Goal: Task Accomplishment & Management: Complete application form

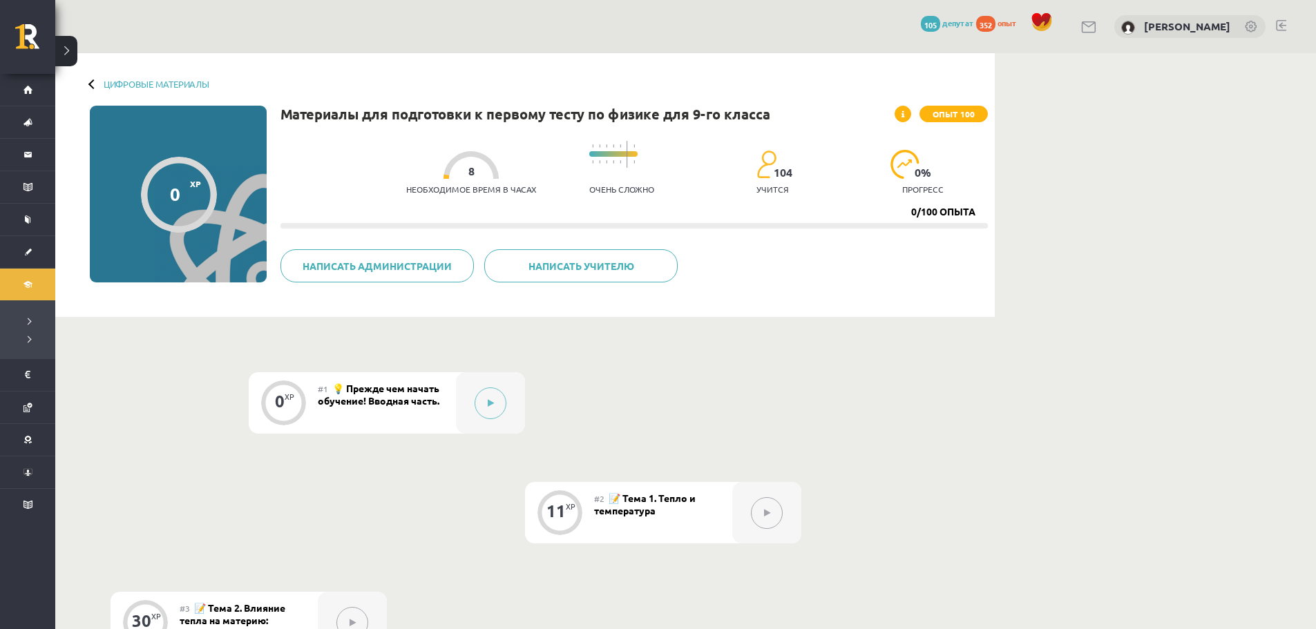
drag, startPoint x: 434, startPoint y: 234, endPoint x: 430, endPoint y: 228, distance: 7.9
drag, startPoint x: 430, startPoint y: 228, endPoint x: 417, endPoint y: 199, distance: 31.6
click at [417, 199] on div "Необходимое время в часах 8" at bounding box center [471, 176] width 130 height 51
click at [990, 23] on span "352" at bounding box center [985, 24] width 19 height 16
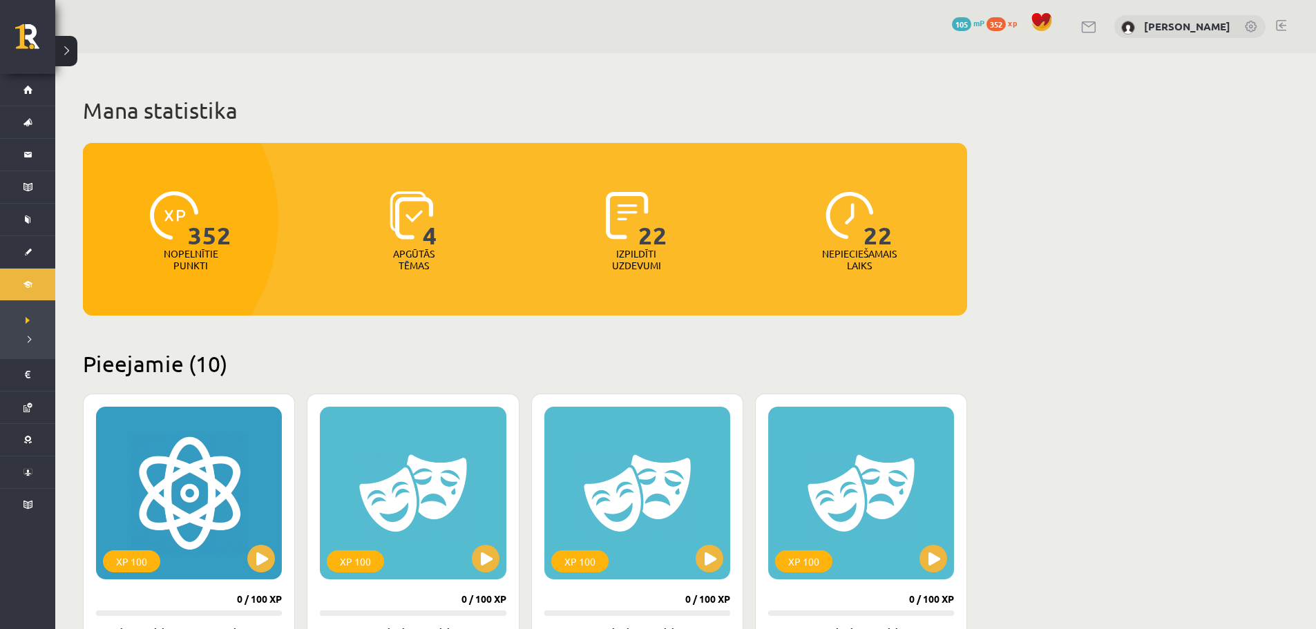
drag, startPoint x: 501, startPoint y: 214, endPoint x: 512, endPoint y: 206, distance: 13.3
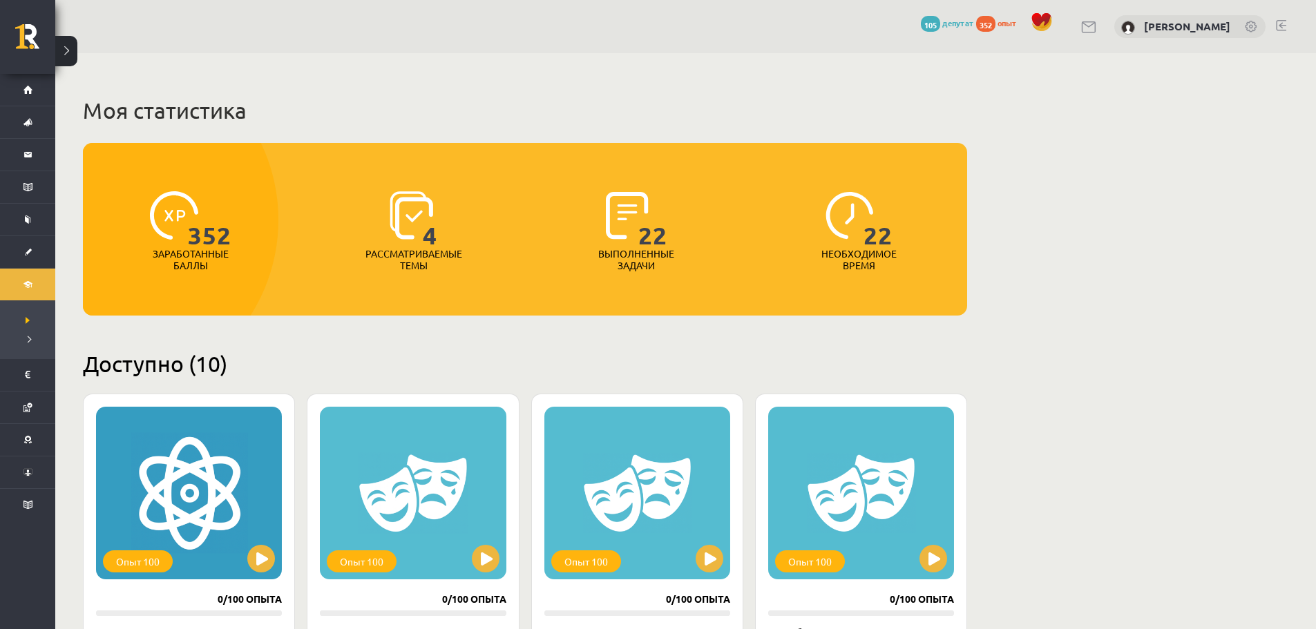
click at [526, 117] on h1 "Моя статистика" at bounding box center [525, 111] width 884 height 28
click at [944, 28] on div "105 депутат" at bounding box center [947, 24] width 53 height 17
click at [944, 21] on font "депутат" at bounding box center [958, 22] width 32 height 11
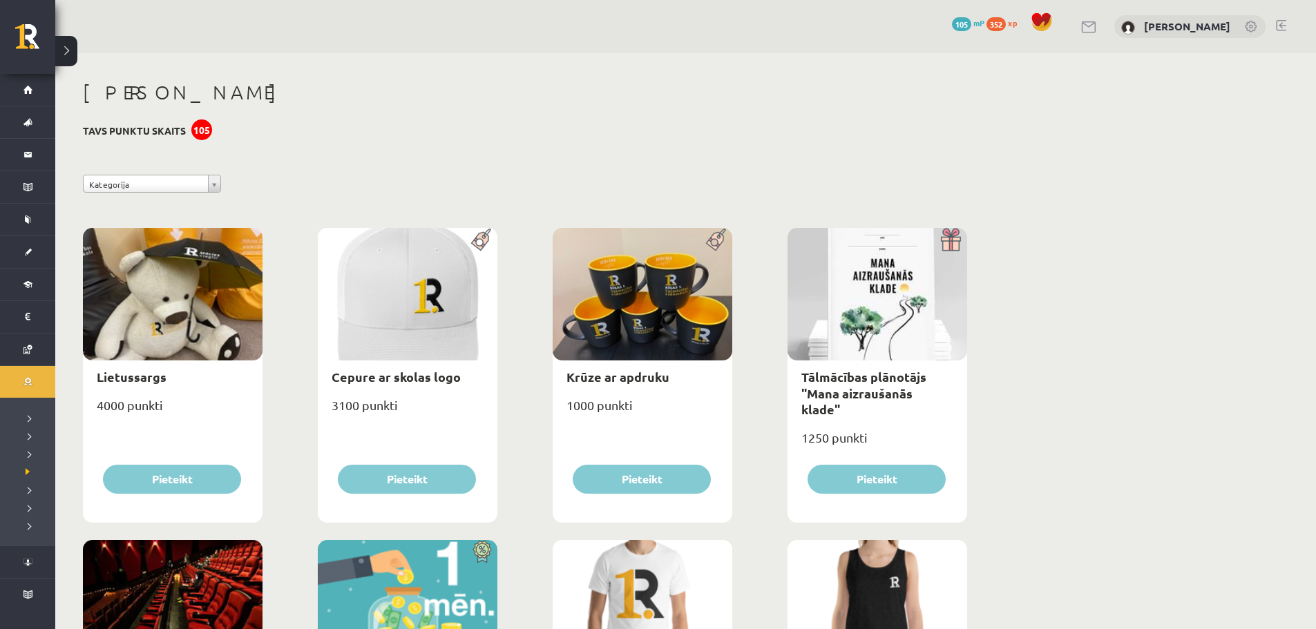
drag, startPoint x: 282, startPoint y: 338, endPoint x: 405, endPoint y: 84, distance: 281.7
click at [997, 33] on div "0 Dāvanas 105 mP 352 xp" at bounding box center [1005, 24] width 106 height 24
drag, startPoint x: 68, startPoint y: 53, endPoint x: 68, endPoint y: 46, distance: 7.6
click at [68, 48] on button at bounding box center [66, 51] width 22 height 30
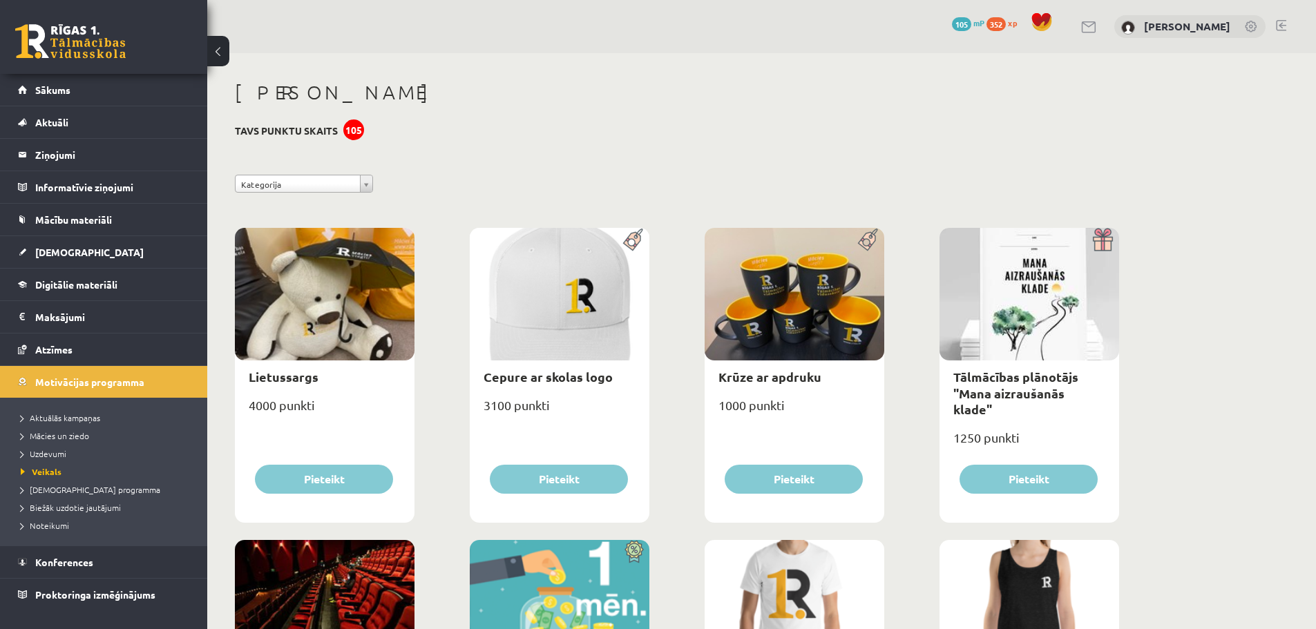
drag, startPoint x: 451, startPoint y: 135, endPoint x: 443, endPoint y: 149, distance: 16.7
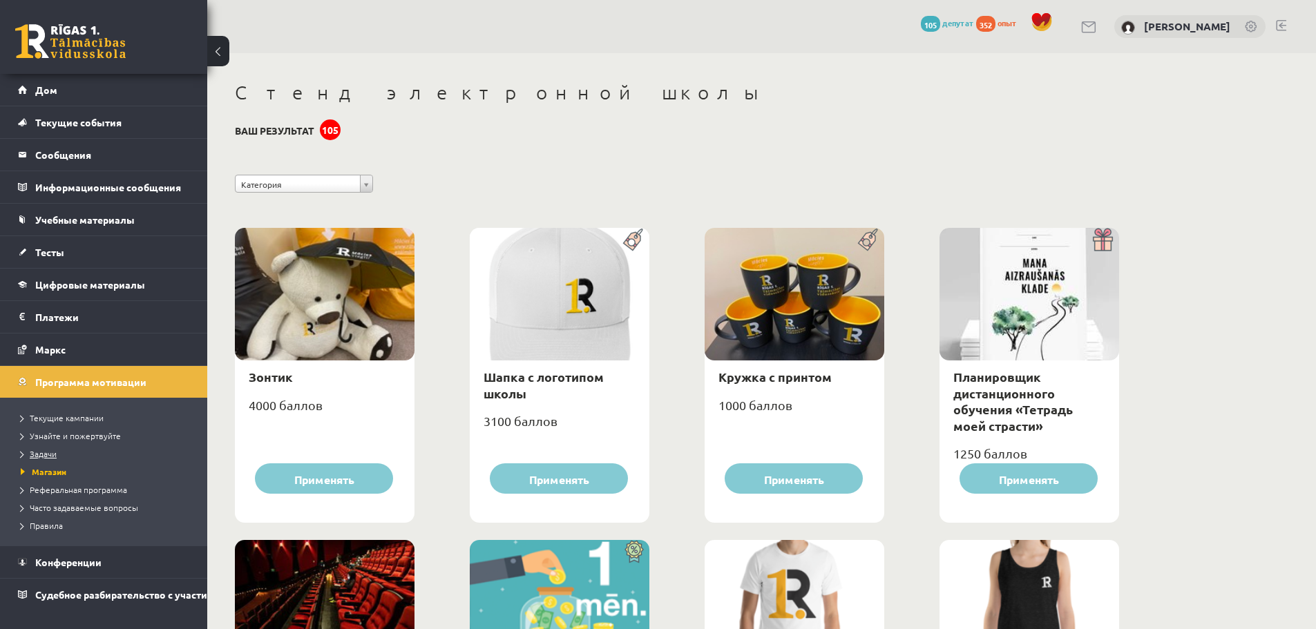
click at [39, 452] on font "Задачи" at bounding box center [43, 453] width 27 height 11
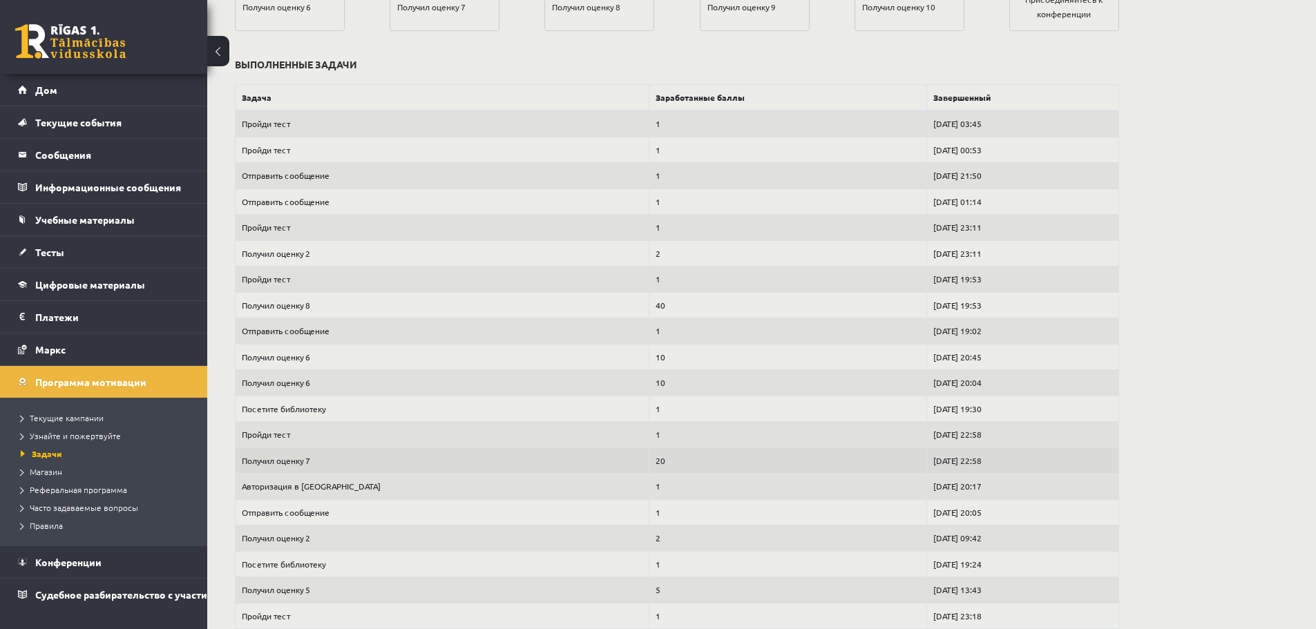
scroll to position [552, 0]
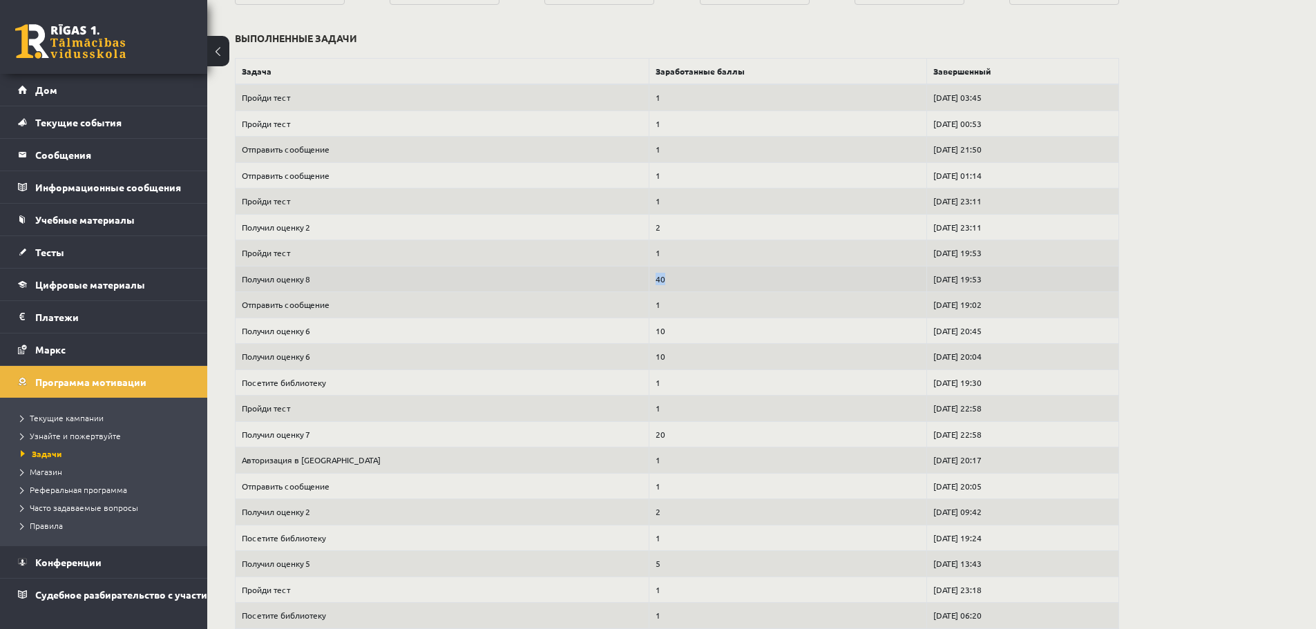
drag, startPoint x: 561, startPoint y: 280, endPoint x: 583, endPoint y: 282, distance: 22.1
click at [648, 282] on td "40" at bounding box center [787, 279] width 278 height 26
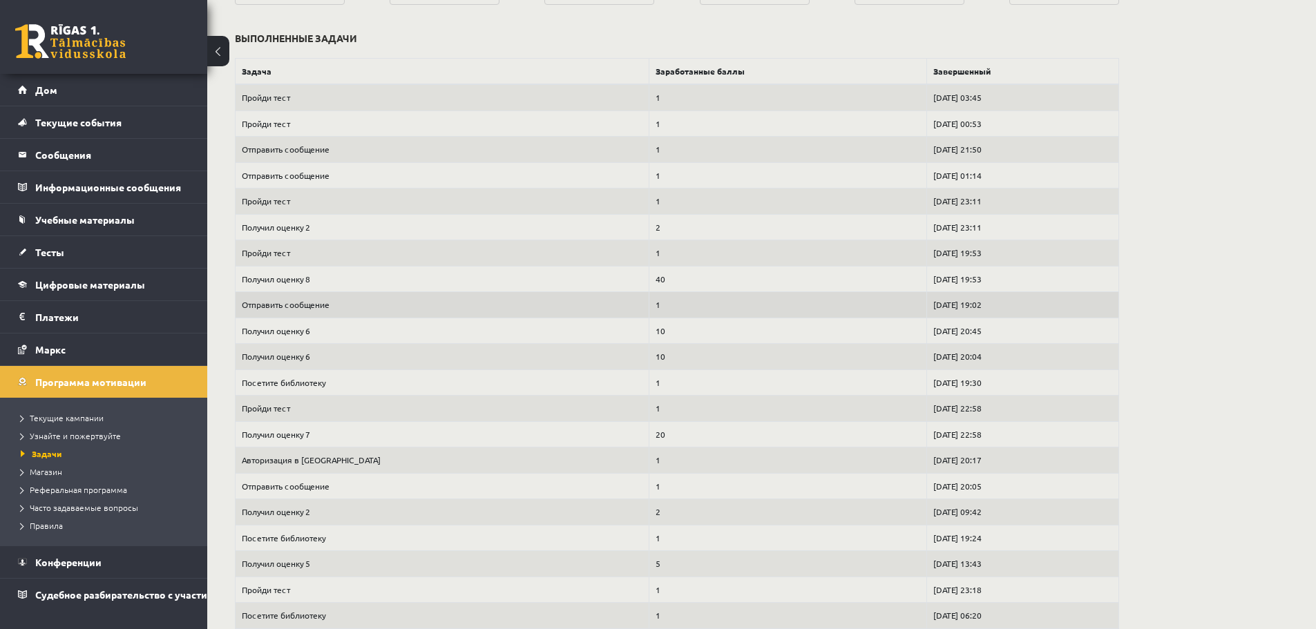
click at [648, 298] on td "1" at bounding box center [787, 305] width 278 height 26
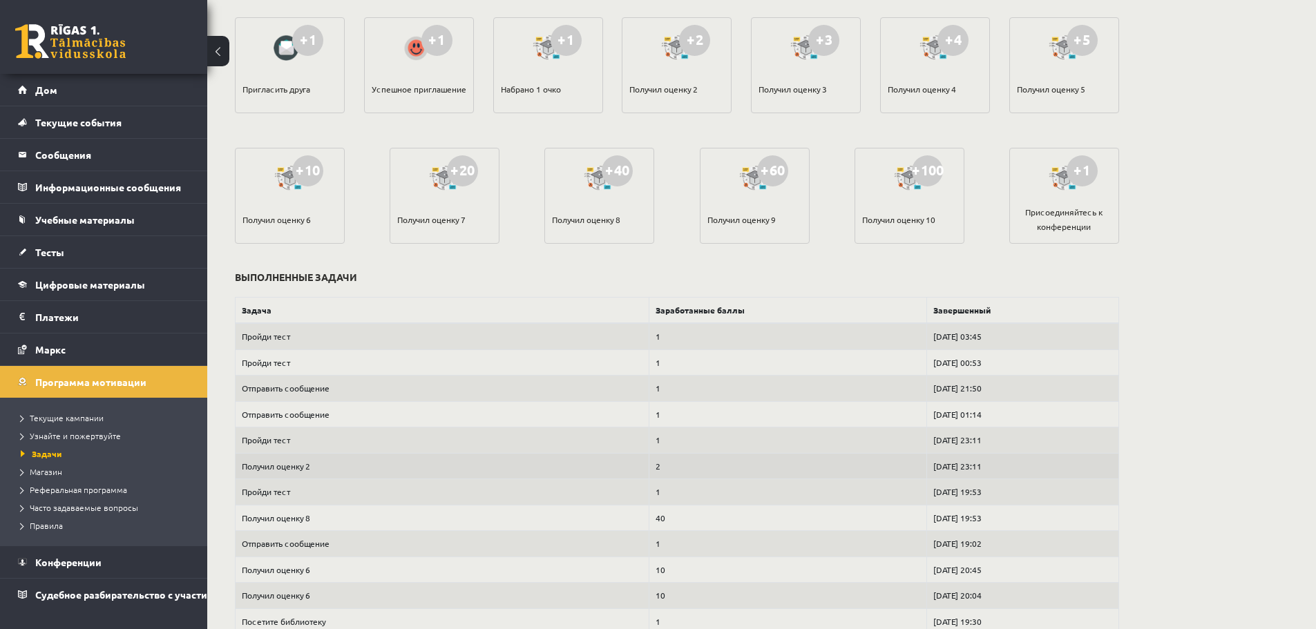
scroll to position [425, 0]
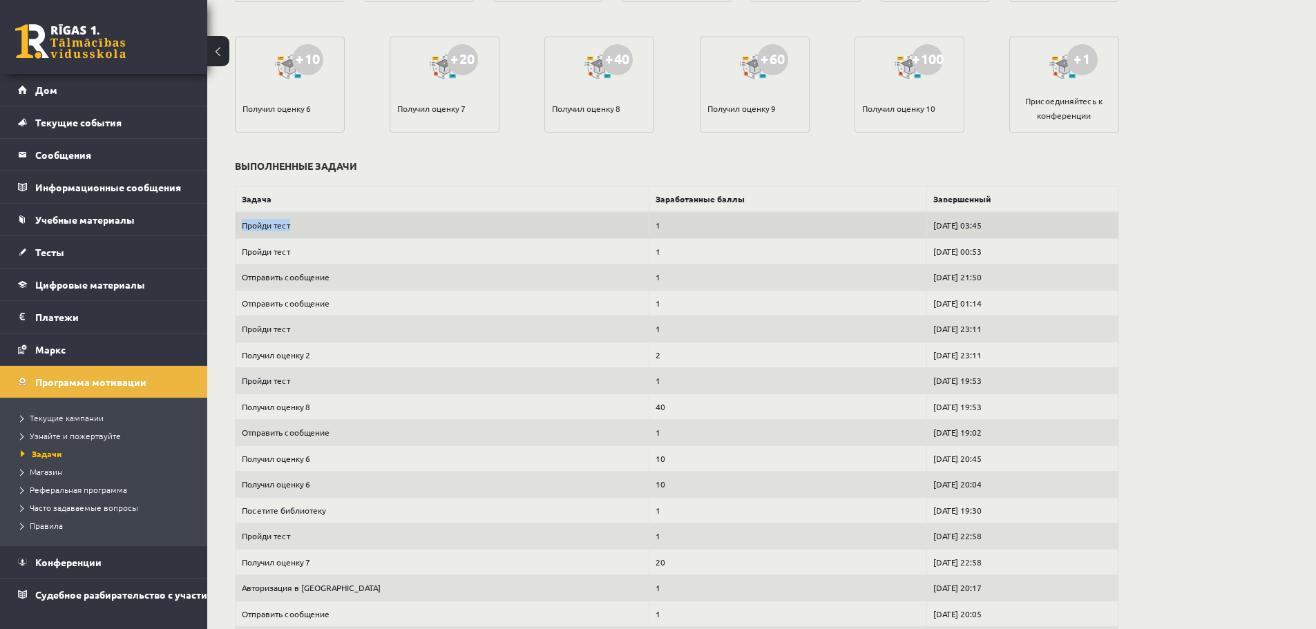
drag, startPoint x: 240, startPoint y: 218, endPoint x: 289, endPoint y: 226, distance: 48.9
click at [289, 226] on td "Пройди тест" at bounding box center [442, 225] width 414 height 26
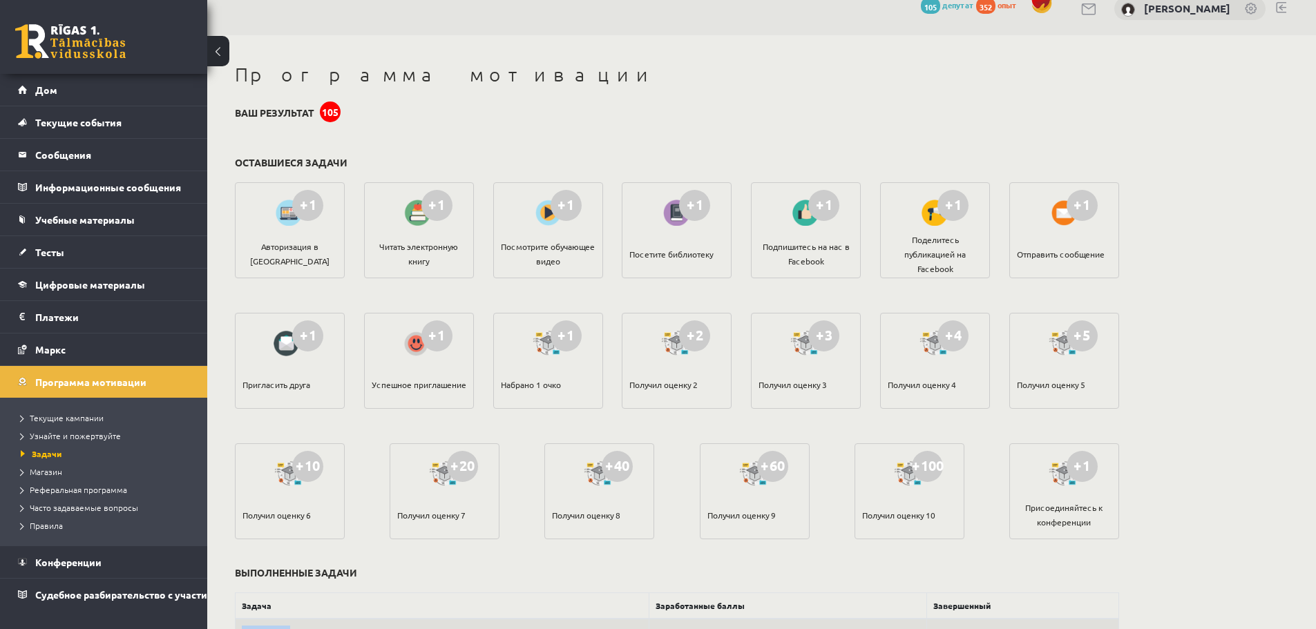
scroll to position [0, 0]
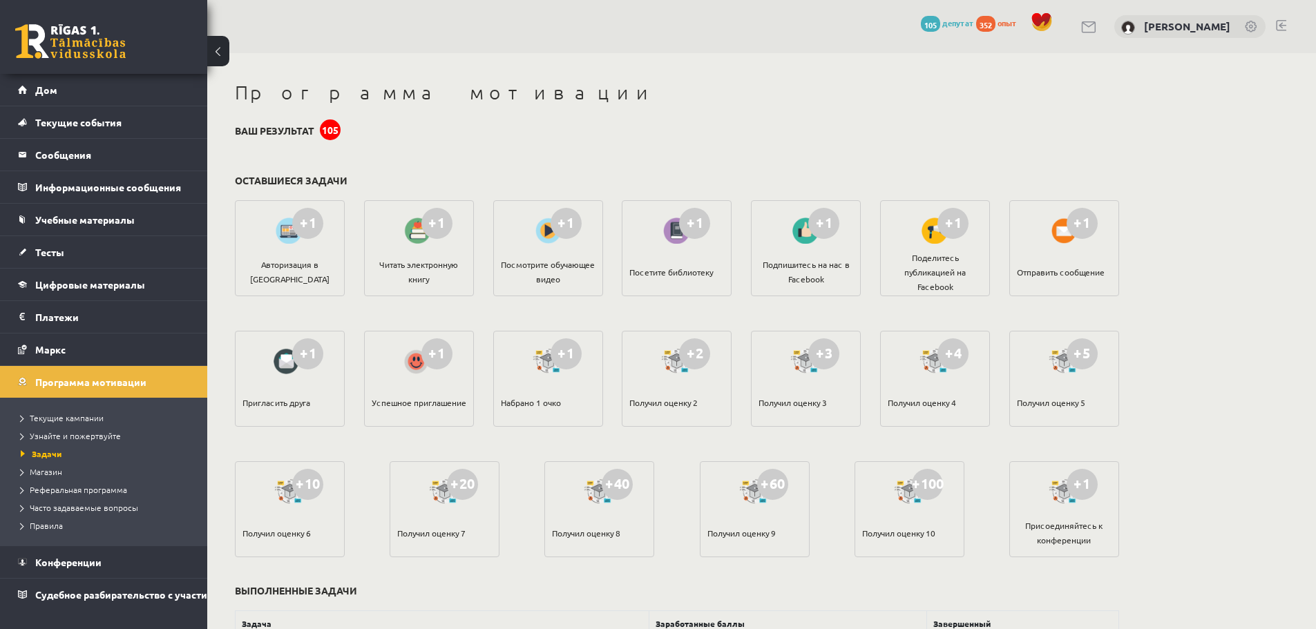
click at [329, 125] on font "105" at bounding box center [330, 130] width 17 height 12
click at [1001, 28] on div "352 опыт" at bounding box center [1000, 24] width 48 height 17
click at [1002, 23] on font "опыт" at bounding box center [1006, 22] width 19 height 11
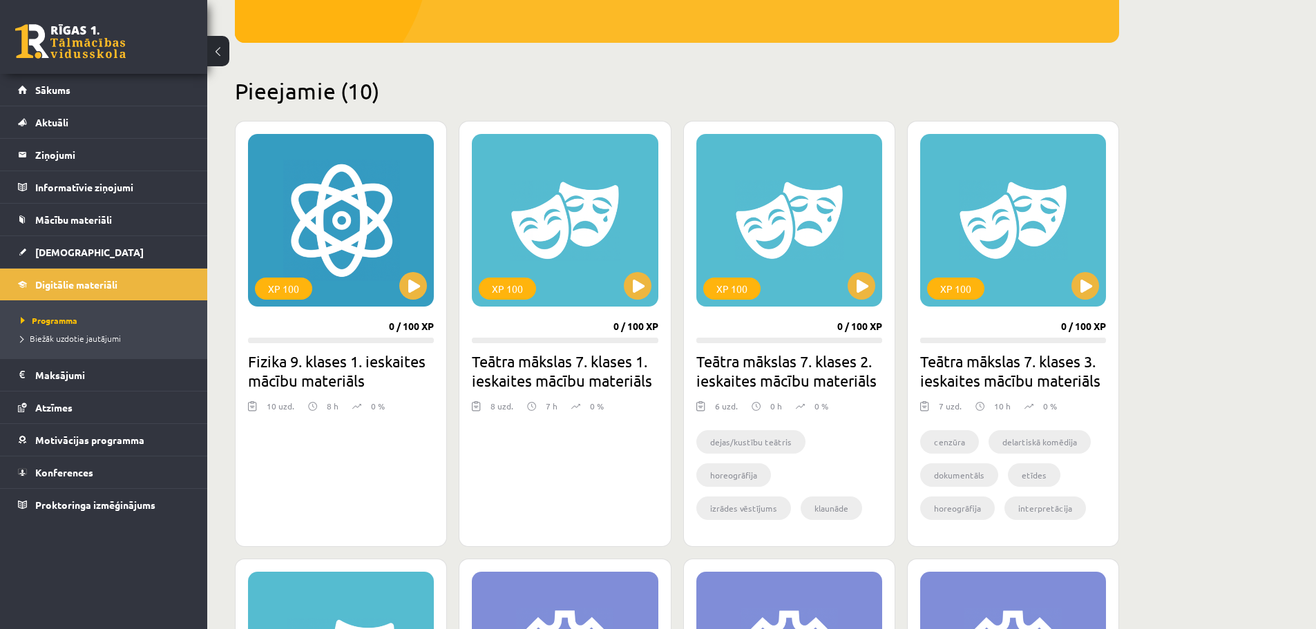
scroll to position [276, 0]
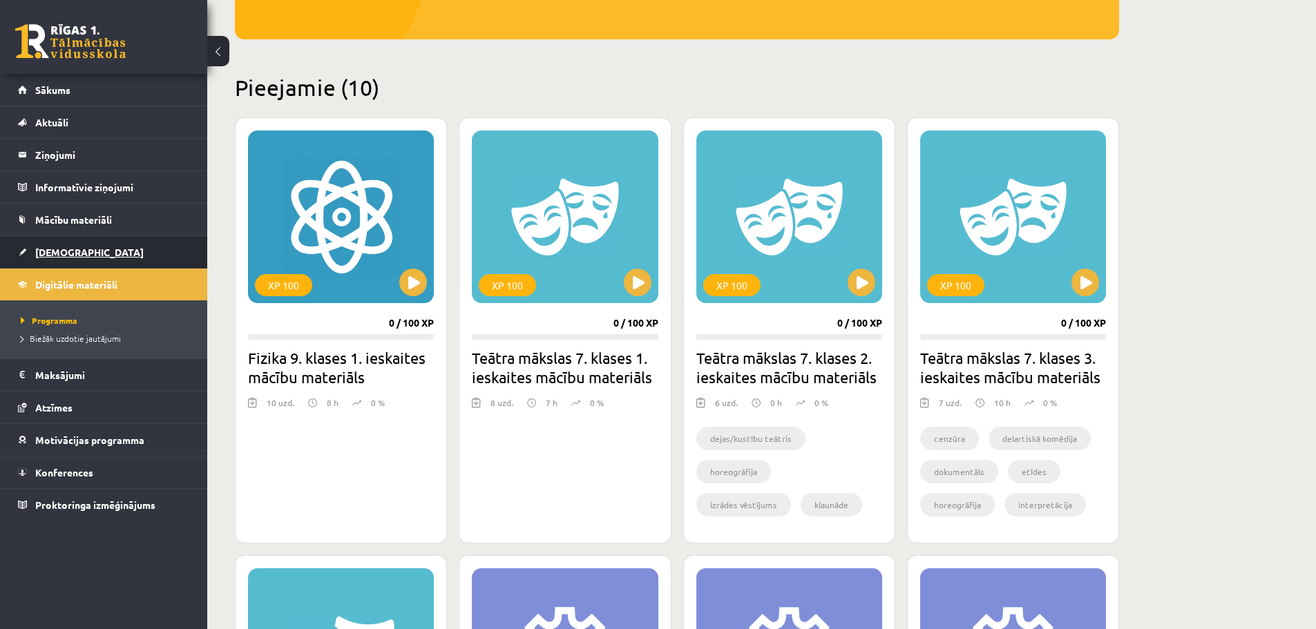
click at [96, 251] on link "[DEMOGRAPHIC_DATA]" at bounding box center [104, 252] width 172 height 32
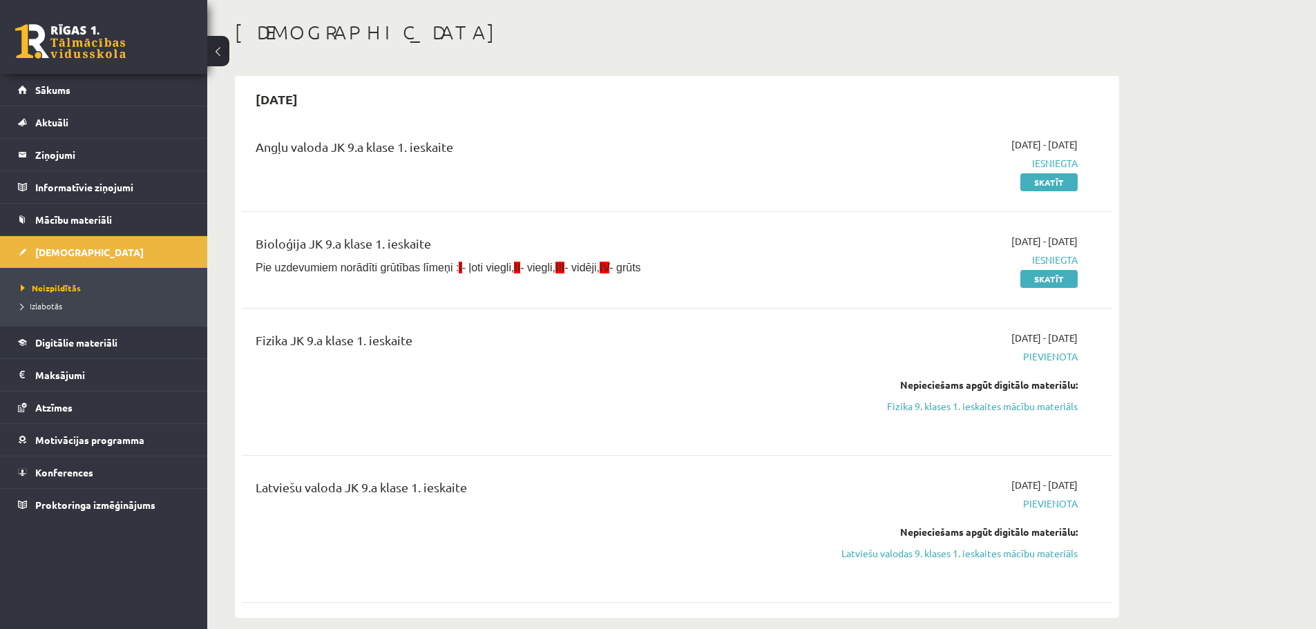
scroll to position [69, 0]
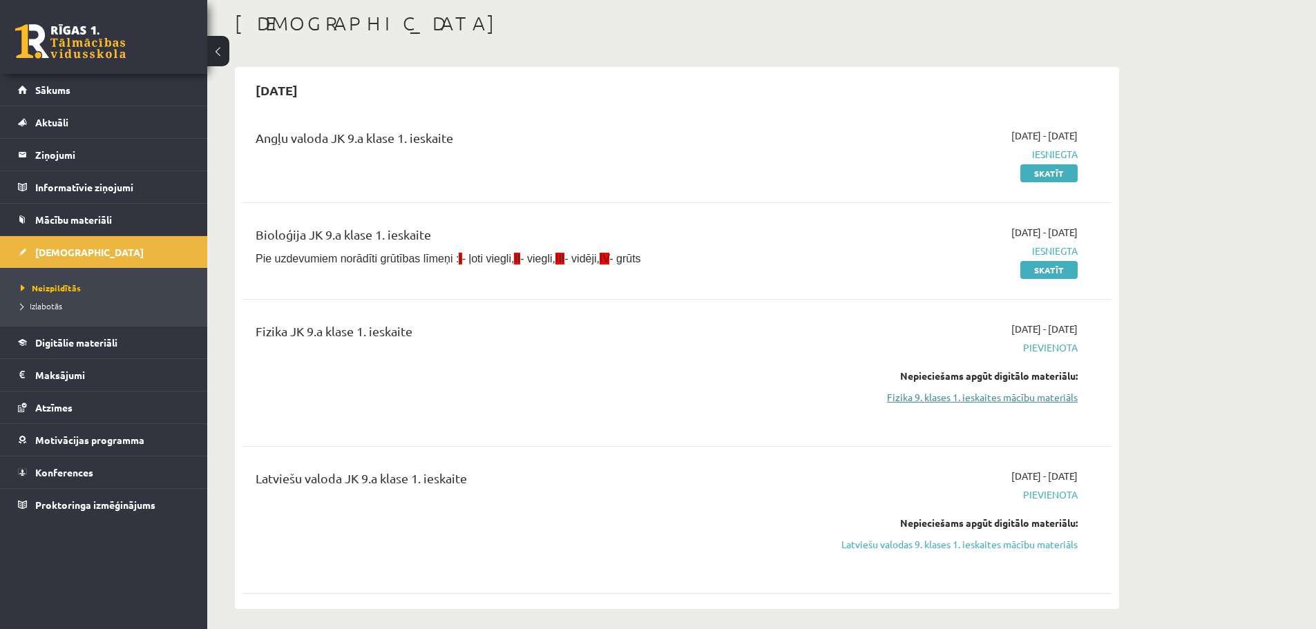
click at [947, 398] on link "Fizika 9. klases 1. ieskaites mācību materiāls" at bounding box center [947, 397] width 260 height 15
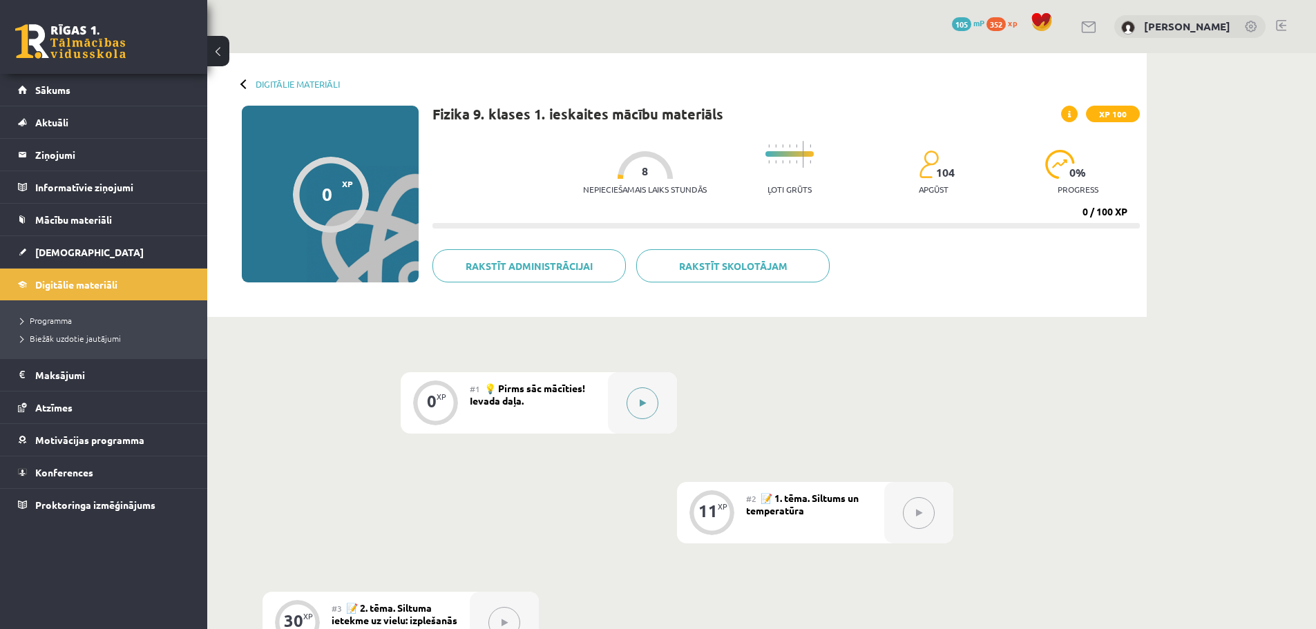
click at [642, 399] on icon at bounding box center [642, 403] width 6 height 8
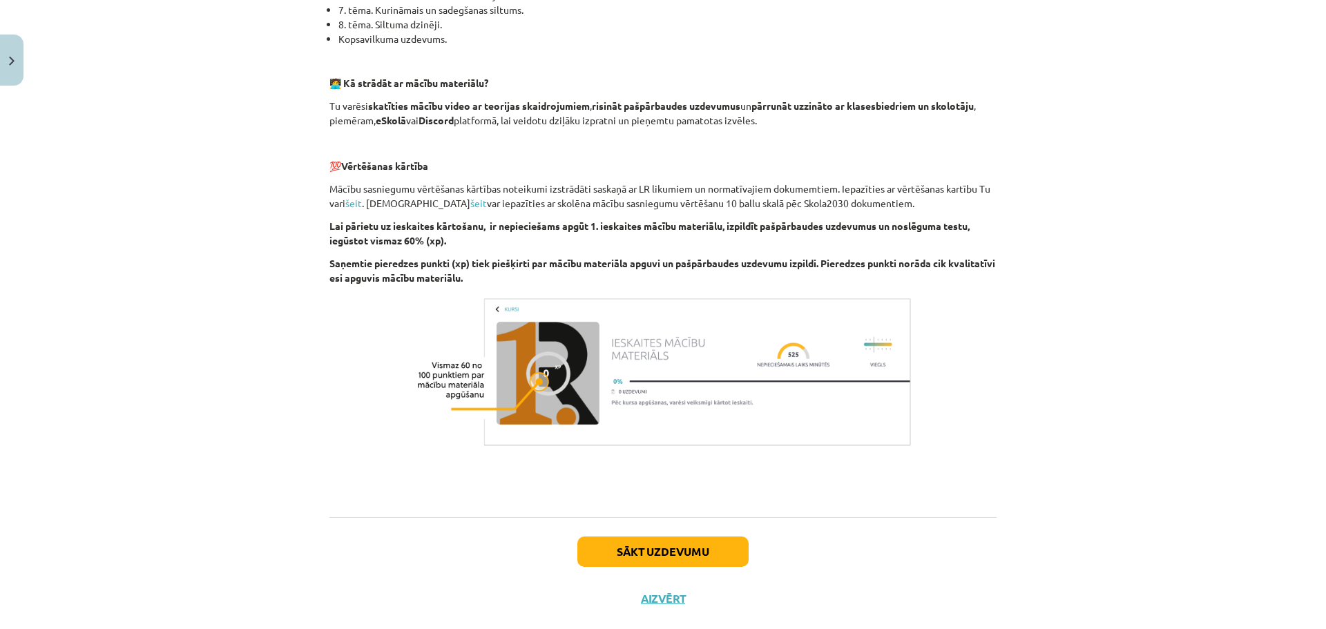
scroll to position [813, 0]
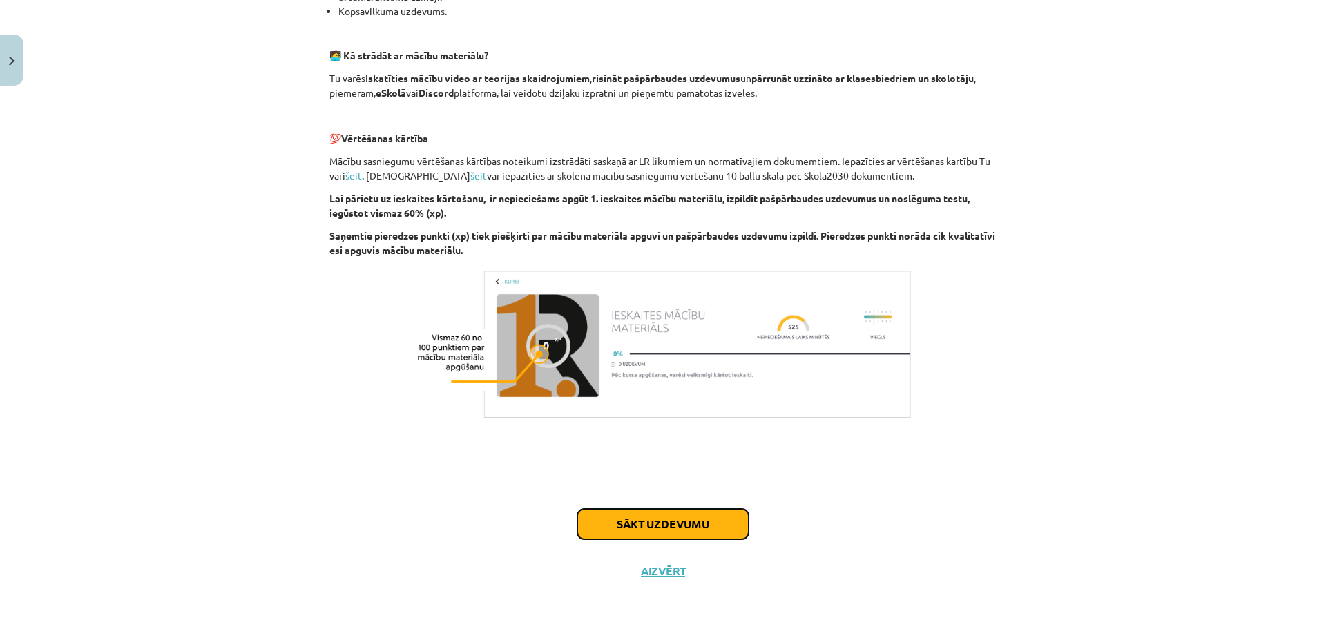
click at [662, 509] on button "Sākt uzdevumu" at bounding box center [662, 524] width 171 height 30
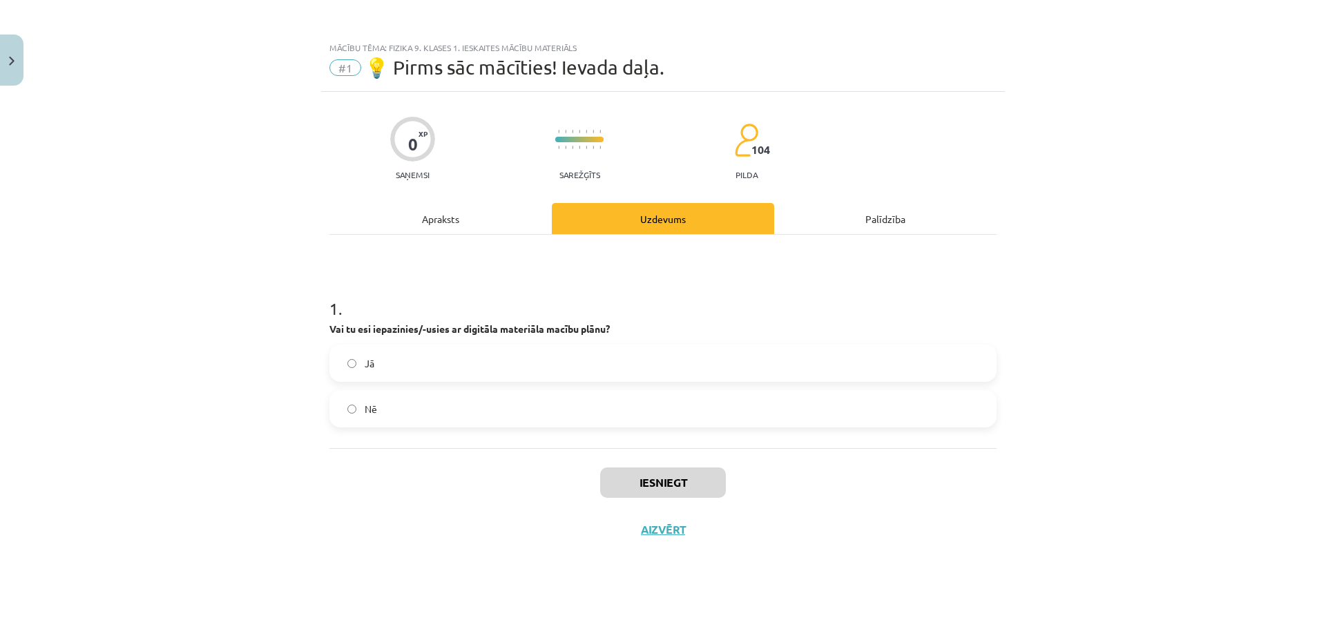
scroll to position [0, 0]
drag, startPoint x: 585, startPoint y: 353, endPoint x: 613, endPoint y: 456, distance: 106.7
click at [584, 358] on label "Jā" at bounding box center [663, 363] width 664 height 35
click at [628, 470] on button "Iesniegt" at bounding box center [663, 483] width 126 height 30
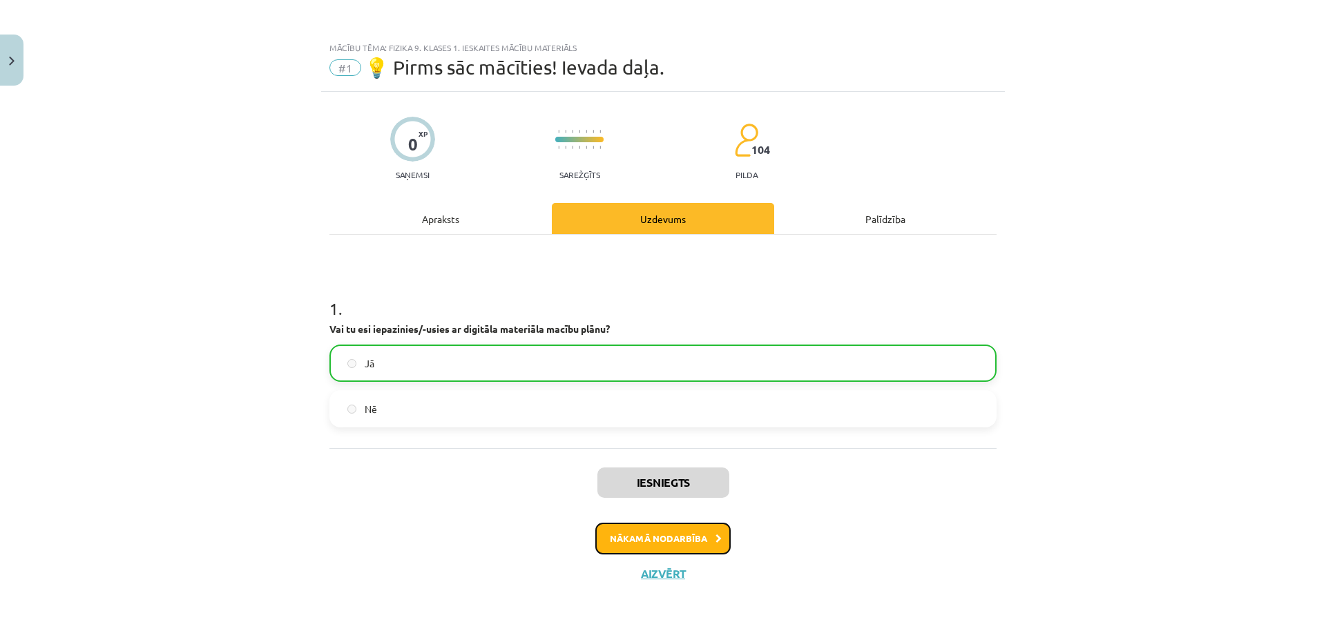
click at [675, 535] on button "Nākamā nodarbība" at bounding box center [662, 539] width 135 height 32
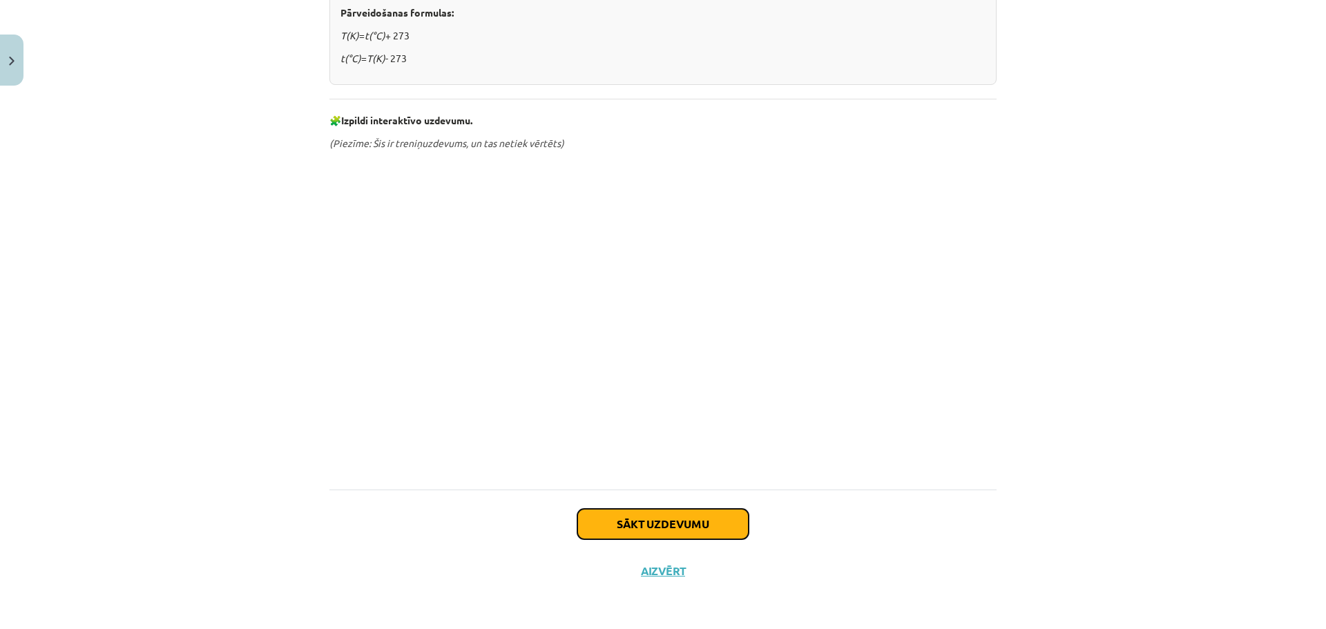
click at [624, 538] on button "Sākt uzdevumu" at bounding box center [662, 524] width 171 height 30
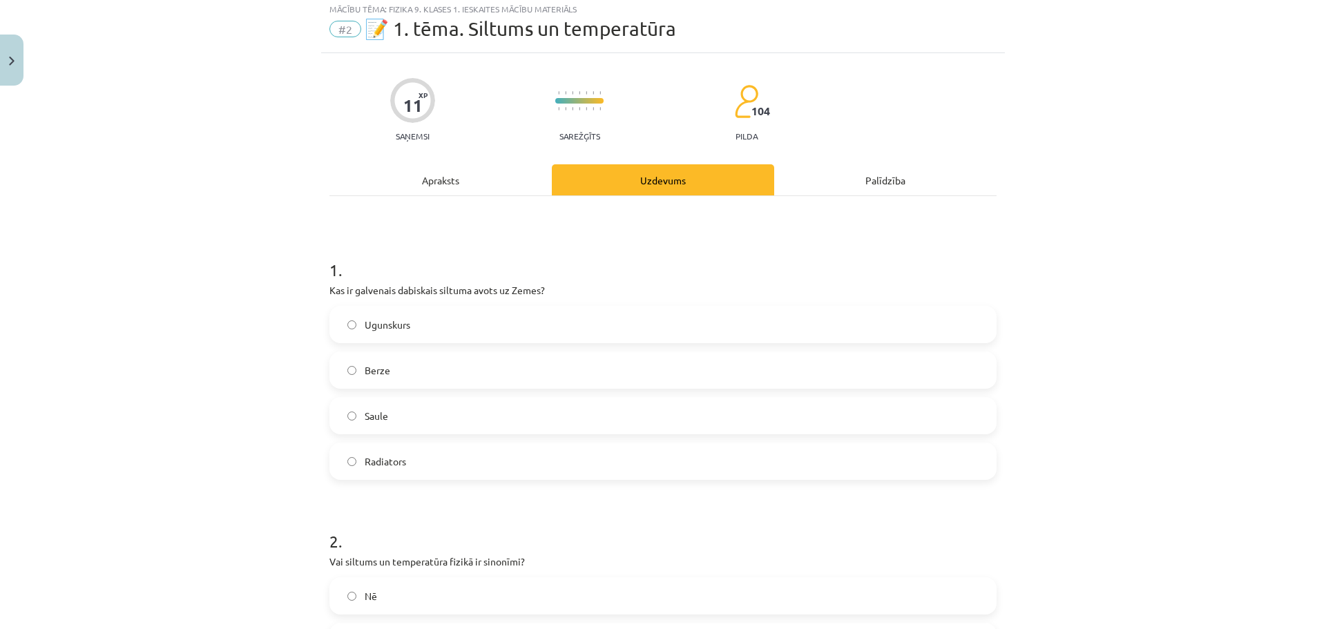
scroll to position [35, 0]
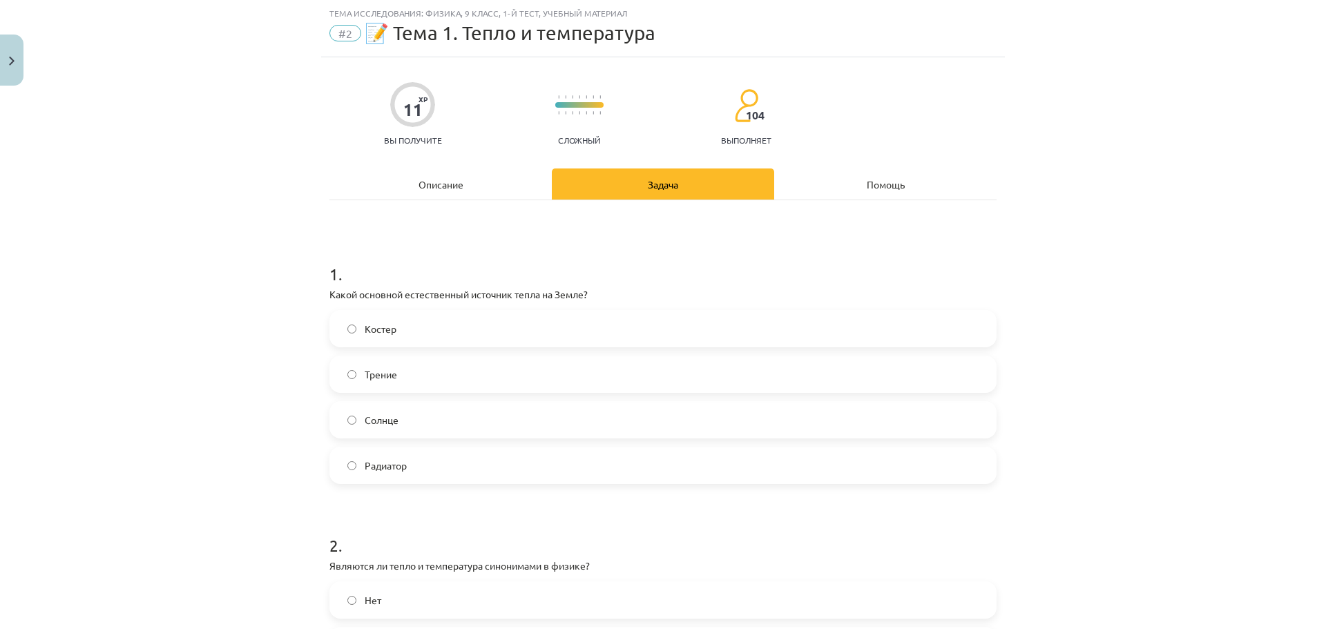
click at [472, 430] on label "Солнце" at bounding box center [663, 420] width 664 height 35
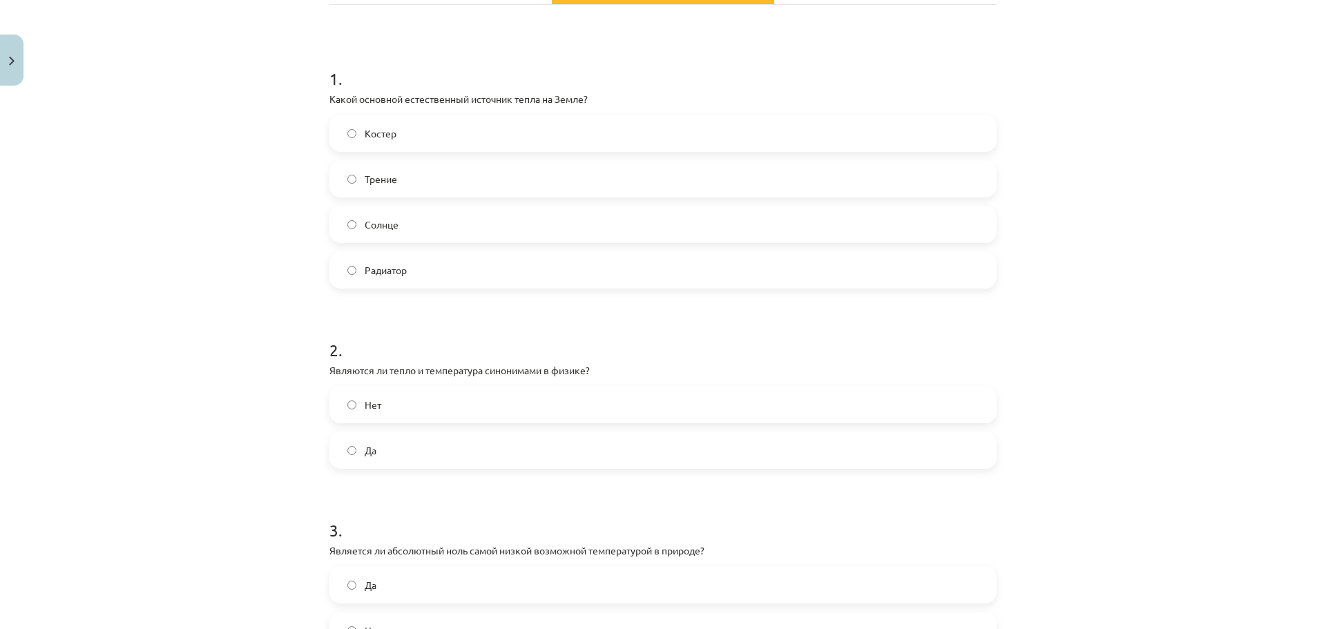
scroll to position [242, 0]
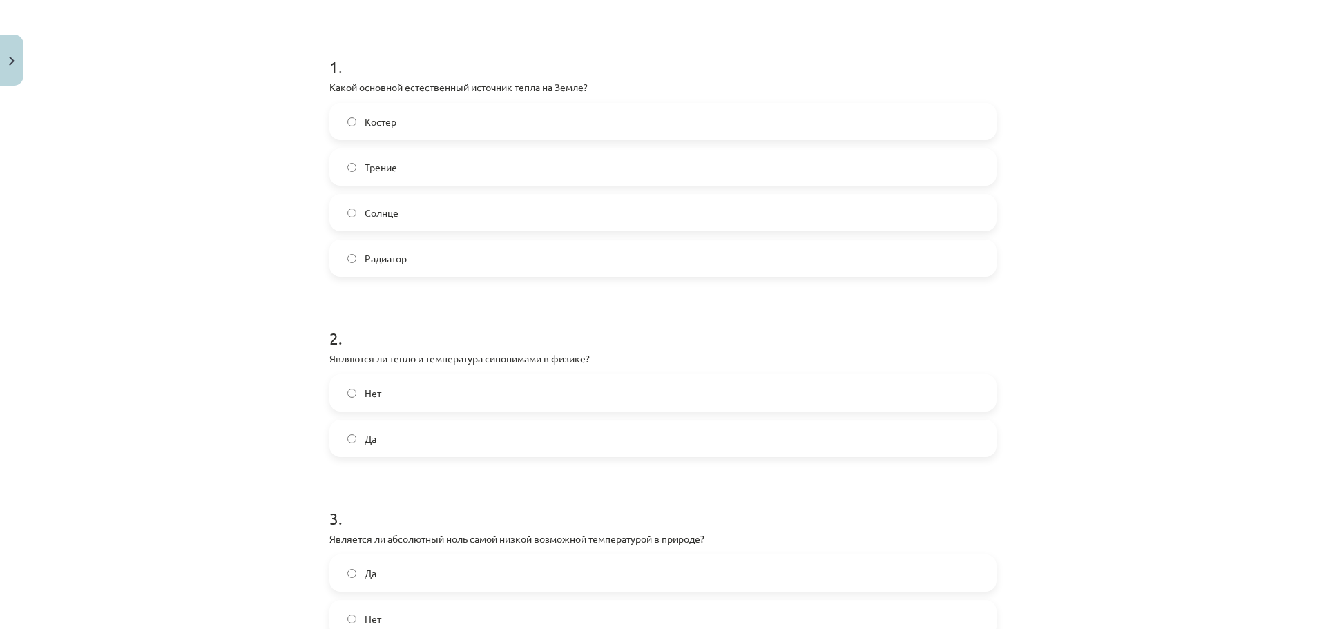
drag, startPoint x: 426, startPoint y: 368, endPoint x: 428, endPoint y: 376, distance: 7.9
click at [425, 369] on div "2 . Являются ли тепло и температура синонимами в физике? Нет Да" at bounding box center [662, 381] width 667 height 153
drag, startPoint x: 428, startPoint y: 376, endPoint x: 431, endPoint y: 389, distance: 13.4
click at [428, 378] on label "Нет" at bounding box center [663, 393] width 664 height 35
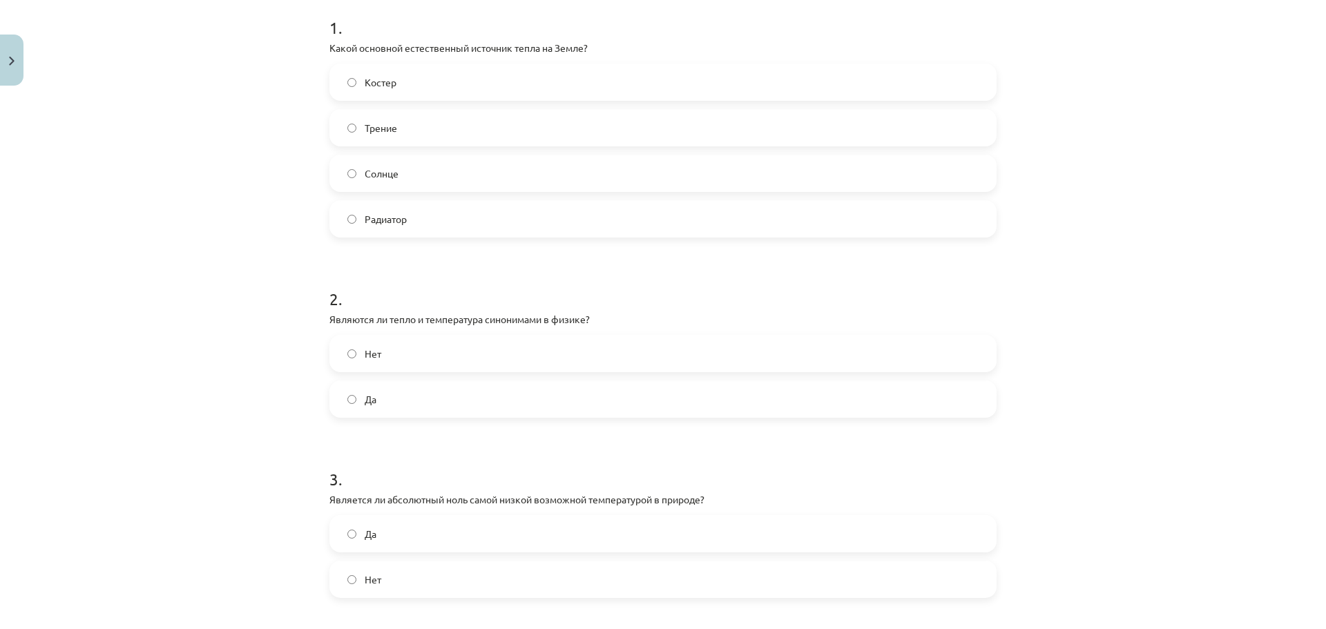
scroll to position [518, 0]
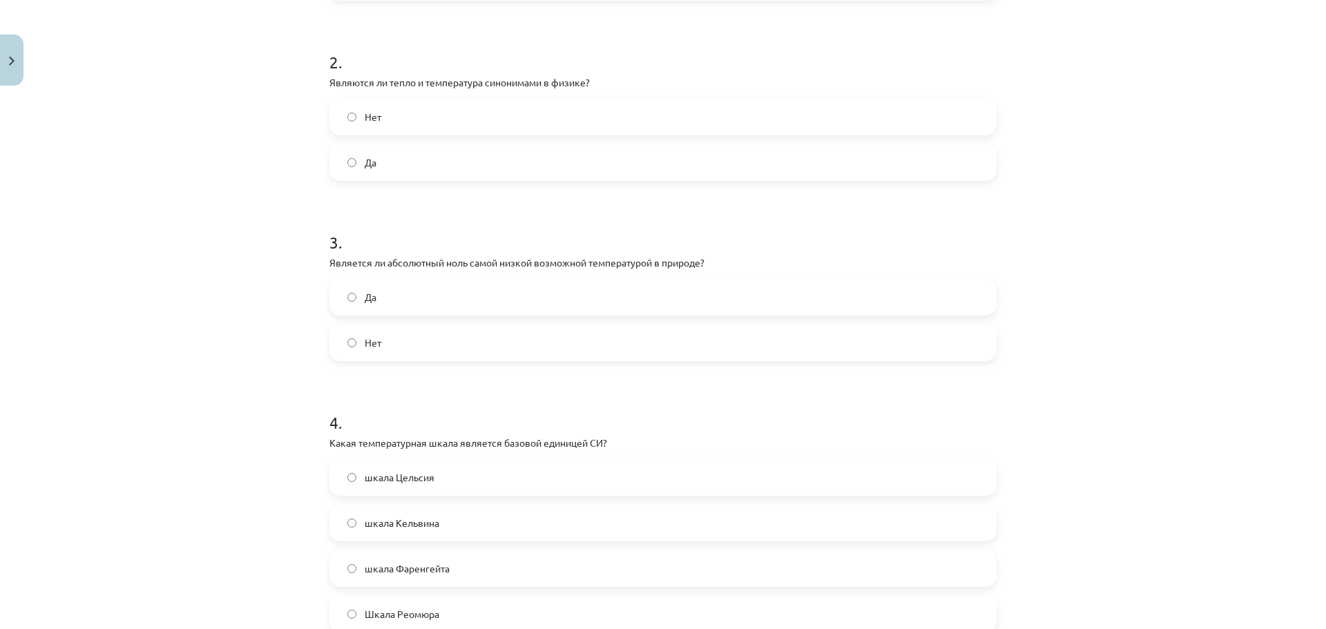
click at [383, 335] on label "Нет" at bounding box center [663, 342] width 664 height 35
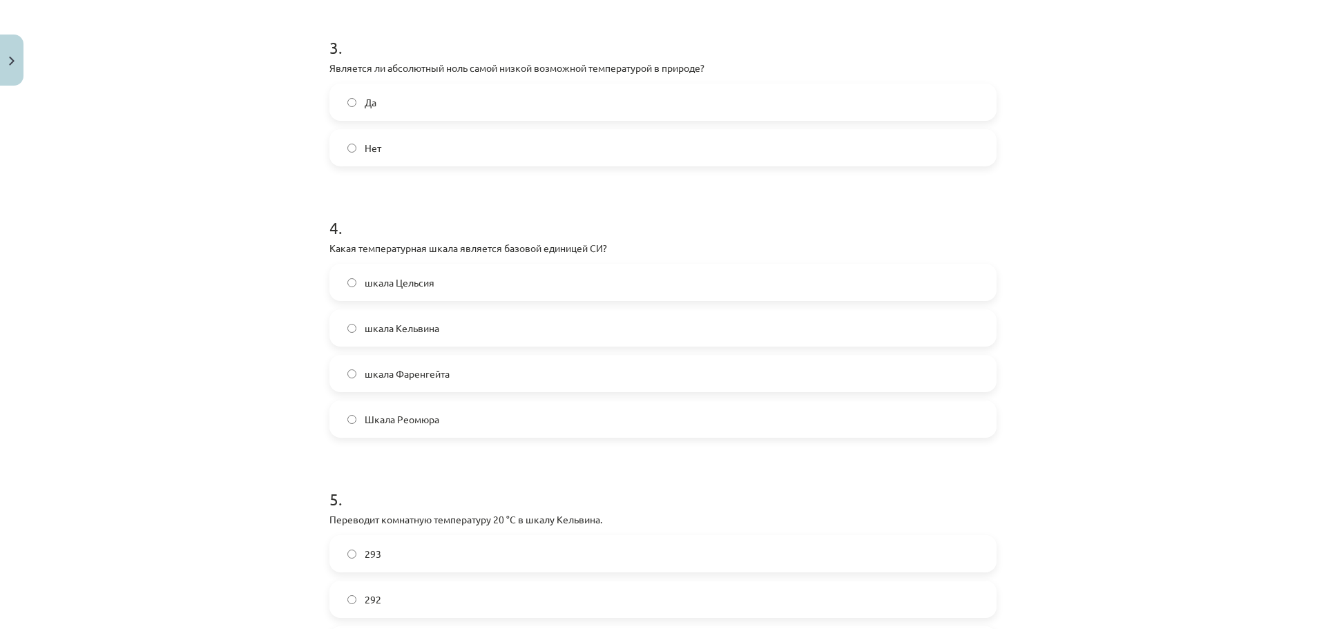
scroll to position [725, 0]
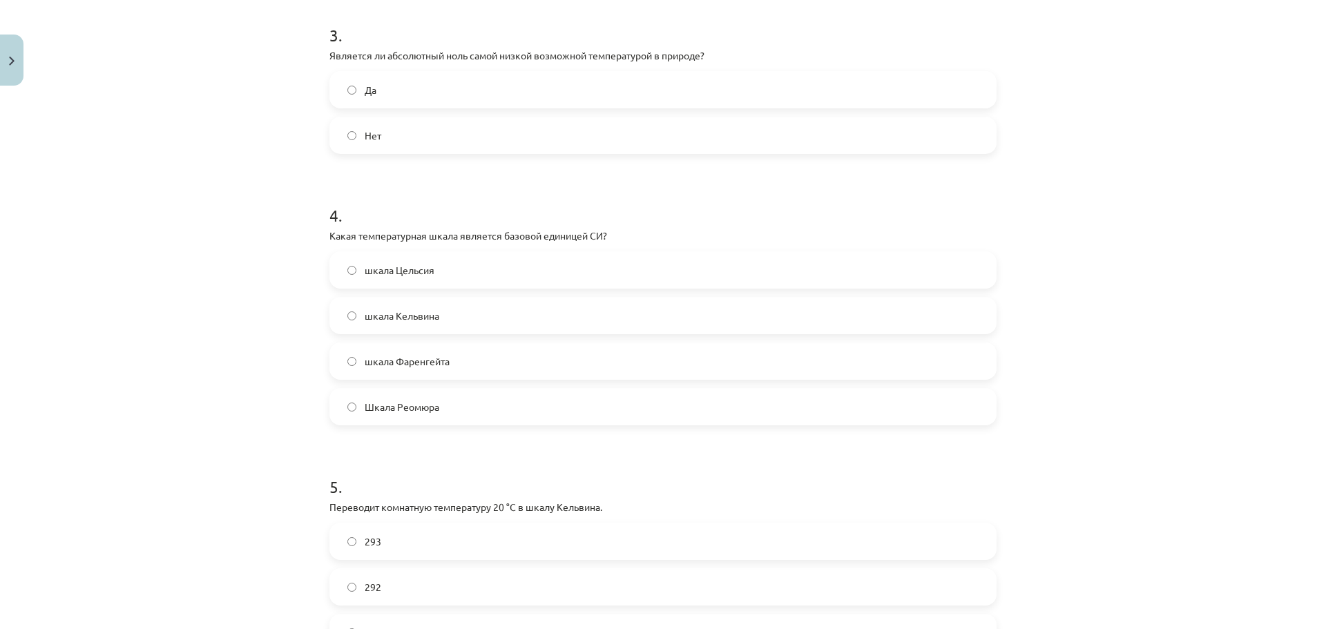
click at [418, 265] on font "шкала Цельсия" at bounding box center [400, 270] width 70 height 12
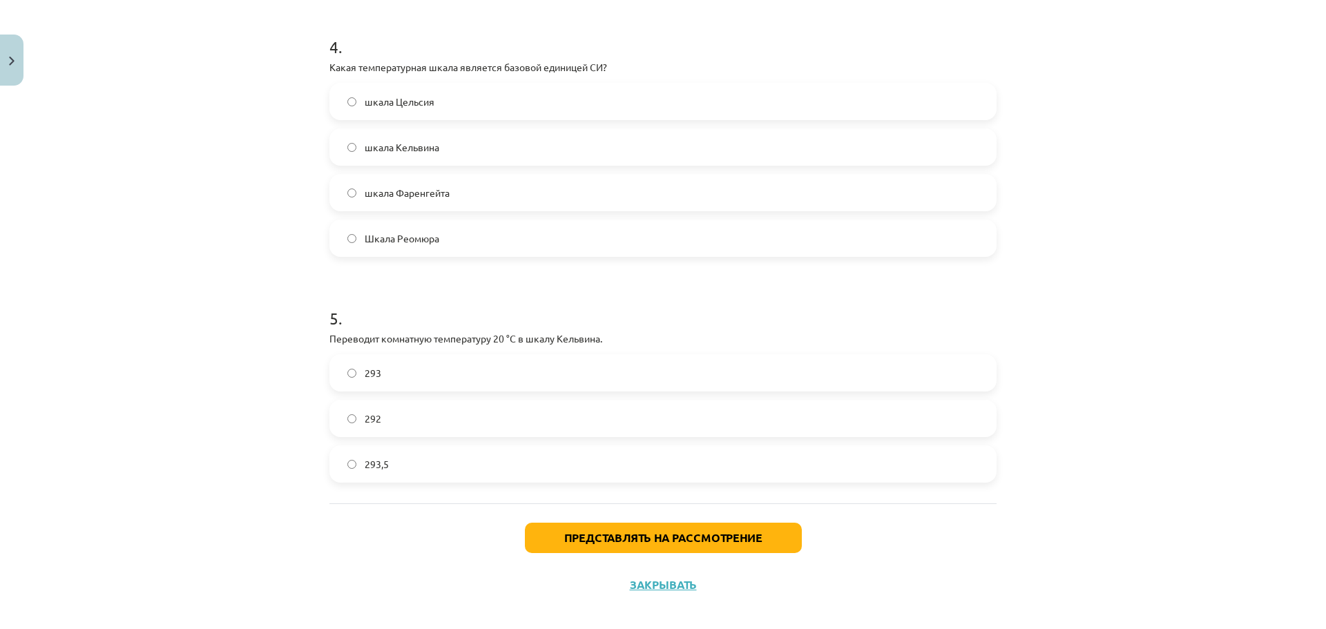
scroll to position [907, 0]
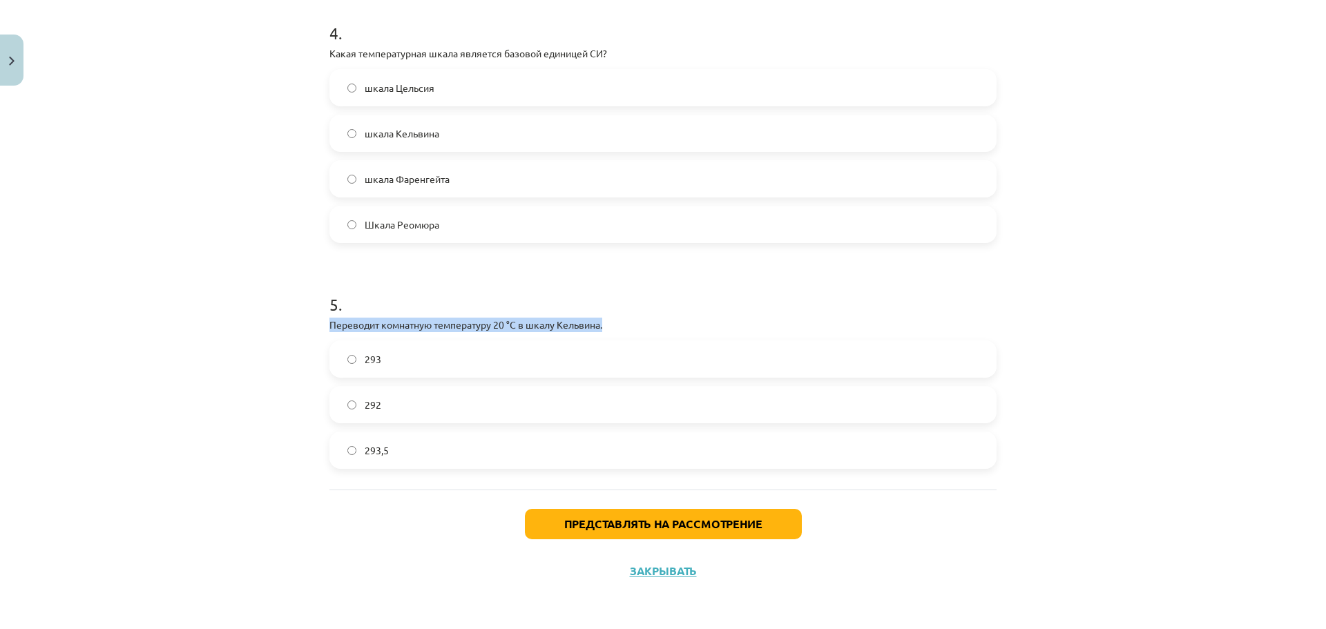
drag, startPoint x: 319, startPoint y: 317, endPoint x: 626, endPoint y: 316, distance: 307.3
copy font "Переводит комнатную температуру 20 °C в шкалу Кельвина."
click at [433, 459] on label "293,5" at bounding box center [663, 450] width 664 height 35
click at [383, 361] on label "293" at bounding box center [663, 359] width 664 height 35
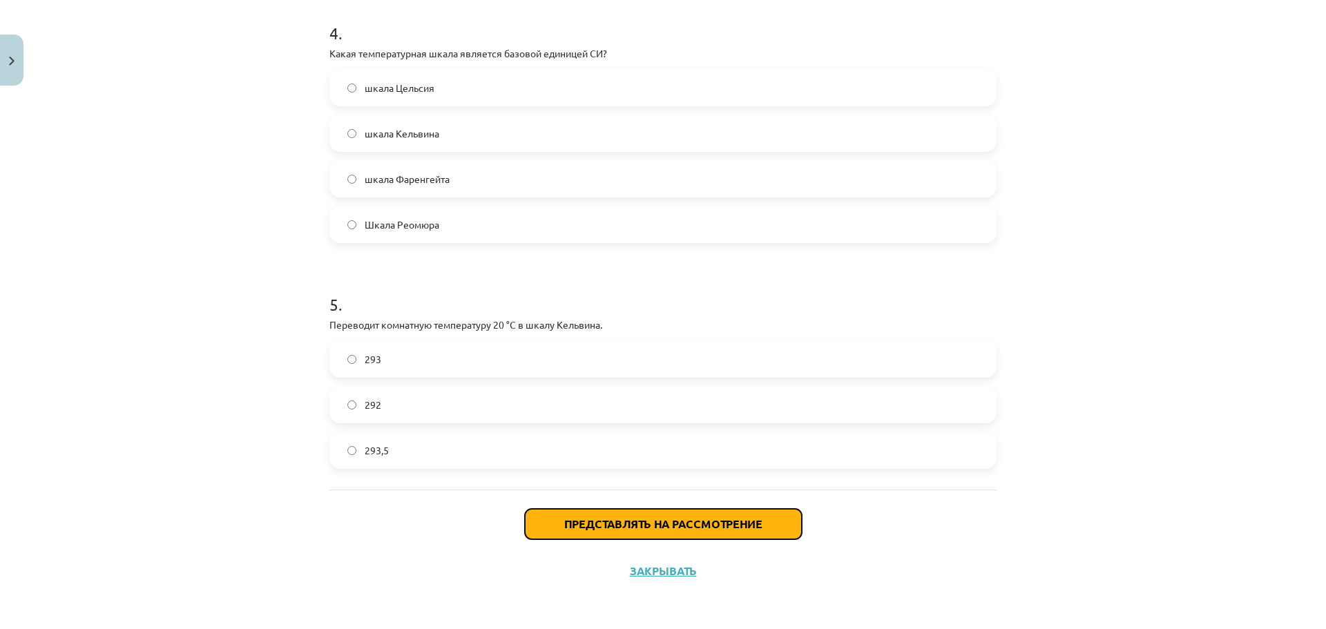
click at [574, 521] on font "Представлять на рассмотрение" at bounding box center [663, 524] width 198 height 15
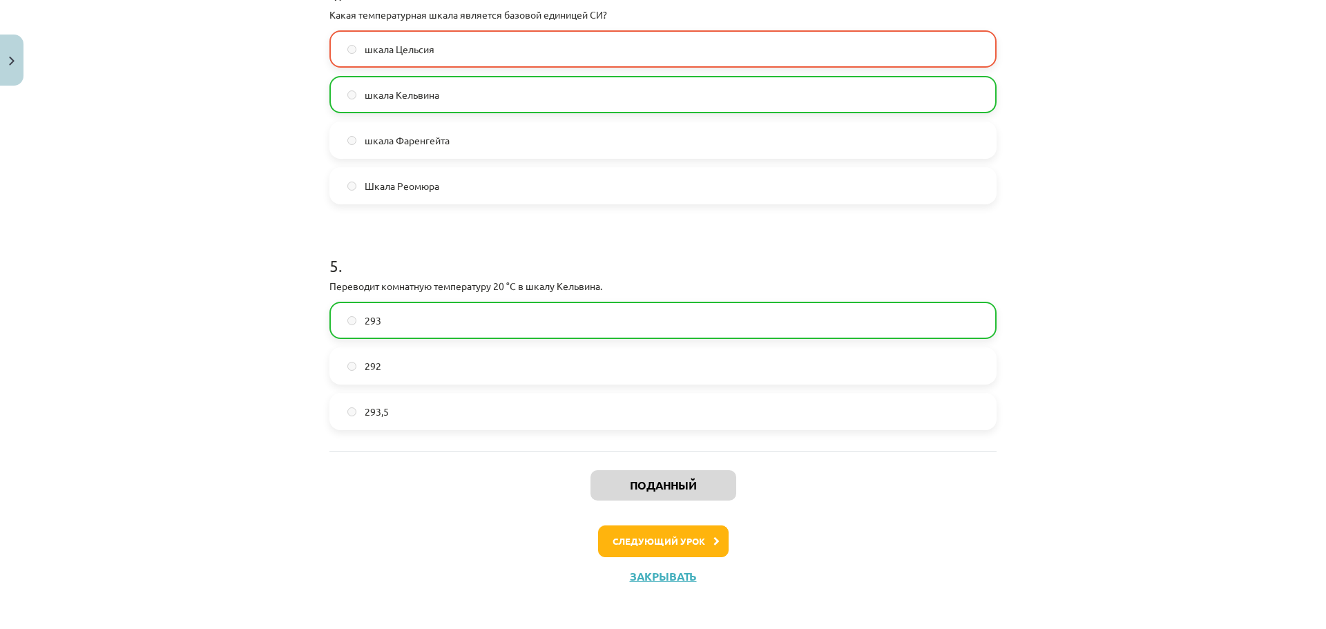
scroll to position [952, 0]
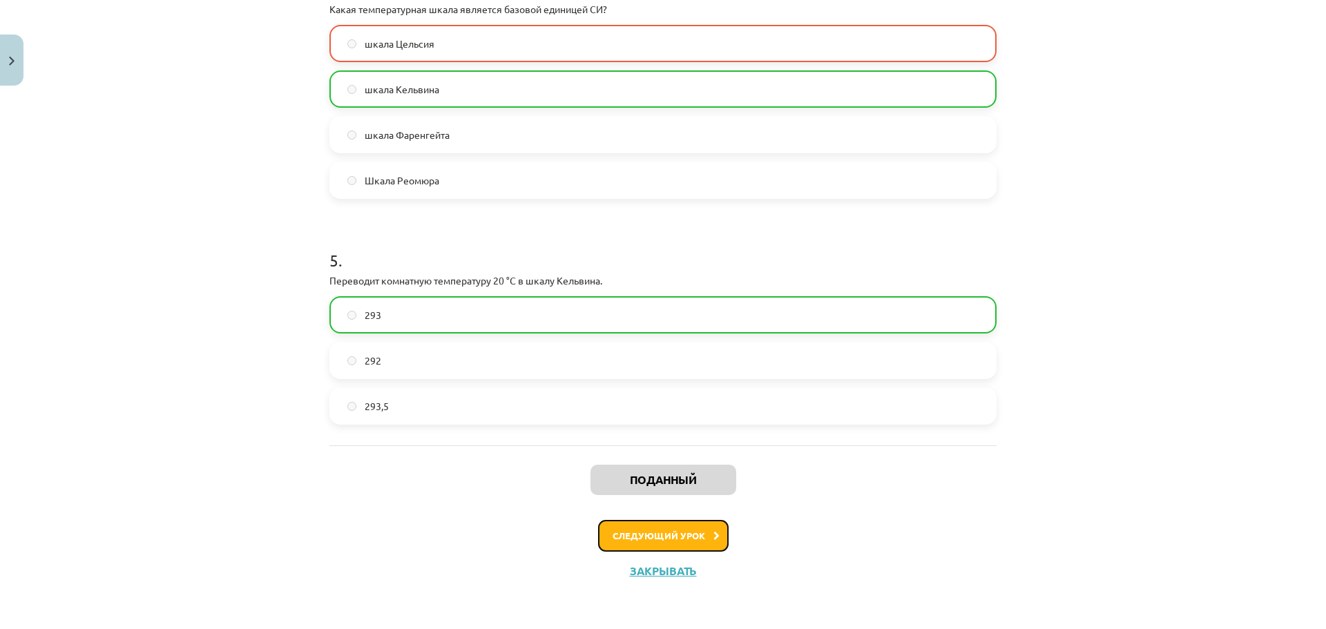
click at [672, 536] on font "Следующий урок" at bounding box center [659, 536] width 93 height 12
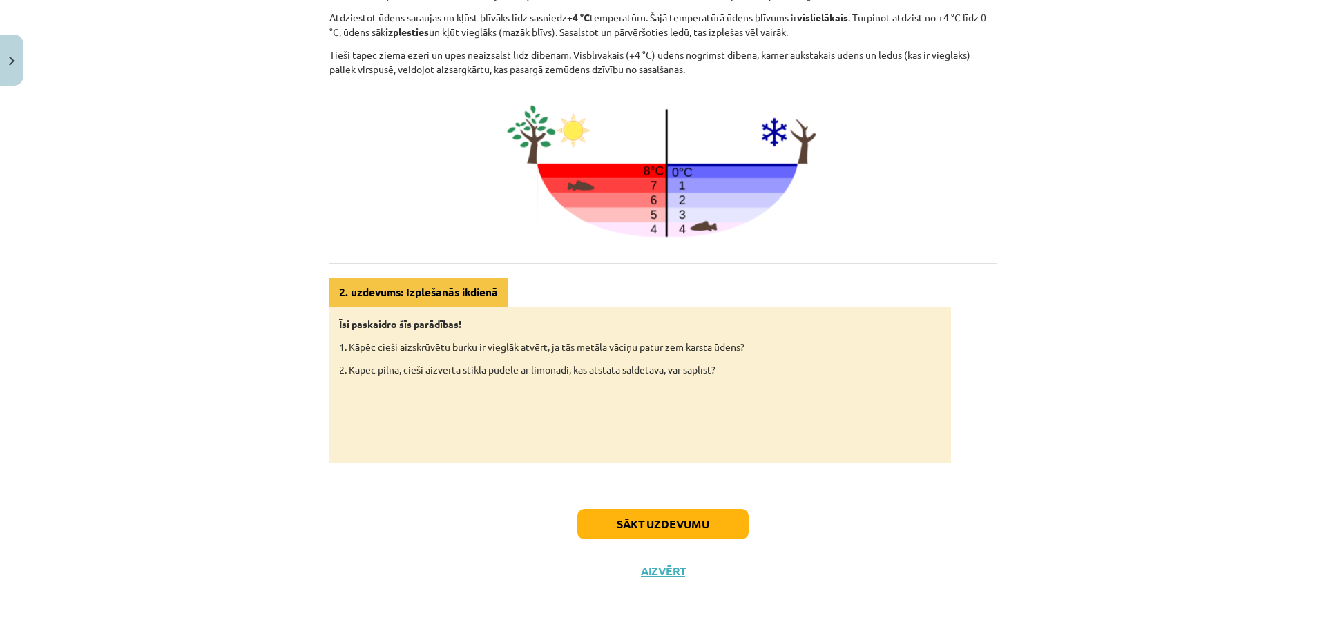
scroll to position [547, 0]
click at [648, 512] on button "Sākt uzdevumu" at bounding box center [662, 525] width 171 height 30
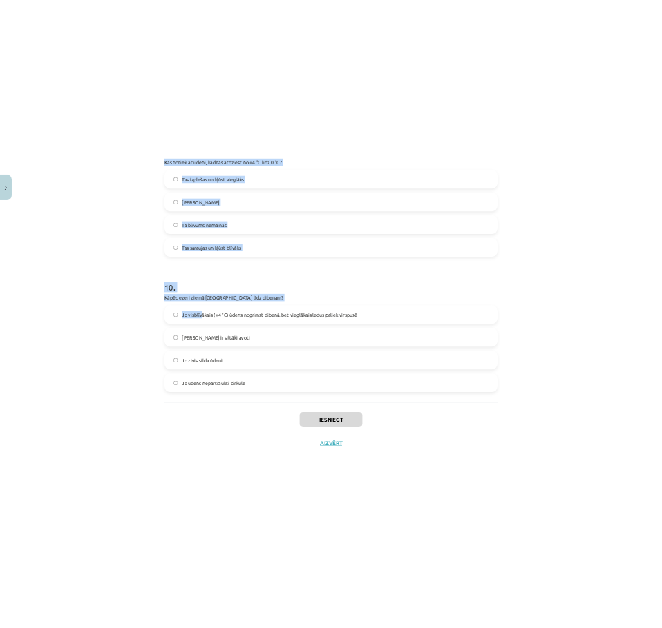
scroll to position [2128, 0]
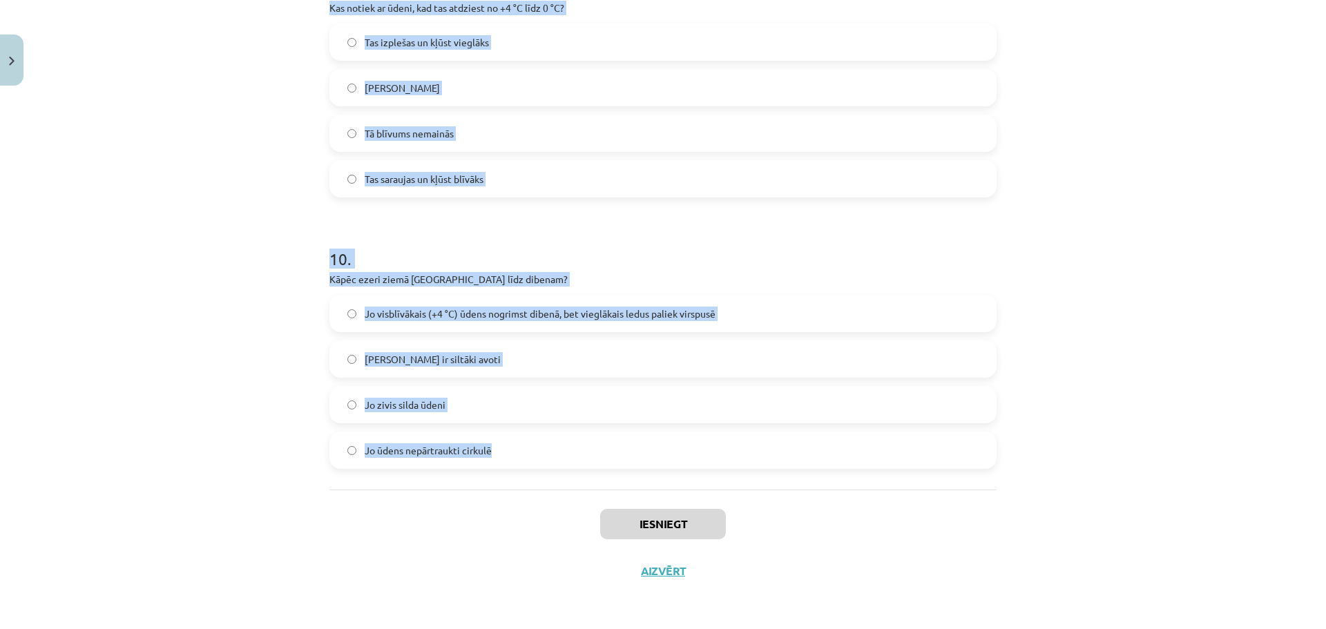
drag, startPoint x: 342, startPoint y: 281, endPoint x: 500, endPoint y: 463, distance: 241.4
click at [500, 463] on div "Mācību tēma: Fizika 9. klases 1. ieskaites mācību materiāls #3 📝 2. tēma. Siltu…" at bounding box center [663, 314] width 1326 height 629
copy form "Vai, sildot vielas, tās parasti saraujas? Jā Nē 2 . Vai gāzes, sildot, izplešas…"
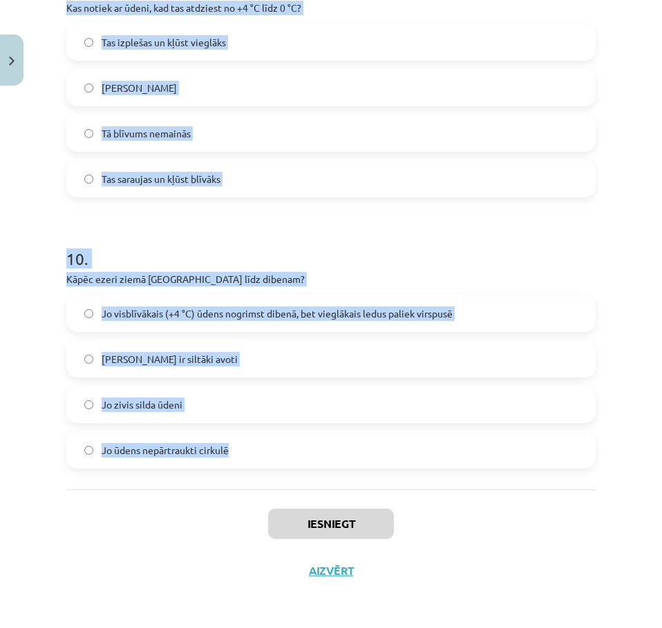
click at [261, 262] on h1 "10 ." at bounding box center [330, 246] width 529 height 43
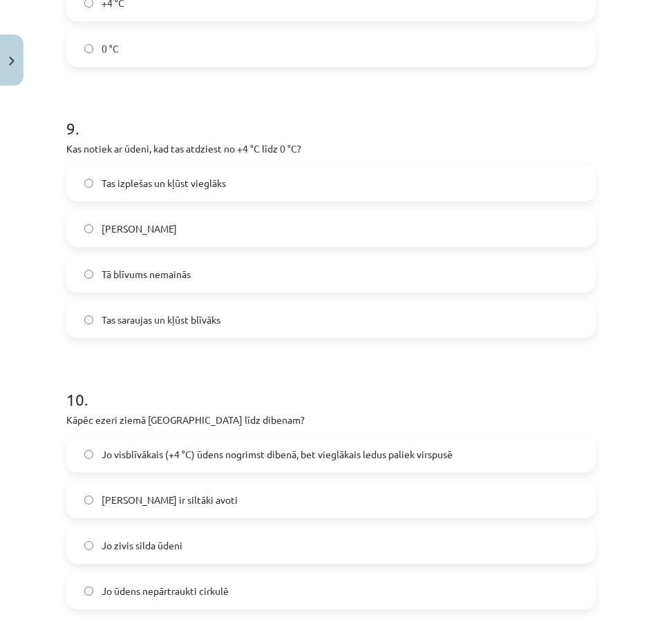
scroll to position [1916, 0]
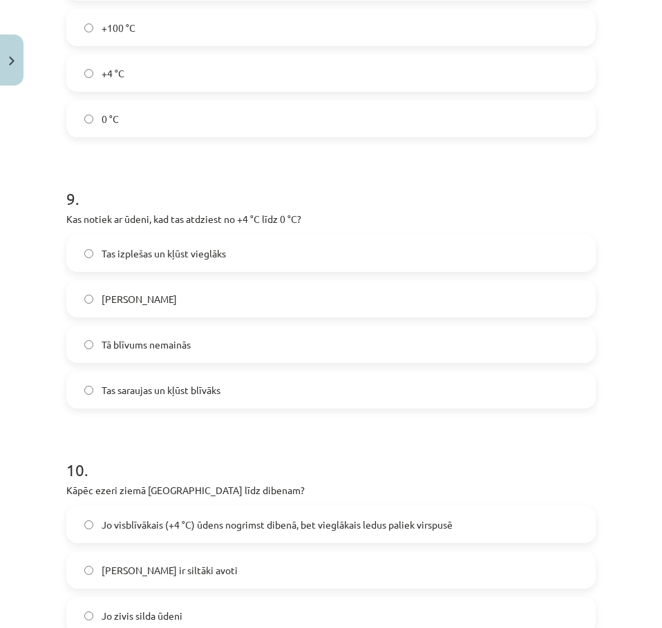
drag, startPoint x: 262, startPoint y: 223, endPoint x: 244, endPoint y: 256, distance: 38.0
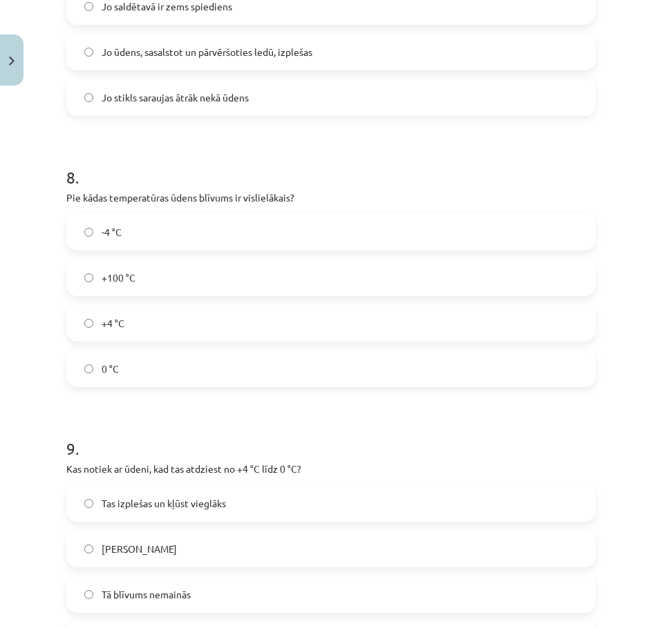
scroll to position [0, 0]
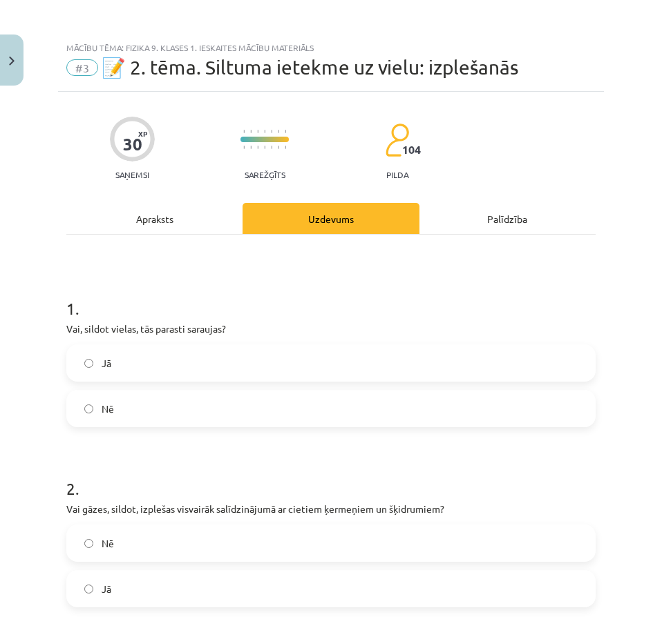
drag, startPoint x: 236, startPoint y: 440, endPoint x: 282, endPoint y: 104, distance: 339.5
click at [135, 409] on label "Nē" at bounding box center [331, 409] width 526 height 35
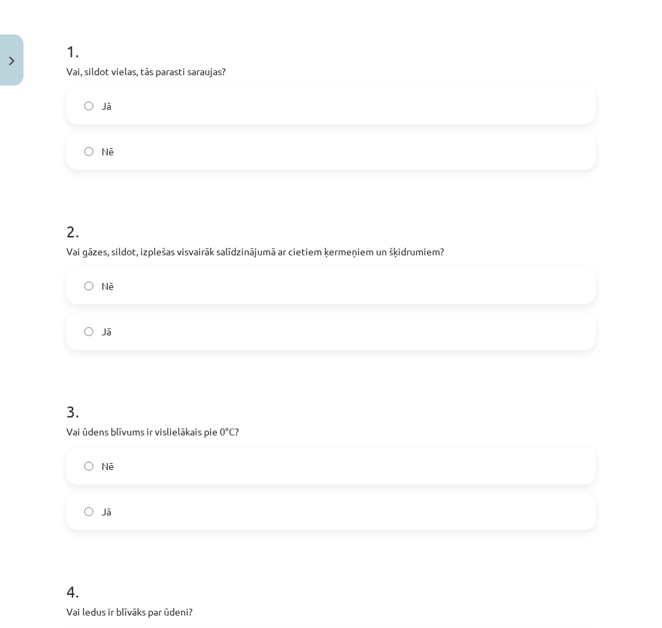
scroll to position [276, 0]
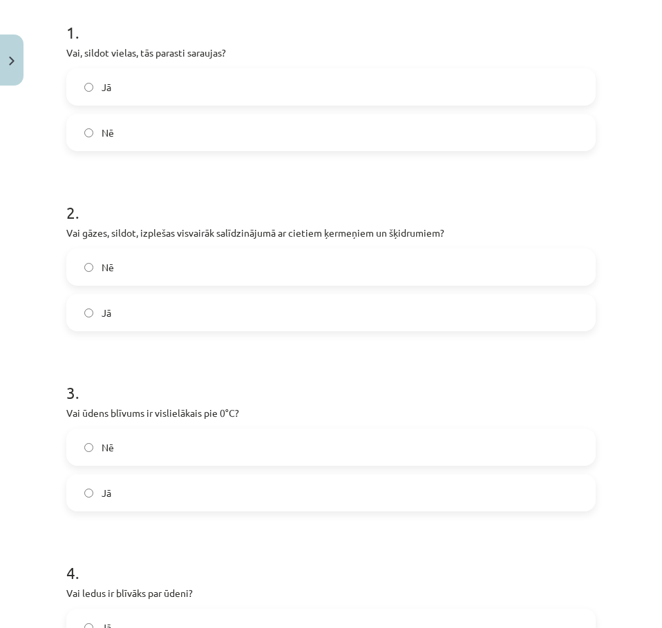
click at [122, 306] on label "Jā" at bounding box center [331, 313] width 526 height 35
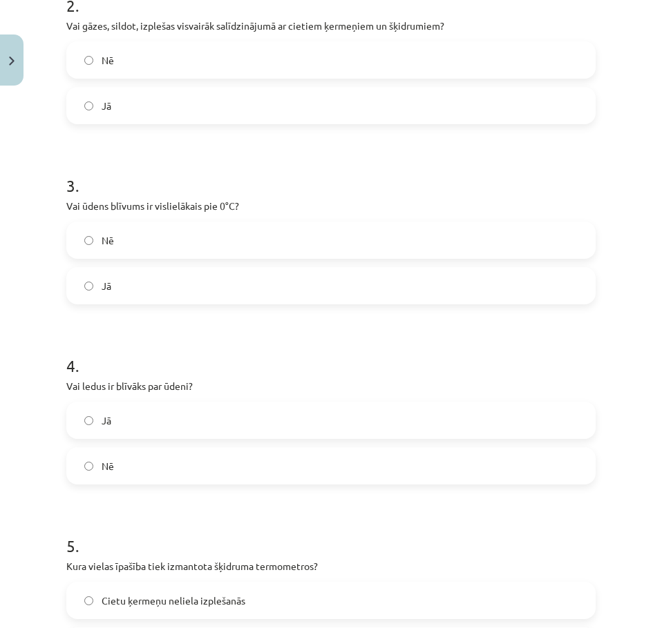
drag, startPoint x: 132, startPoint y: 239, endPoint x: 126, endPoint y: 253, distance: 15.1
click at [132, 240] on label "Nē" at bounding box center [331, 240] width 526 height 35
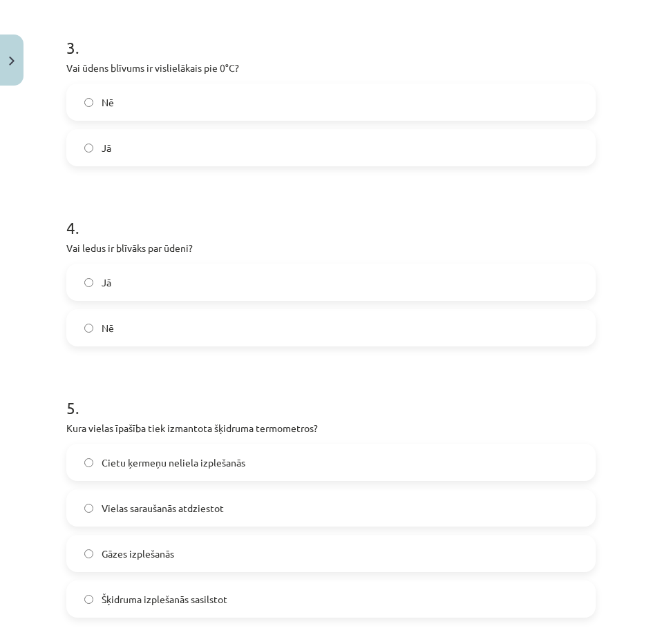
click at [121, 319] on label "Nē" at bounding box center [331, 328] width 526 height 35
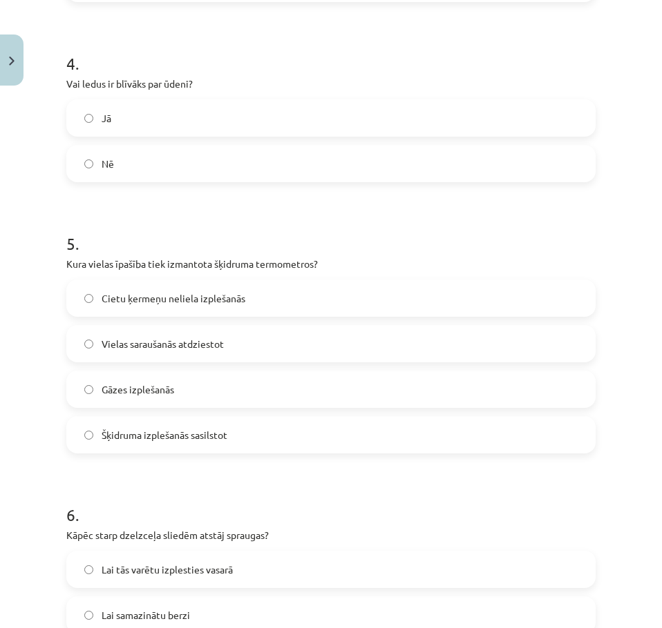
scroll to position [829, 0]
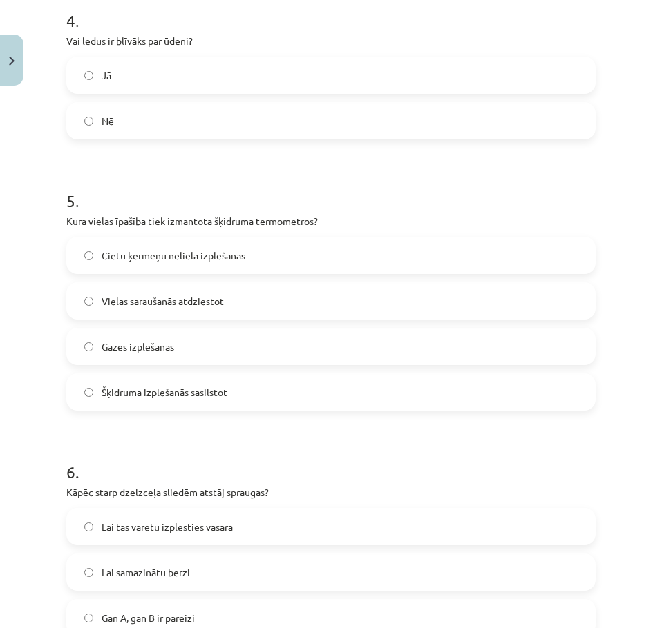
click at [151, 382] on label "Šķidruma izplešanās sasilstot" at bounding box center [331, 392] width 526 height 35
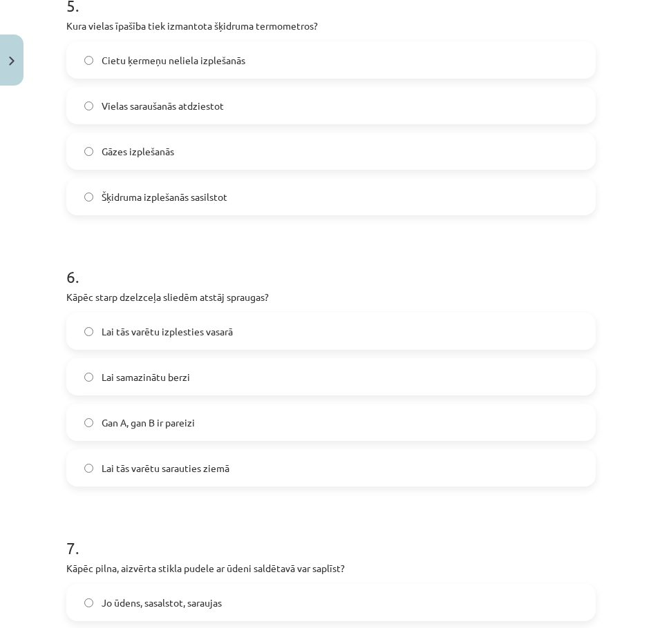
scroll to position [1036, 0]
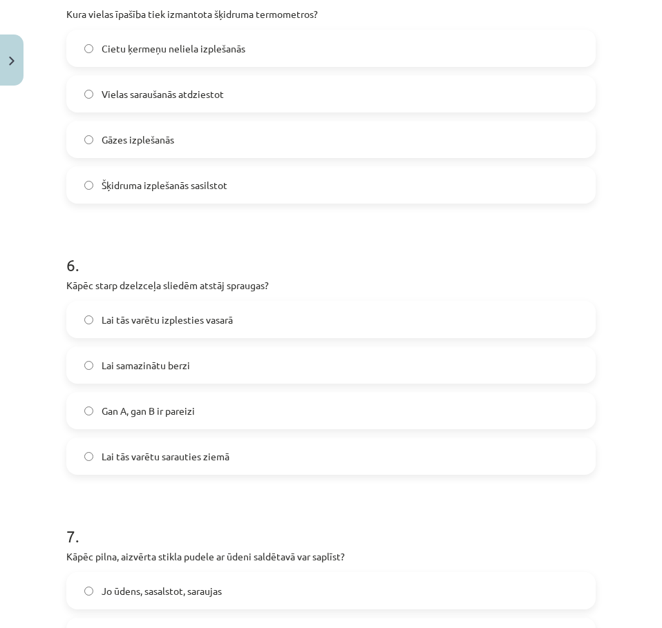
click at [169, 321] on span "Lai tās varētu izplesties vasarā" at bounding box center [167, 320] width 131 height 15
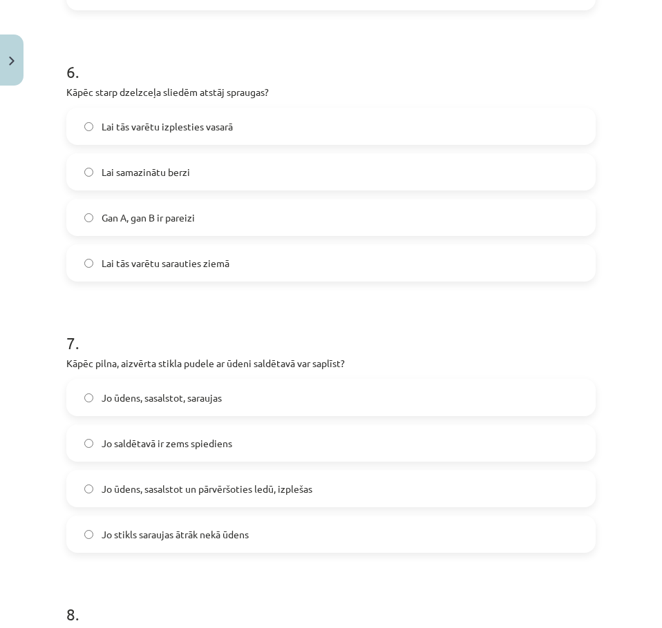
scroll to position [1243, 0]
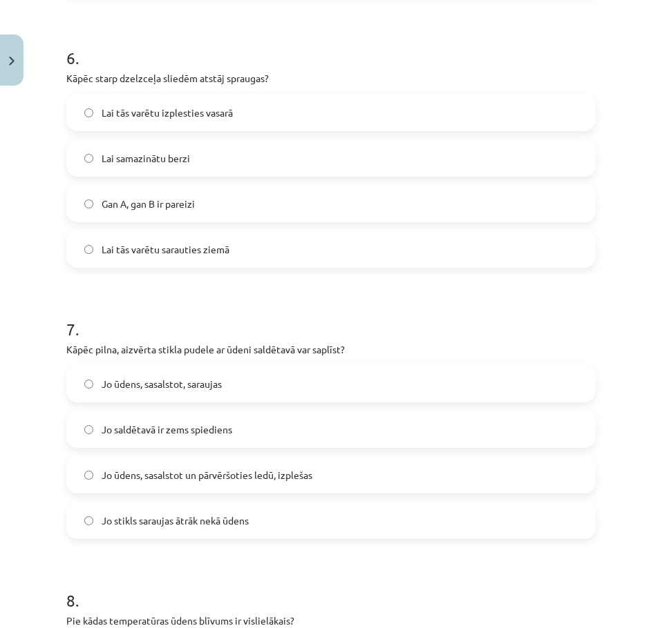
click at [175, 387] on span "Jo ūdens, sasalstot, saraujas" at bounding box center [162, 384] width 120 height 15
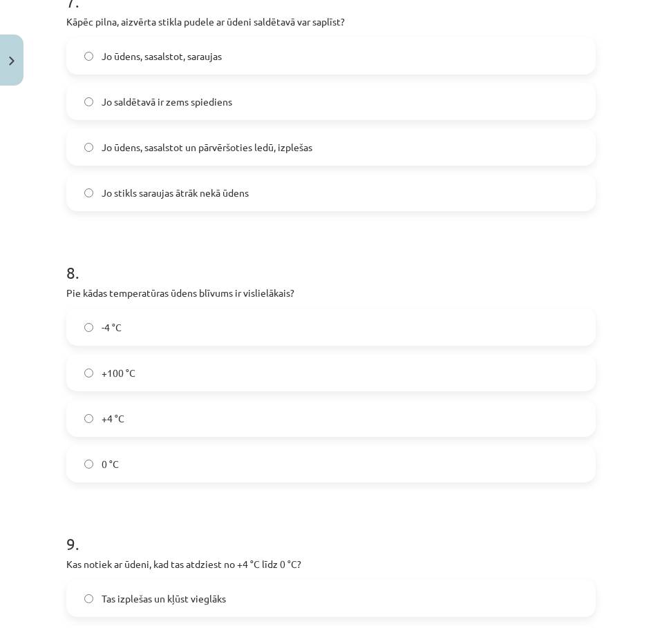
scroll to position [1588, 0]
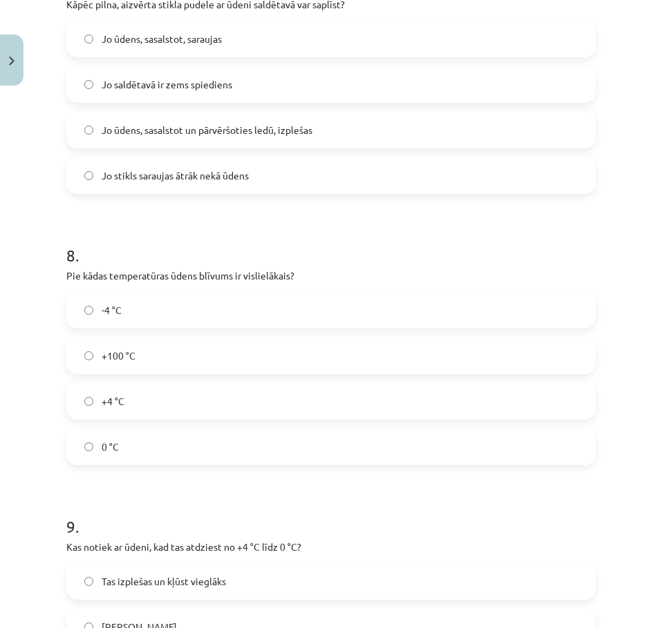
click at [137, 400] on label "+4 °C" at bounding box center [331, 401] width 526 height 35
click at [258, 269] on p "Pie kādas temperatūras ūdens blīvums ir vislielākais?" at bounding box center [330, 276] width 529 height 15
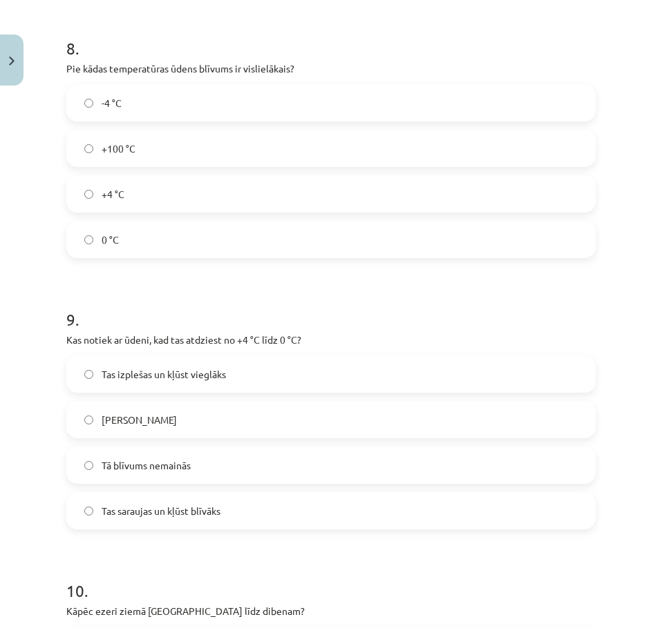
scroll to position [1865, 0]
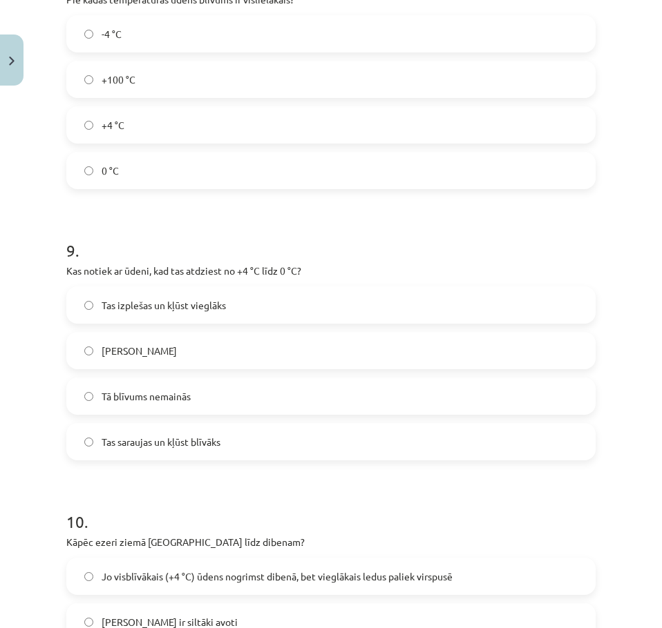
click at [226, 292] on label "Tas izplešas un kļūst vieglāks" at bounding box center [331, 305] width 526 height 35
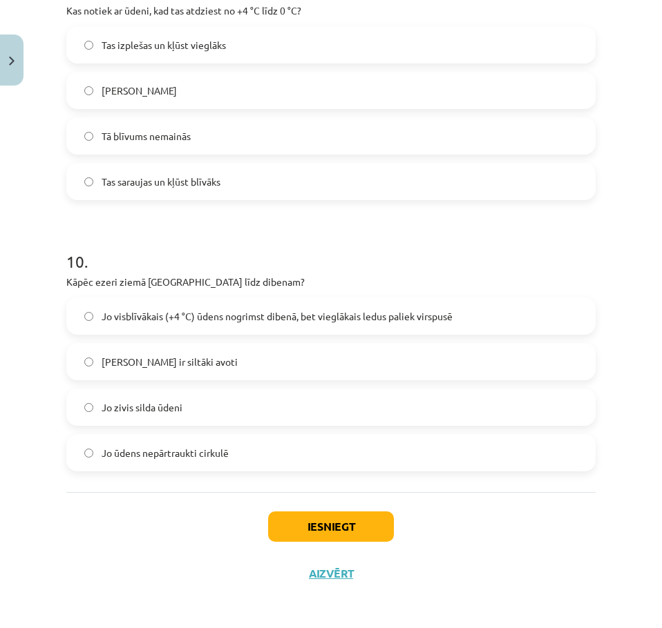
scroll to position [2128, 0]
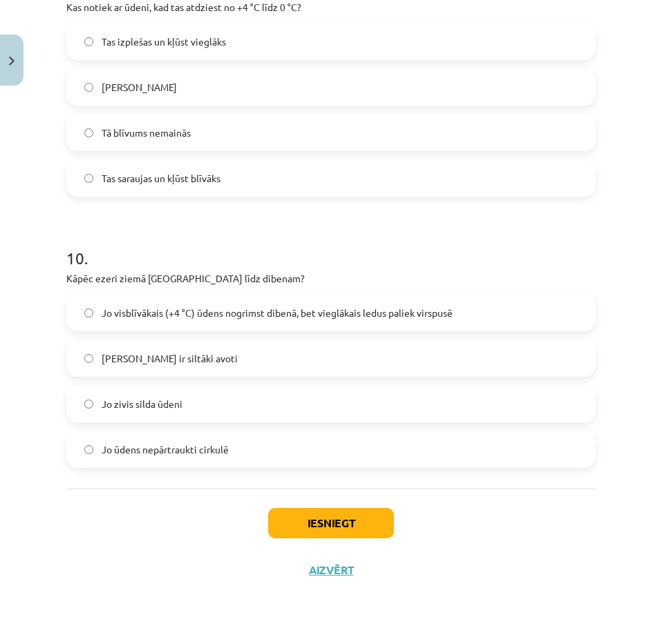
click at [223, 307] on span "Jo visblīvākais (+4 °C) ūdens nogrimst dibenā, bet vieglākais ledus paliek virs…" at bounding box center [277, 313] width 351 height 15
click at [350, 534] on button "Iesniegt" at bounding box center [331, 523] width 126 height 30
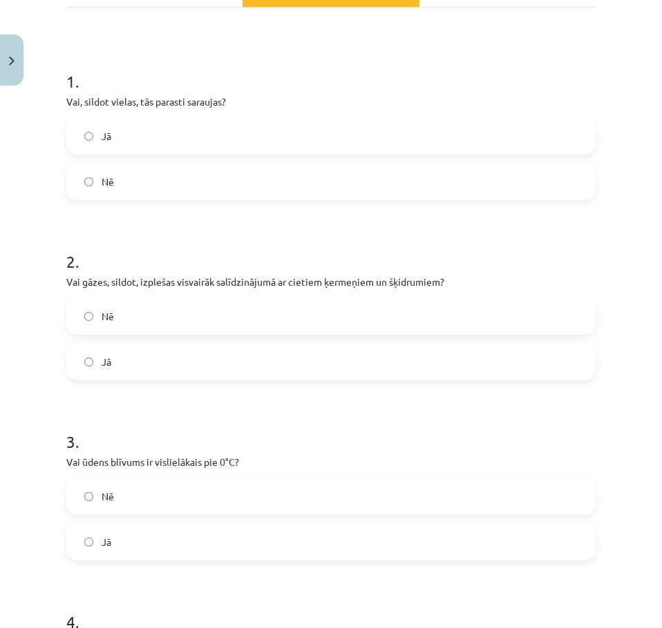
scroll to position [0, 0]
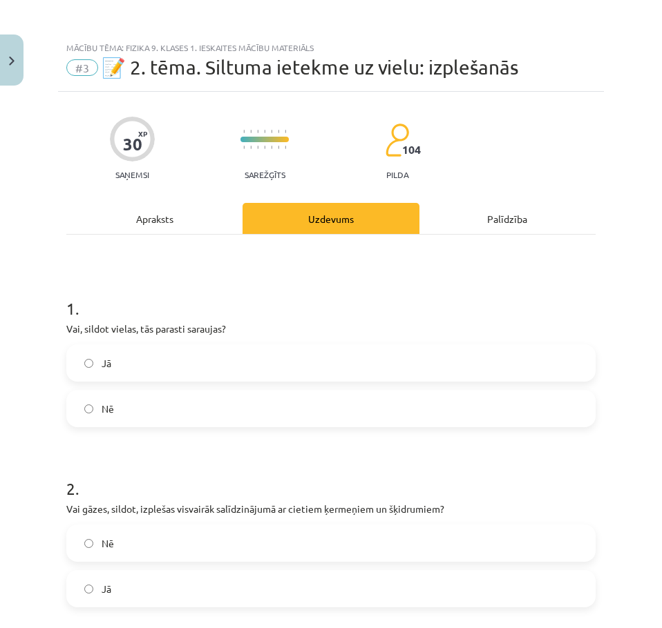
drag, startPoint x: 310, startPoint y: 302, endPoint x: 354, endPoint y: 102, distance: 204.9
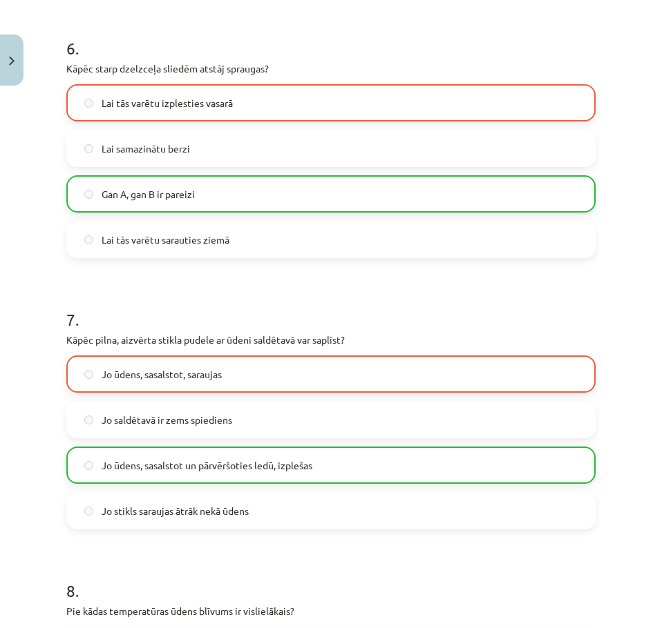
scroll to position [1243, 0]
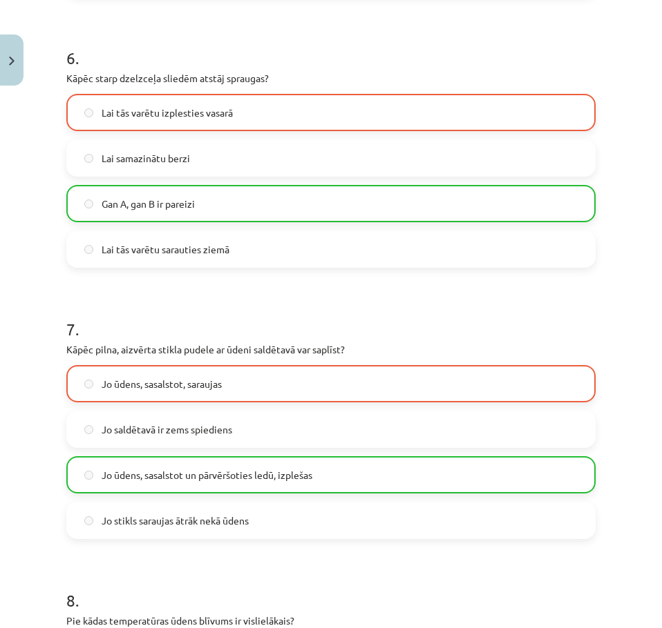
click at [258, 273] on form "1 . Vai, sildot vielas, tās parasti saraujas? Jā Nē 2 . Vai gāzes, sildot, izpl…" at bounding box center [330, 193] width 529 height 2322
click at [113, 396] on label "Jo ūdens, sasalstot, saraujas" at bounding box center [331, 384] width 526 height 35
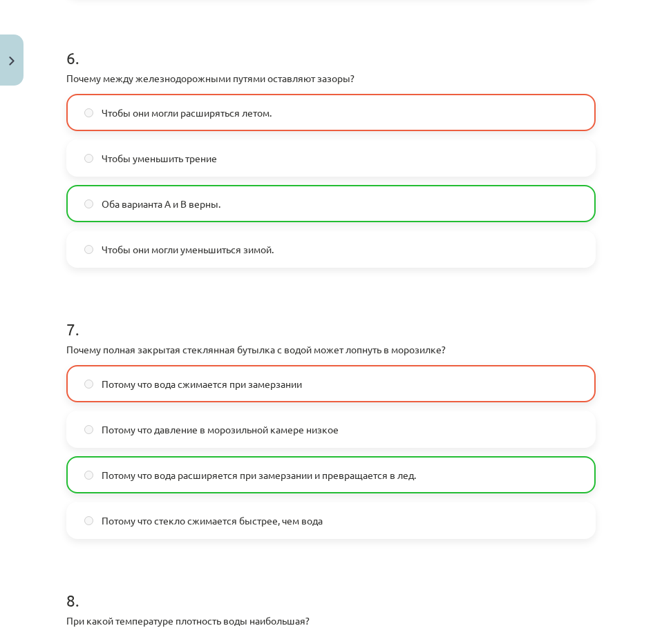
click at [160, 43] on h1 "6 ." at bounding box center [330, 45] width 529 height 43
click at [102, 101] on label "Чтобы они могли расширяться летом." at bounding box center [331, 112] width 526 height 35
click at [115, 154] on font "Чтобы уменьшить трение" at bounding box center [159, 158] width 115 height 12
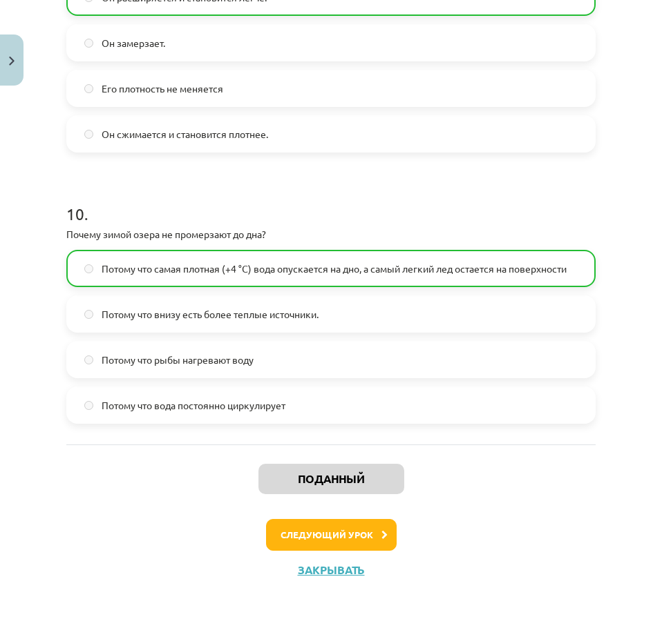
drag, startPoint x: 412, startPoint y: 212, endPoint x: 311, endPoint y: 483, distance: 289.5
click at [311, 528] on button "Следующий урок" at bounding box center [331, 535] width 131 height 32
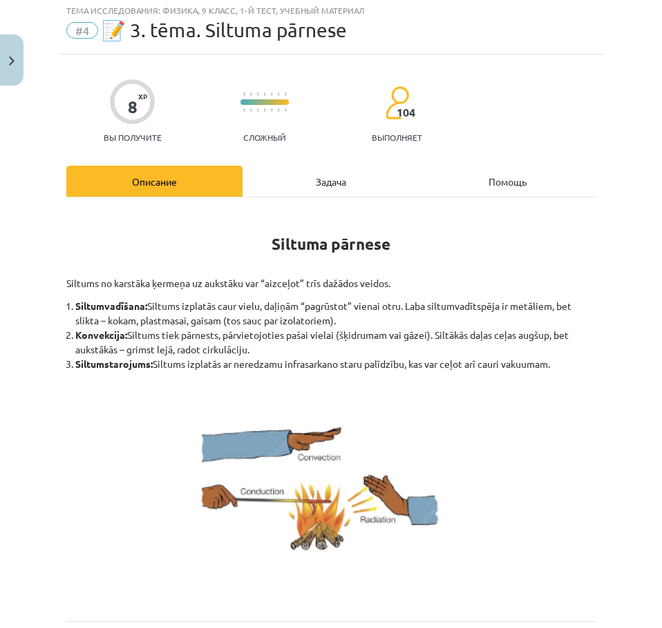
scroll to position [35, 0]
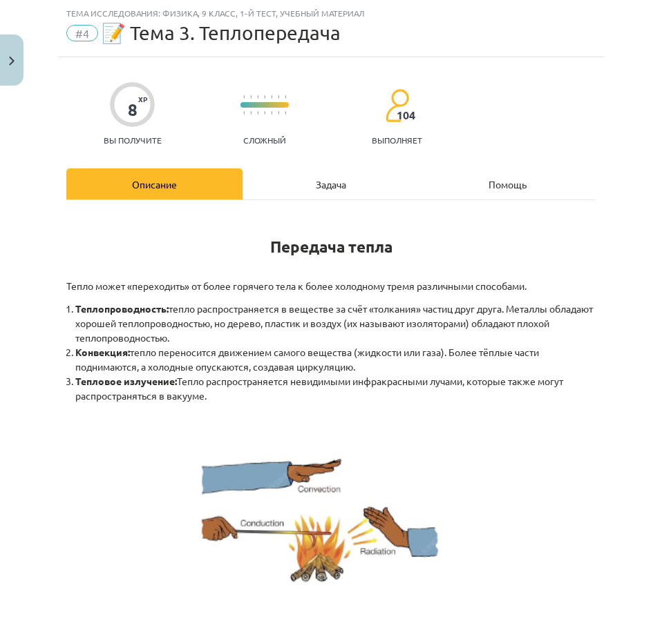
drag, startPoint x: 323, startPoint y: 193, endPoint x: 323, endPoint y: 186, distance: 6.9
click at [323, 192] on div "Задача" at bounding box center [330, 184] width 176 height 31
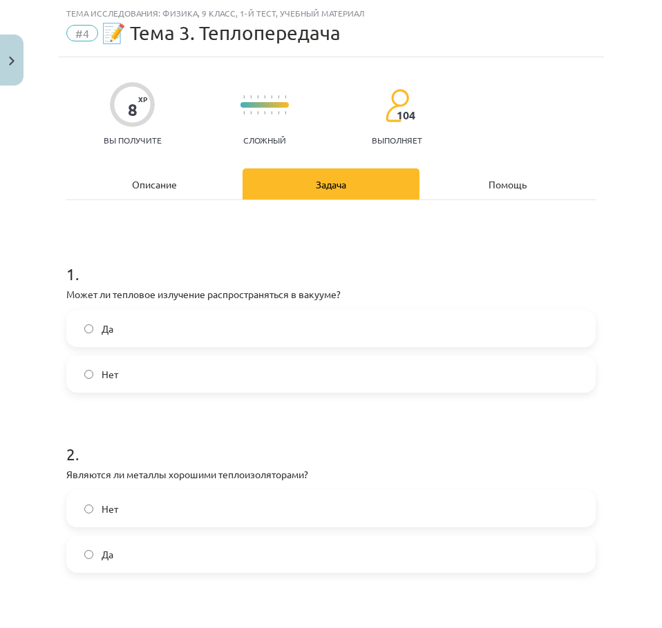
click at [164, 195] on div "Описание" at bounding box center [154, 184] width 176 height 31
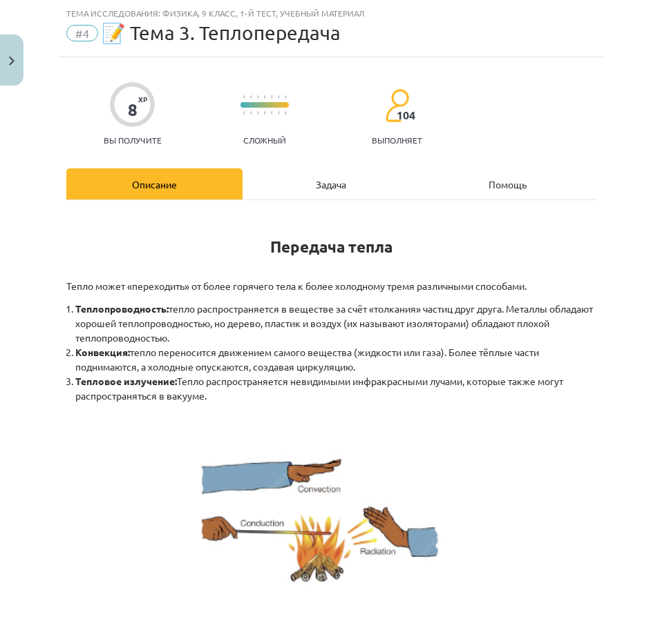
click at [276, 182] on div "Задача" at bounding box center [330, 184] width 176 height 31
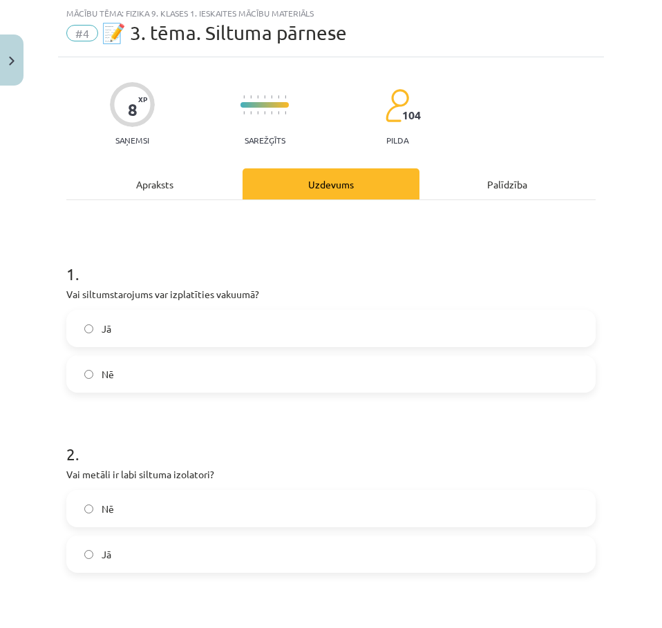
click at [390, 244] on h1 "1 ." at bounding box center [330, 261] width 529 height 43
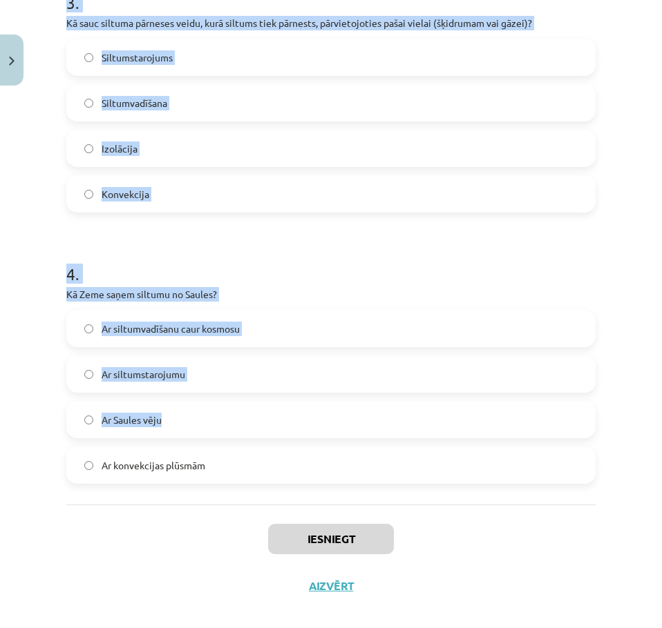
scroll to position [682, 0]
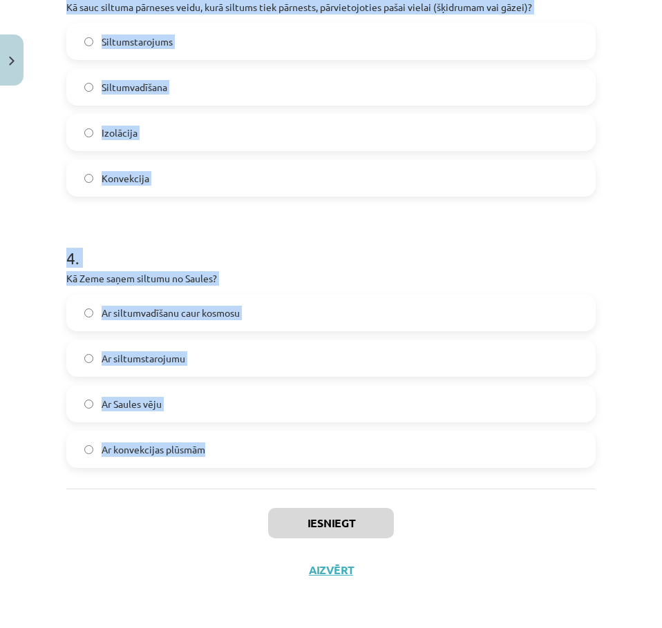
drag, startPoint x: 70, startPoint y: 300, endPoint x: 244, endPoint y: 481, distance: 250.6
click at [243, 481] on div "1 . Vai siltumstarojums var izplatīties vakuumā? Jā Nē 2 . Vai metāli ir labi s…" at bounding box center [330, 20] width 529 height 936
copy form "1 . Vai siltumstarojums var izplatīties vakuumā? Jā Nē 2 . Vai metāli ir labi s…"
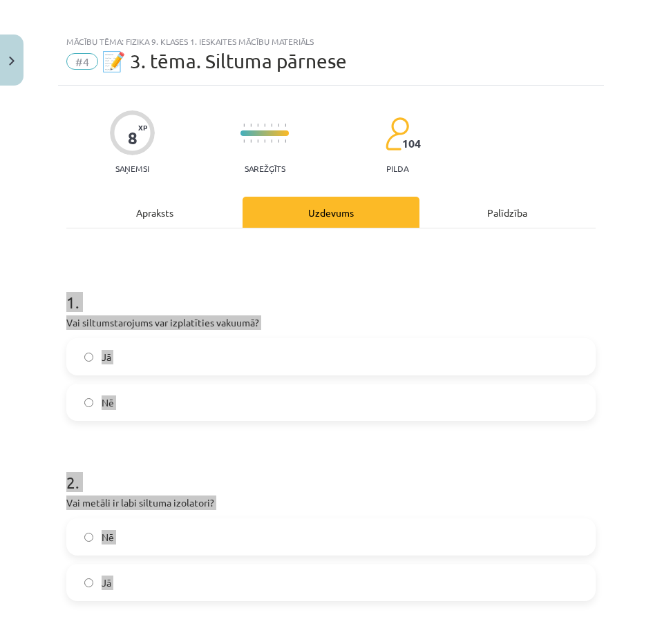
scroll to position [0, 0]
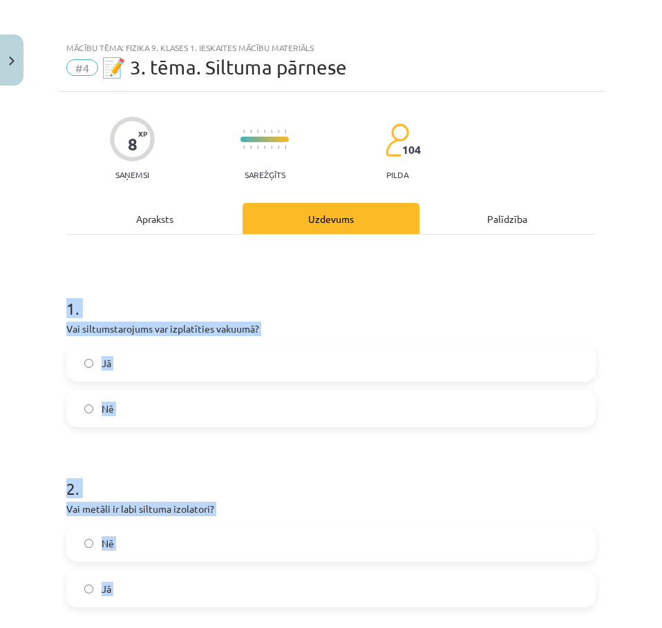
click at [181, 275] on h1 "1 ." at bounding box center [330, 296] width 529 height 43
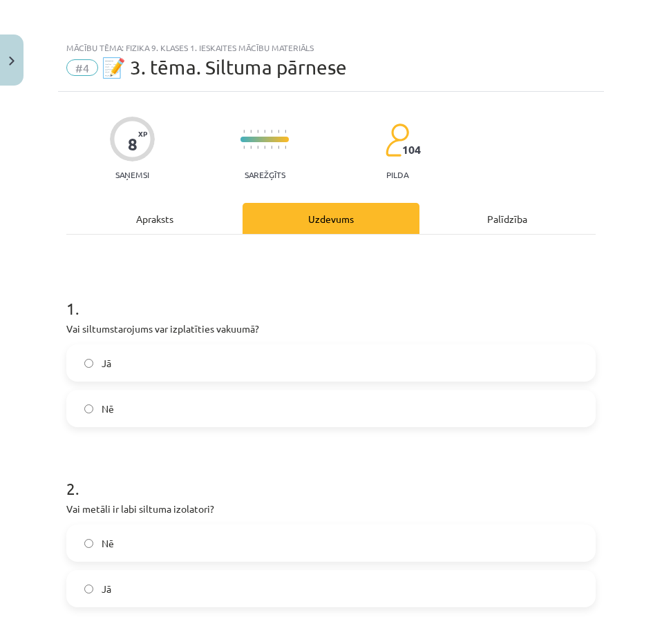
click at [136, 377] on label "Jā" at bounding box center [331, 363] width 526 height 35
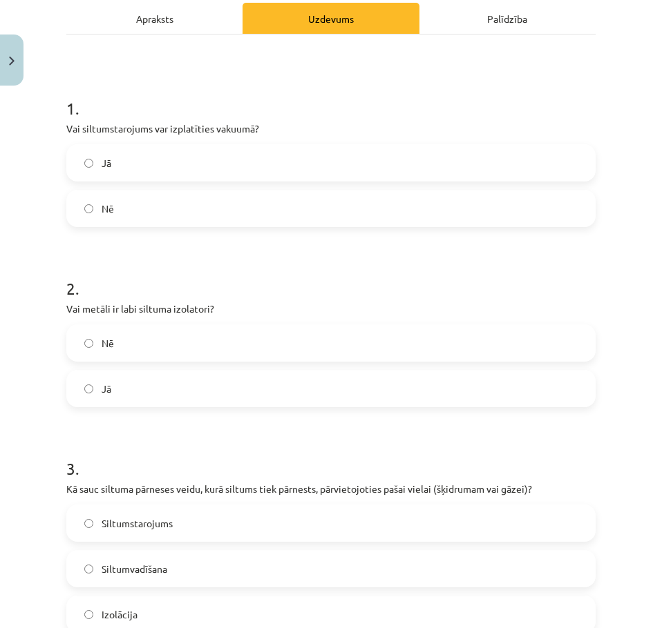
scroll to position [207, 0]
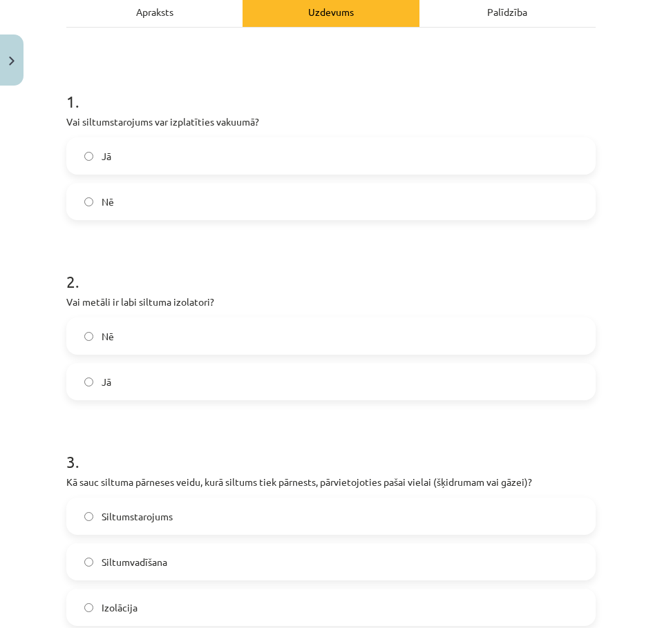
click at [128, 332] on label "Nē" at bounding box center [331, 336] width 526 height 35
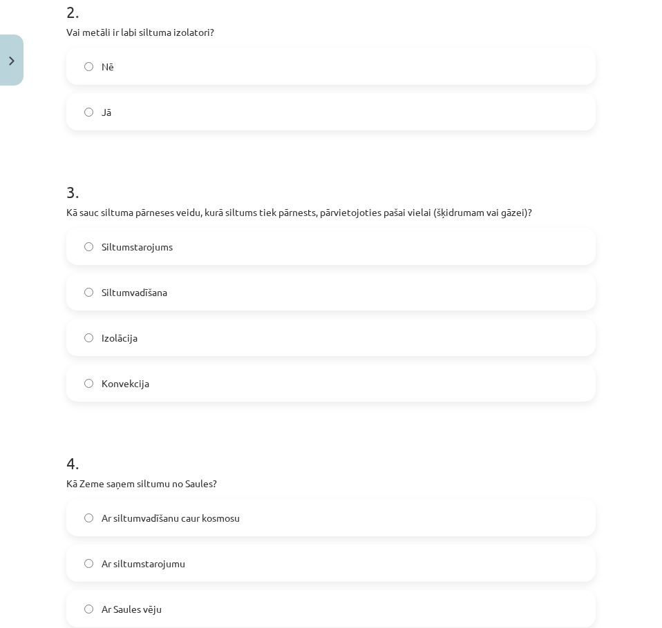
scroll to position [483, 0]
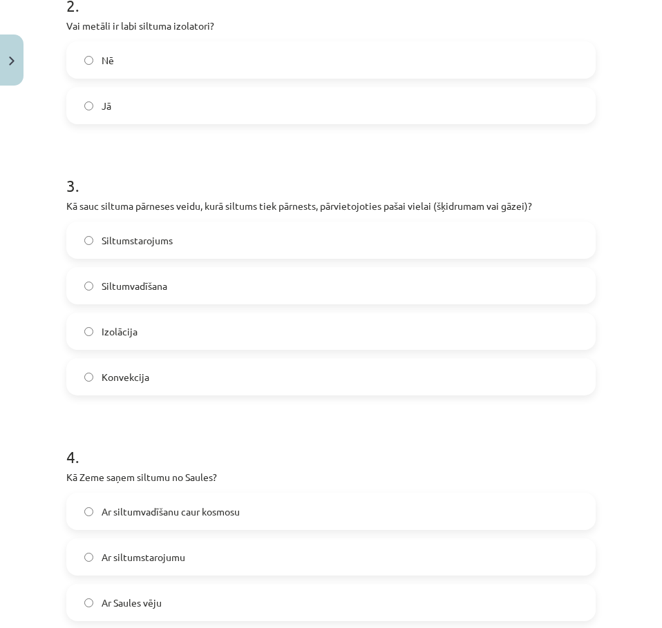
click at [157, 383] on label "Konvekcija" at bounding box center [331, 377] width 526 height 35
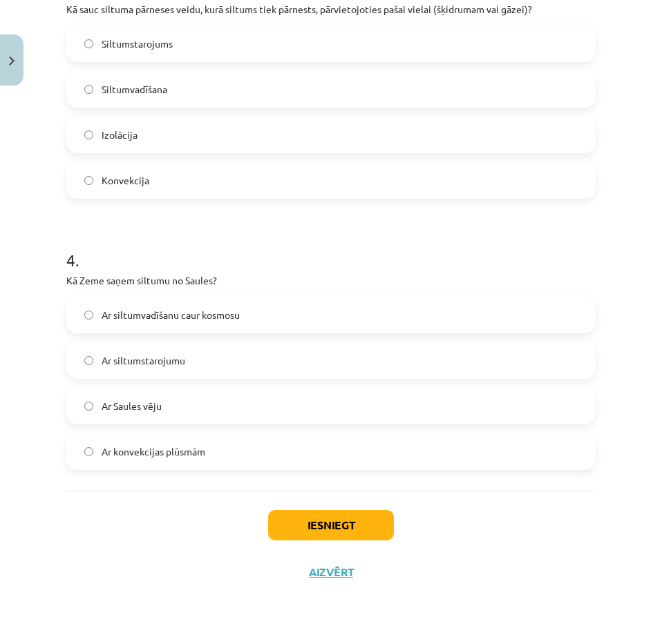
scroll to position [682, 0]
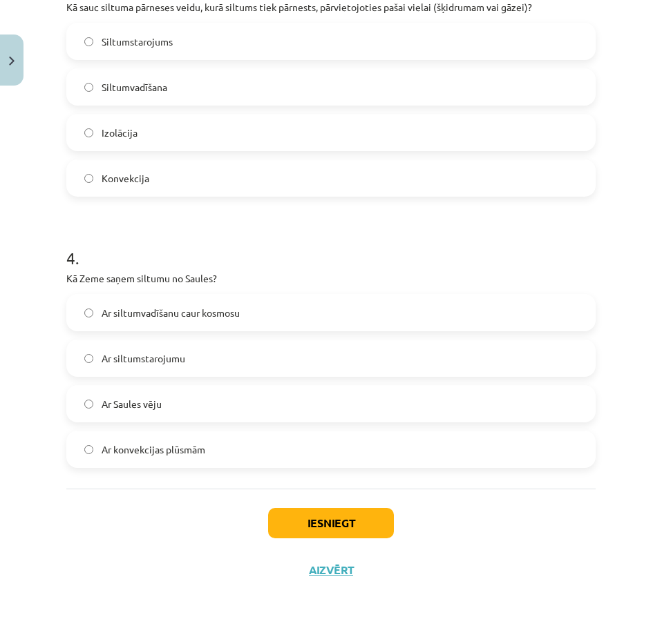
click at [200, 357] on label "Ar siltumstarojumu" at bounding box center [331, 358] width 526 height 35
click at [363, 530] on button "Iesniegt" at bounding box center [331, 523] width 126 height 30
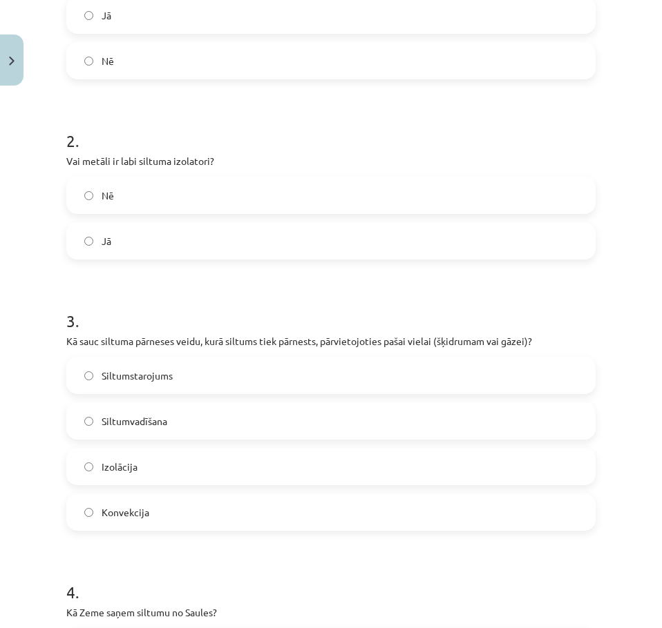
scroll to position [337, 0]
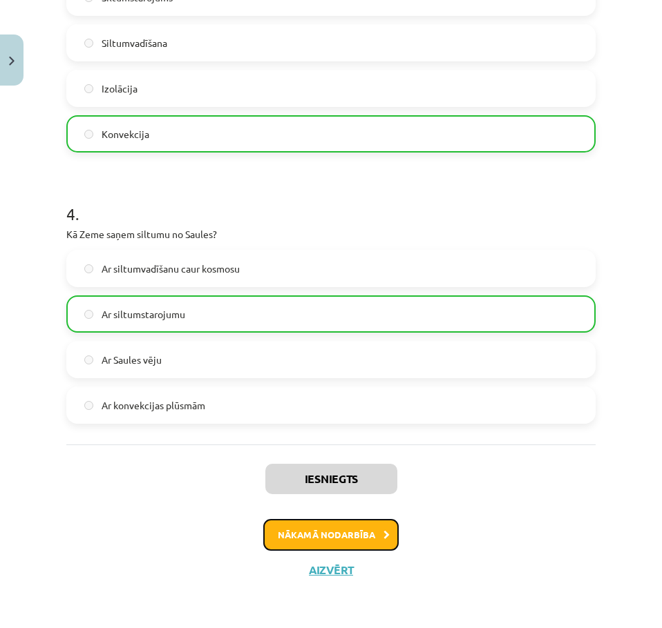
click at [307, 531] on button "Nākamā nodarbība" at bounding box center [330, 535] width 135 height 32
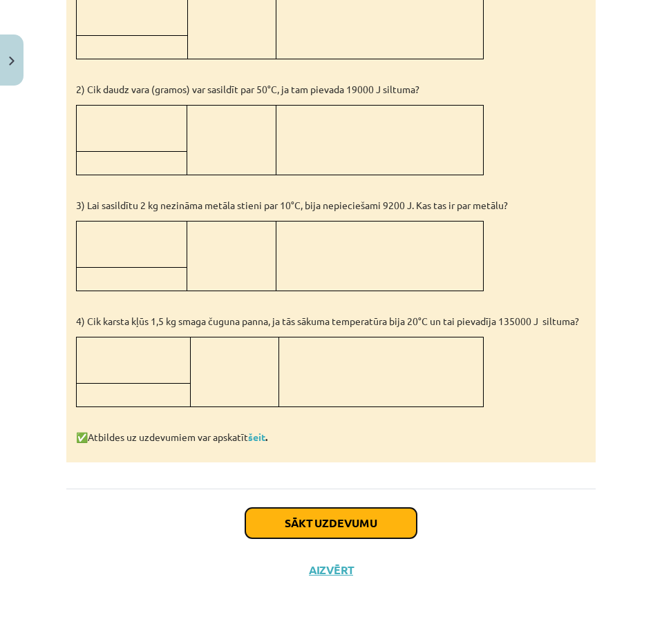
click at [313, 508] on button "Sākt uzdevumu" at bounding box center [330, 523] width 171 height 30
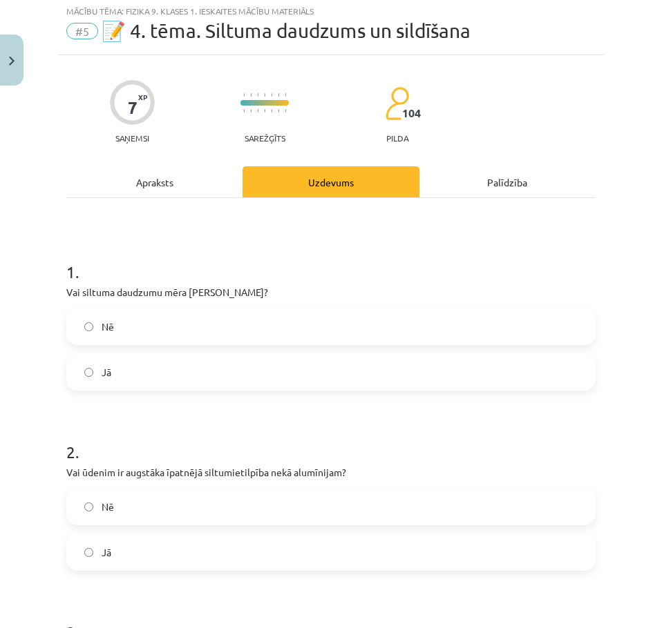
scroll to position [35, 0]
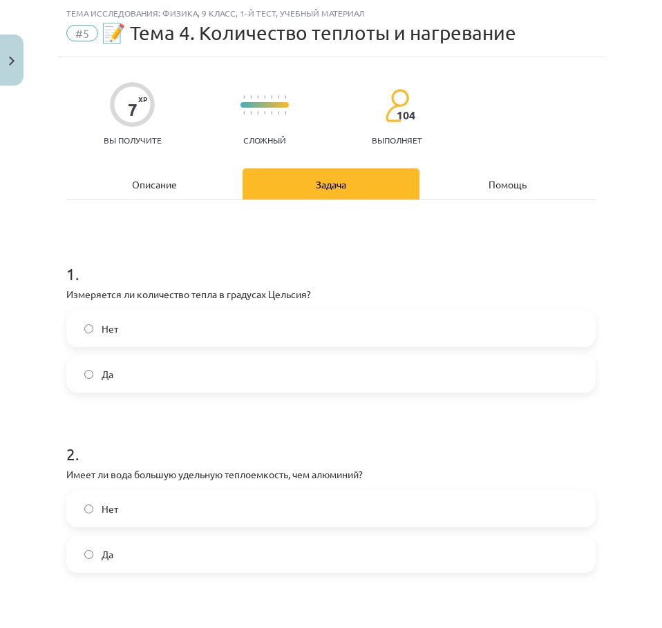
click at [135, 332] on label "Нет" at bounding box center [331, 328] width 526 height 35
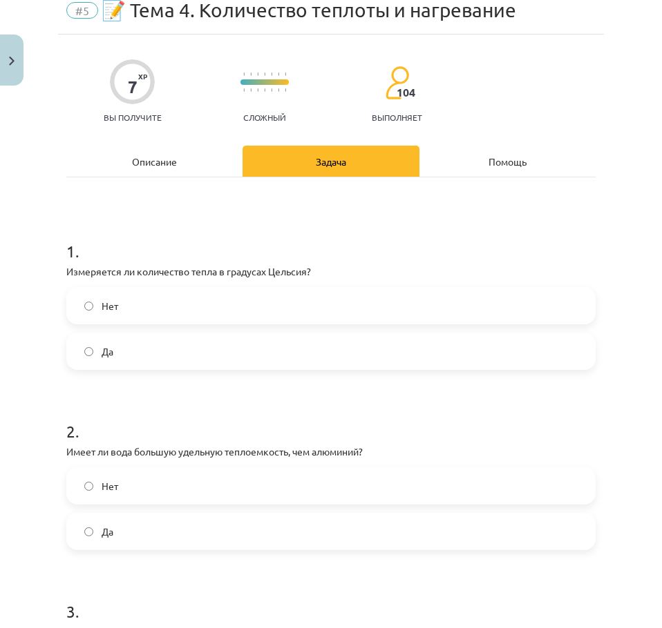
scroll to position [104, 0]
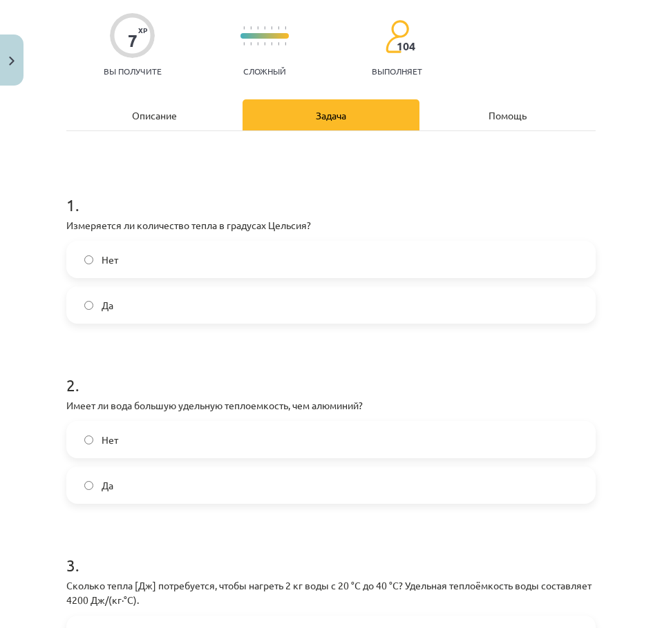
click at [165, 496] on label "Да" at bounding box center [331, 485] width 526 height 35
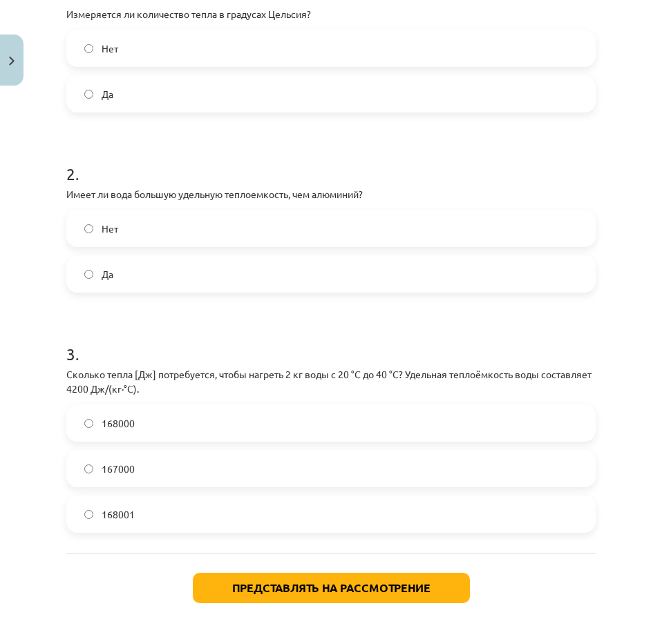
scroll to position [380, 0]
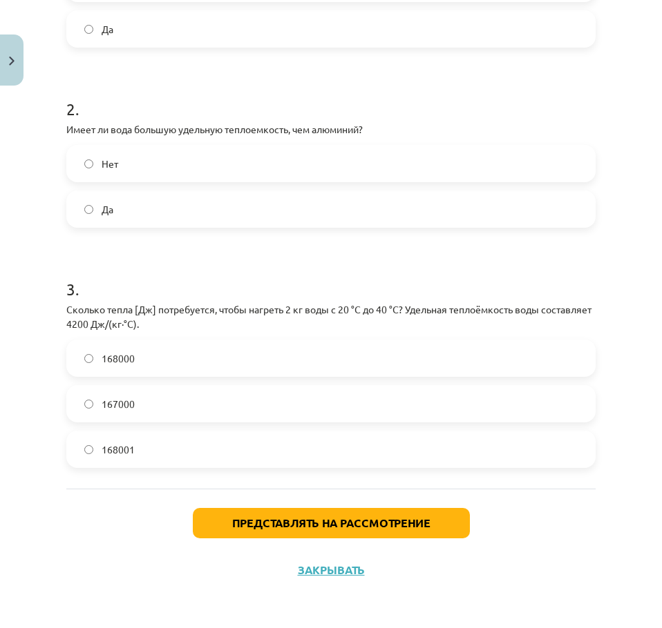
click at [162, 448] on label "168001" at bounding box center [331, 449] width 526 height 35
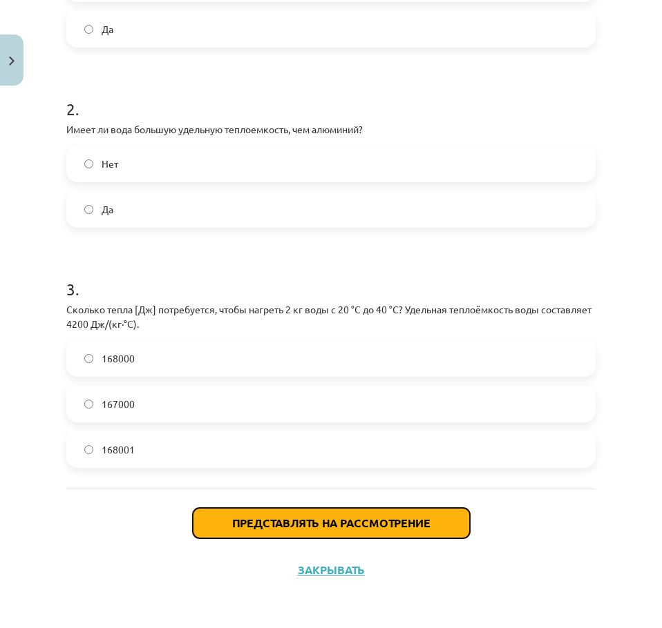
click at [251, 523] on font "Представлять на рассмотрение" at bounding box center [331, 523] width 198 height 15
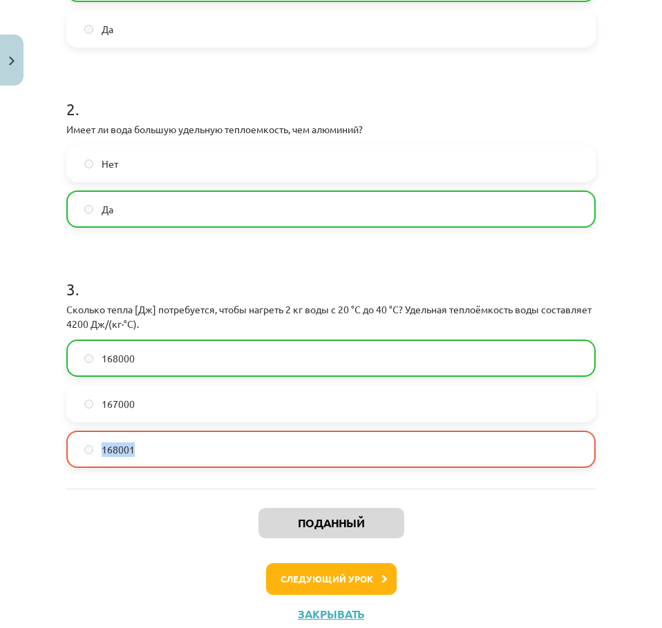
drag, startPoint x: 95, startPoint y: 448, endPoint x: 147, endPoint y: 450, distance: 51.8
click at [147, 450] on label "168001" at bounding box center [331, 449] width 526 height 35
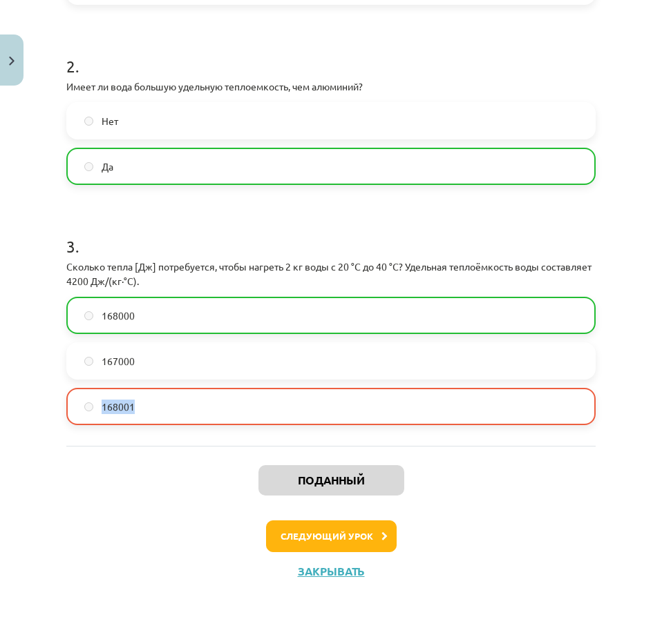
scroll to position [424, 0]
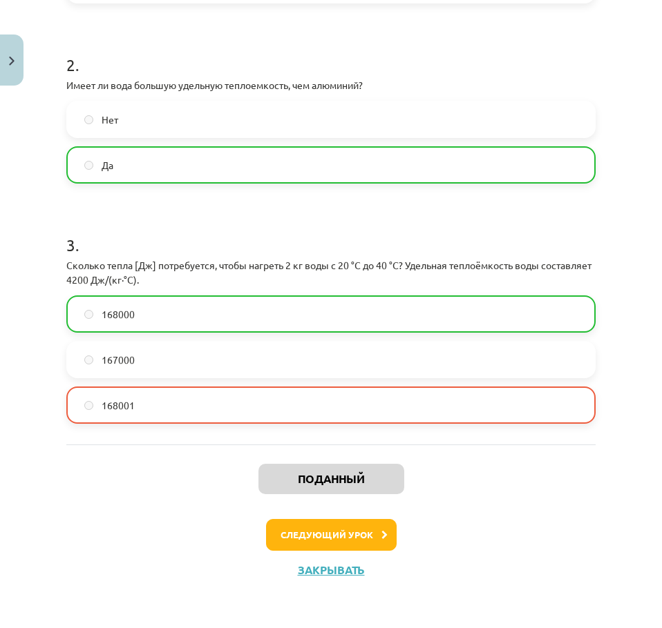
drag, startPoint x: 240, startPoint y: 350, endPoint x: 175, endPoint y: 262, distance: 109.3
click at [175, 262] on font "Сколько тепла [Дж] потребуется, чтобы нагреть 2 кг воды с 20 °C до 40 °C? Удель…" at bounding box center [328, 272] width 525 height 27
drag, startPoint x: 99, startPoint y: 406, endPoint x: 141, endPoint y: 402, distance: 42.3
click at [141, 402] on label "168001" at bounding box center [331, 405] width 526 height 35
drag, startPoint x: 99, startPoint y: 313, endPoint x: 157, endPoint y: 303, distance: 58.1
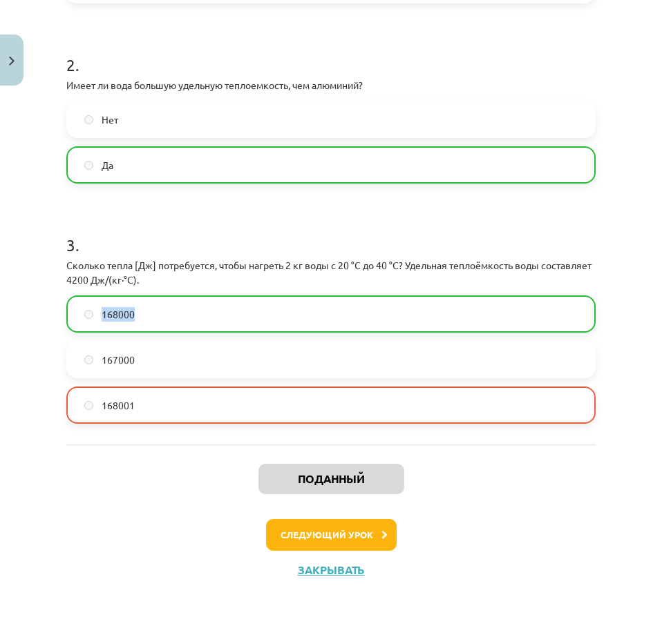
click at [155, 304] on label "168000" at bounding box center [331, 314] width 526 height 35
click at [318, 541] on button "Следующий урок" at bounding box center [331, 535] width 131 height 32
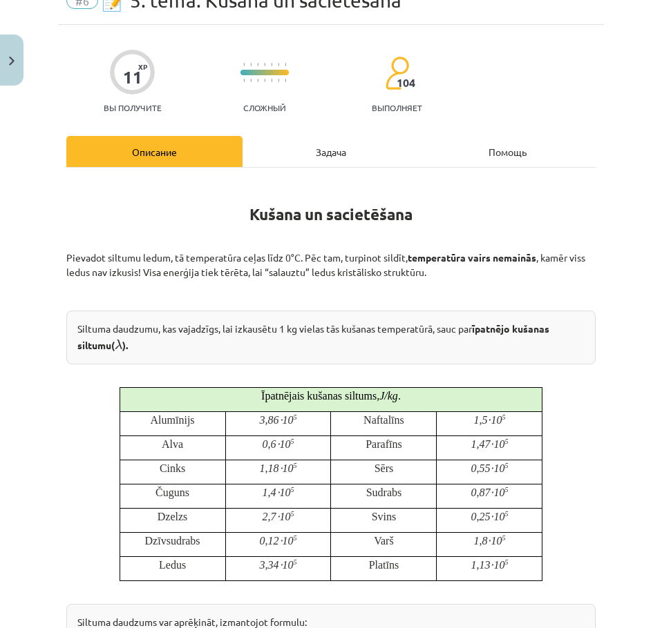
scroll to position [35, 0]
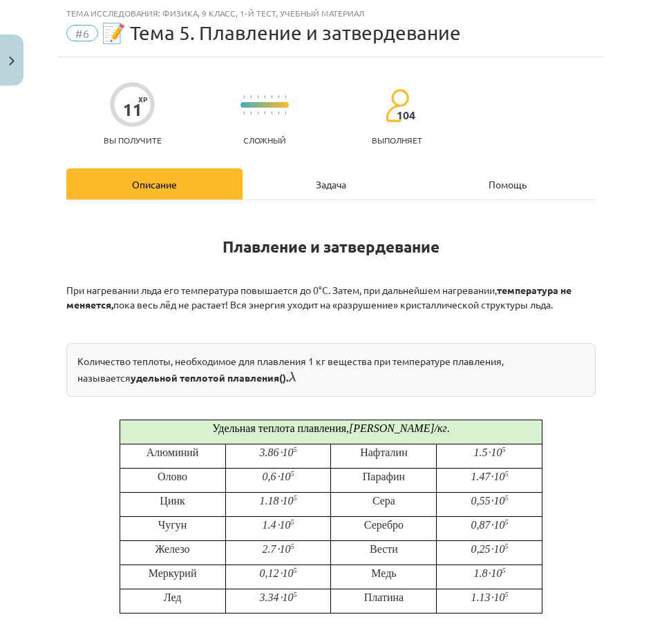
click at [340, 184] on font "Задача" at bounding box center [331, 184] width 30 height 12
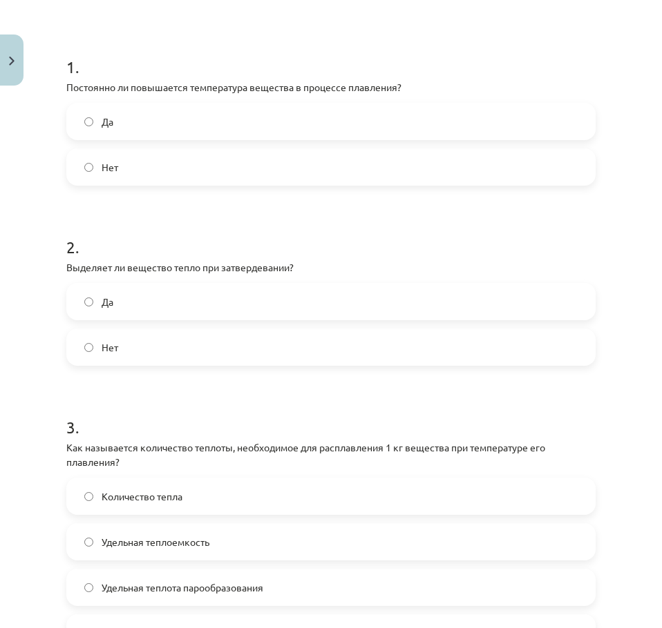
scroll to position [0, 0]
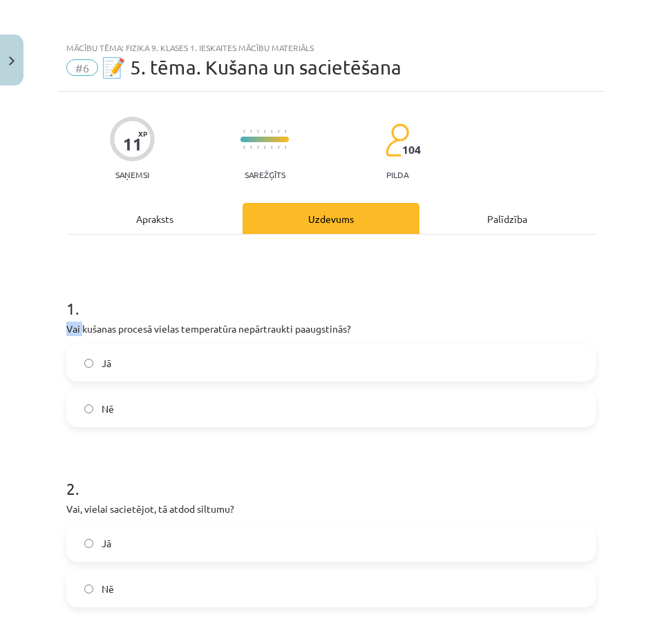
click at [78, 328] on div "1 . Vai kušanas procesā vielas temperatūra nepārtraukti paaugstinās? Jā Nē" at bounding box center [330, 351] width 529 height 153
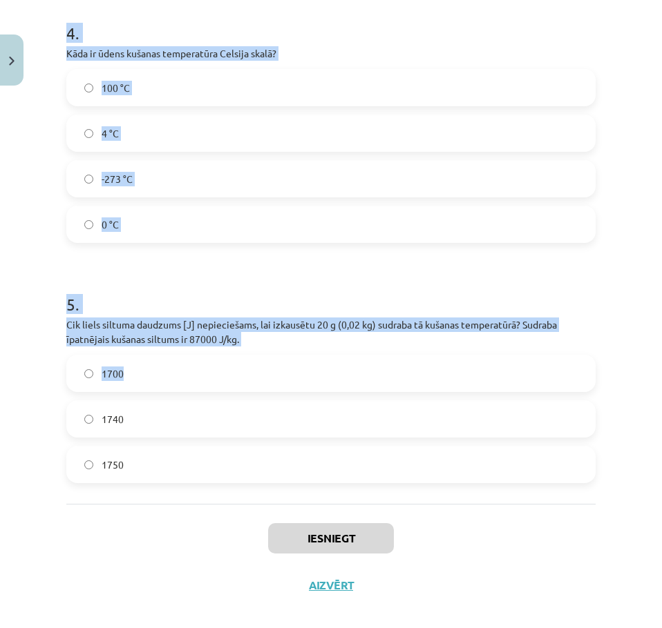
scroll to position [923, 0]
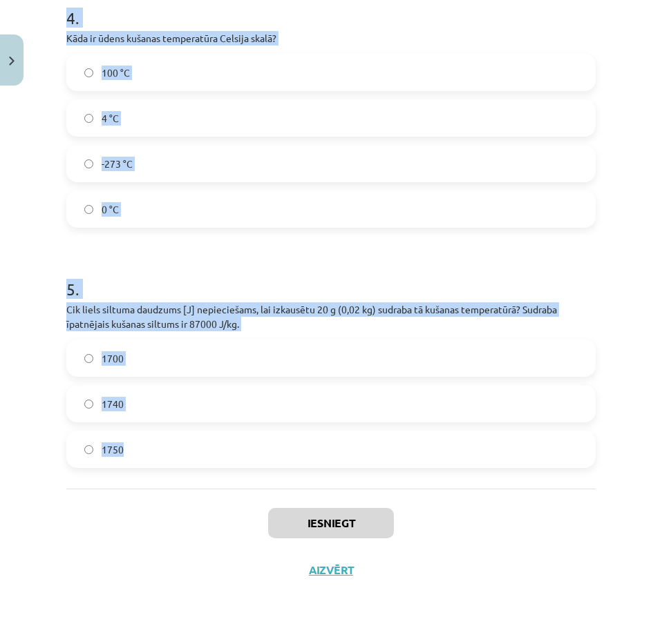
drag, startPoint x: 72, startPoint y: 311, endPoint x: 167, endPoint y: 461, distance: 177.0
copy form ". Vai kušanas procesā vielas temperatūra nepārtraukti paaugstinās? Jā Nē 2 . Va…"
click at [139, 280] on h1 "5 ." at bounding box center [330, 277] width 529 height 43
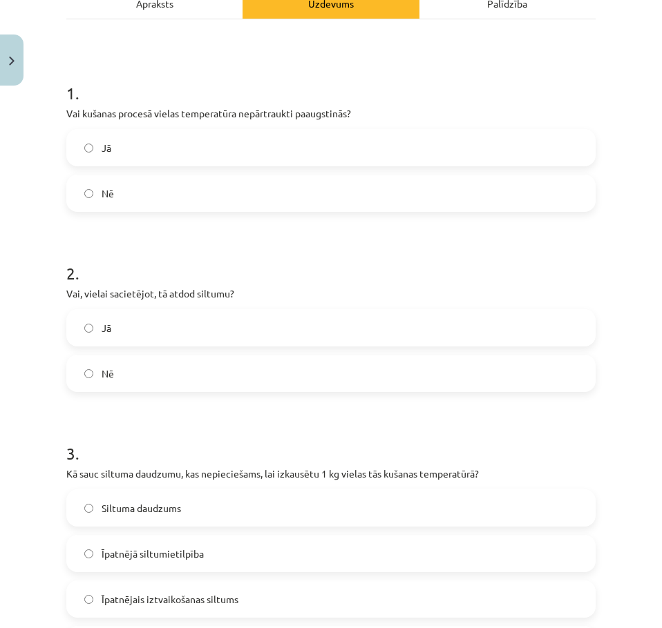
scroll to position [0, 0]
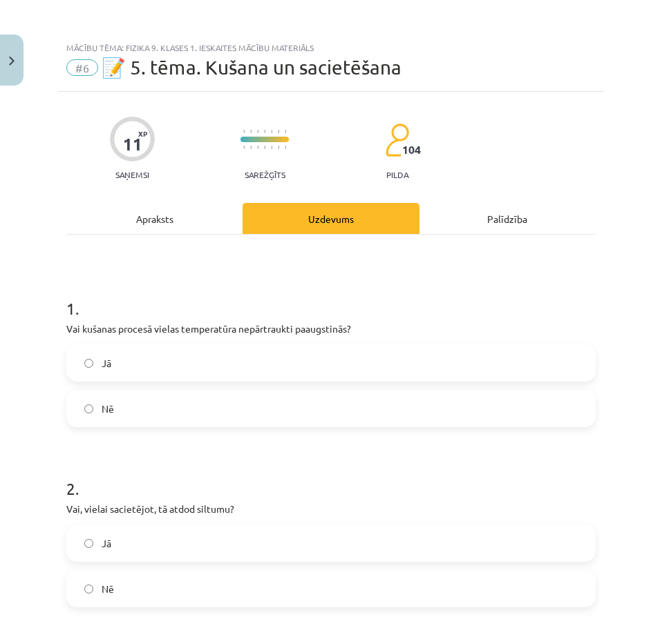
drag, startPoint x: 335, startPoint y: 178, endPoint x: 143, endPoint y: 18, distance: 250.1
click at [124, 403] on label "Nē" at bounding box center [331, 409] width 526 height 35
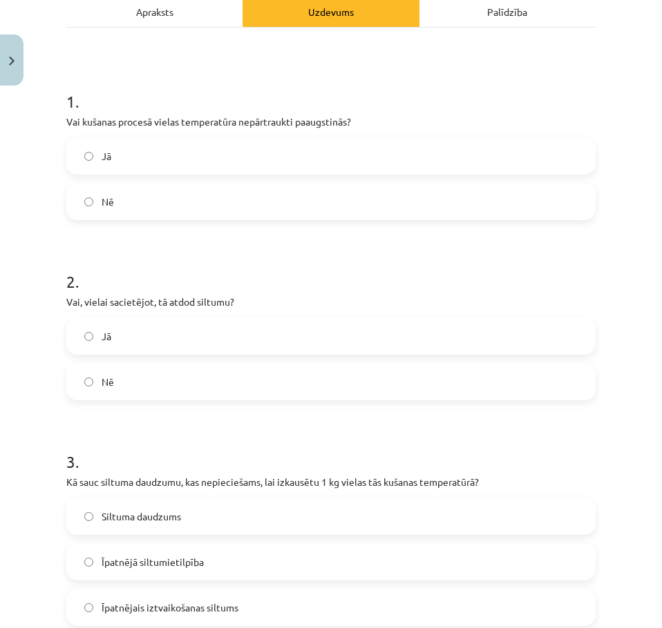
click at [109, 338] on span "Jā" at bounding box center [107, 336] width 10 height 15
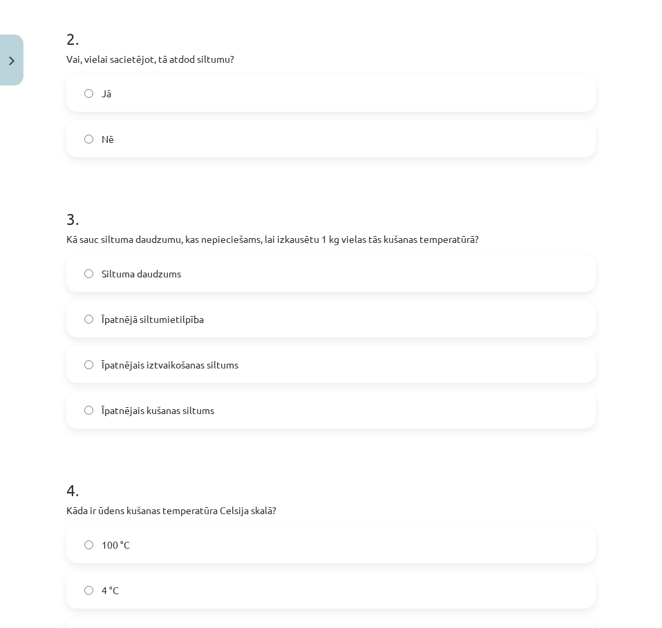
scroll to position [483, 0]
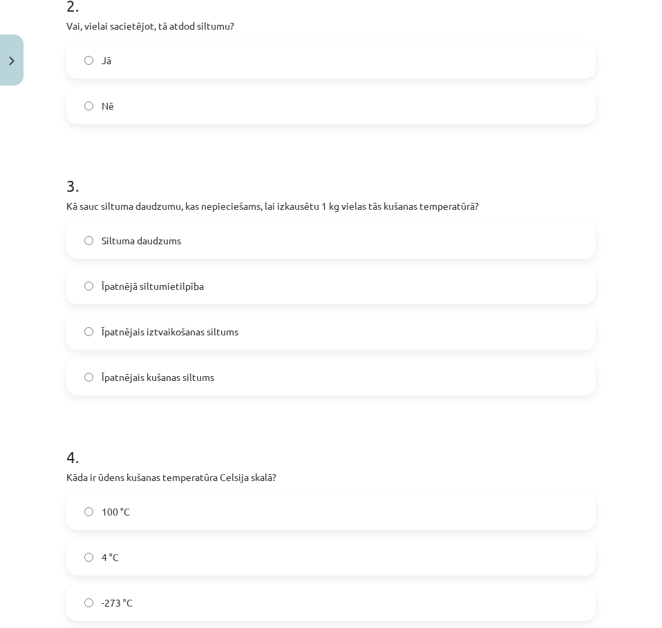
click at [253, 374] on label "Īpatnējais kušanas siltums" at bounding box center [331, 377] width 526 height 35
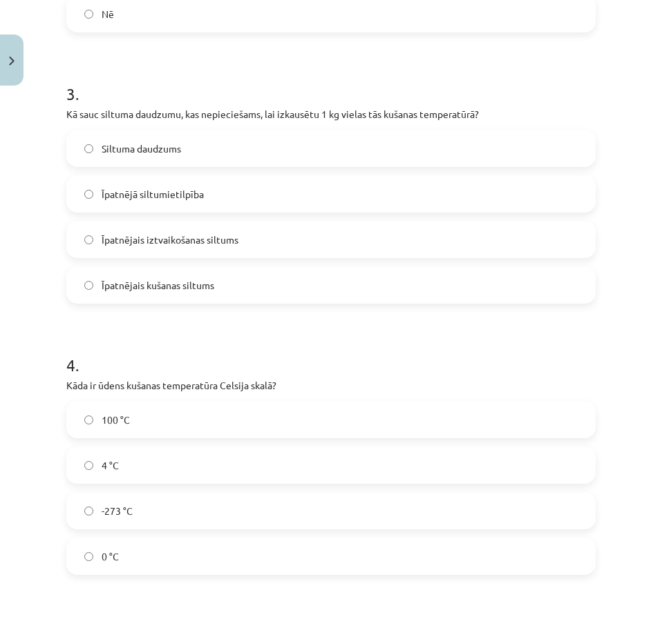
scroll to position [691, 0]
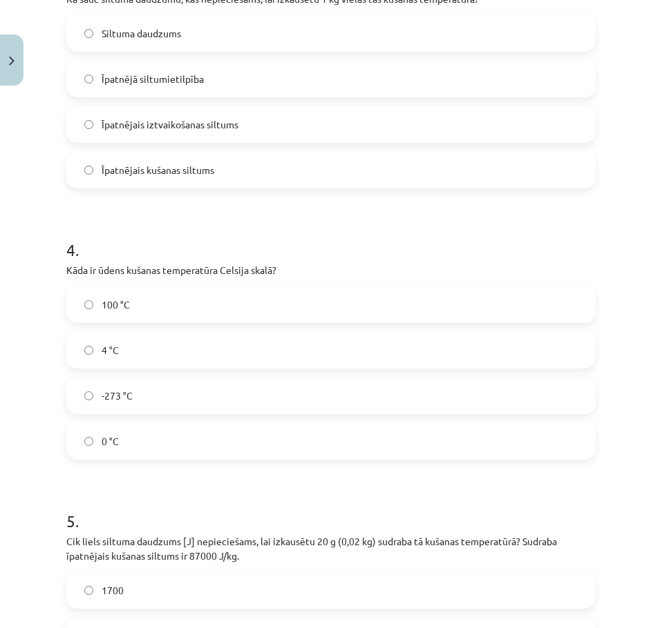
click at [144, 435] on label "0 °C" at bounding box center [331, 441] width 526 height 35
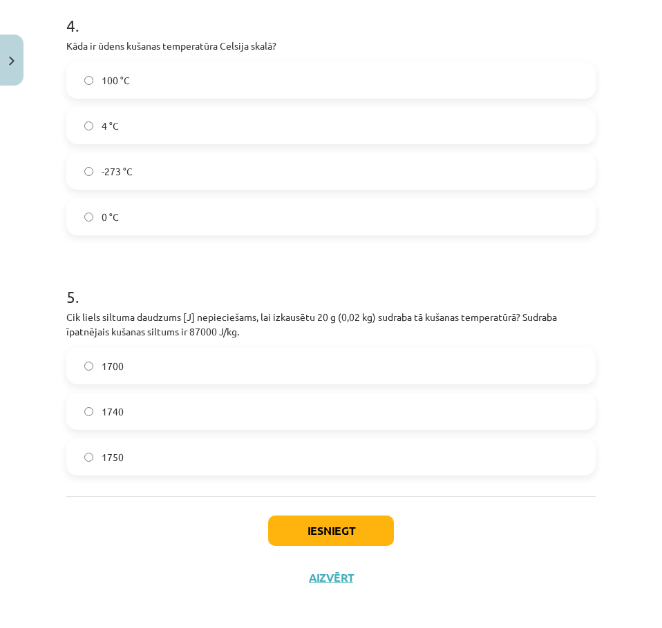
scroll to position [923, 0]
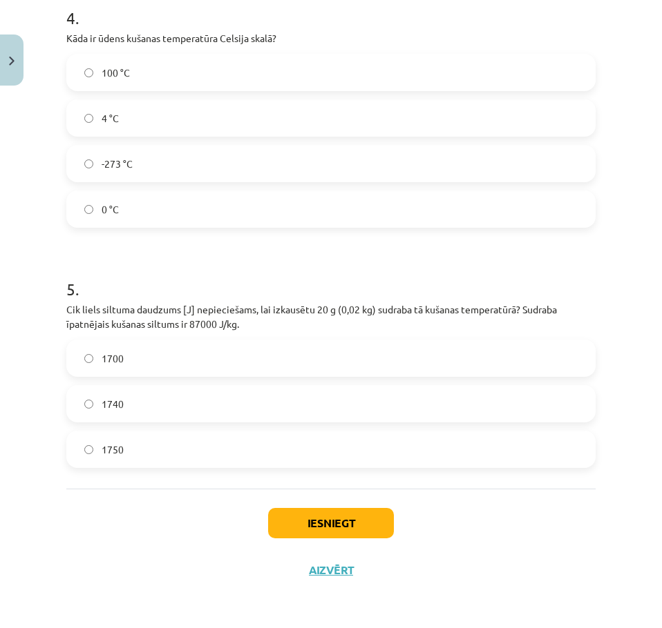
click at [162, 410] on label "1740" at bounding box center [331, 404] width 526 height 35
click at [302, 514] on button "Iesniegt" at bounding box center [331, 523] width 126 height 30
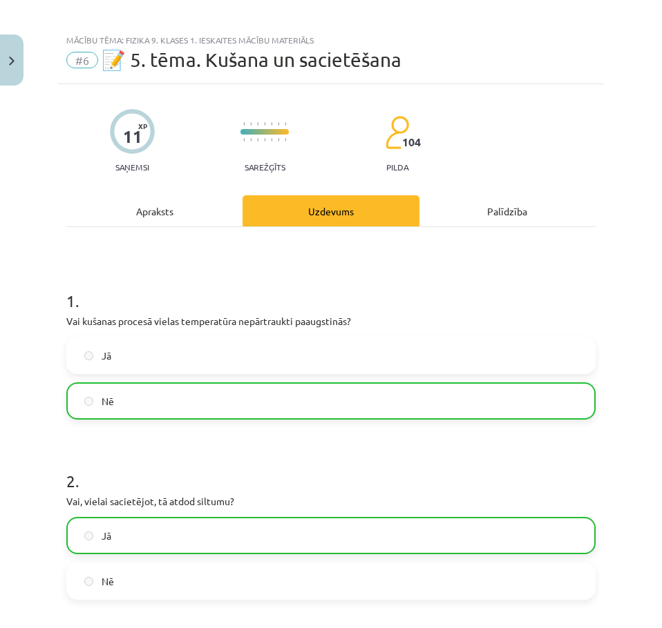
scroll to position [0, 0]
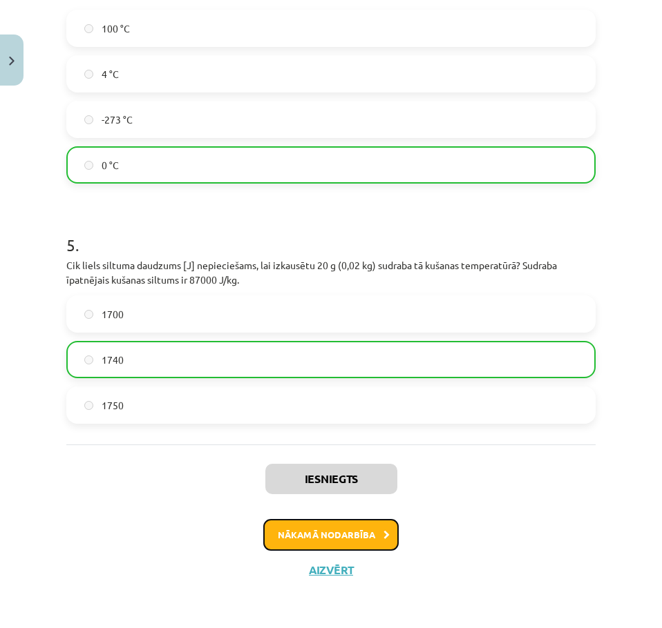
click at [312, 532] on button "Nākamā nodarbība" at bounding box center [330, 535] width 135 height 32
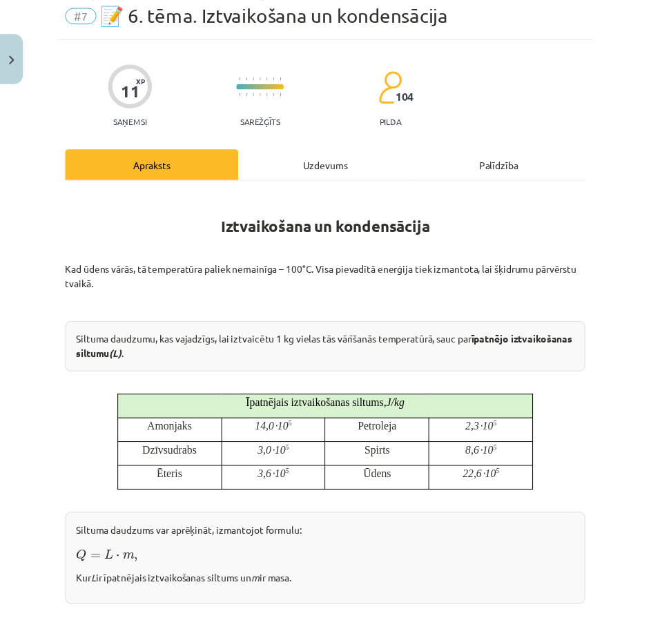
scroll to position [35, 0]
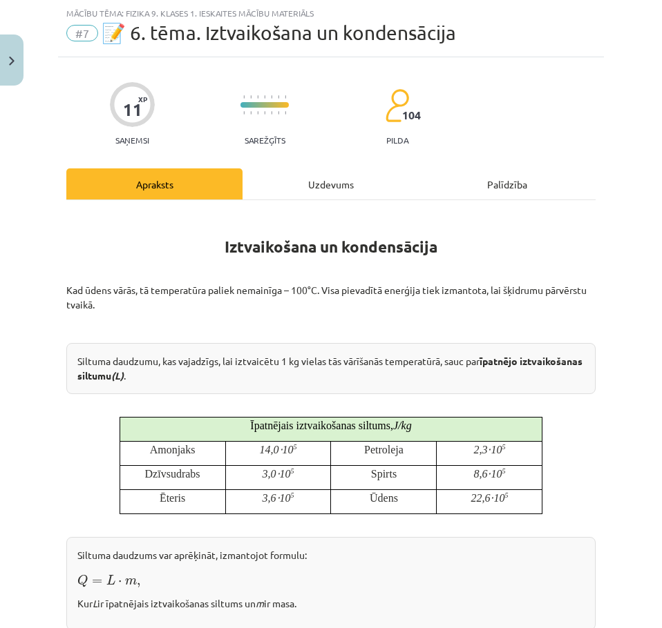
click at [119, 116] on div at bounding box center [132, 104] width 45 height 45
click at [15, 50] on button "Close" at bounding box center [11, 60] width 23 height 51
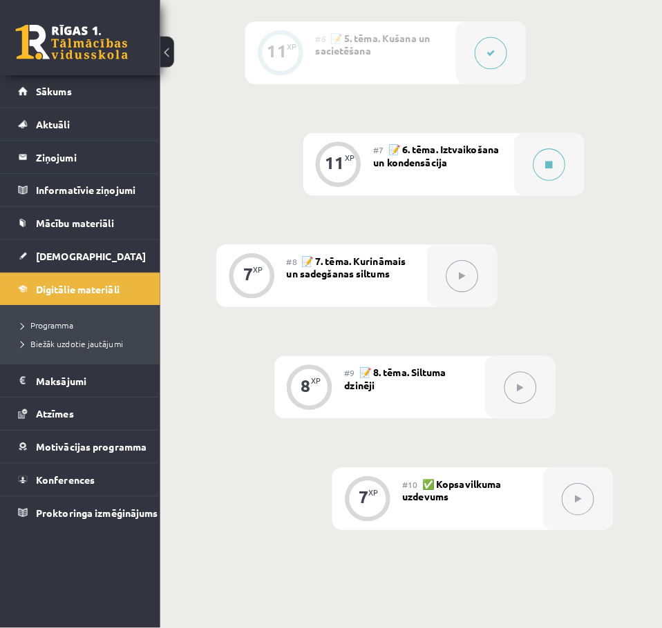
scroll to position [1036, 0]
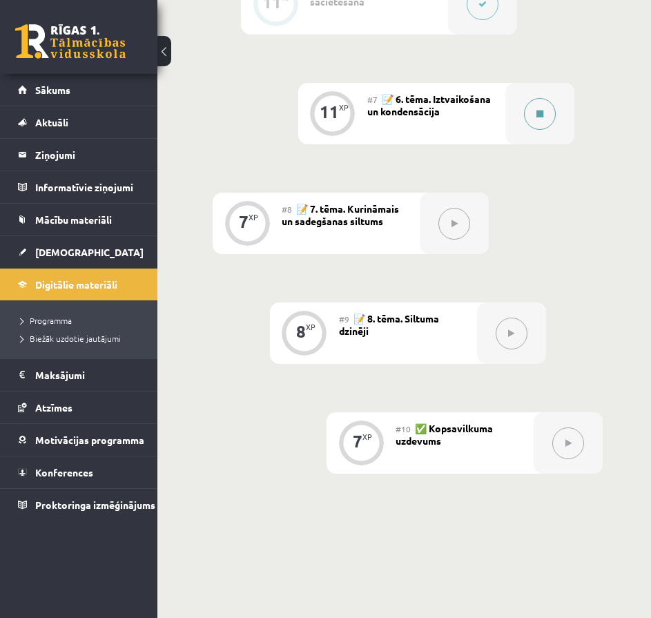
click at [532, 125] on button at bounding box center [540, 114] width 32 height 32
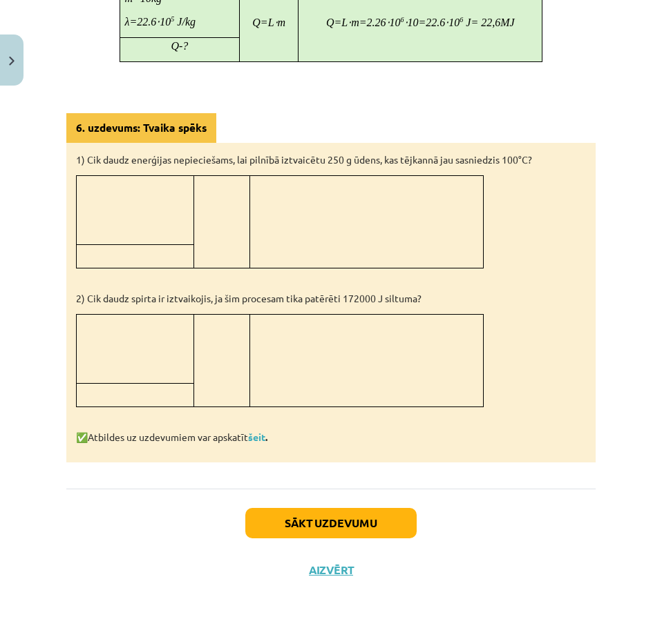
click at [303, 501] on div "Sākt uzdevumu Aizvērt" at bounding box center [330, 537] width 529 height 97
click at [306, 515] on button "Sākt uzdevumu" at bounding box center [330, 523] width 171 height 30
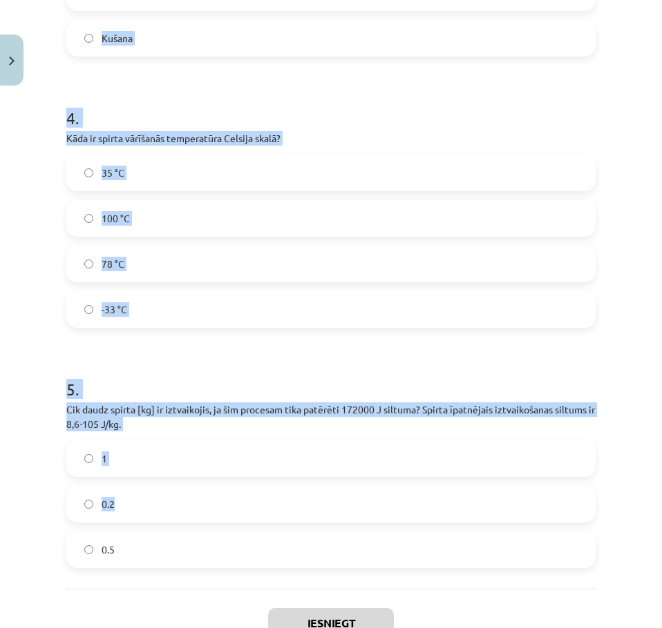
scroll to position [863, 0]
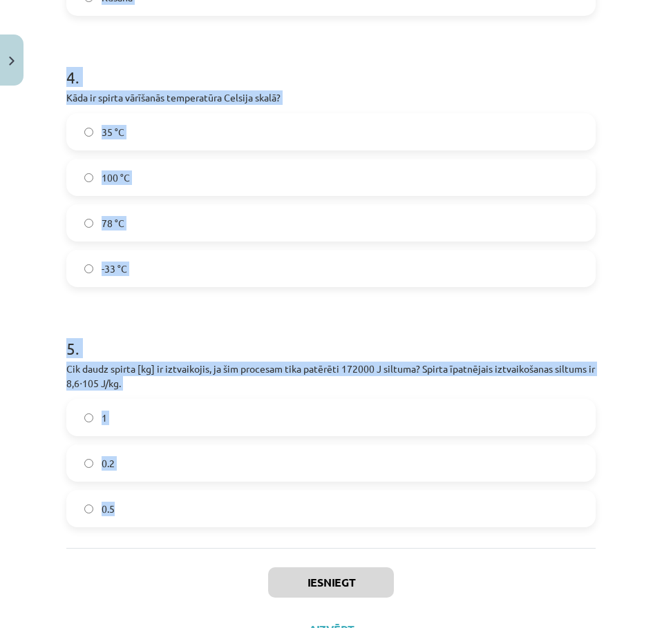
drag, startPoint x: 82, startPoint y: 269, endPoint x: 296, endPoint y: 522, distance: 331.3
click at [311, 517] on div "Mācību tēma: Fizika 9. klases 1. ieskaites mācību materiāls #7 📝 6. tēma. Iztva…" at bounding box center [331, 314] width 662 height 628
copy form "1 . Vai ūdens vārīšanās procesā tā temperatūra pārsniedz 100 °C? Jā Nē 2 . Vai …"
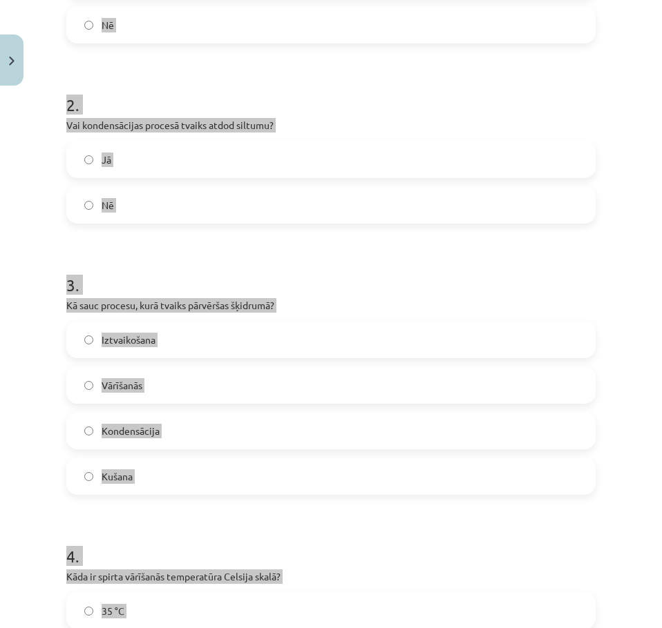
scroll to position [0, 0]
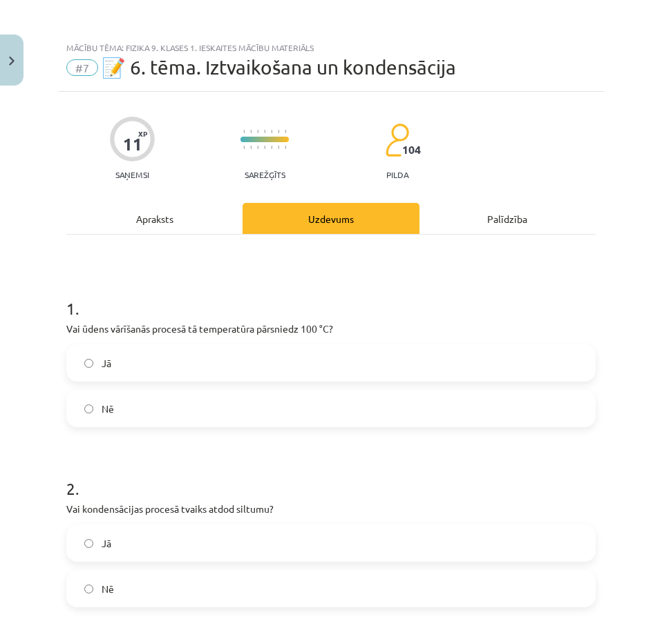
click at [172, 397] on label "Nē" at bounding box center [331, 409] width 526 height 35
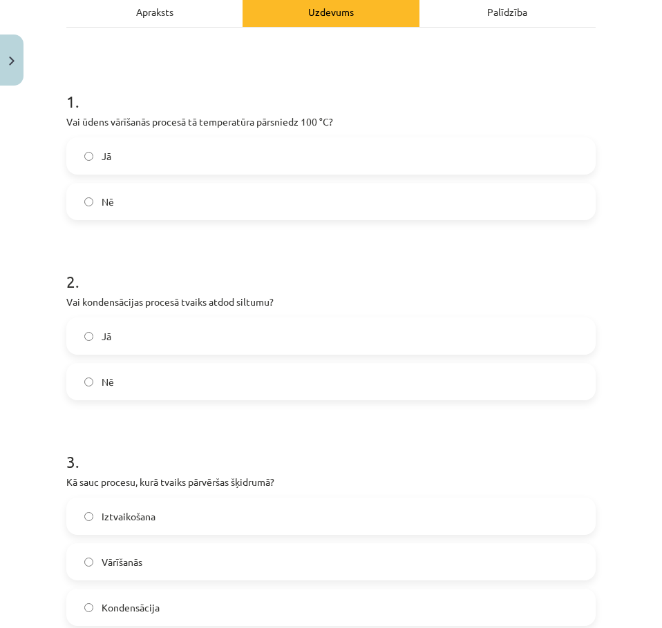
click at [126, 347] on label "Jā" at bounding box center [331, 336] width 526 height 35
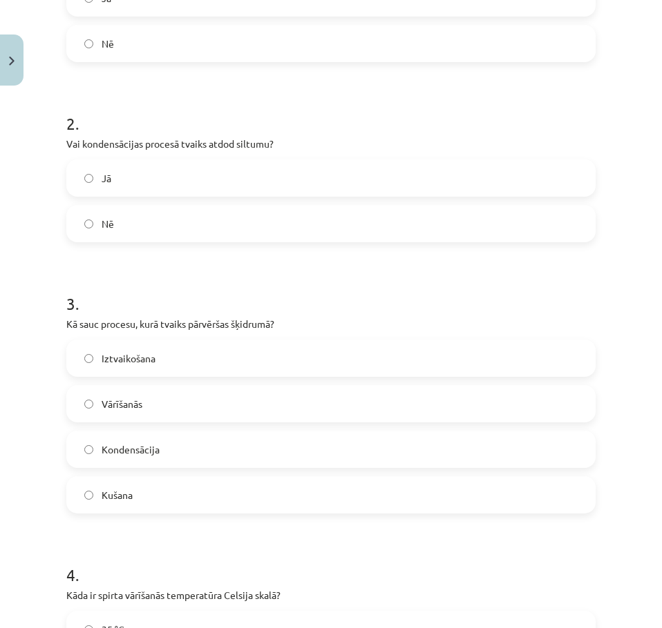
scroll to position [414, 0]
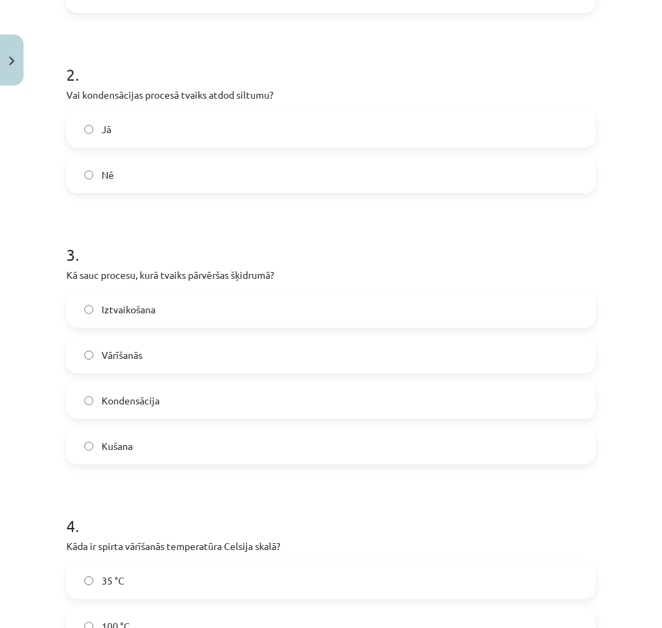
click at [181, 399] on label "Kondensācija" at bounding box center [331, 400] width 526 height 35
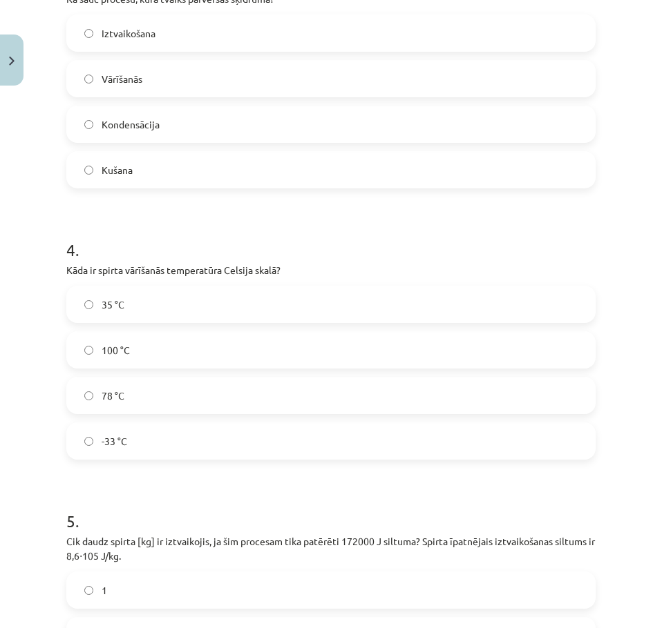
click at [162, 397] on label "78 °C" at bounding box center [331, 395] width 526 height 35
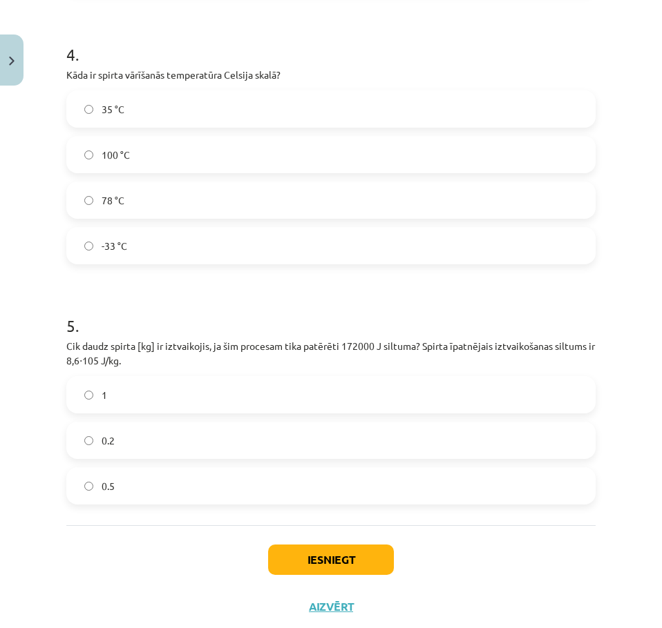
scroll to position [898, 0]
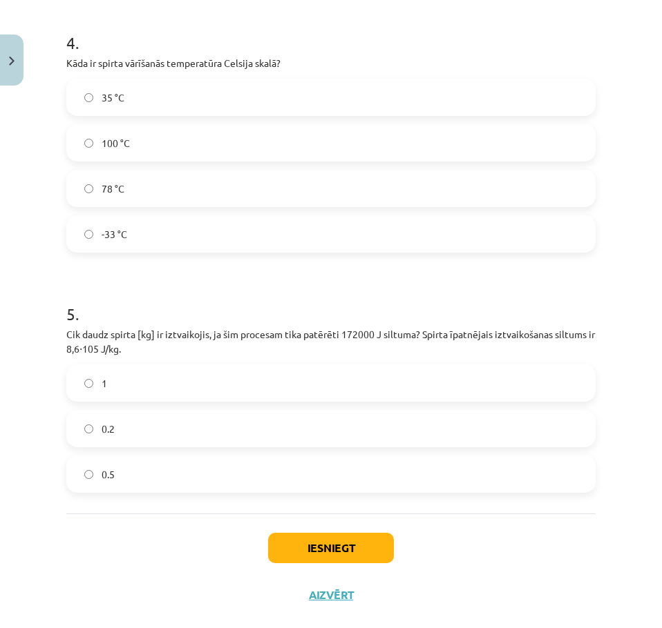
click at [147, 421] on label "0.2" at bounding box center [331, 429] width 526 height 35
click at [293, 530] on div "Iesniegt Aizvērt" at bounding box center [330, 562] width 529 height 97
click at [290, 543] on button "Iesniegt" at bounding box center [331, 548] width 126 height 30
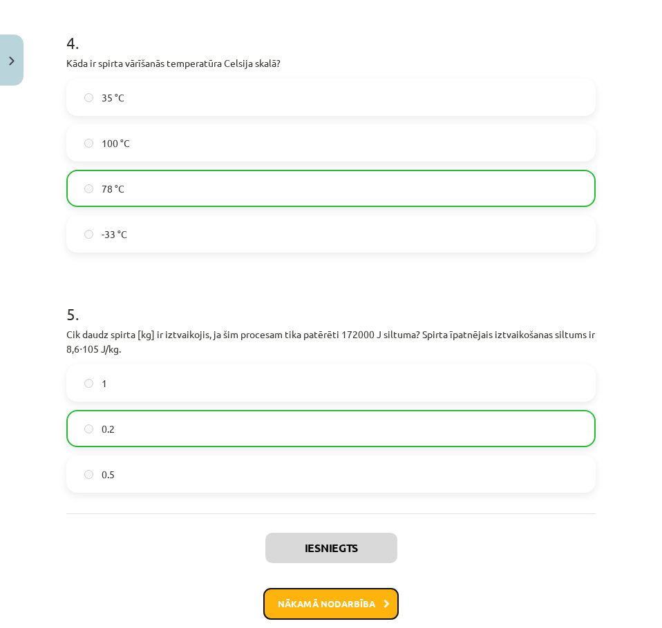
click at [300, 595] on button "Nākamā nodarbība" at bounding box center [330, 604] width 135 height 32
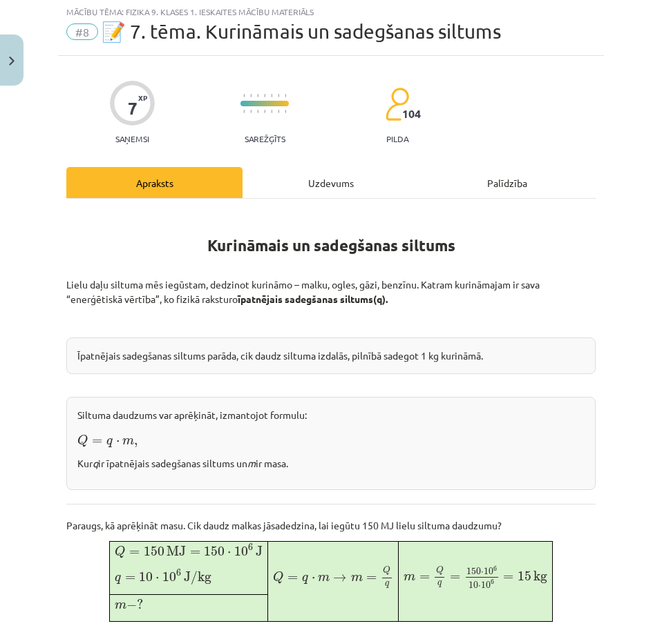
scroll to position [35, 0]
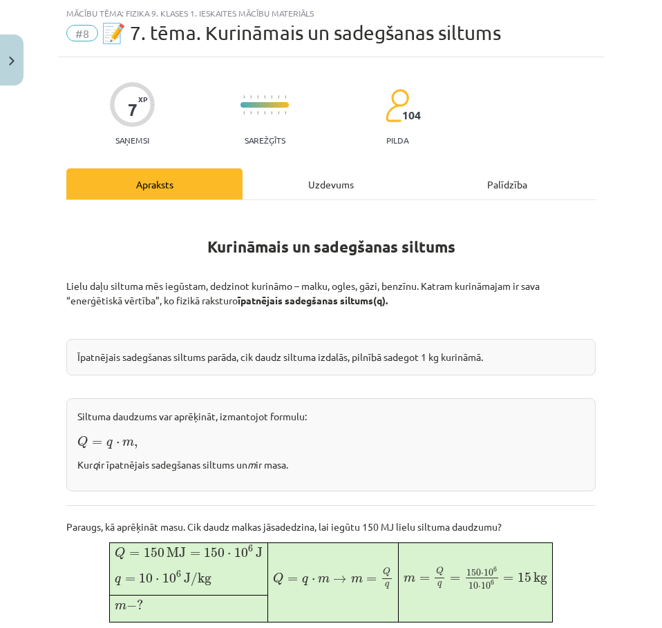
click at [323, 184] on div "Uzdevums" at bounding box center [330, 184] width 176 height 31
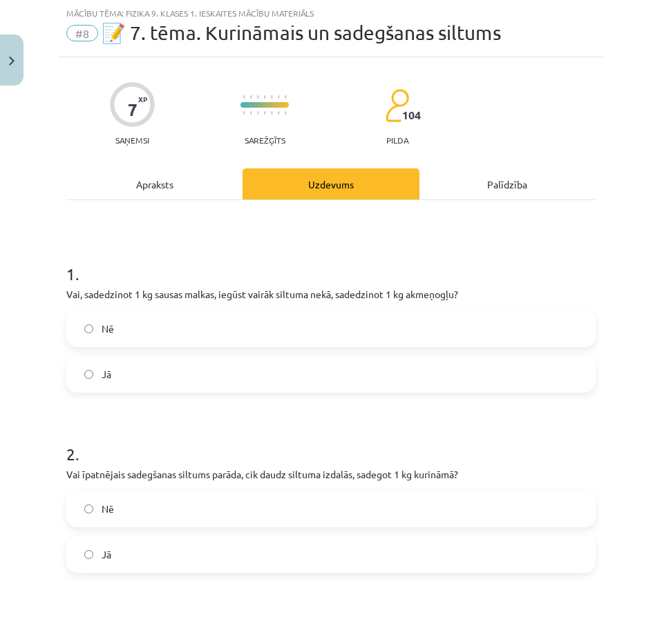
click at [135, 101] on div "7" at bounding box center [133, 109] width 10 height 19
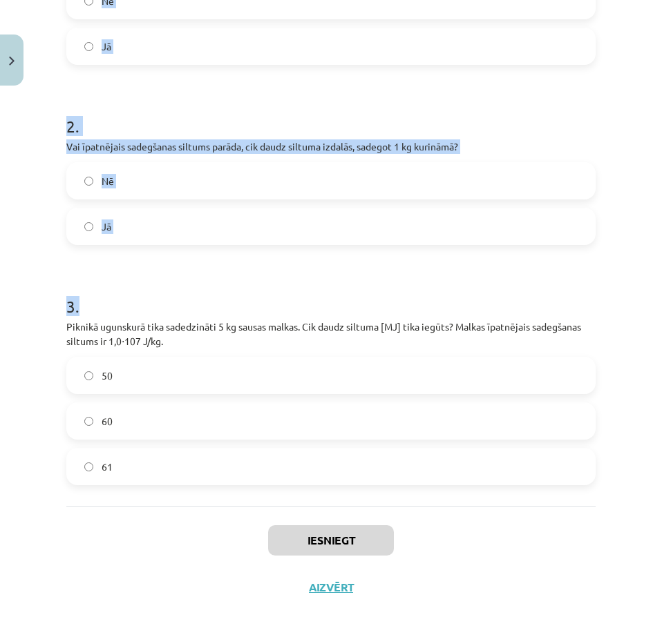
scroll to position [380, 0]
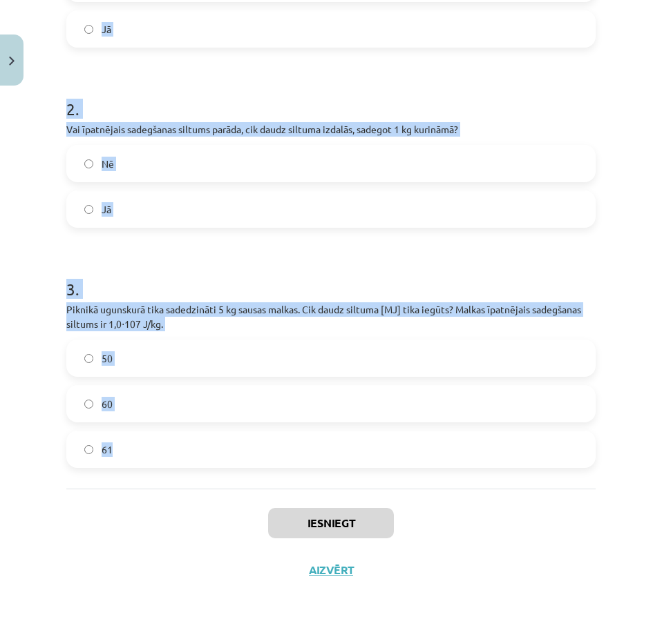
drag, startPoint x: 62, startPoint y: 260, endPoint x: 180, endPoint y: 474, distance: 244.5
click at [180, 474] on div "7 XP Saņemsi Sarežģīts 104 pilda Apraksts Uzdevums Palīdzība 1 . Vai, sadedzino…" at bounding box center [331, 153] width 546 height 882
copy form "1 . Vai, sadedzinot 1 kg sausas malkas, iegūst vairāk siltuma nekā, sadedzinot …"
click at [202, 296] on h1 "3 ." at bounding box center [330, 277] width 529 height 43
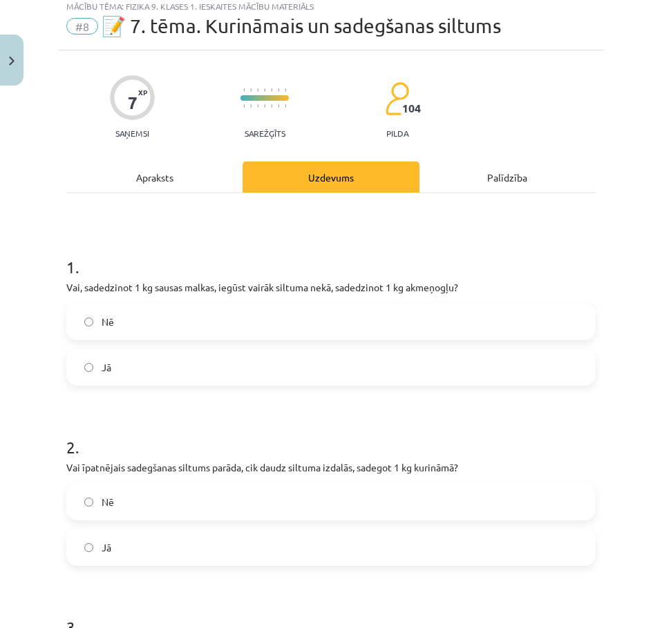
scroll to position [35, 0]
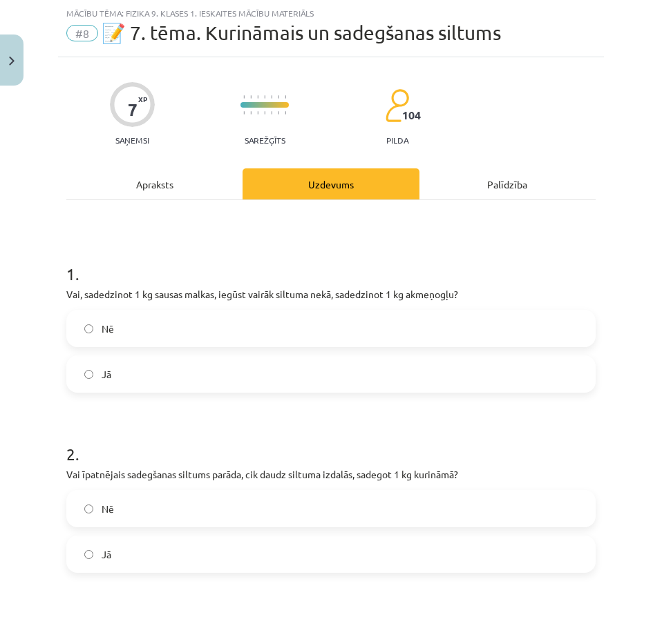
click at [194, 340] on label "Nē" at bounding box center [331, 328] width 526 height 35
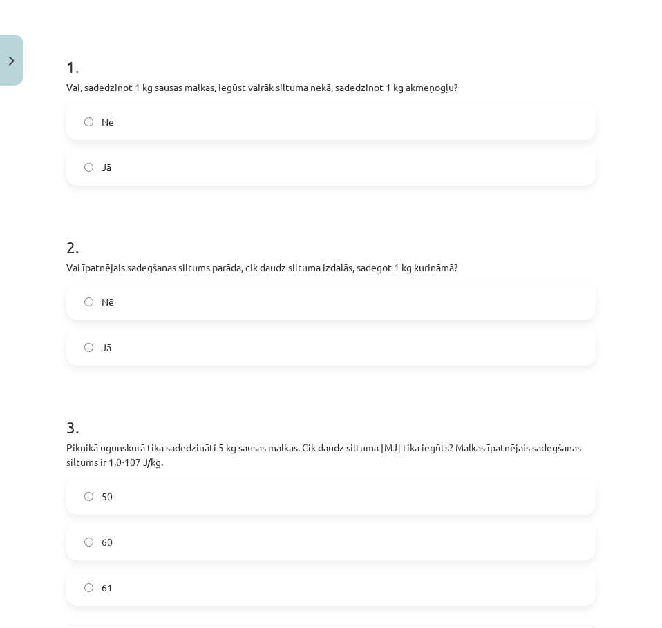
click at [166, 354] on label "Jā" at bounding box center [331, 347] width 526 height 35
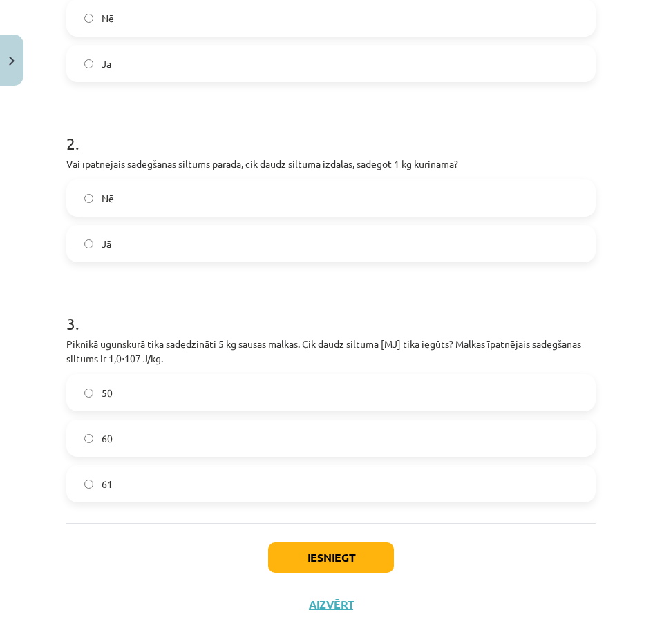
scroll to position [380, 0]
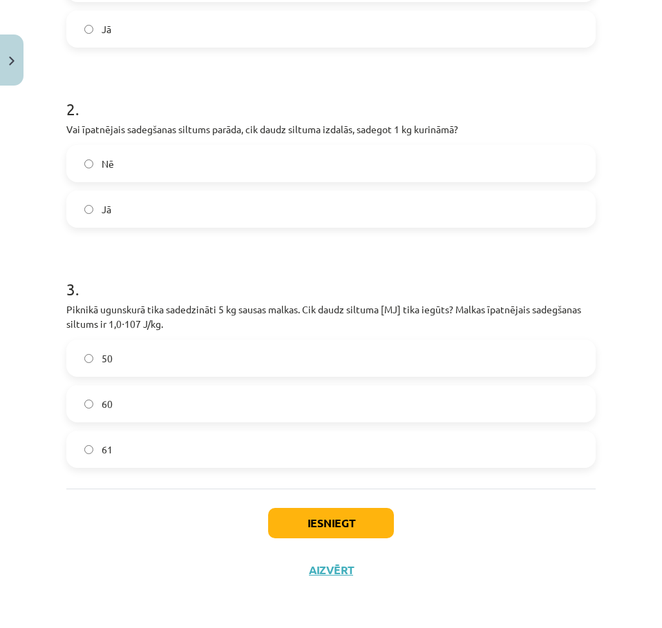
click at [161, 370] on label "50" at bounding box center [331, 358] width 526 height 35
click at [335, 521] on button "Iesniegt" at bounding box center [331, 523] width 126 height 30
drag, startPoint x: 99, startPoint y: 450, endPoint x: 164, endPoint y: 465, distance: 66.7
click at [151, 459] on label "61" at bounding box center [331, 449] width 526 height 35
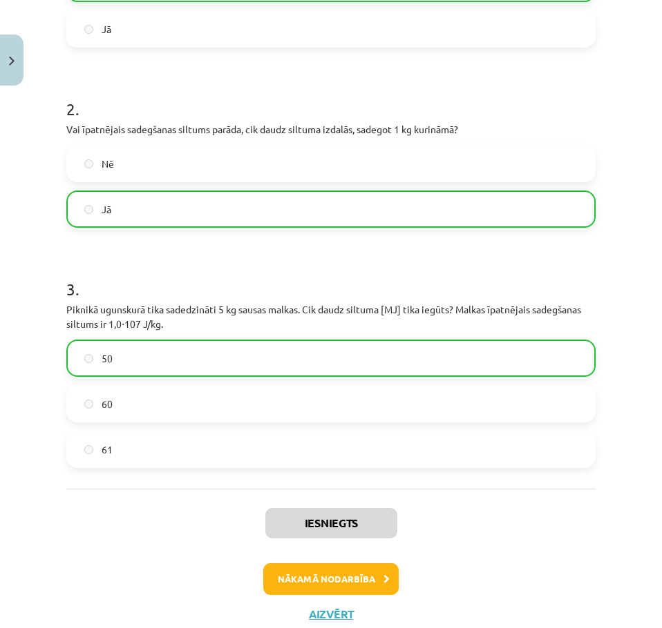
click at [295, 555] on div "Iesniegts Nākamā nodarbība Aizvērt" at bounding box center [330, 559] width 529 height 141
click at [303, 564] on button "Nākamā nodarbība" at bounding box center [330, 580] width 135 height 32
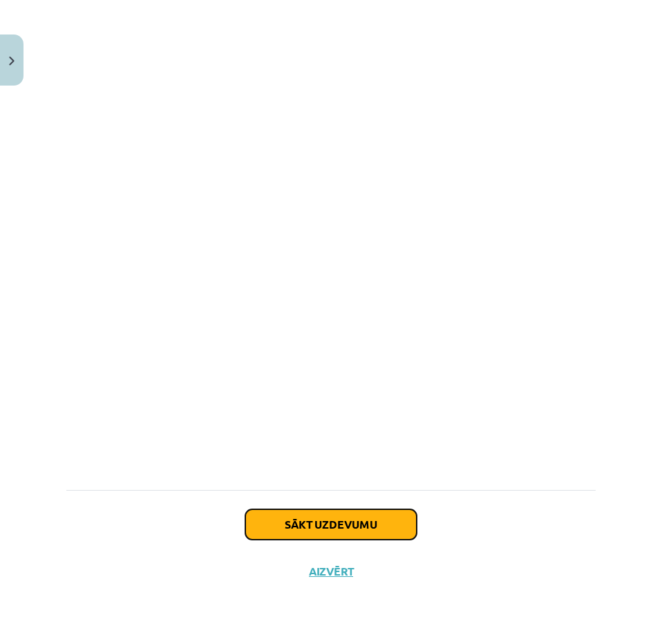
click at [324, 519] on button "Sākt uzdevumu" at bounding box center [330, 525] width 171 height 30
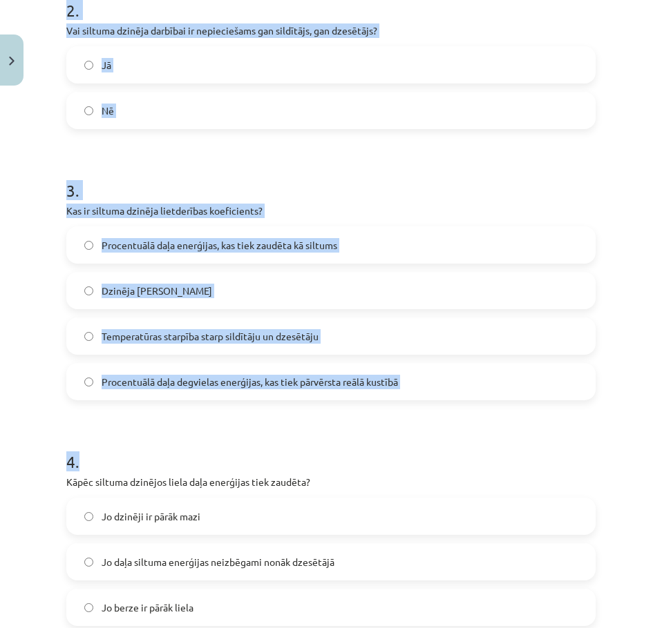
scroll to position [682, 0]
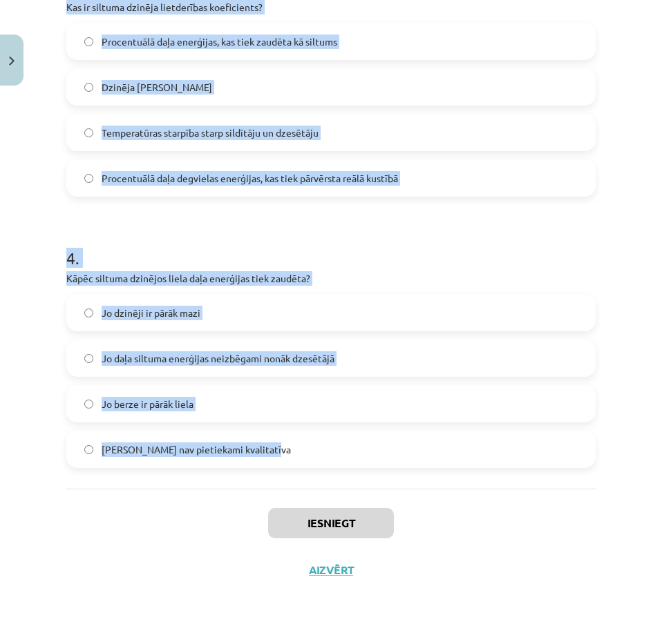
drag, startPoint x: 124, startPoint y: 298, endPoint x: 314, endPoint y: 452, distance: 244.5
click at [314, 452] on div "8 XP Saņemsi Sarežģīts 104 pilda Apraksts Uzdevums Palīdzība 1 . Vai siltuma dz…" at bounding box center [331, 2] width 546 height 1184
copy form "1 . Vai siltuma dzinēji spēj visu siltuma enerģiju no degvielas pārvērst 100% l…"
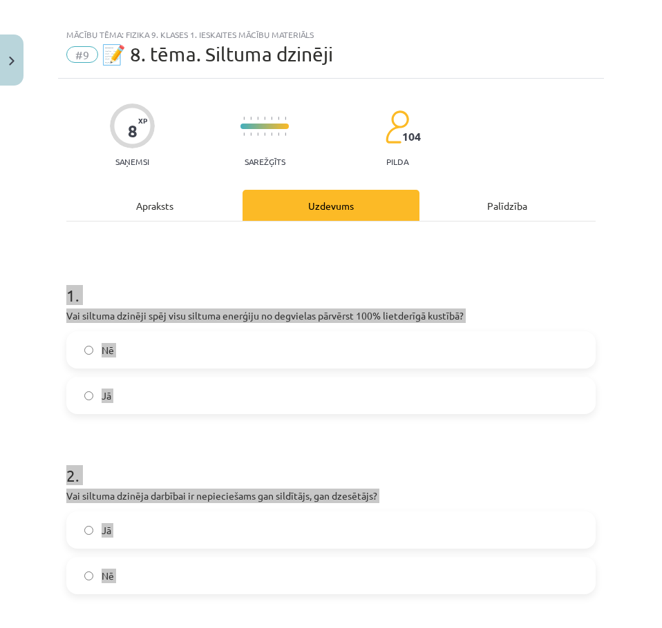
scroll to position [0, 0]
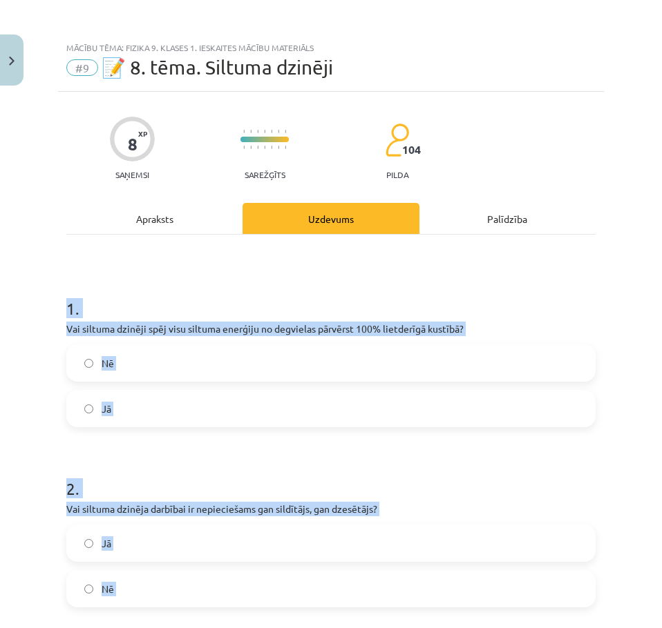
click at [141, 291] on h1 "1 ." at bounding box center [330, 296] width 529 height 43
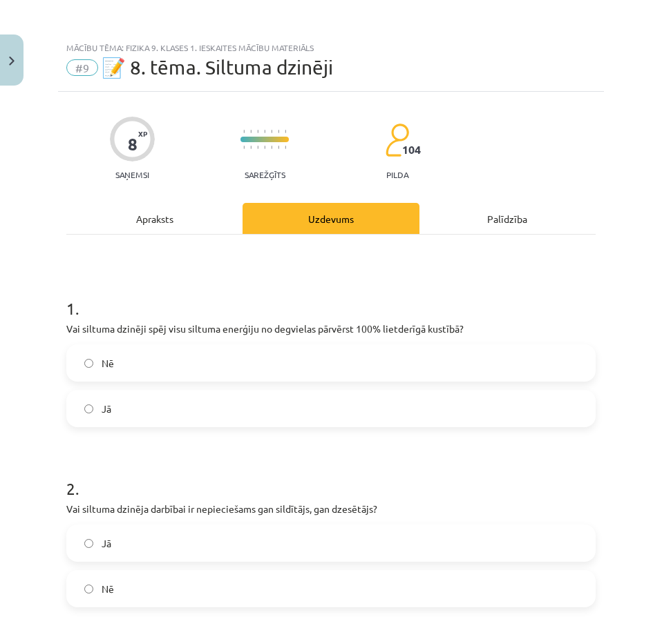
click at [142, 351] on label "Nē" at bounding box center [331, 363] width 526 height 35
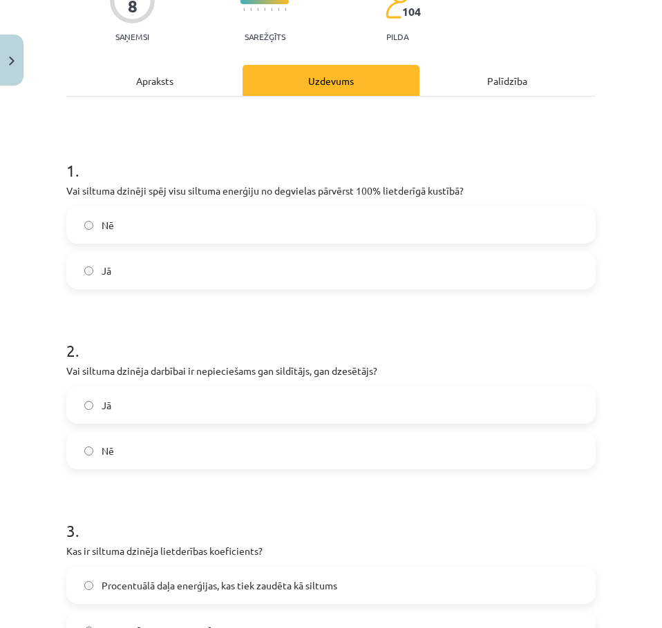
click at [126, 398] on label "Jā" at bounding box center [331, 405] width 526 height 35
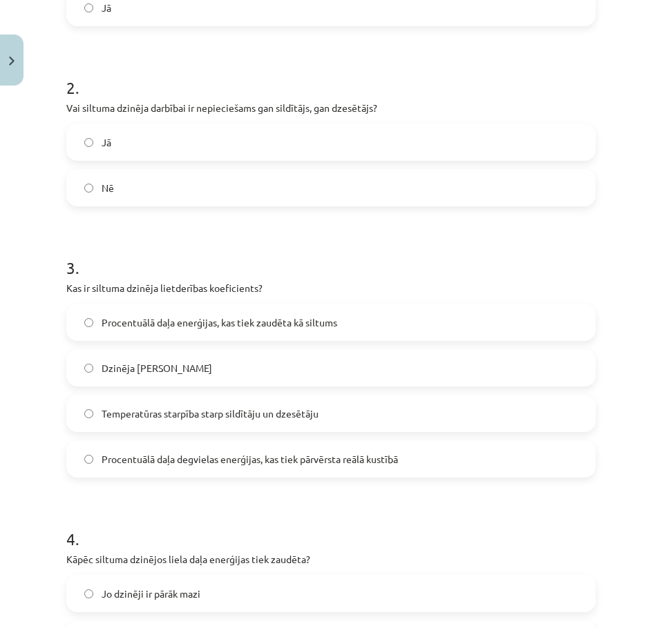
scroll to position [414, 0]
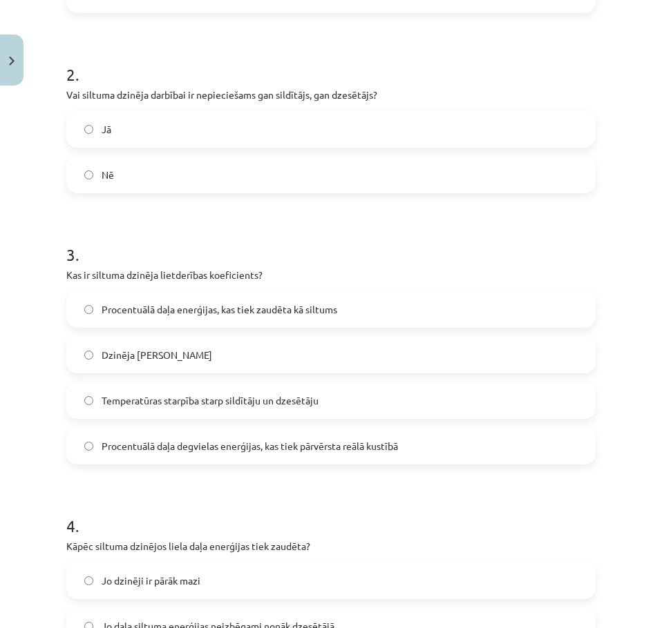
click at [206, 445] on span "Procentuālā daļa degvielas enerģijas, kas tiek pārvērsta reālā kustībā" at bounding box center [250, 446] width 296 height 15
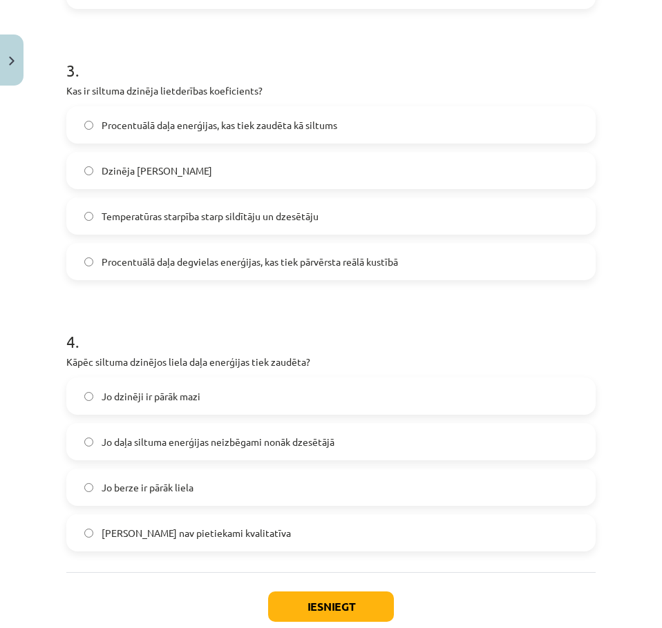
scroll to position [622, 0]
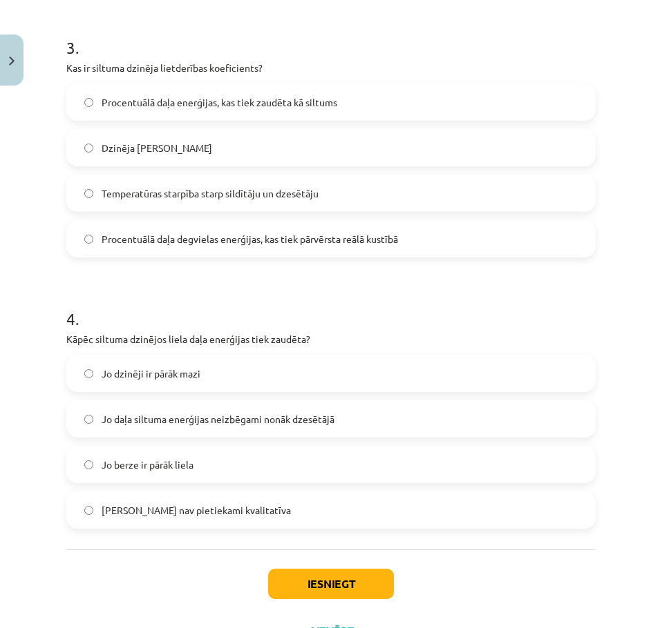
click at [118, 415] on span "Jo daļa siltuma enerģijas neizbēgami nonāk dzesētājā" at bounding box center [218, 419] width 233 height 15
click at [128, 298] on h1 "4 ." at bounding box center [330, 306] width 529 height 43
click at [350, 575] on button "Iesniegt" at bounding box center [331, 584] width 126 height 30
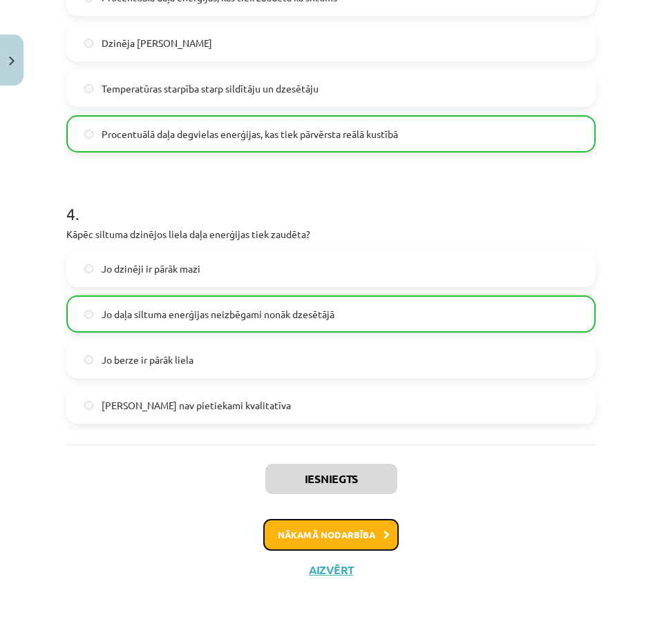
click at [320, 526] on button "Nākamā nodarbība" at bounding box center [330, 535] width 135 height 32
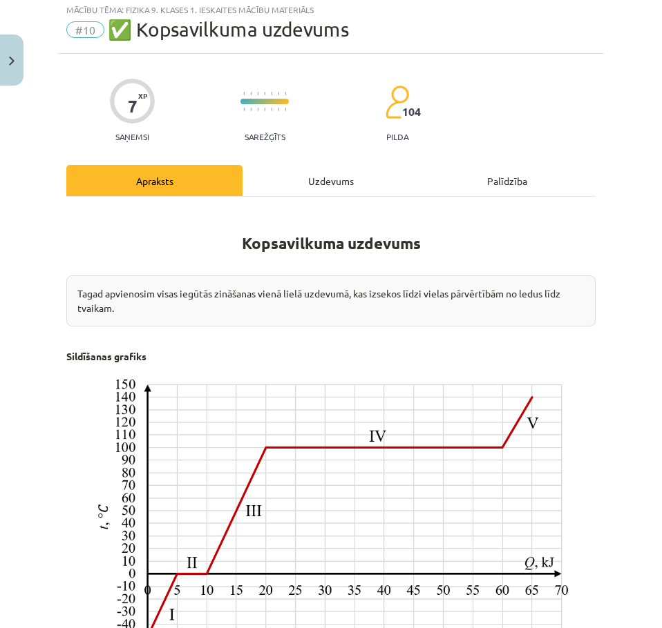
scroll to position [35, 0]
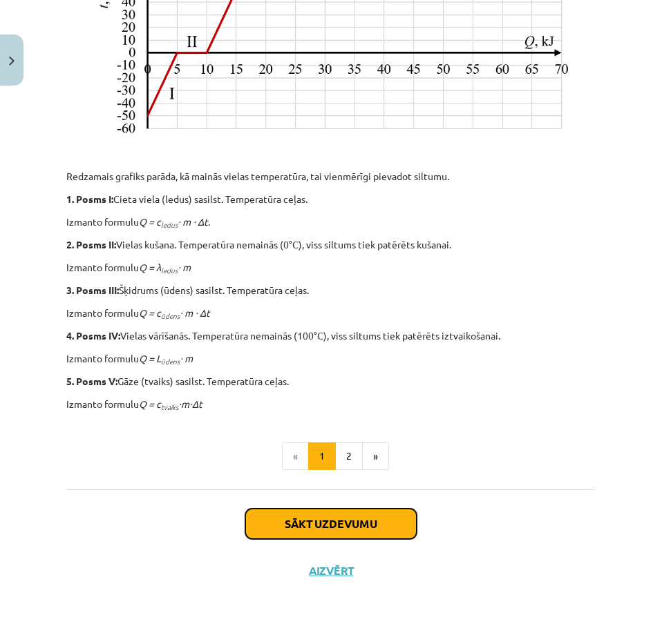
click at [316, 512] on button "Sākt uzdevumu" at bounding box center [330, 524] width 171 height 30
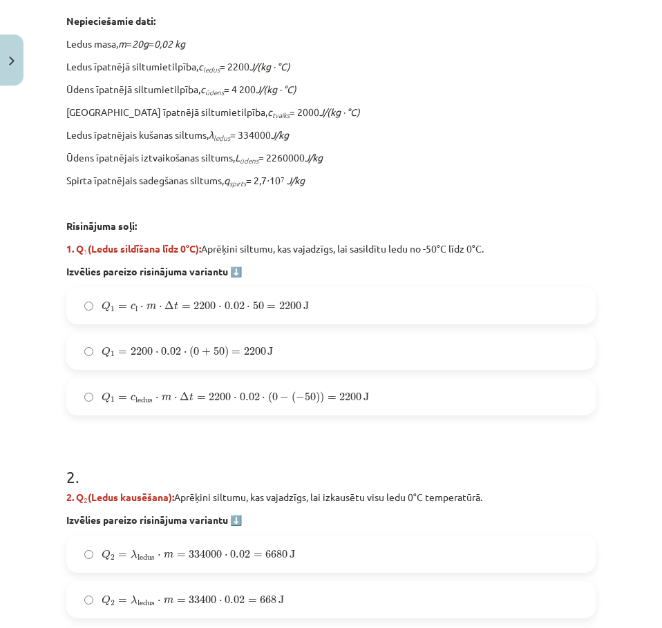
scroll to position [0, 0]
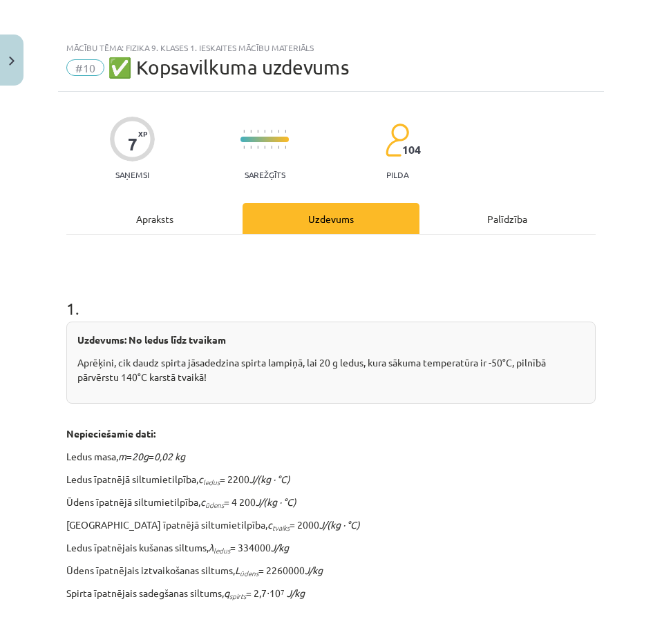
drag, startPoint x: 579, startPoint y: 86, endPoint x: 556, endPoint y: 24, distance: 65.6
click at [577, 80] on div "Mācību tēma: Fizika 9. klases 1. ieskaites mācību materiāls #10 ✅ Kopsavilkuma …" at bounding box center [331, 63] width 546 height 57
click at [526, 131] on div "7 XP Saņemsi Sarežģīts 104 pilda" at bounding box center [330, 143] width 529 height 71
drag, startPoint x: 220, startPoint y: 267, endPoint x: 166, endPoint y: -12, distance: 284.3
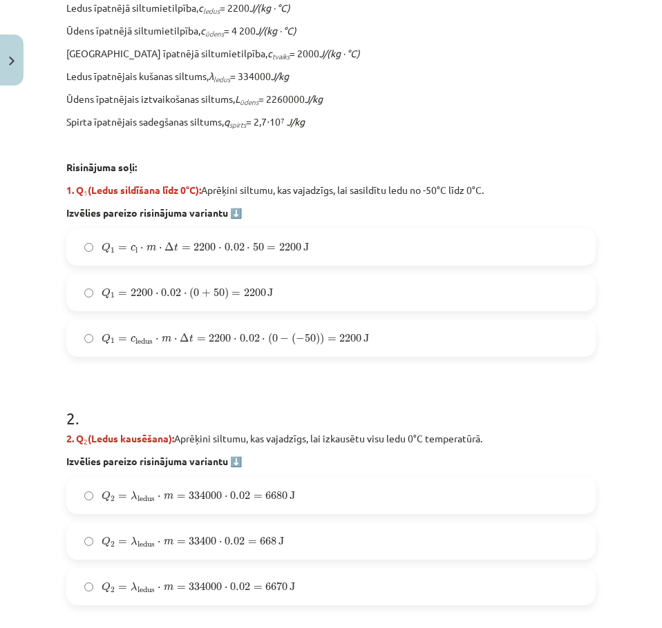
scroll to position [483, 0]
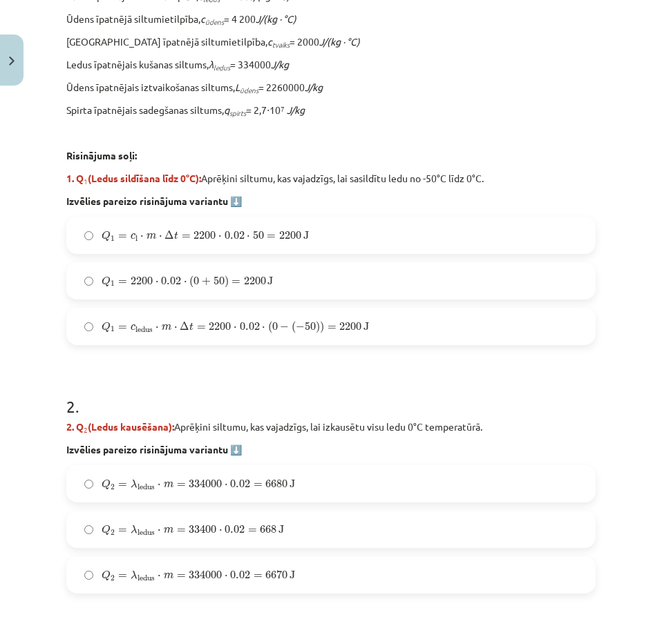
click at [294, 187] on div "Uzdevums: No ledus līdz tvaikam Aprēķini, cik daudz spirta jāsadedzina spirta l…" at bounding box center [330, 23] width 529 height 370
click at [296, 231] on span "2200" at bounding box center [290, 235] width 22 height 8
click at [146, 327] on span "ledus" at bounding box center [143, 330] width 17 height 6
click at [236, 473] on label "Q 2 = λ ledus ⋅ m = 334000 ⋅ 0.02 = 6680 J Q 2 = λ ledus ⋅ m = 334000 ⋅ 0.02 = …" at bounding box center [331, 484] width 526 height 35
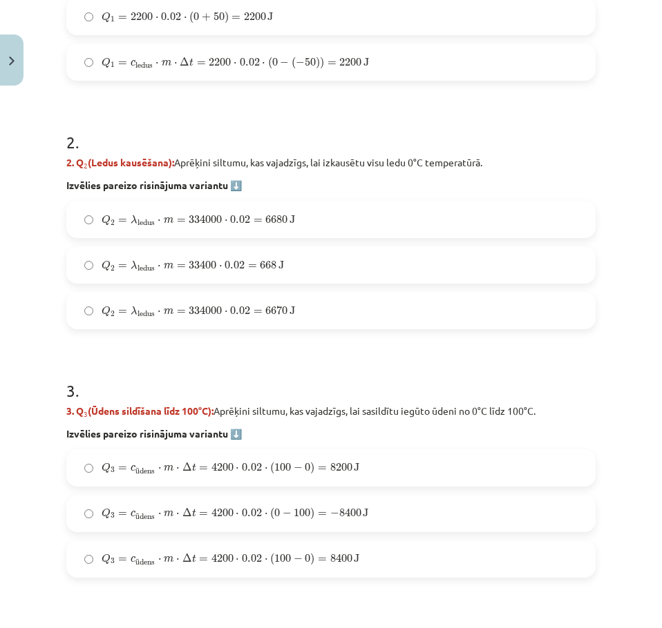
scroll to position [760, 0]
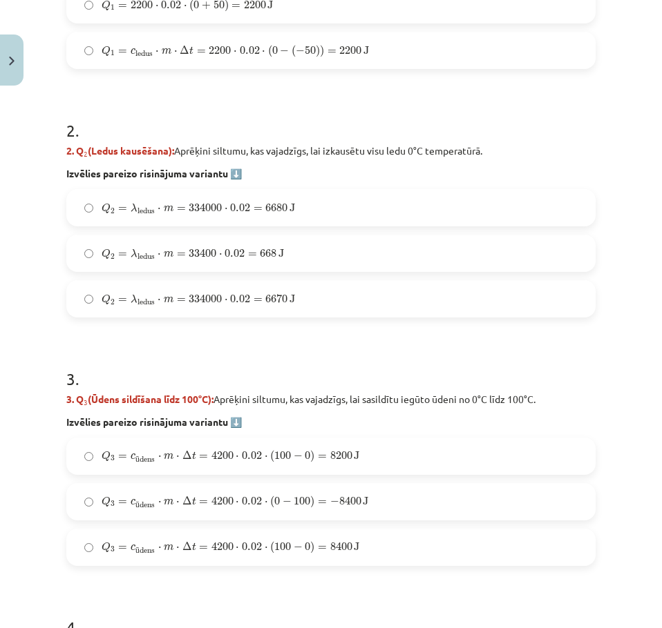
click at [297, 548] on span "−" at bounding box center [298, 548] width 9 height 8
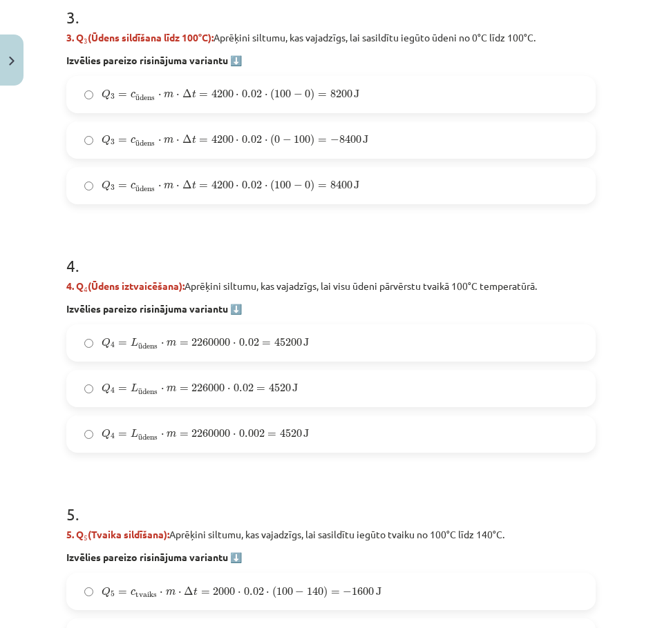
scroll to position [1174, 0]
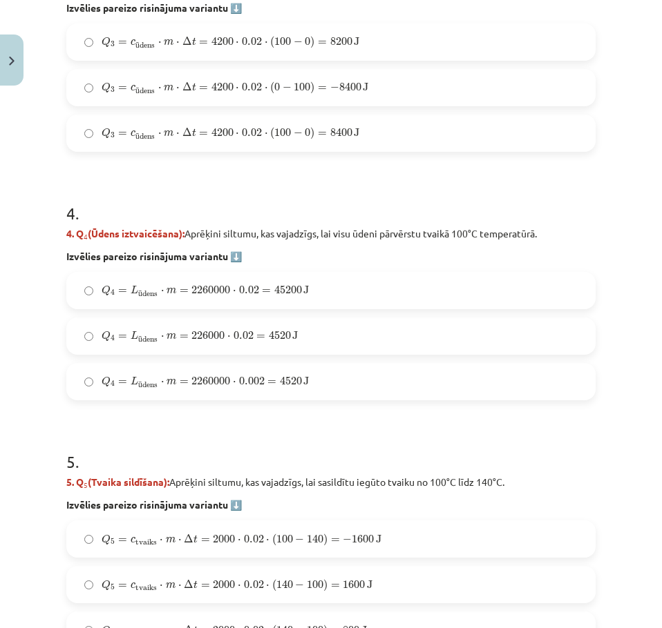
click at [251, 282] on label "Q 4 = L ū dens ⋅ m = 2260000 ⋅ 0.02 = 45200 J Q 4 = L ūdens ⋅ m = 2260000 ⋅ 0.0…" at bounding box center [331, 290] width 526 height 35
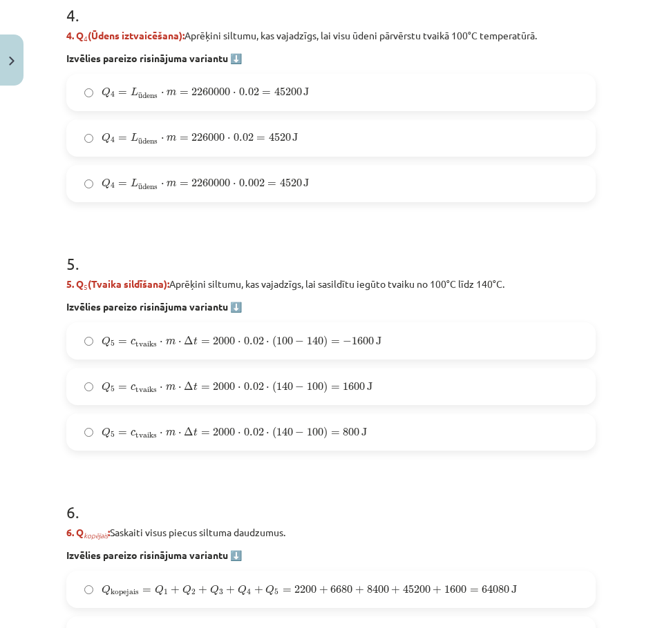
scroll to position [1381, 0]
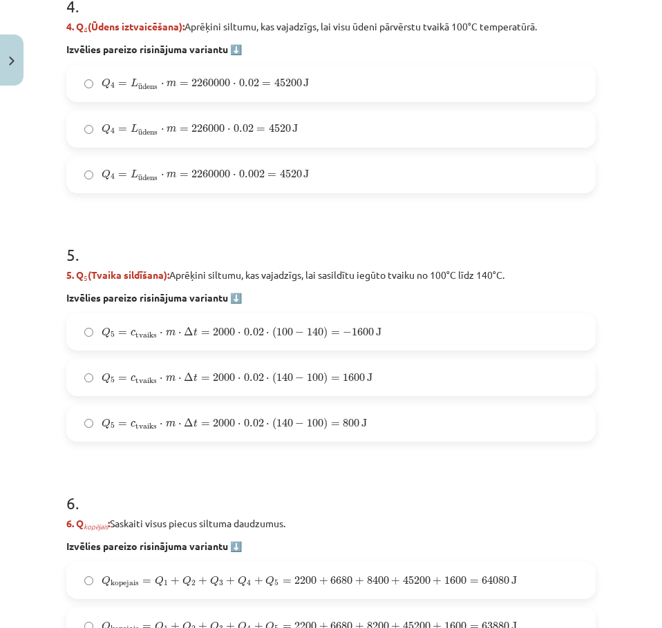
click at [169, 376] on span "m" at bounding box center [171, 379] width 10 height 6
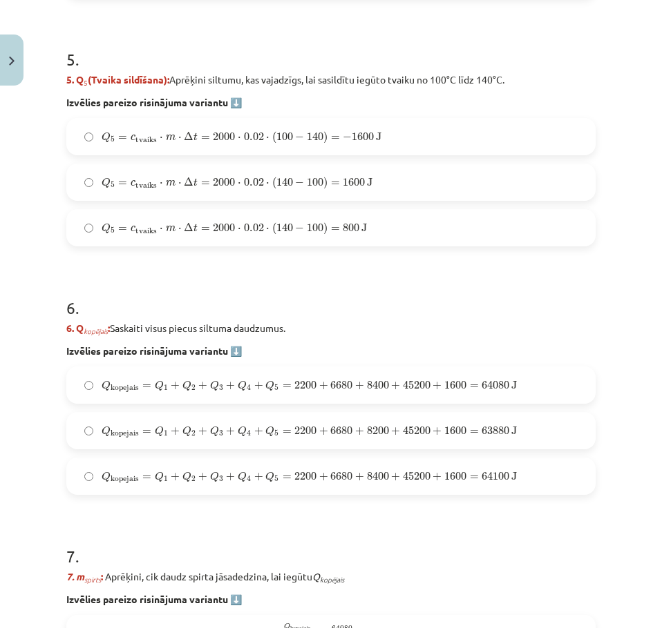
scroll to position [1588, 0]
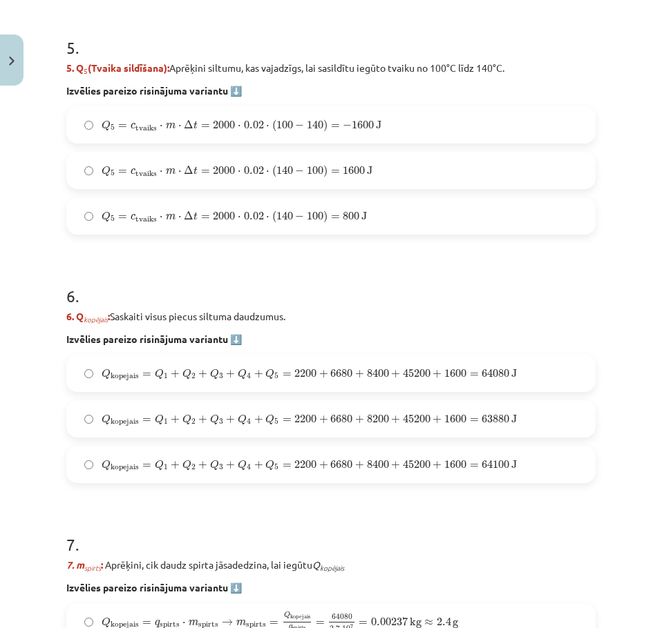
click at [187, 371] on span "Q" at bounding box center [186, 374] width 9 height 11
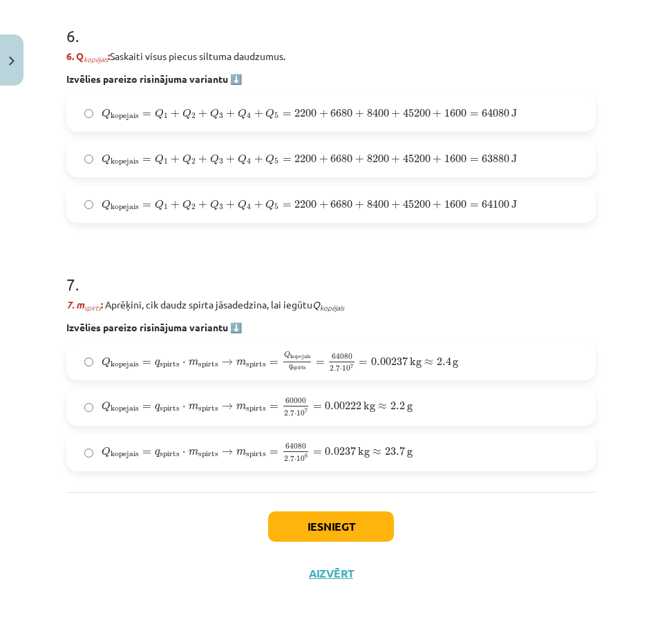
scroll to position [1852, 0]
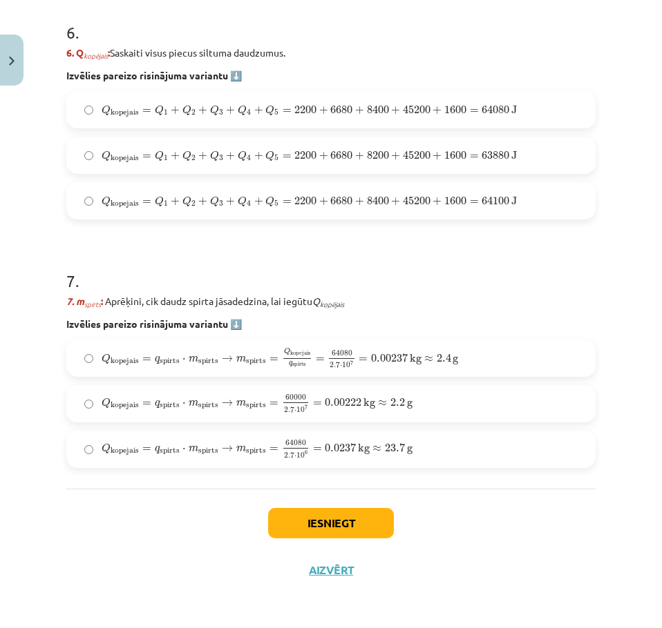
click at [215, 360] on span "spirts" at bounding box center [208, 362] width 20 height 8
click at [303, 517] on button "Iesniegt" at bounding box center [331, 523] width 126 height 30
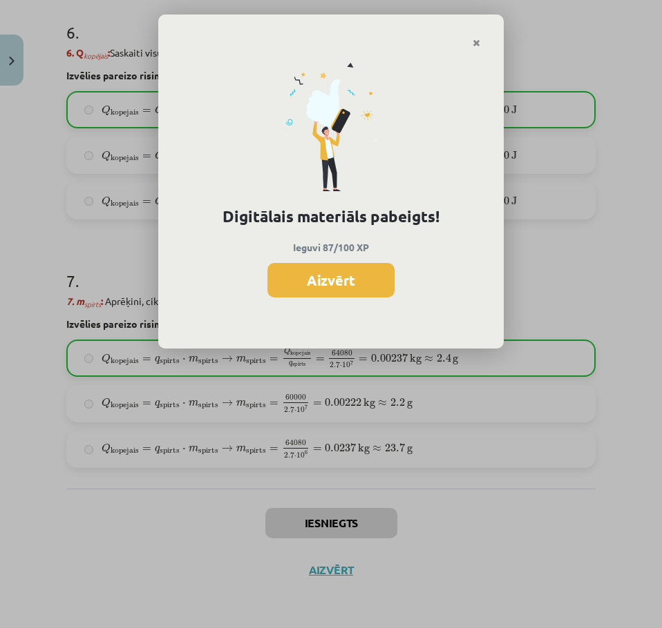
drag, startPoint x: 350, startPoint y: 280, endPoint x: 327, endPoint y: 321, distance: 46.7
click at [349, 282] on button "Aizvērt" at bounding box center [330, 280] width 127 height 35
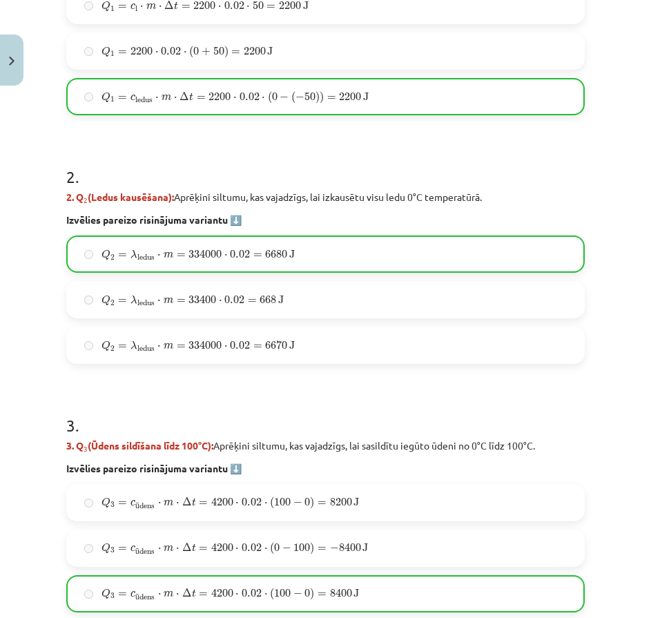
scroll to position [1852, 0]
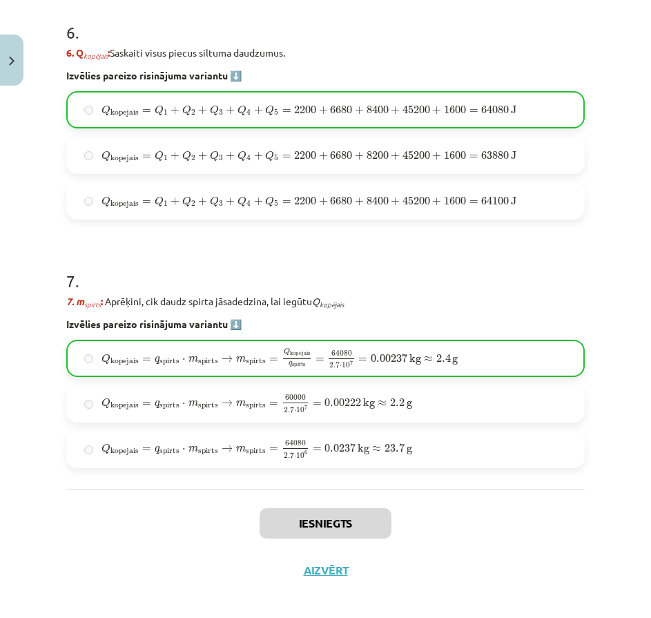
drag, startPoint x: 370, startPoint y: 386, endPoint x: 358, endPoint y: 660, distance: 273.7
drag, startPoint x: 318, startPoint y: 573, endPoint x: 302, endPoint y: 542, distance: 34.0
click at [317, 566] on button "Aizvērt" at bounding box center [326, 571] width 52 height 14
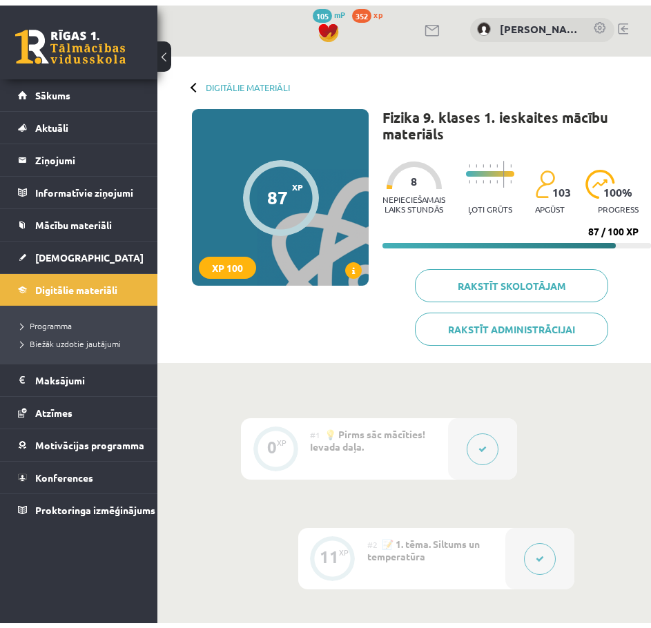
scroll to position [0, 0]
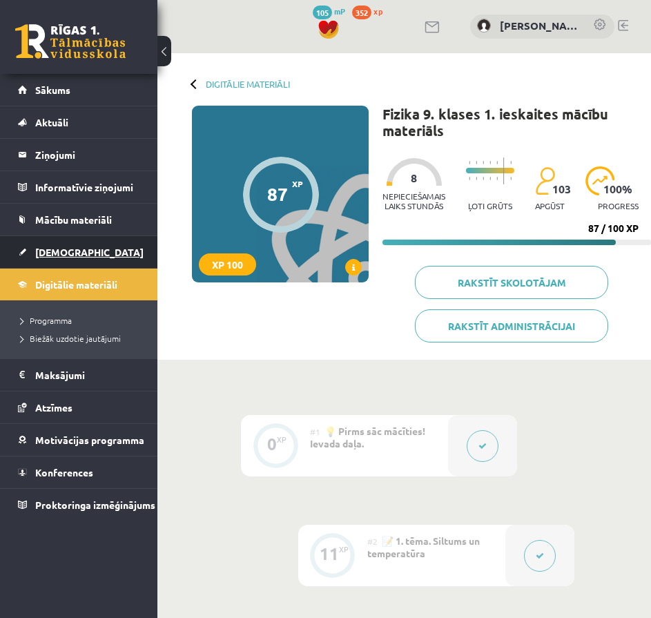
click at [95, 261] on link "[DEMOGRAPHIC_DATA]" at bounding box center [79, 252] width 122 height 32
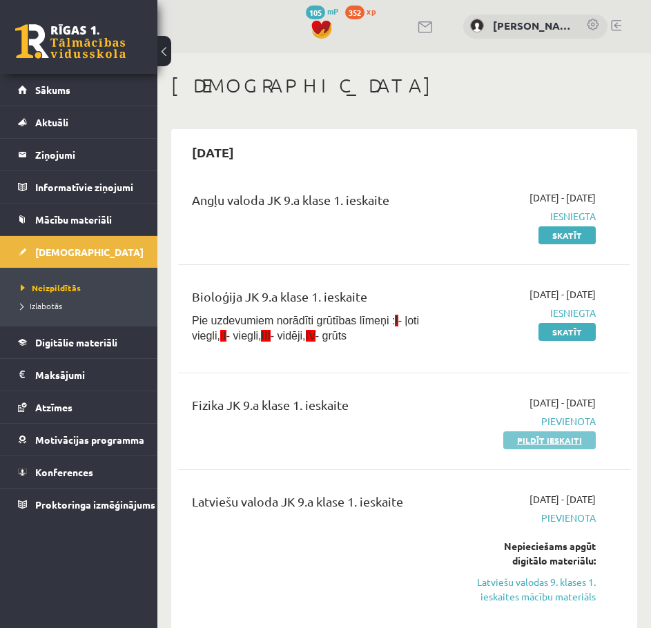
click at [515, 439] on link "Pildīt ieskaiti" at bounding box center [549, 441] width 93 height 18
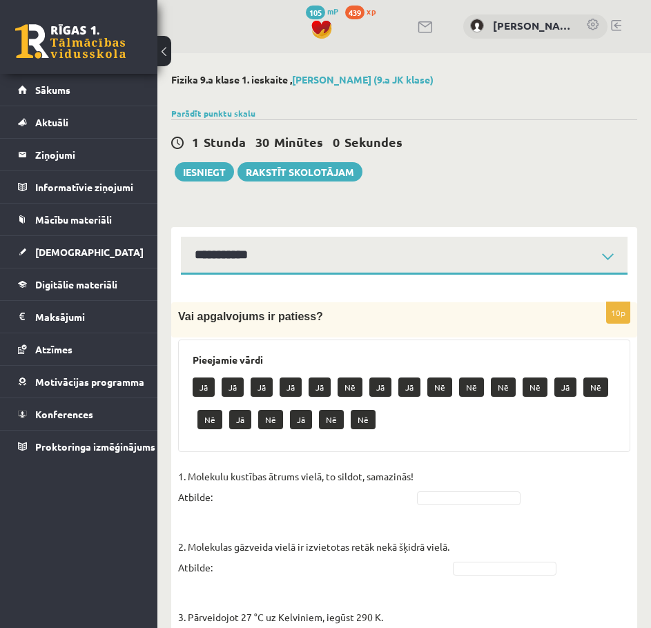
select select "**********"
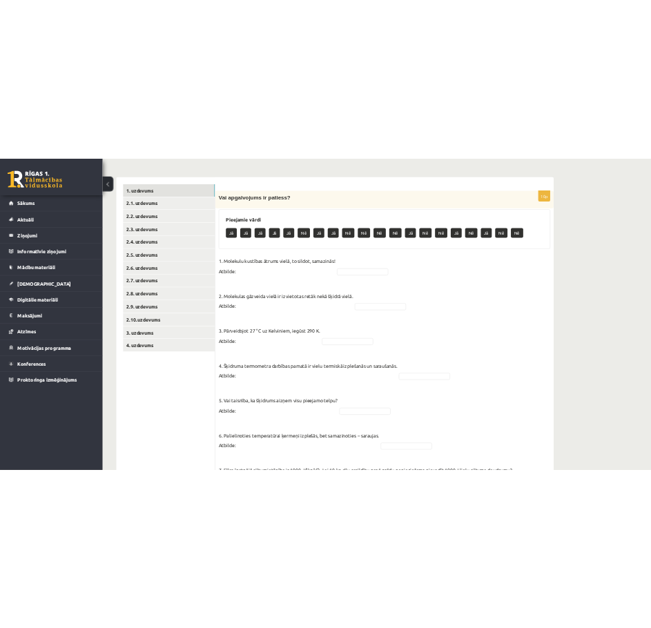
scroll to position [207, 0]
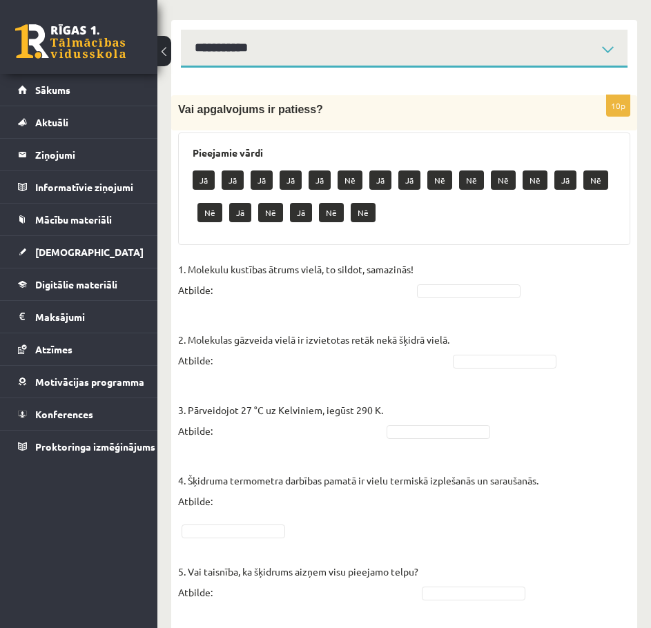
click at [171, 41] on button at bounding box center [164, 51] width 14 height 30
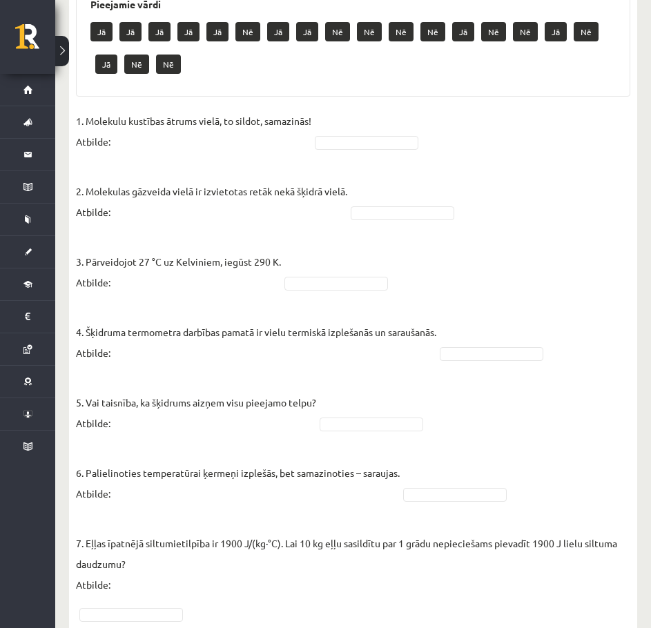
scroll to position [276, 0]
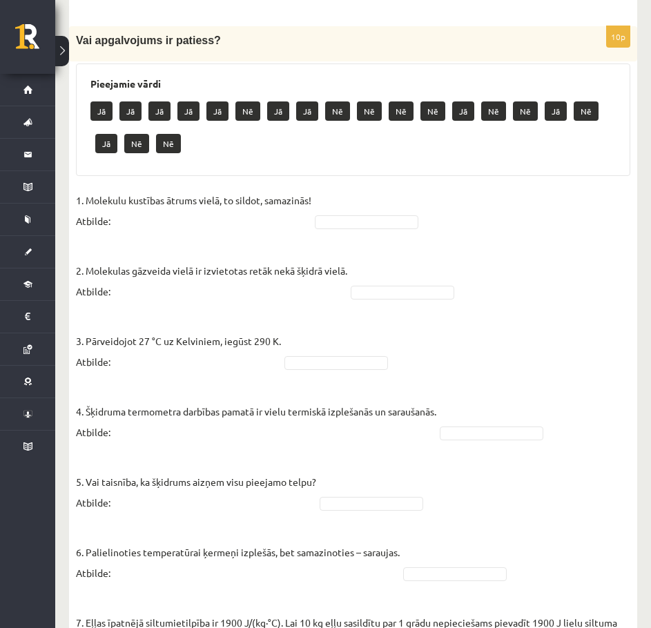
click at [144, 223] on p "1. Molekulu kustības ātrums vielā, to sildot, samazinās! Atbilde:" at bounding box center [193, 210] width 235 height 41
click at [331, 232] on fieldset "1. Molekulu kustības ātrums vielā, to sildot, samazinās! Atbilde: 2. Molekulas …" at bounding box center [353, 594] width 555 height 808
drag, startPoint x: 336, startPoint y: 195, endPoint x: 338, endPoint y: 217, distance: 21.5
click at [336, 206] on fieldset "1. Molekulu kustības ātrums vielā, to sildot, samazinās! Atbilde: 2. Molekulas …" at bounding box center [353, 594] width 555 height 808
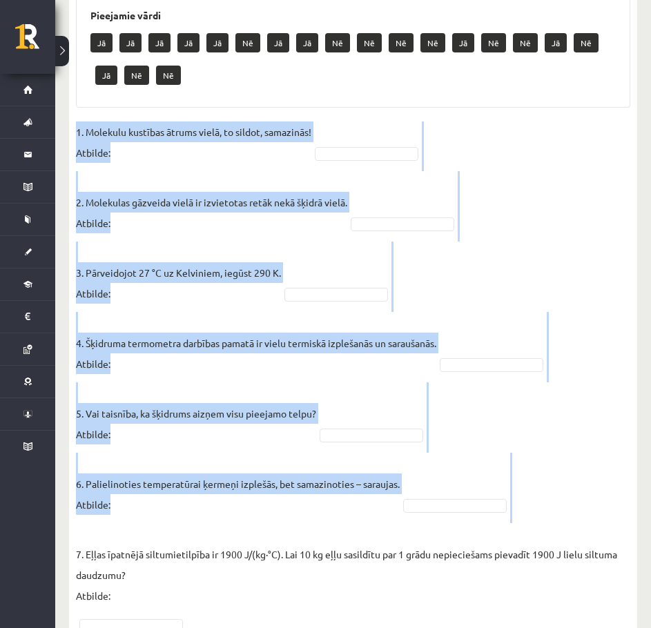
scroll to position [688, 0]
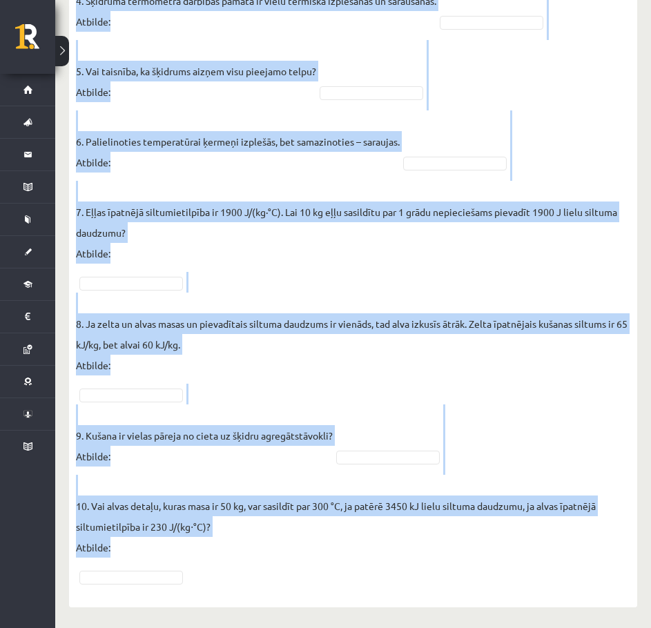
drag, startPoint x: 68, startPoint y: 194, endPoint x: 223, endPoint y: 559, distance: 397.0
copy fieldset "1. Molekulu kustības ātrums vielā, to sildot, samazinās! Atbilde: 2. Molekulas …"
click at [323, 258] on p "7. Eļļas īpatnējā siltumietilpība ir 1900 J/(kg∙°C). Lai 10 kg eļļu sasildītu p…" at bounding box center [353, 222] width 555 height 83
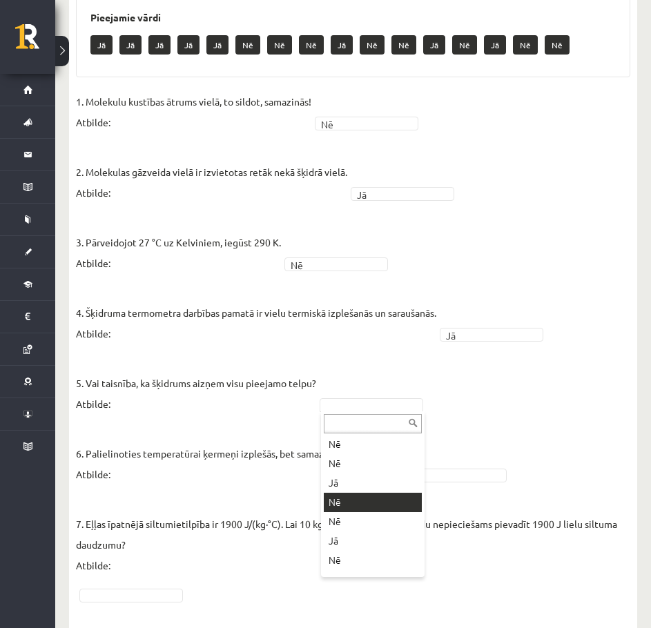
scroll to position [138, 0]
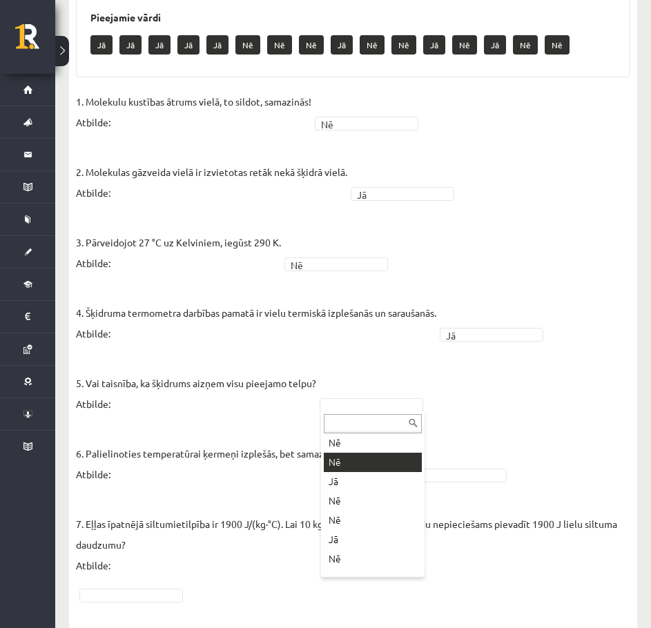
drag, startPoint x: 370, startPoint y: 510, endPoint x: 366, endPoint y: 459, distance: 52.0
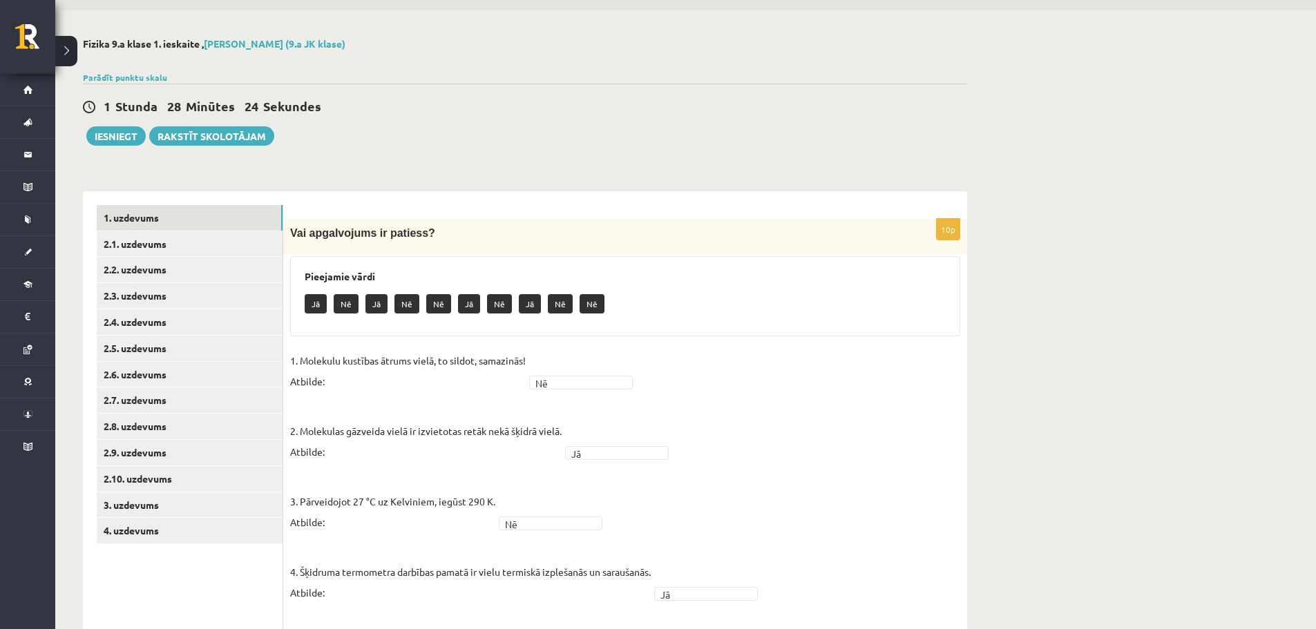
scroll to position [0, 0]
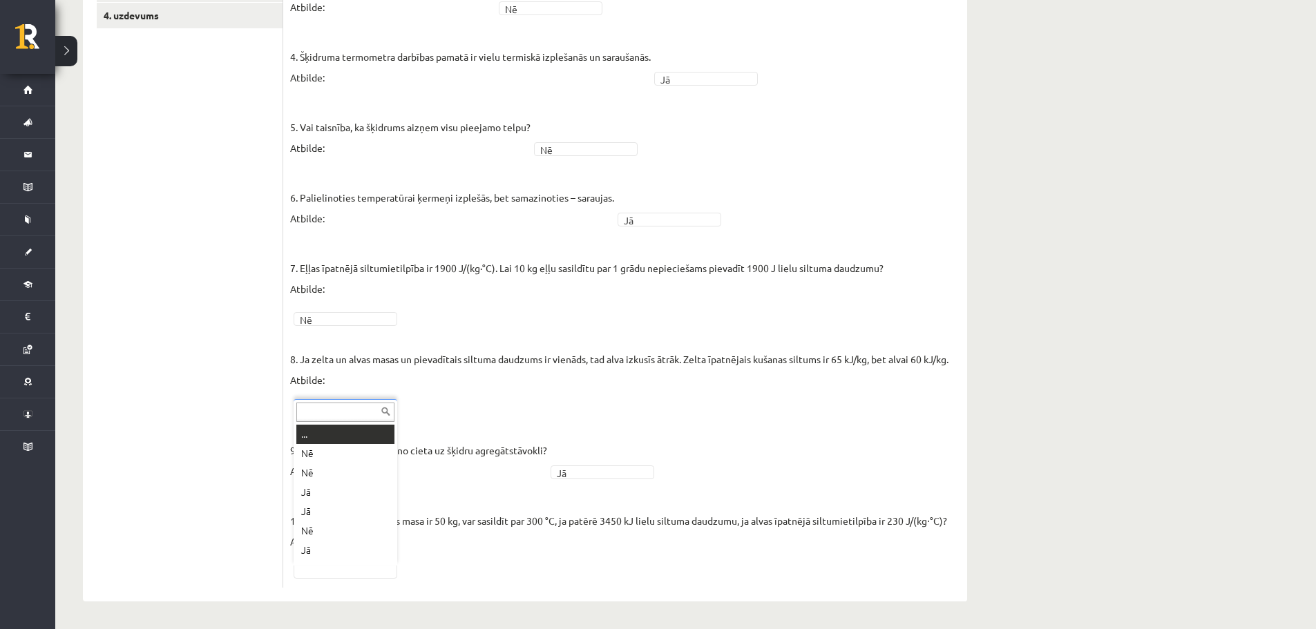
scroll to position [17, 0]
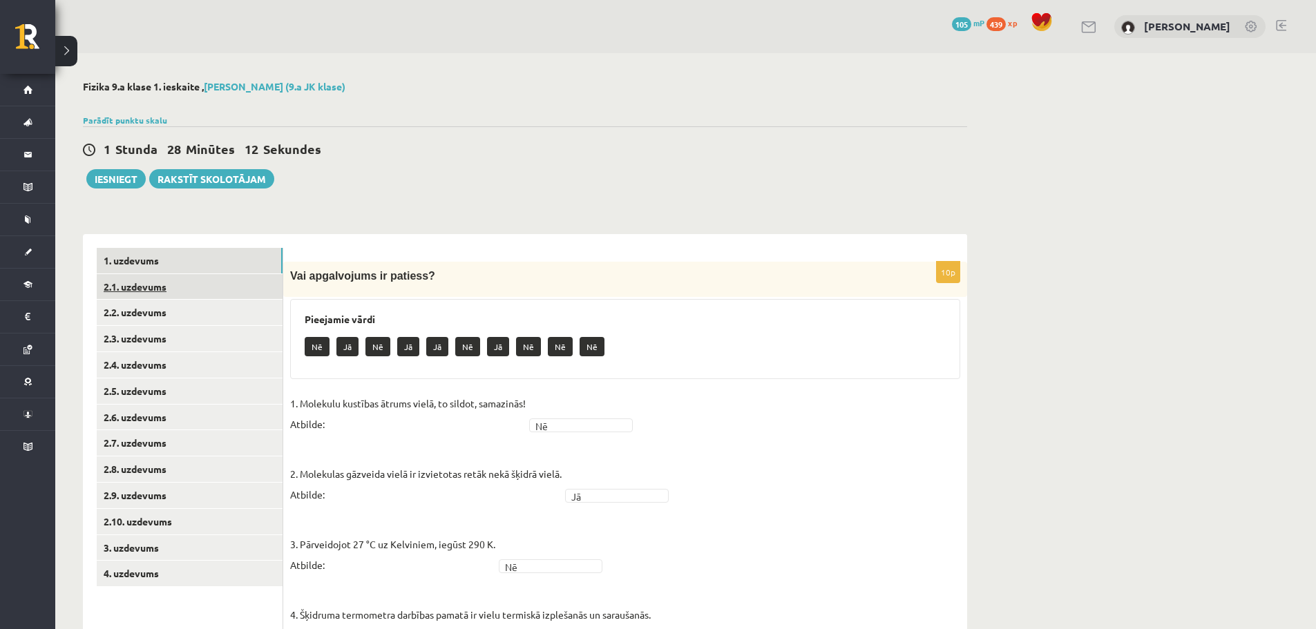
click at [212, 284] on link "2.1. uzdevums" at bounding box center [190, 287] width 186 height 26
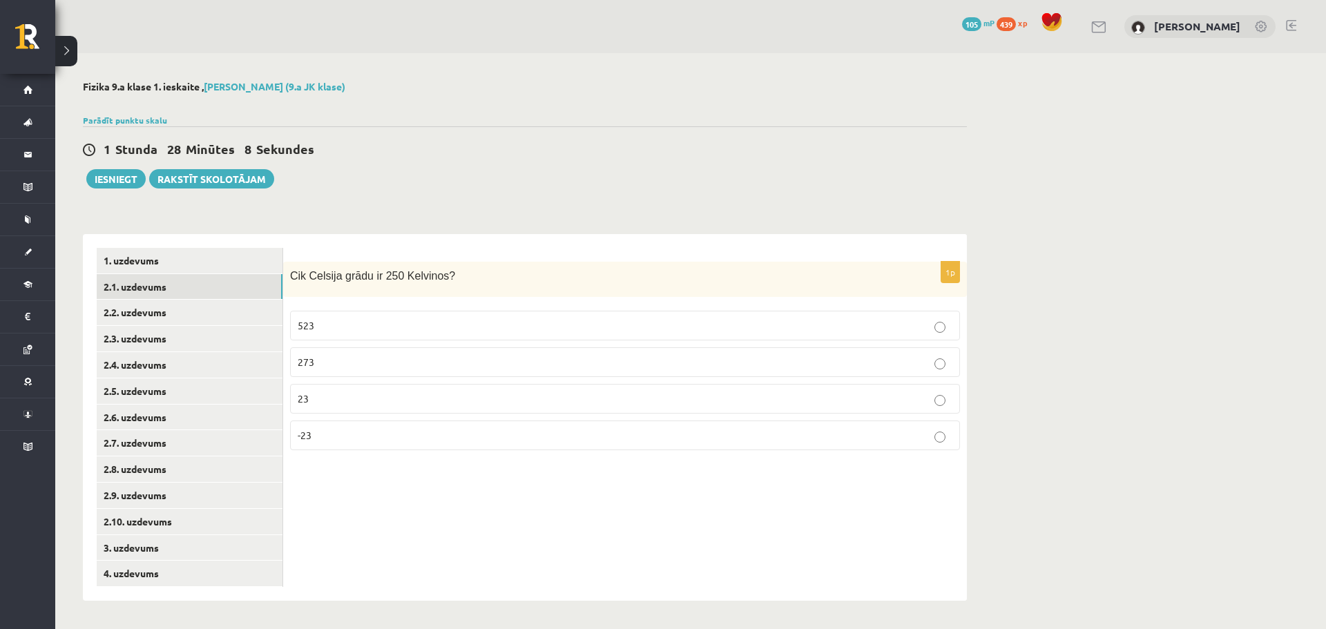
drag, startPoint x: 510, startPoint y: 87, endPoint x: 486, endPoint y: 87, distance: 24.2
click at [486, 87] on h2 "Fizika 9.a klase 1. ieskaite , Jaromirs Četčikovs (9.a JK klase)" at bounding box center [525, 87] width 884 height 12
click at [382, 272] on span "Cik Celsija grādu ir 250 Kelvinos?" at bounding box center [372, 276] width 165 height 12
click at [389, 340] on label "523" at bounding box center [625, 326] width 670 height 30
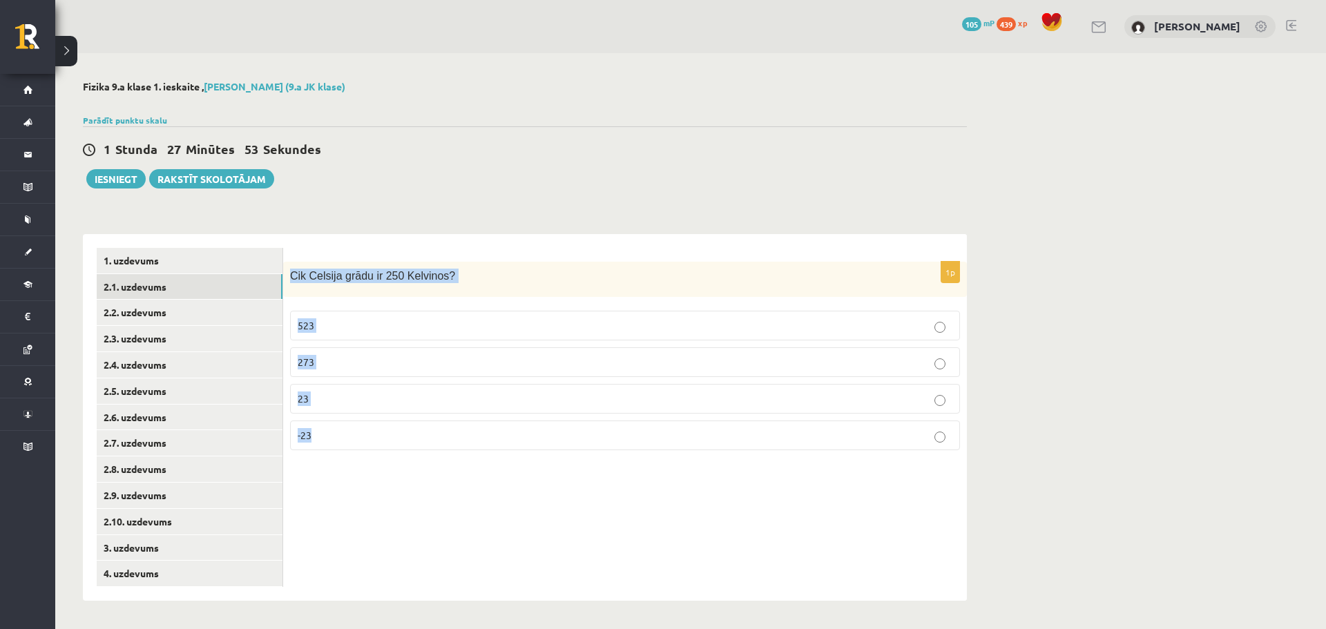
drag, startPoint x: 289, startPoint y: 270, endPoint x: 412, endPoint y: 430, distance: 201.5
click at [412, 430] on div "1p Cik Celsija grādu ir 250 Kelvinos? 523 273 23 -23" at bounding box center [625, 417] width 684 height 367
copy div "Cik Celsija grādu ir 250 Kelvinos? 523 273 23 -23"
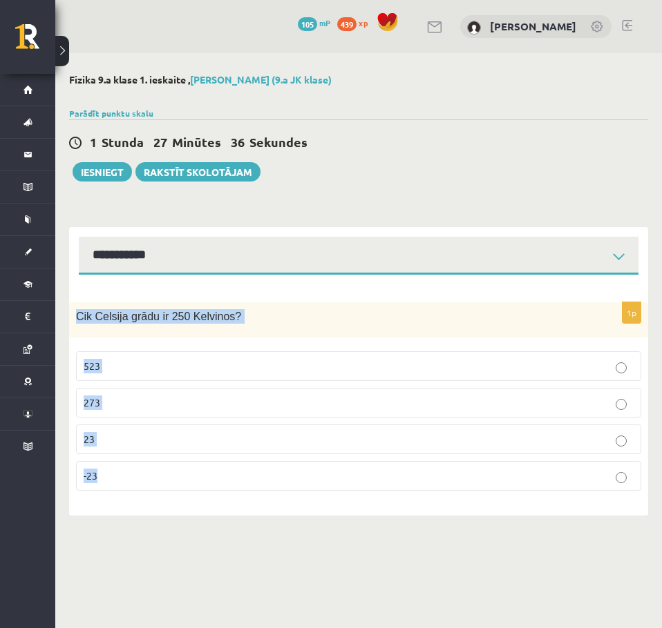
click at [276, 495] on fieldset "523 273 23 -23" at bounding box center [358, 420] width 565 height 151
click at [264, 488] on label "-23" at bounding box center [358, 476] width 565 height 30
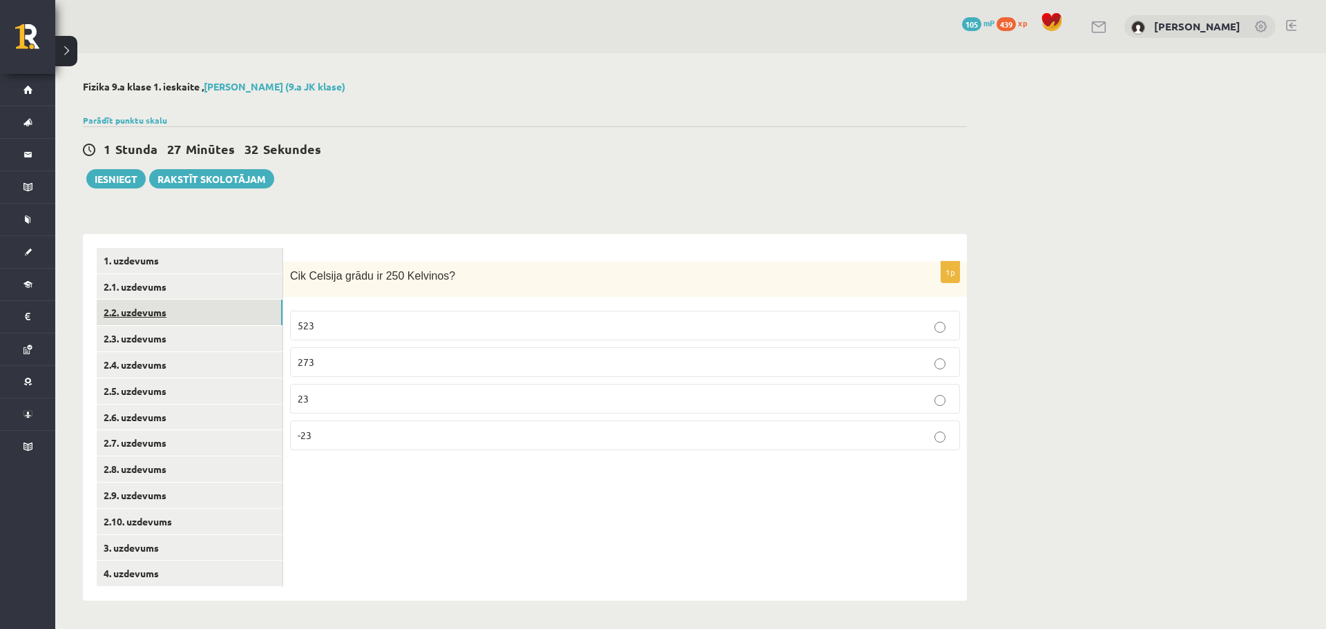
click at [167, 312] on link "2.2. uzdevums" at bounding box center [190, 313] width 186 height 26
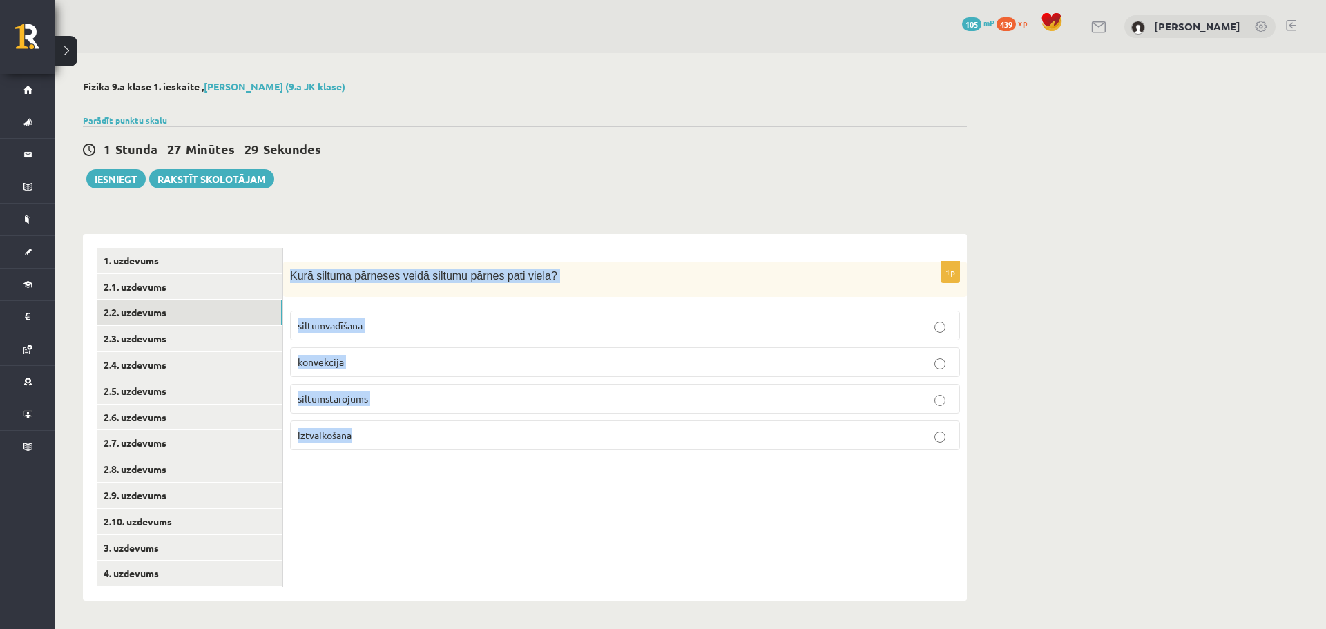
drag, startPoint x: 289, startPoint y: 270, endPoint x: 435, endPoint y: 439, distance: 222.8
click at [435, 439] on div "1p Kurā siltuma pārneses veidā siltumu pārnes pati viela? siltumvadīšana konvek…" at bounding box center [625, 362] width 684 height 200
copy div "Kurā siltuma pārneses veidā siltumu pārnes pati viela? siltumvadīšana konvekcij…"
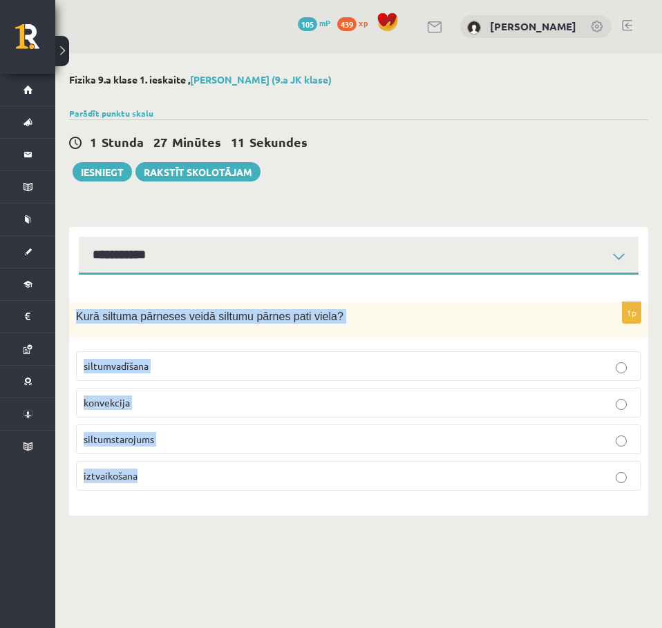
click at [178, 403] on p "konvekcija" at bounding box center [359, 403] width 550 height 15
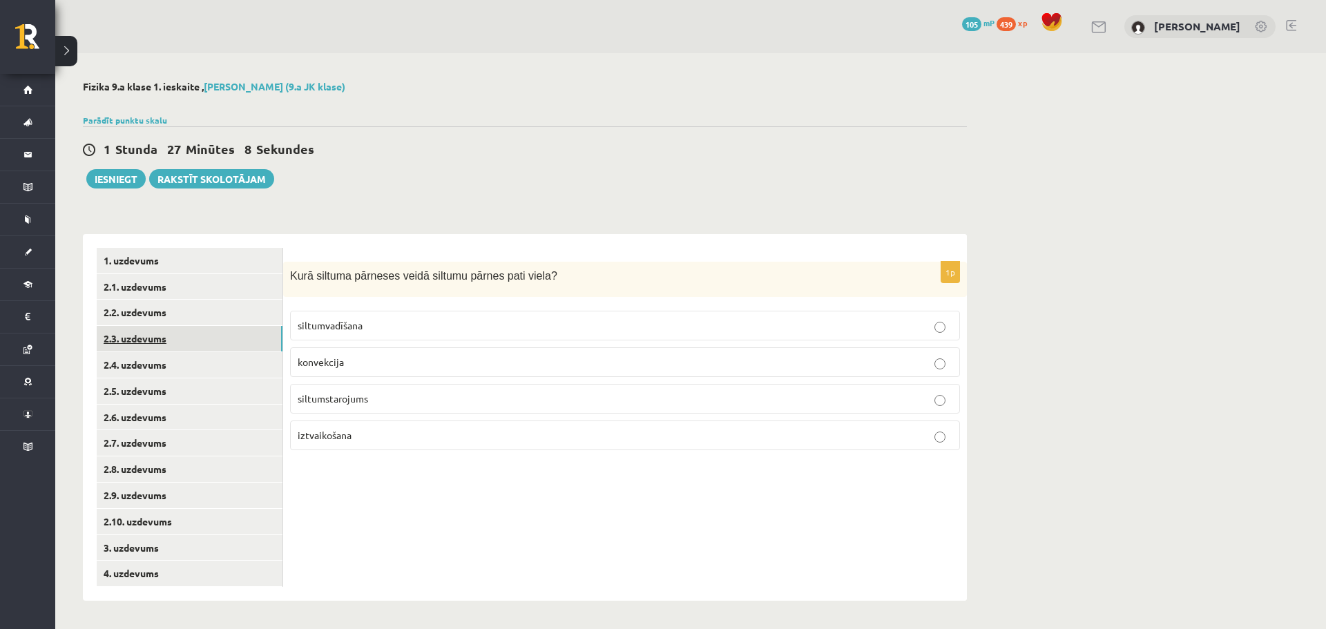
click at [122, 333] on link "2.3. uzdevums" at bounding box center [190, 339] width 186 height 26
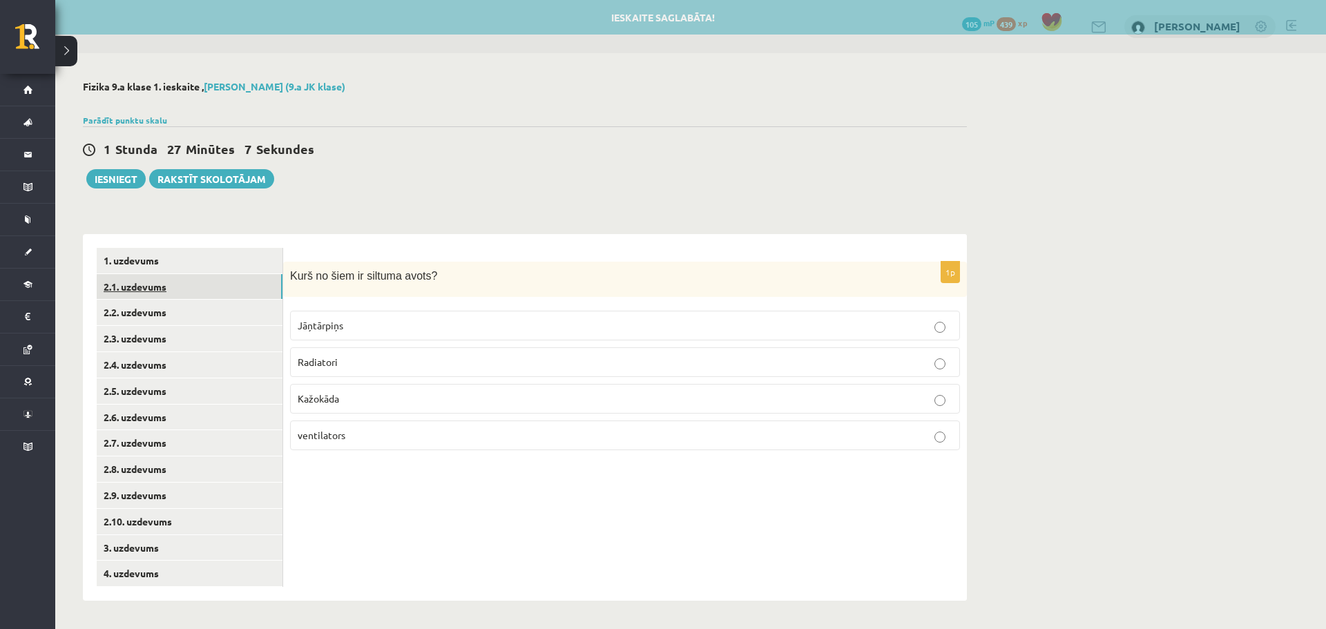
click at [152, 282] on link "2.1. uzdevums" at bounding box center [190, 287] width 186 height 26
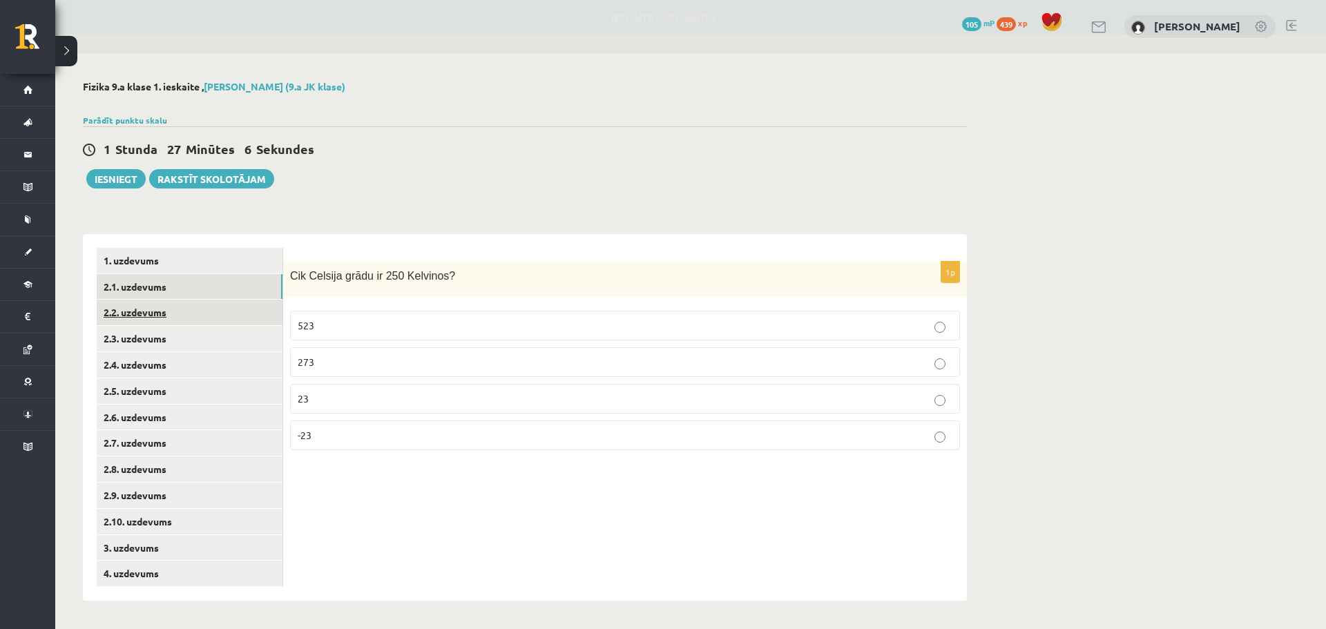
click at [148, 308] on link "2.2. uzdevums" at bounding box center [190, 313] width 186 height 26
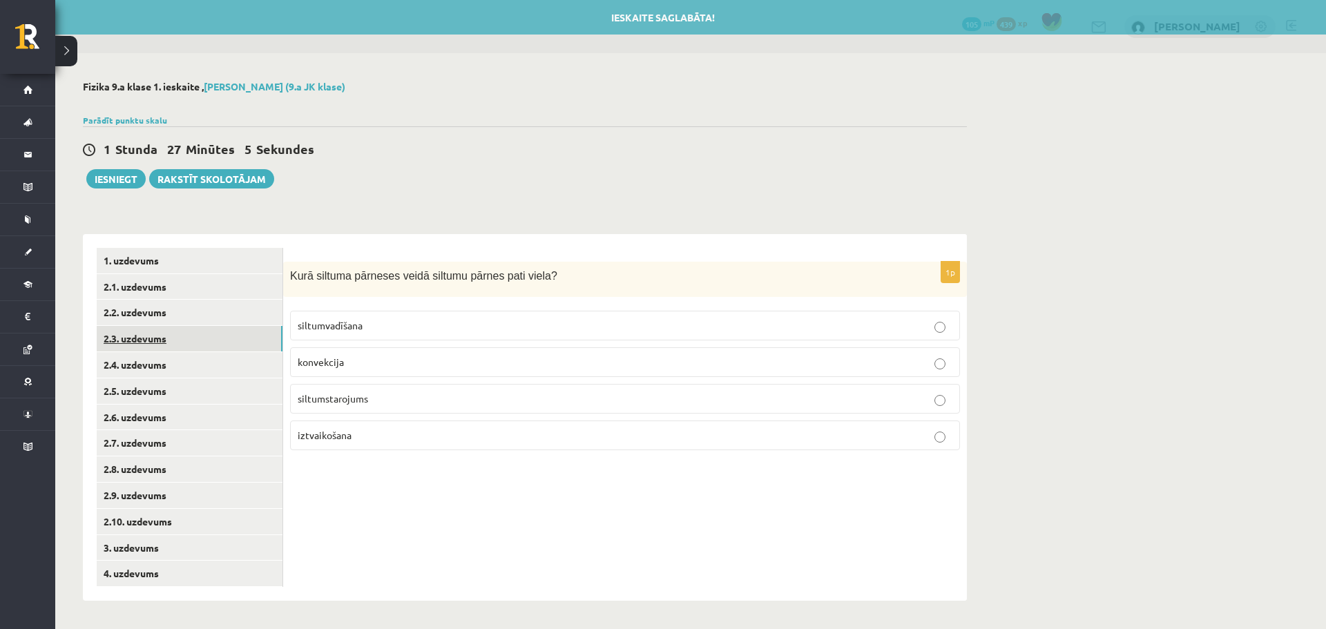
click at [151, 331] on link "2.3. uzdevums" at bounding box center [190, 339] width 186 height 26
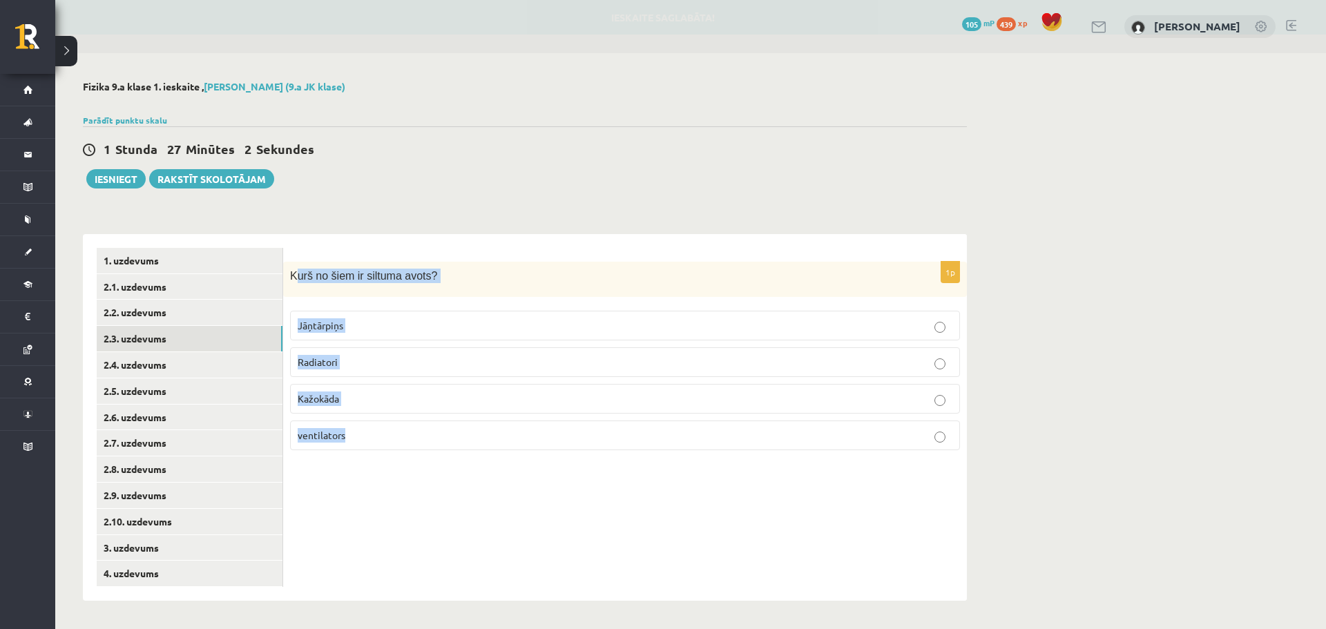
drag, startPoint x: 294, startPoint y: 268, endPoint x: 423, endPoint y: 425, distance: 202.7
click at [427, 447] on div "1p Kurš no šiem ir siltuma avots? Jāņtārpiņs Radiatori Kažokāda ventilators" at bounding box center [625, 362] width 684 height 200
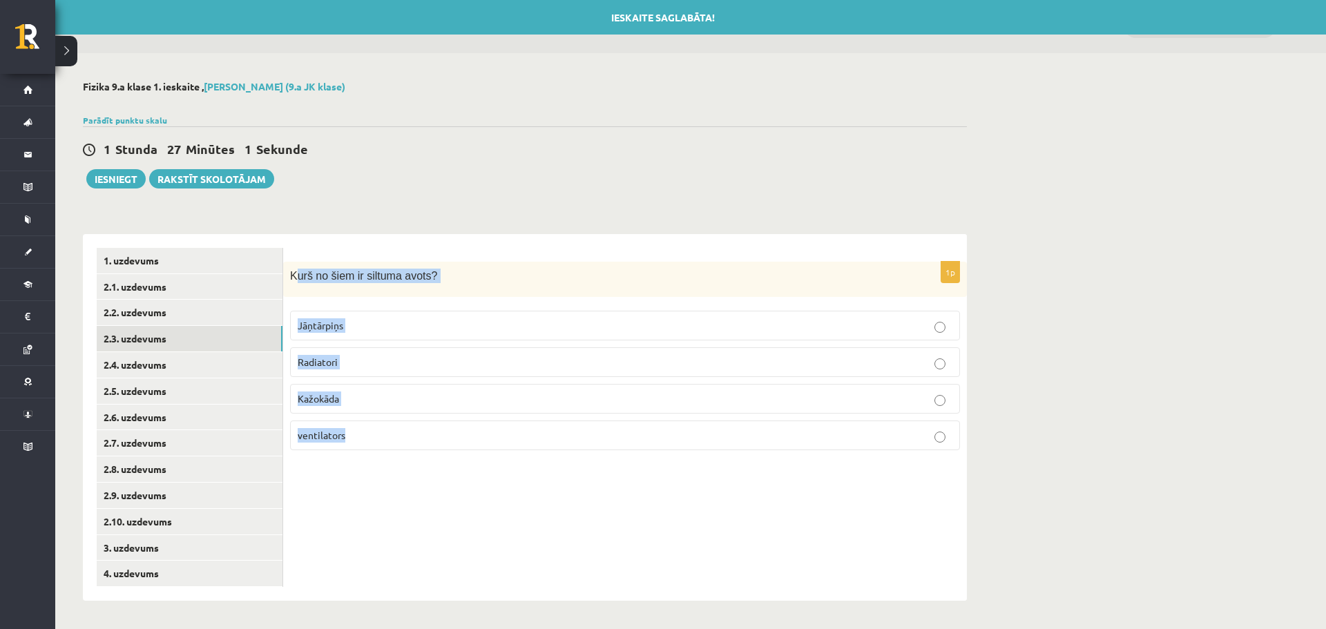
click at [317, 258] on form "1p Kurš no šiem ir siltuma avots? Jāņtārpiņs Radiatori Kažokāda ventilators" at bounding box center [625, 354] width 656 height 213
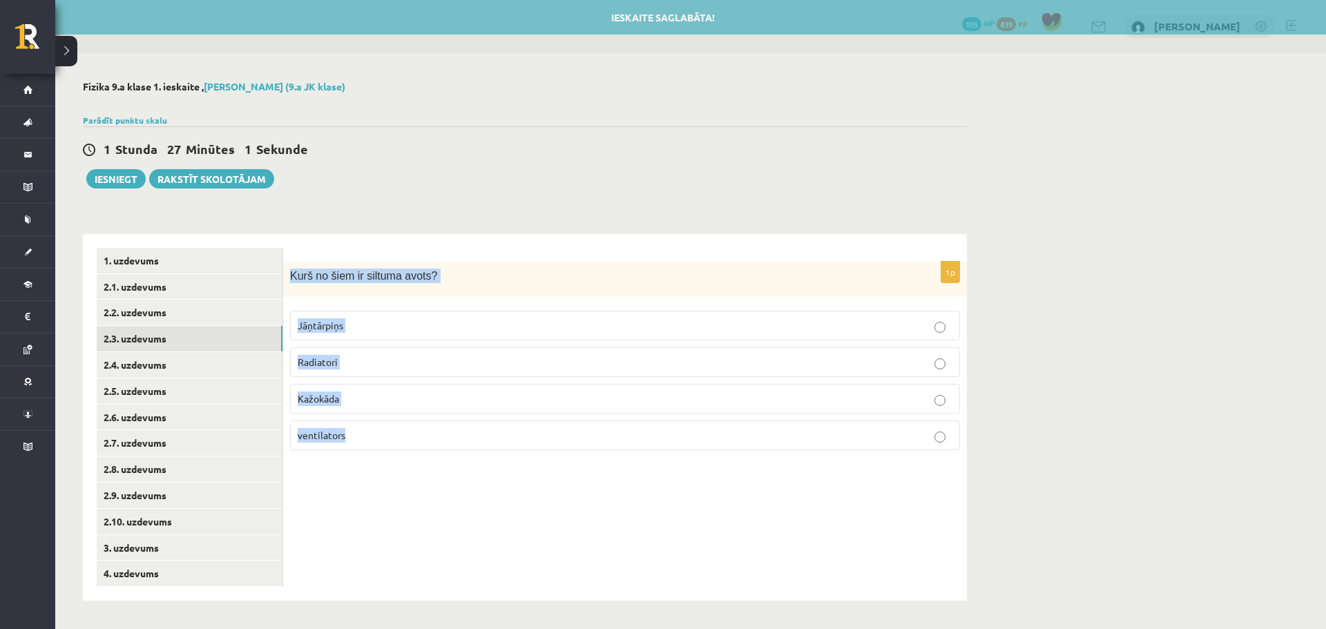
drag, startPoint x: 285, startPoint y: 277, endPoint x: 412, endPoint y: 450, distance: 214.0
click at [412, 450] on div "1p Kurš no šiem ir siltuma avots? Jāņtārpiņs Radiatori Kažokāda ventilators" at bounding box center [625, 362] width 684 height 200
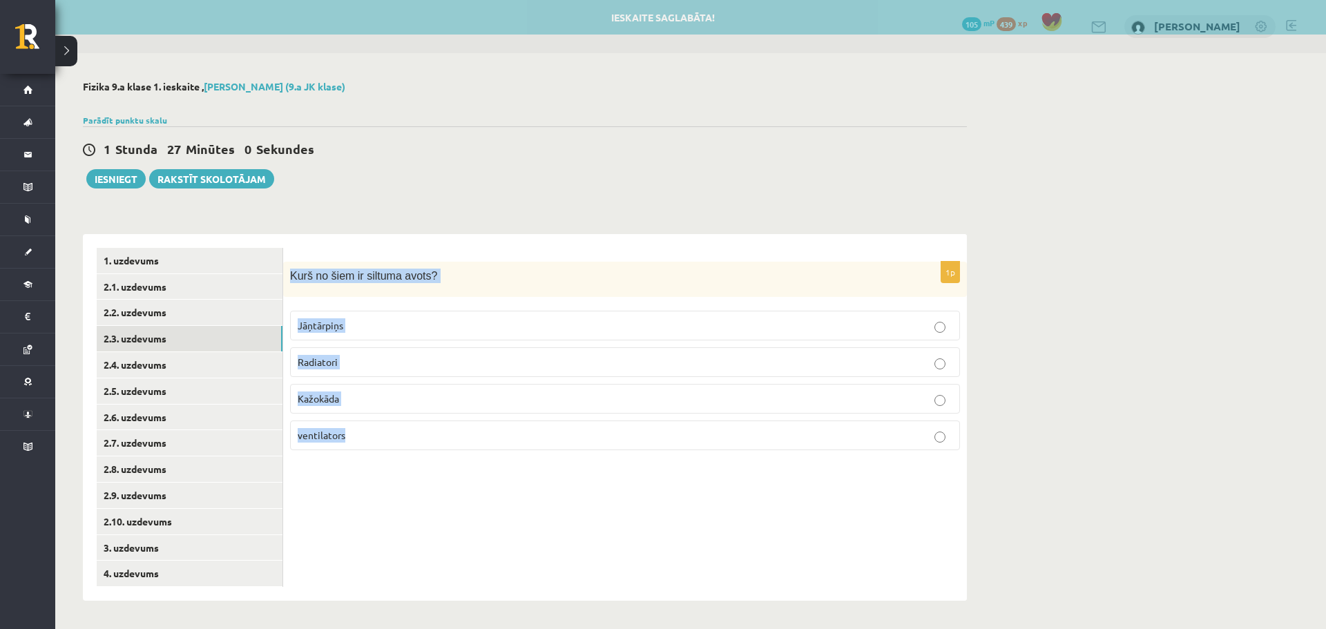
copy div "Kurš no šiem ir siltuma avots? Jāņtārpiņs Radiatori Kažokāda ventilators"
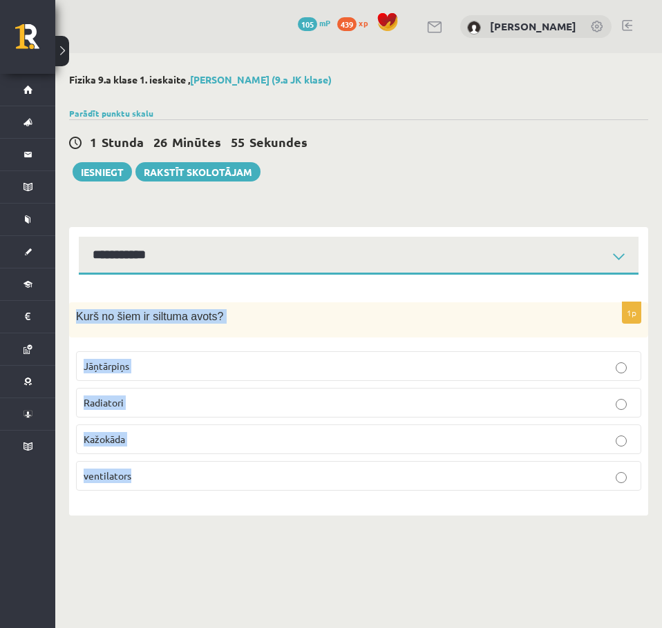
click at [235, 327] on div "Kurš no šiem ir siltuma avots?" at bounding box center [358, 319] width 579 height 35
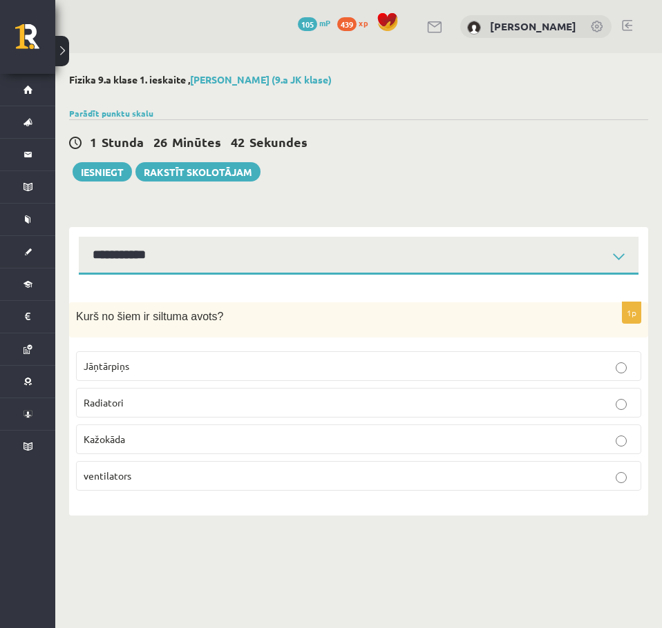
click at [171, 403] on p "Radiatori" at bounding box center [359, 403] width 550 height 15
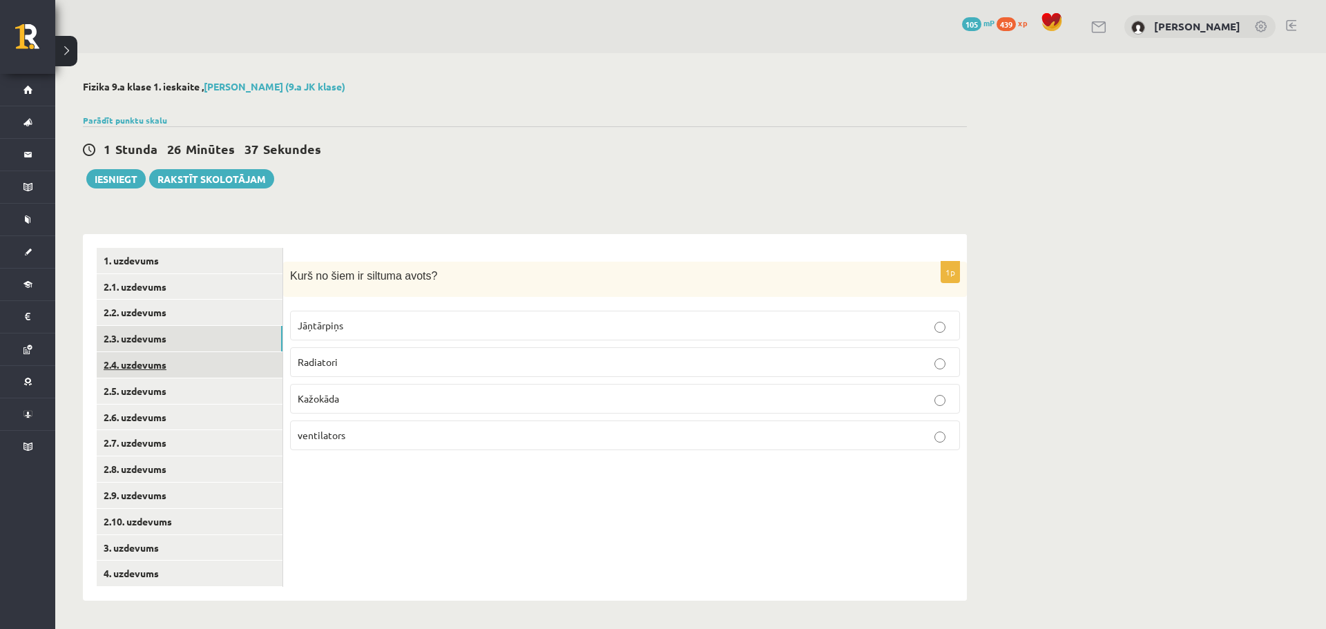
click at [132, 368] on link "2.4. uzdevums" at bounding box center [190, 365] width 186 height 26
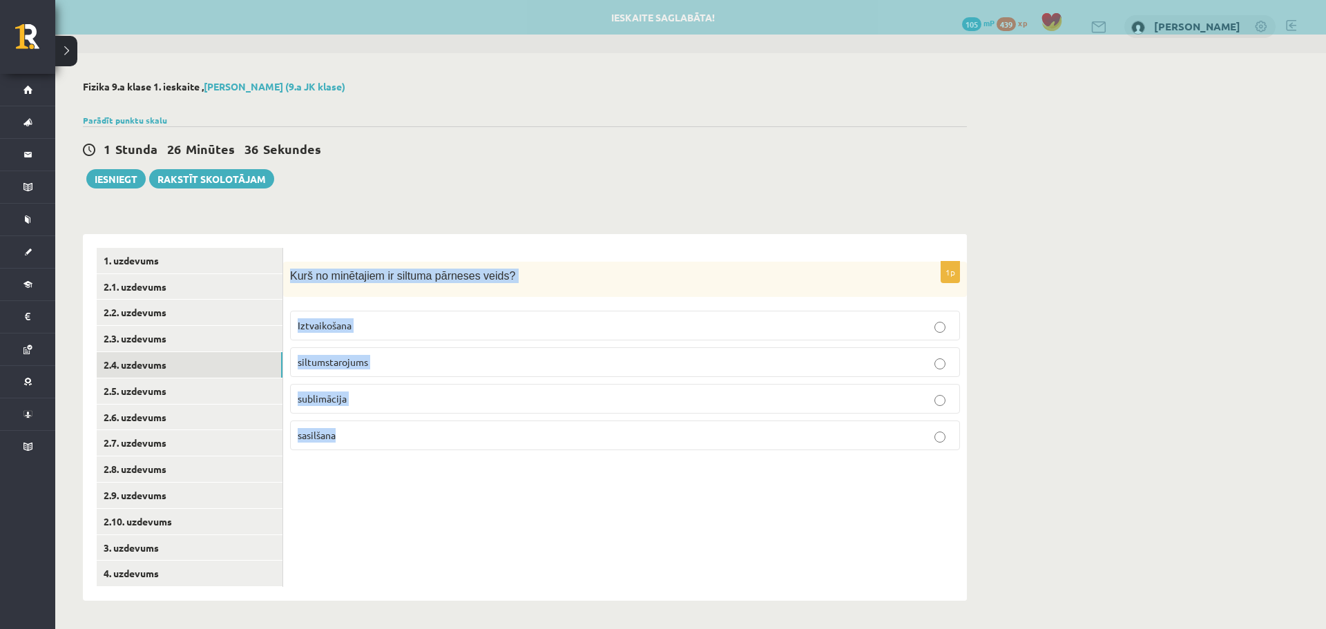
drag, startPoint x: 287, startPoint y: 264, endPoint x: 481, endPoint y: 414, distance: 245.7
click at [447, 441] on div "1p Kurš no minētajiem ir siltuma pārneses veids? Iztvaikošana siltumstarojums s…" at bounding box center [625, 362] width 684 height 200
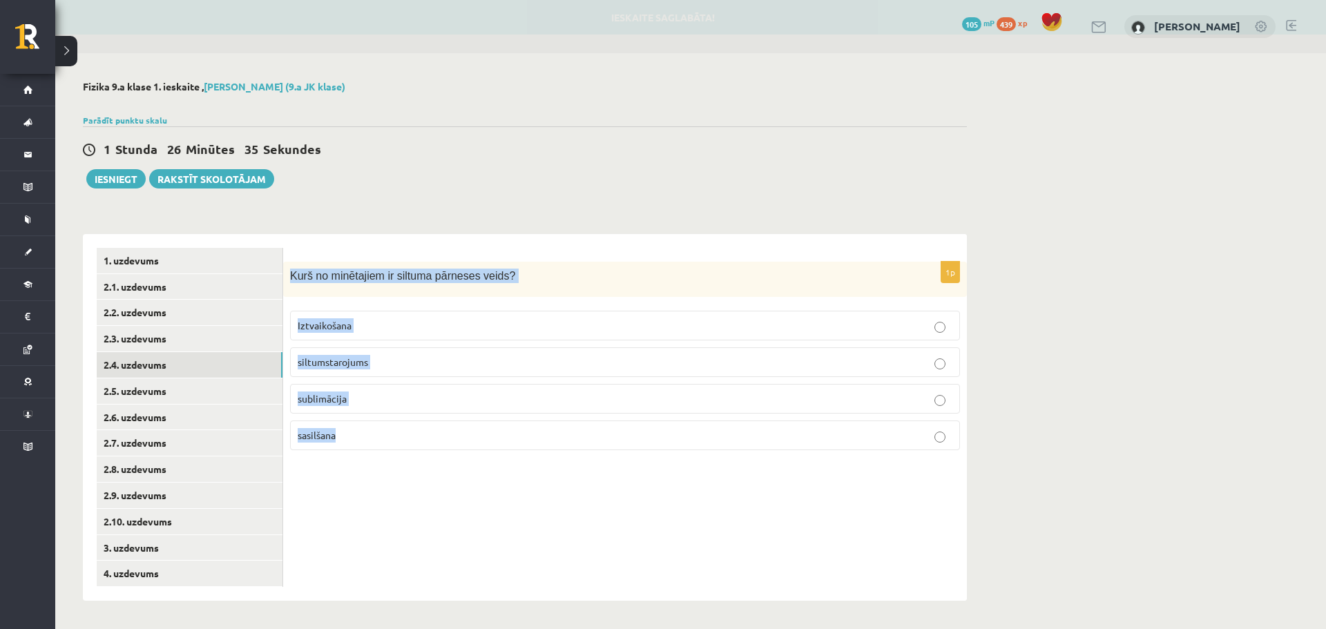
copy div "Kurš no minētajiem ir siltuma pārneses veids? Iztvaikošana siltumstarojums subl…"
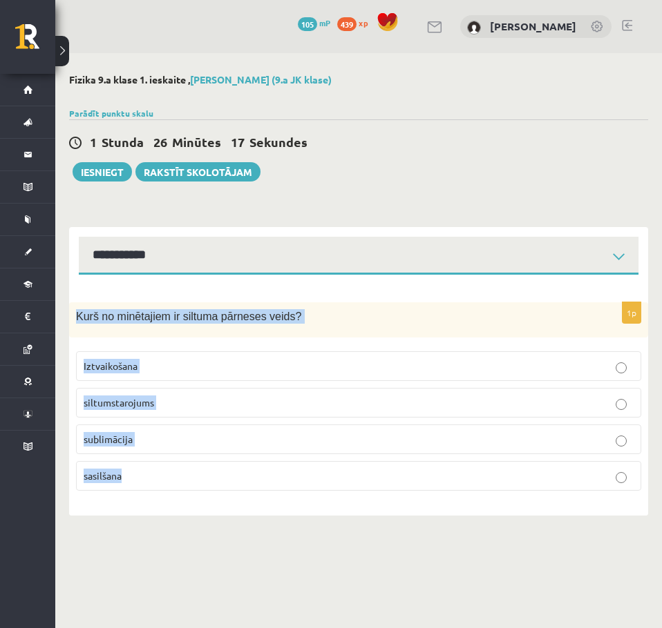
click at [193, 407] on p "siltumstarojums" at bounding box center [359, 403] width 550 height 15
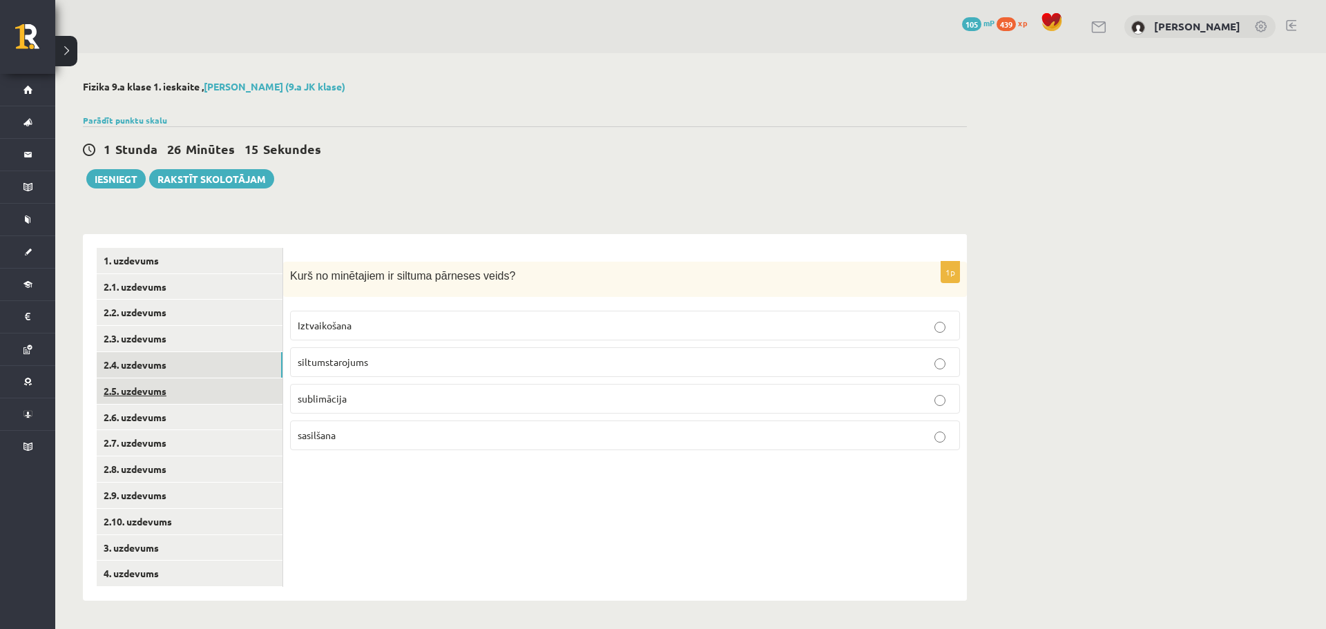
click at [134, 381] on link "2.5. uzdevums" at bounding box center [190, 391] width 186 height 26
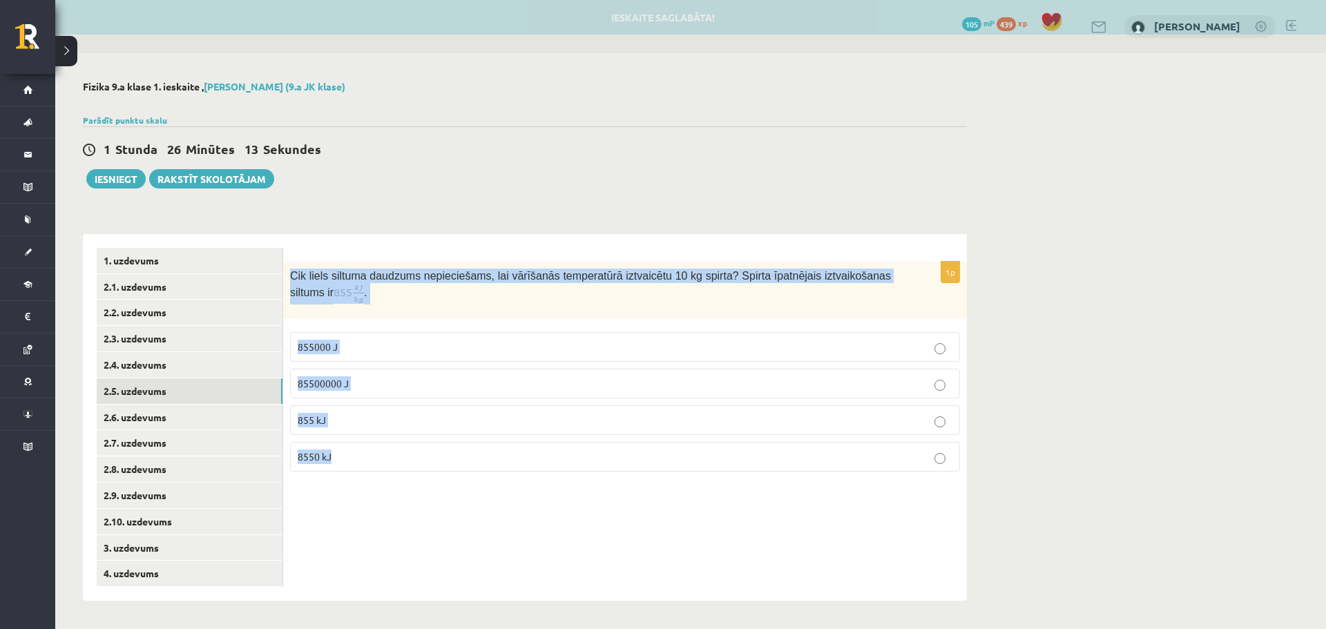
drag, startPoint x: 285, startPoint y: 276, endPoint x: 443, endPoint y: 461, distance: 242.9
click at [443, 461] on div "1p Cik liels siltuma daudzums nepieciešams, lai vārīšanās temperatūrā iztvaicēt…" at bounding box center [625, 372] width 684 height 221
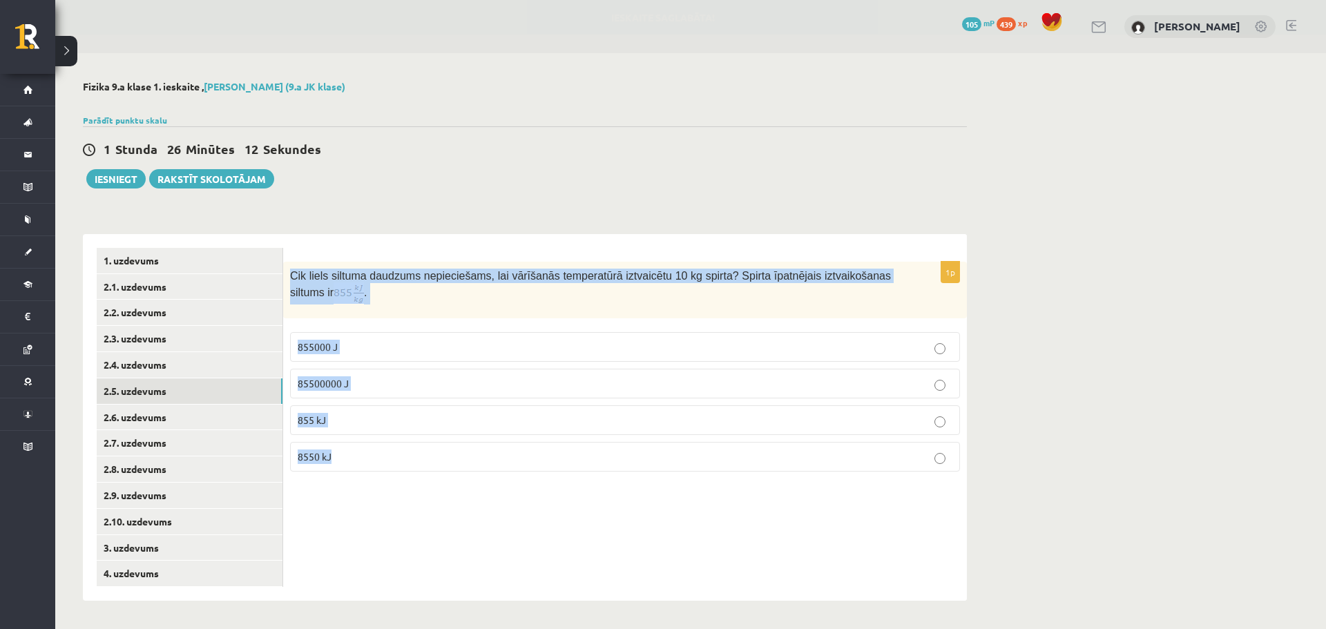
copy div "Cik liels siltuma daudzums nepieciešams, lai vārīšanās temperatūrā iztvaicētu 1…"
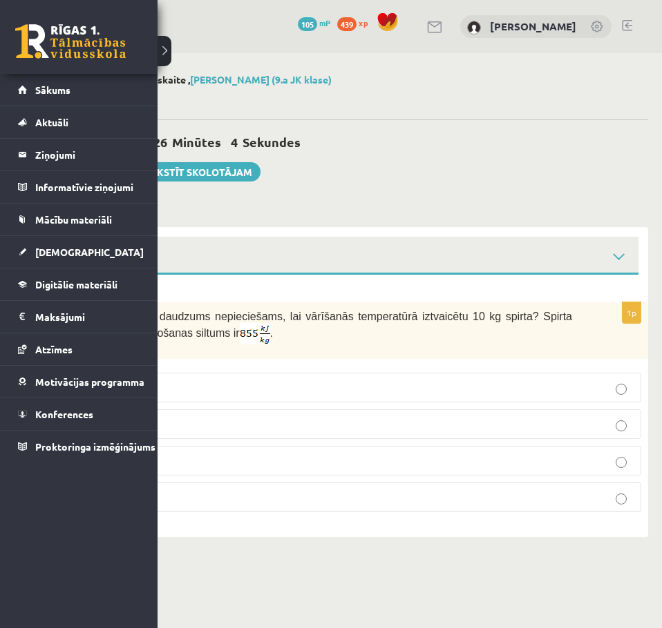
drag, startPoint x: 155, startPoint y: 421, endPoint x: 173, endPoint y: 424, distance: 17.5
click at [157, 421] on li "Konferences" at bounding box center [78, 414] width 157 height 32
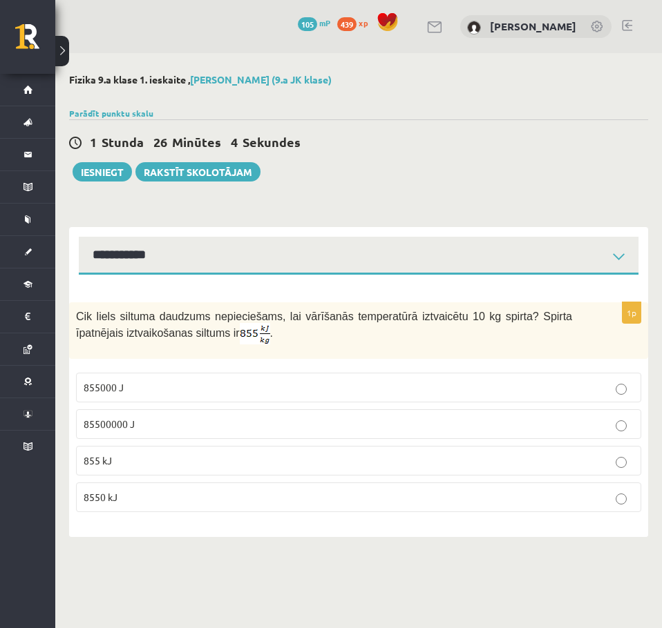
click at [186, 424] on p "85500000 J" at bounding box center [359, 424] width 550 height 15
click at [195, 499] on p "8550 kJ" at bounding box center [359, 497] width 550 height 15
click at [454, 117] on div "Parādīt punktu skalu Atzīme No Līdz 1 0 5 2 6 8 3 9 11 4 12 14 5 15 17 6 18 20 …" at bounding box center [358, 113] width 579 height 12
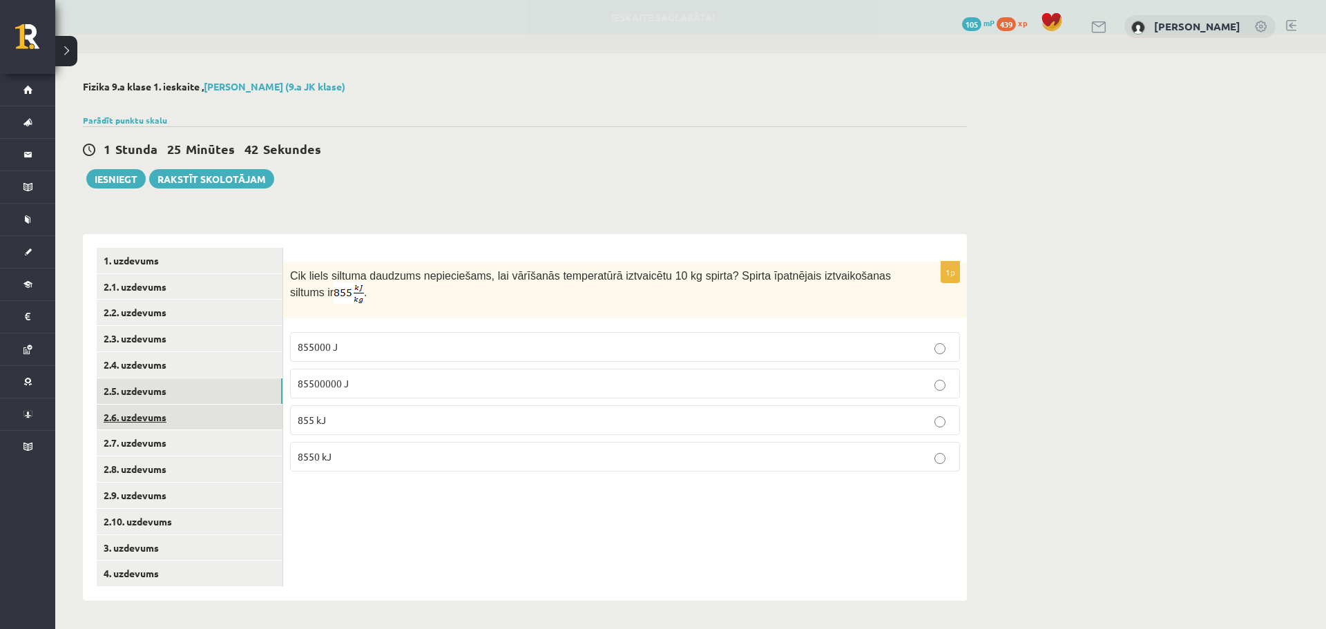
click at [198, 422] on link "2.6. uzdevums" at bounding box center [190, 418] width 186 height 26
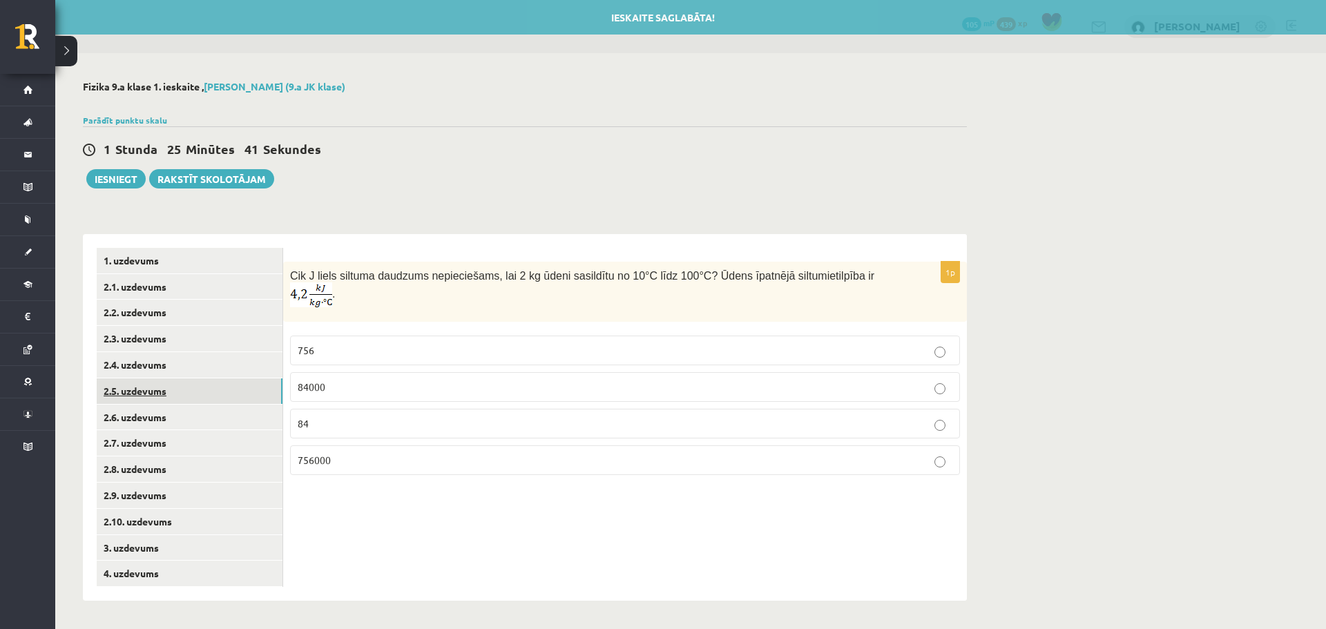
click at [191, 393] on link "2.5. uzdevums" at bounding box center [190, 391] width 186 height 26
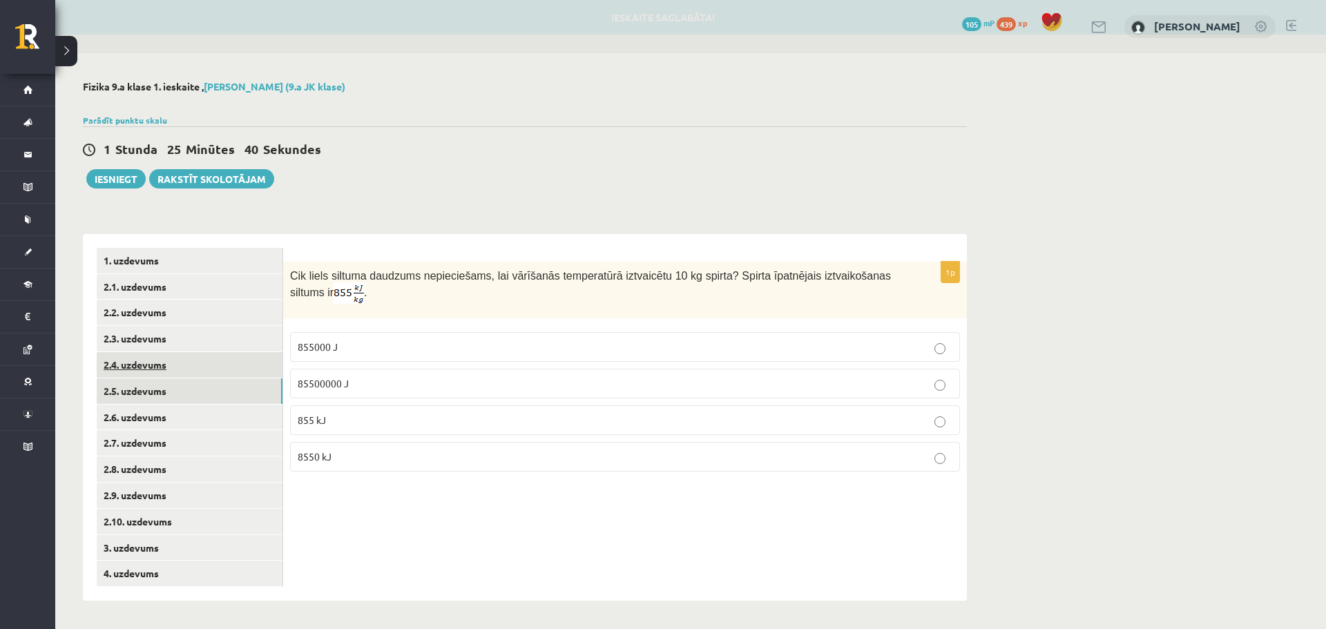
click at [184, 374] on link "2.4. uzdevums" at bounding box center [190, 365] width 186 height 26
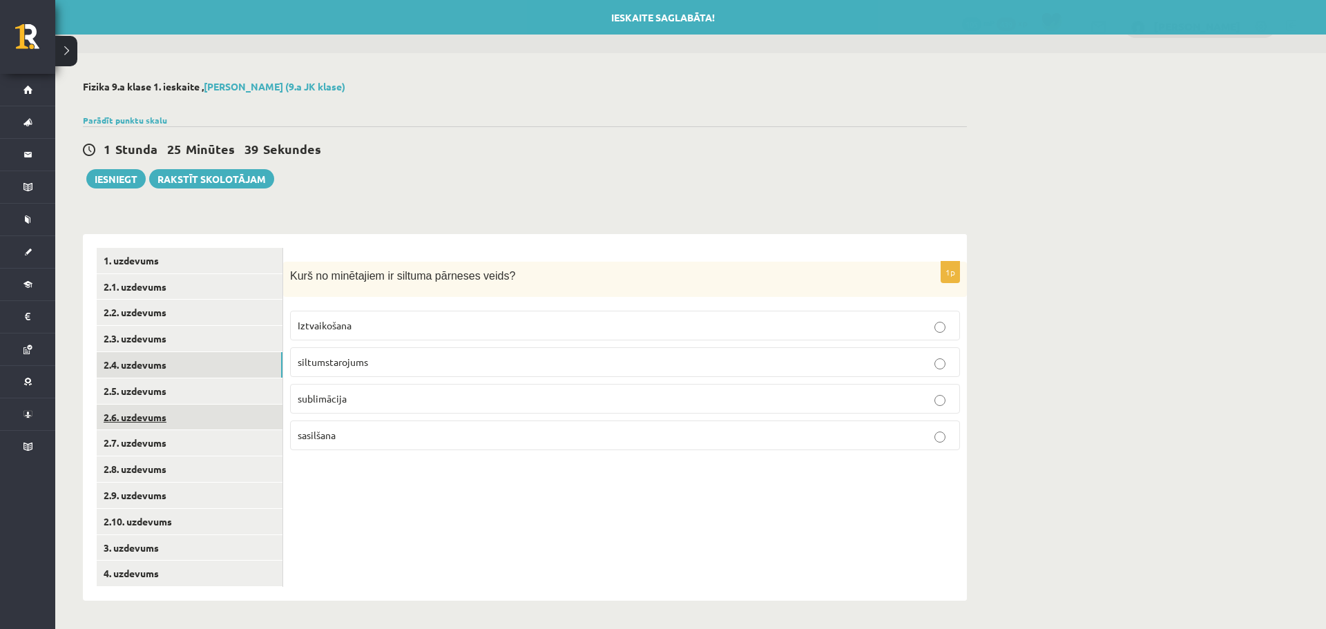
click at [176, 414] on link "2.6. uzdevums" at bounding box center [190, 418] width 186 height 26
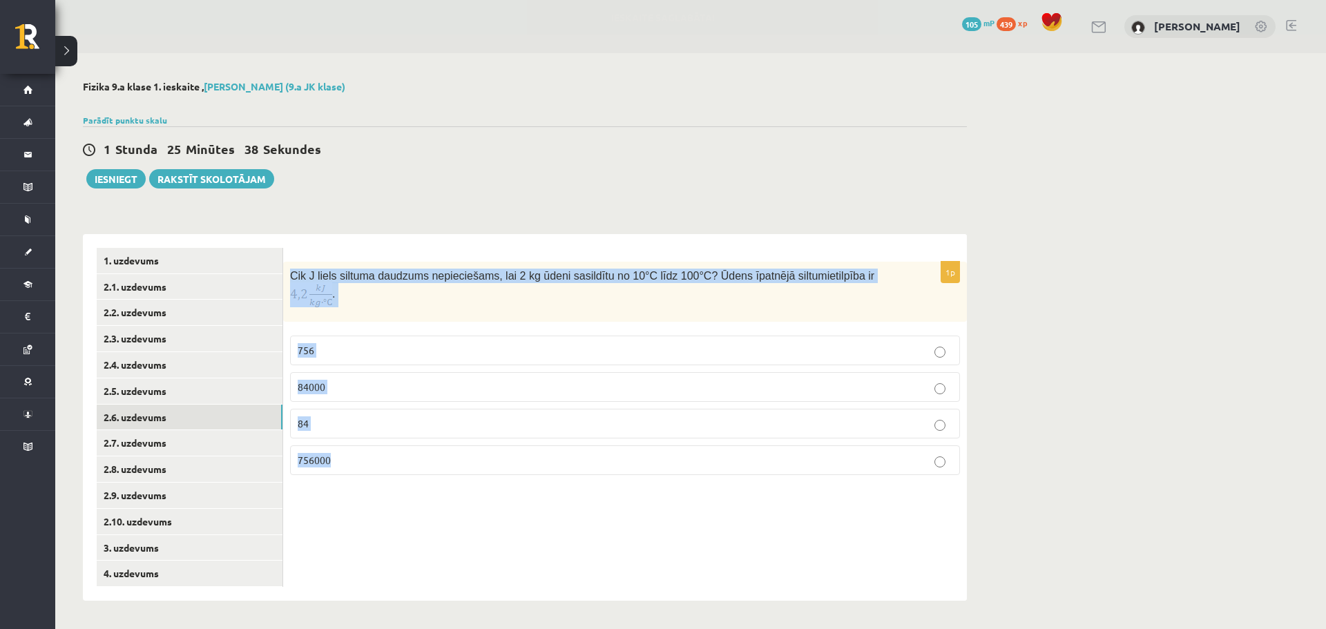
drag, startPoint x: 307, startPoint y: 282, endPoint x: 462, endPoint y: 450, distance: 228.7
click at [462, 450] on div "1p Cik J liels siltuma daudzums nepieciešams, lai 2 kg ūdeni sasildītu no 10°C …" at bounding box center [625, 374] width 684 height 224
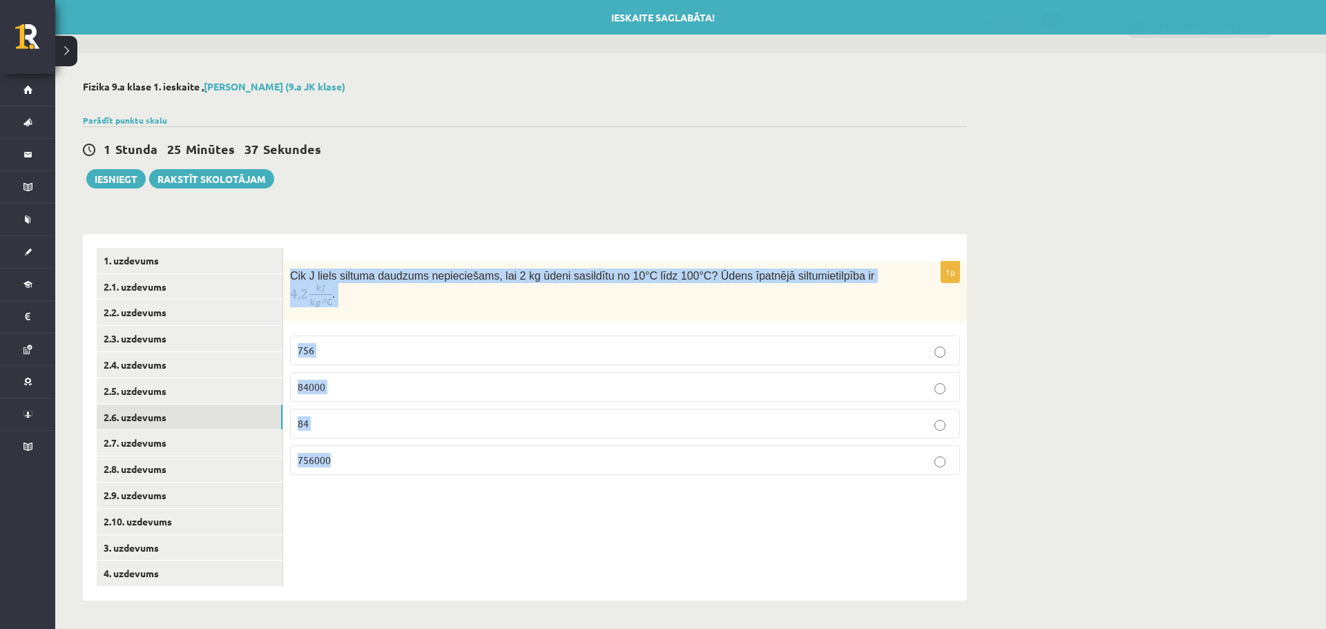
copy div "Cik J liels siltuma daudzums nepieciešams, lai 2 kg ūdeni sasildītu no 10°C līd…"
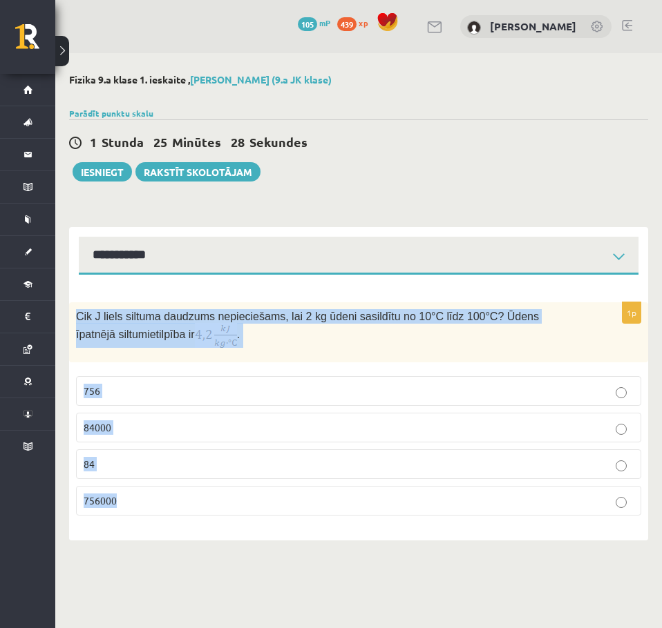
click at [195, 339] on img at bounding box center [216, 335] width 42 height 25
click at [233, 327] on p "Cik J liels siltuma daudzums nepieciešams, lai 2 kg ūdeni sasildītu no 10°C līd…" at bounding box center [324, 328] width 496 height 39
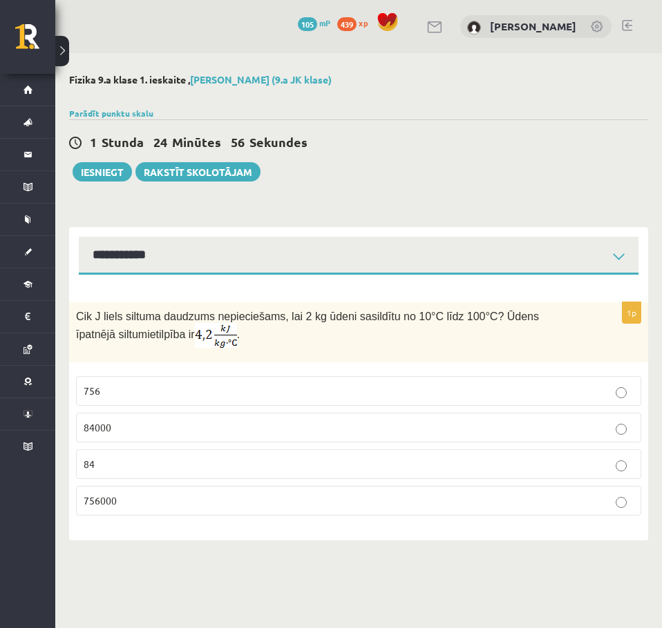
click at [206, 512] on label "756000" at bounding box center [358, 501] width 565 height 30
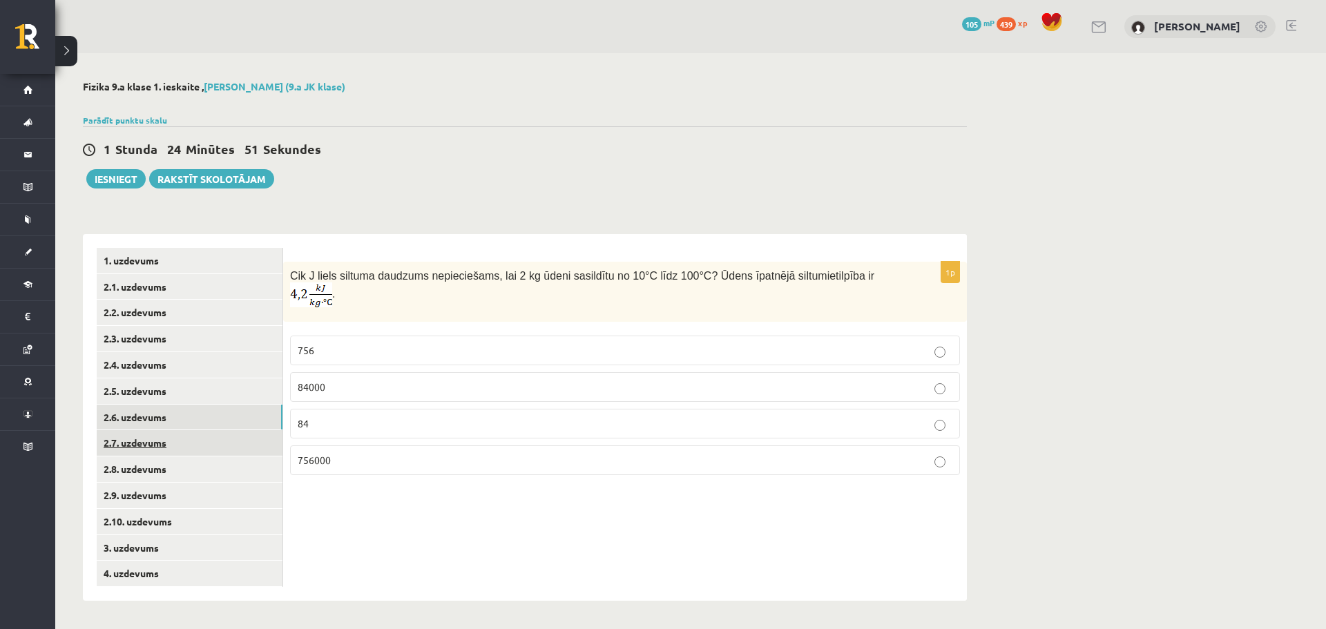
click at [218, 439] on link "2.7. uzdevums" at bounding box center [190, 443] width 186 height 26
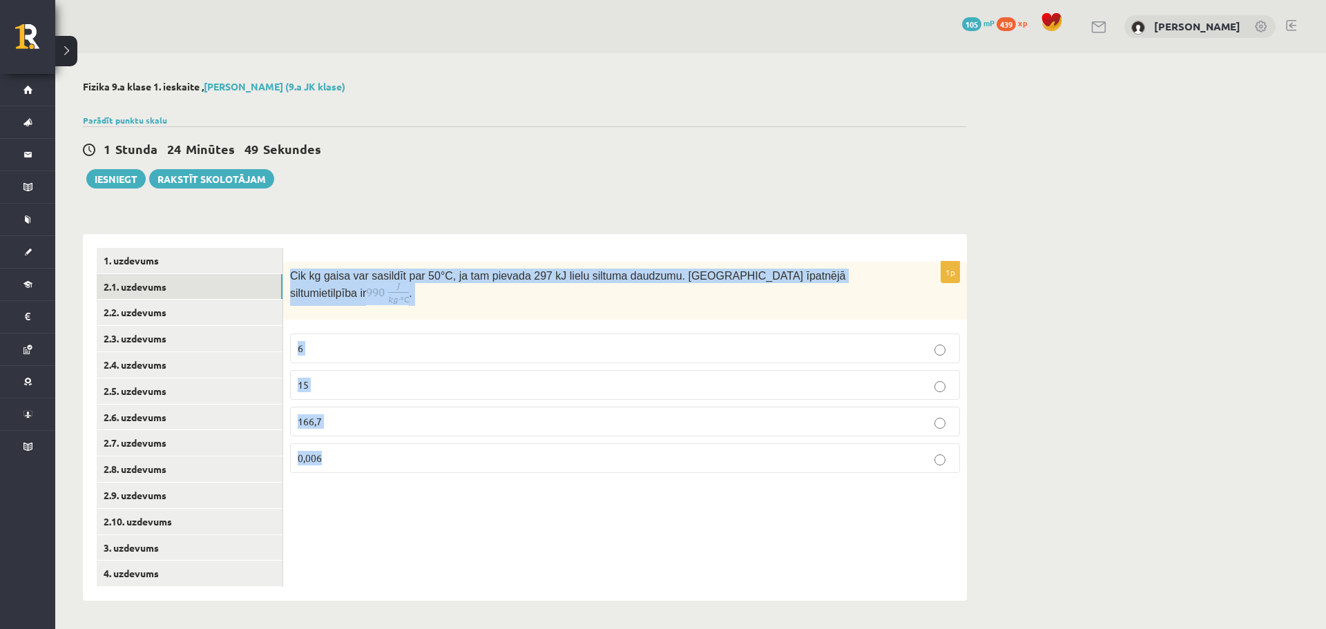
drag, startPoint x: 285, startPoint y: 278, endPoint x: 456, endPoint y: 439, distance: 234.5
click at [456, 441] on div "1p Cik kg gaisa var sasildīt par 50 °C, ja tam pievada 297 kJ lielu siltuma dau…" at bounding box center [625, 373] width 684 height 222
copy div "Cik kg gaisa var sasildīt par 50 °C, ja tam pievada 297 kJ lielu siltuma daudzu…"
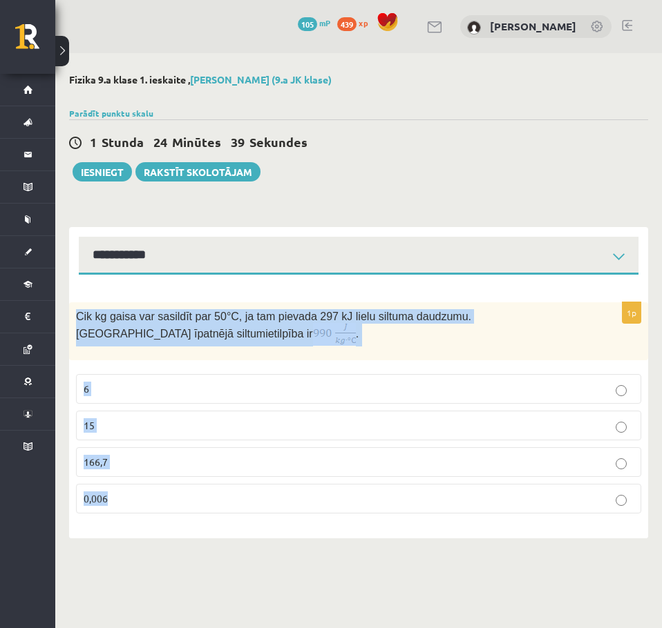
click at [240, 290] on form "1p Cik kg gaisa var sasildīt par 50 °C, ja tam pievada 297 kJ lielu siltuma dau…" at bounding box center [358, 407] width 551 height 236
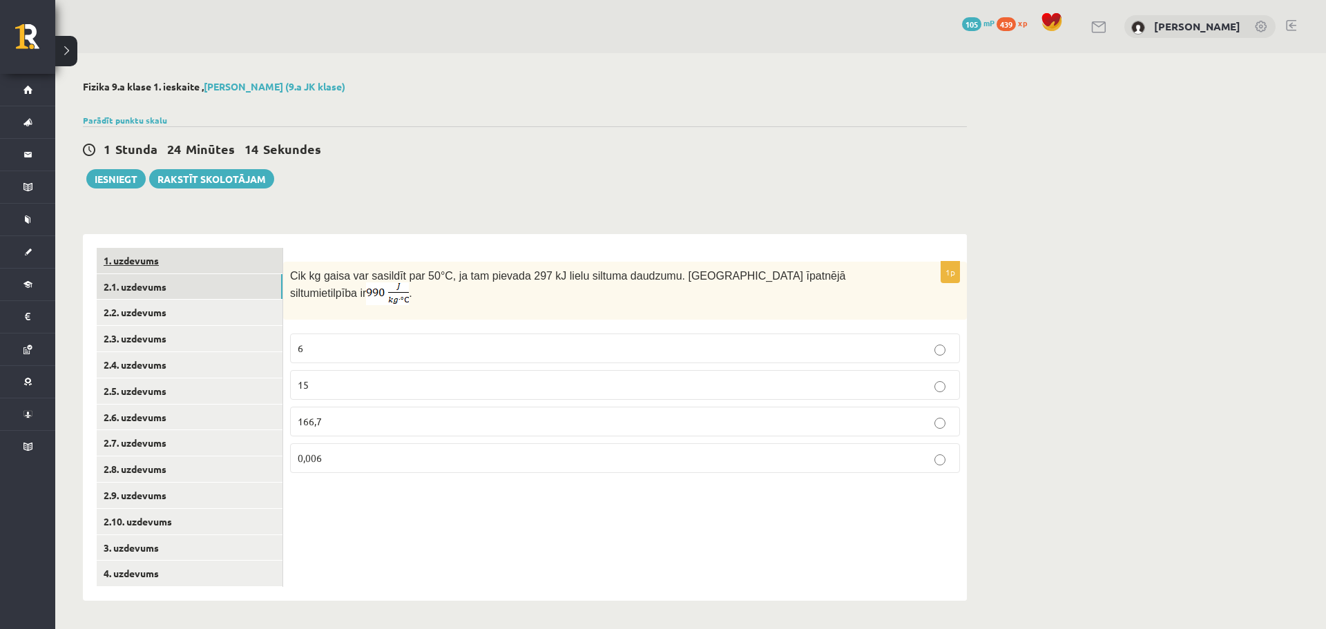
click at [202, 261] on link "1. uzdevums" at bounding box center [190, 261] width 186 height 26
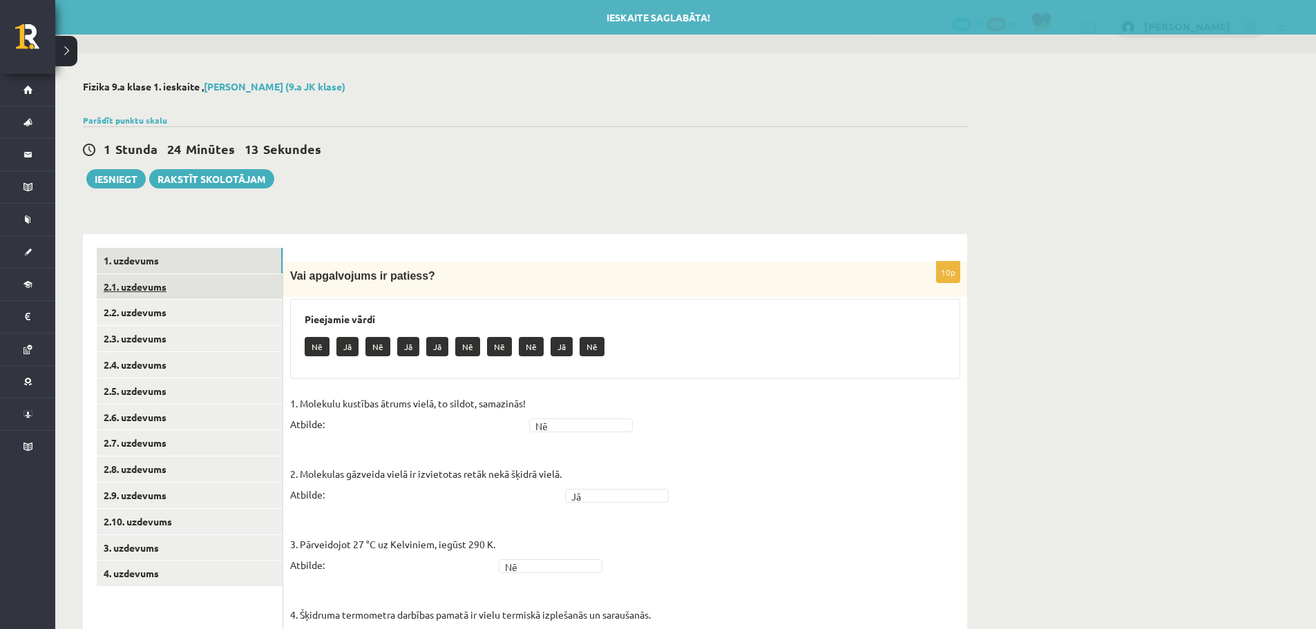
click at [198, 285] on link "2.1. uzdevums" at bounding box center [190, 287] width 186 height 26
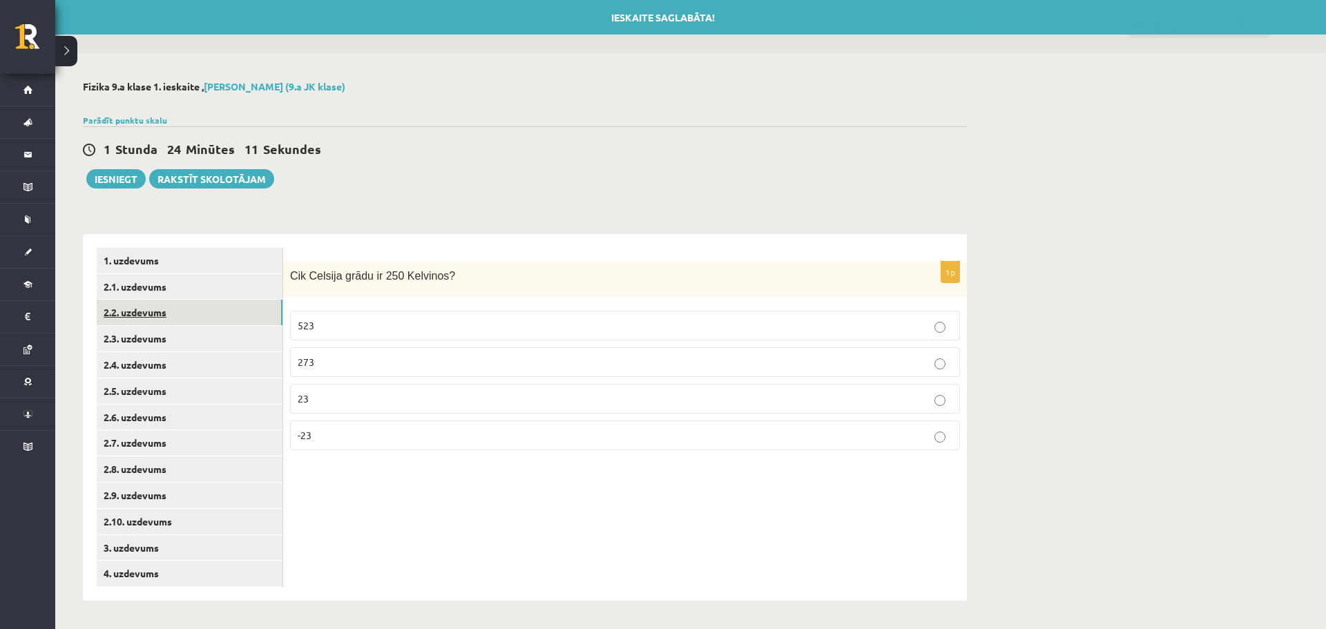
click at [198, 306] on link "2.2. uzdevums" at bounding box center [190, 313] width 186 height 26
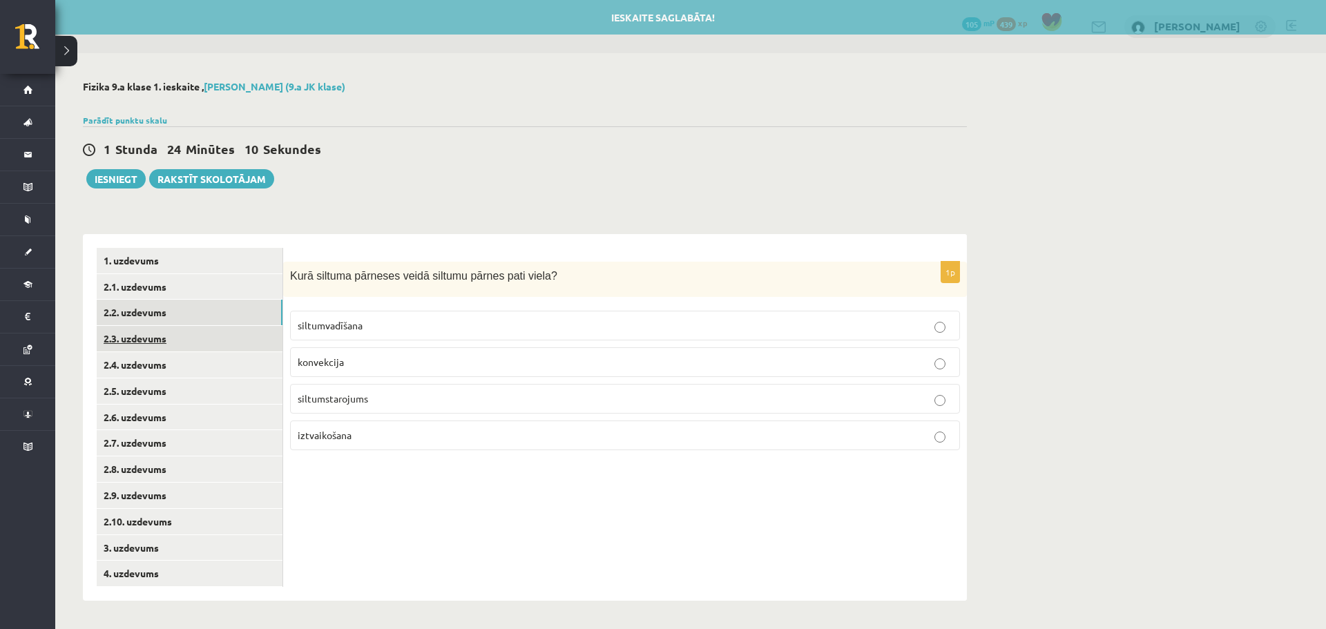
click at [193, 331] on link "2.3. uzdevums" at bounding box center [190, 339] width 186 height 26
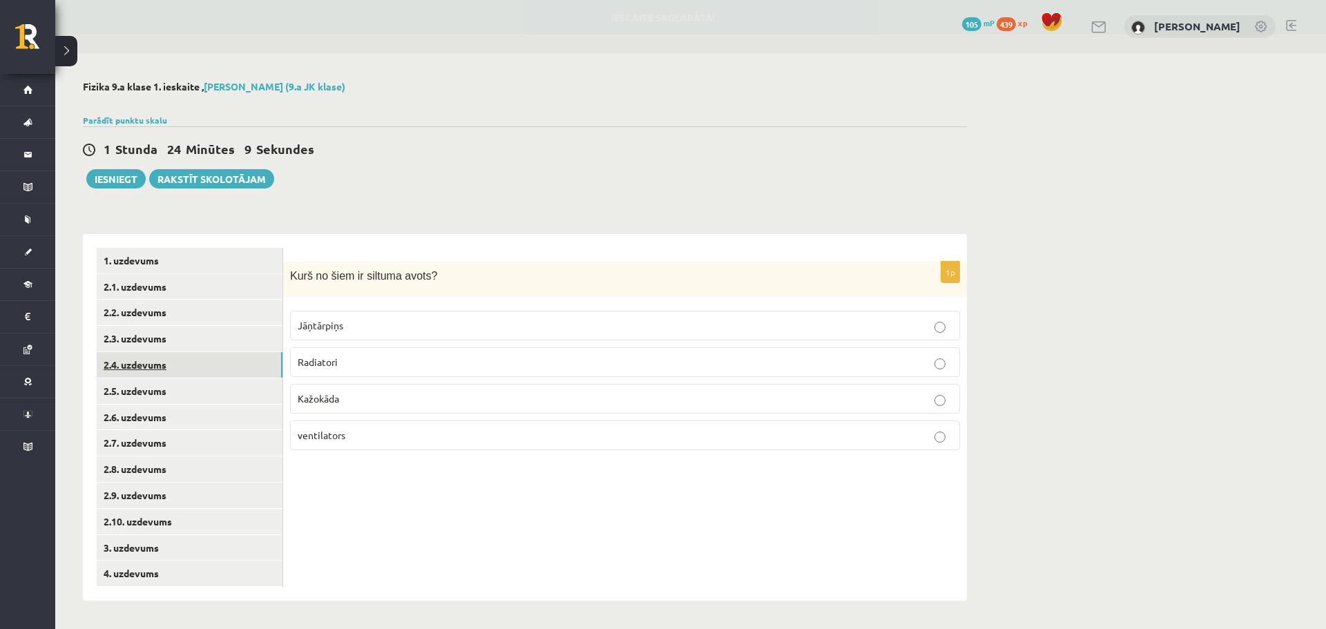
click at [186, 360] on link "2.4. uzdevums" at bounding box center [190, 365] width 186 height 26
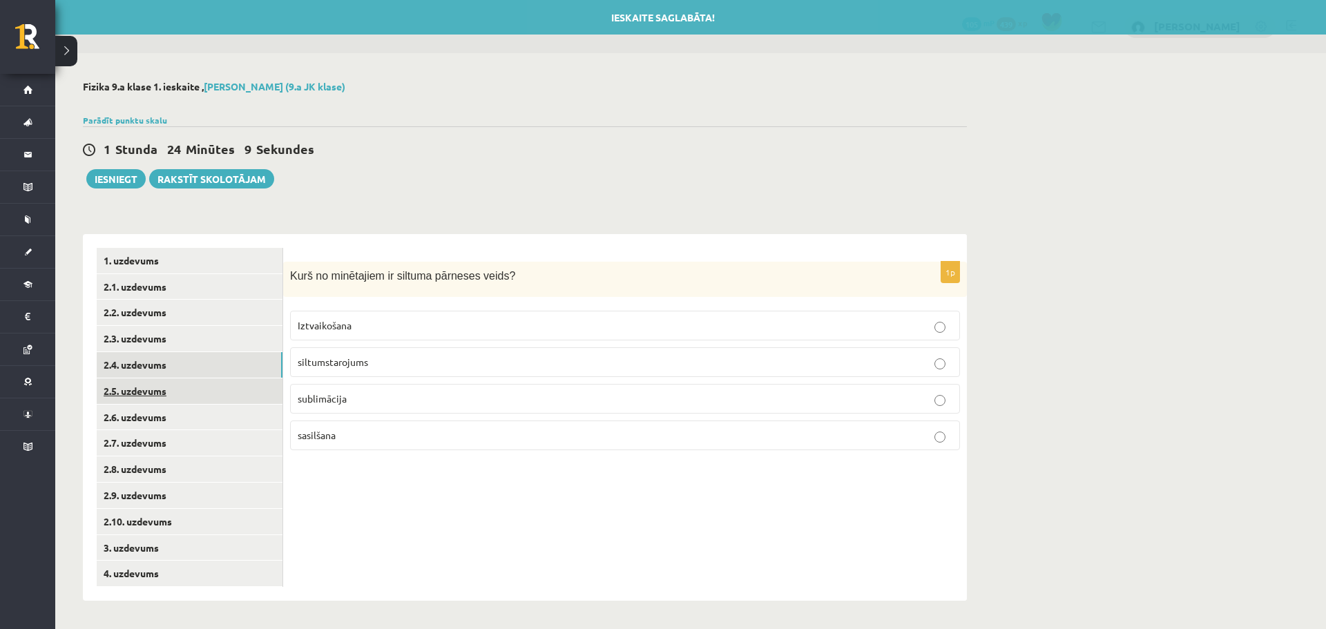
click at [175, 389] on link "2.5. uzdevums" at bounding box center [190, 391] width 186 height 26
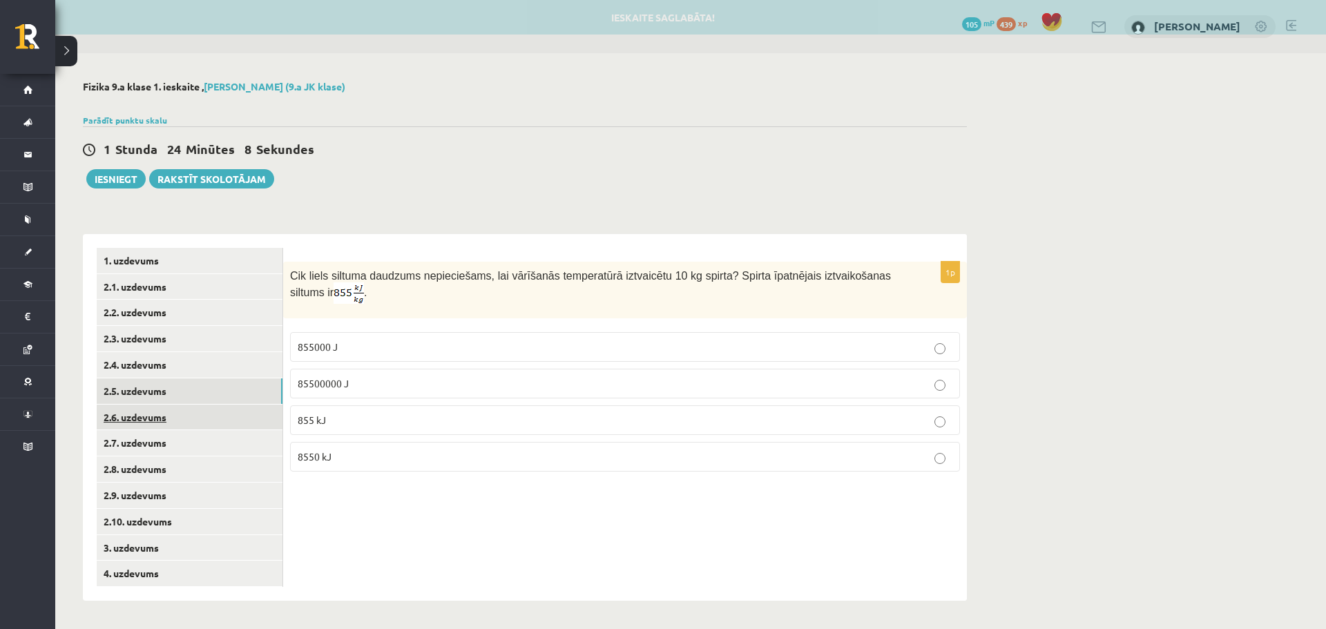
click at [170, 410] on link "2.6. uzdevums" at bounding box center [190, 418] width 186 height 26
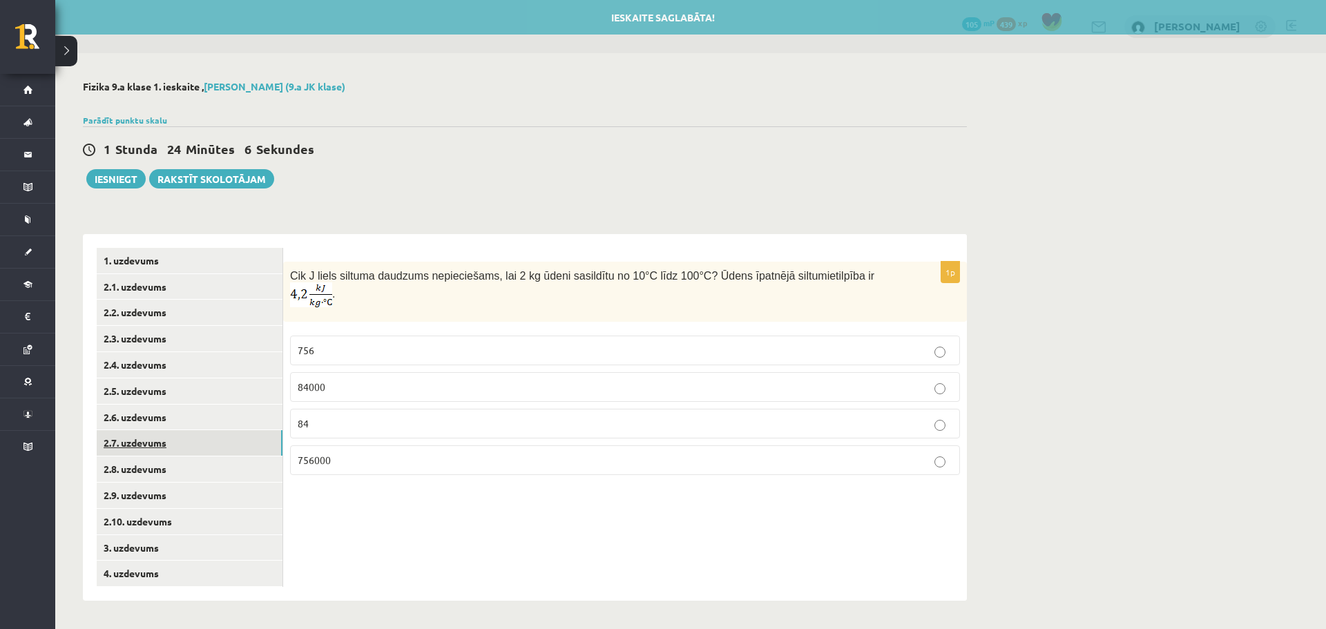
click at [163, 434] on link "2.7. uzdevums" at bounding box center [190, 443] width 186 height 26
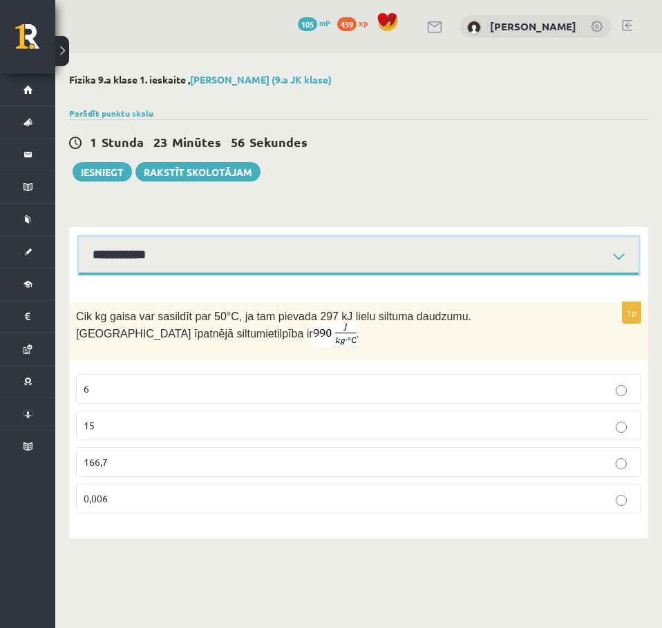
click at [269, 266] on select "**********" at bounding box center [358, 256] width 559 height 38
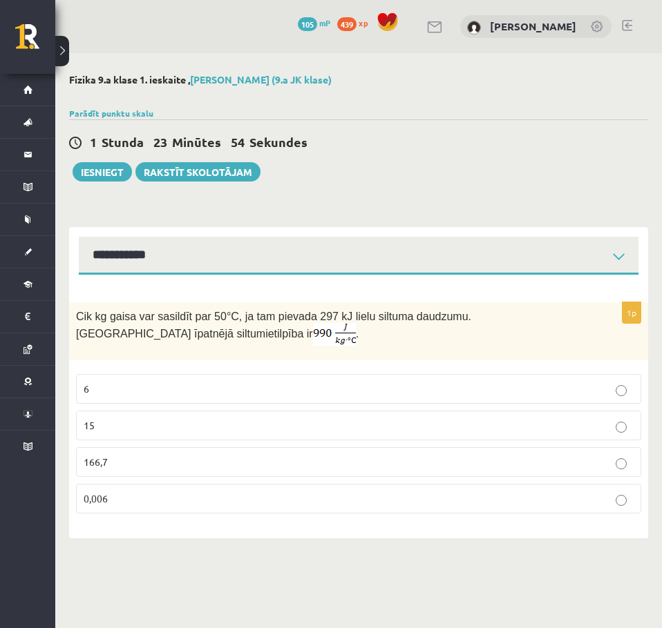
click at [306, 196] on div "Fizika 9.a klase 1. ieskaite , [PERSON_NAME] (9.a JK klase) Parādīt punktu skal…" at bounding box center [358, 306] width 606 height 506
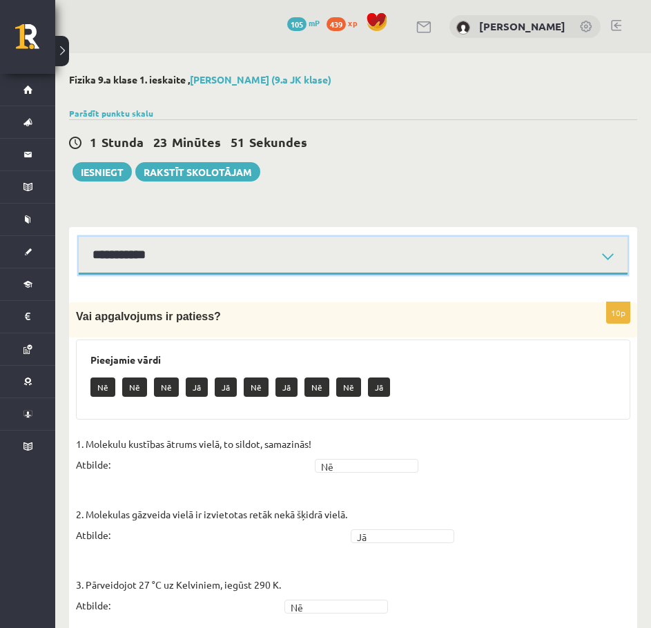
click at [269, 255] on select "**********" at bounding box center [353, 256] width 549 height 38
click at [79, 237] on select "**********" at bounding box center [353, 256] width 549 height 38
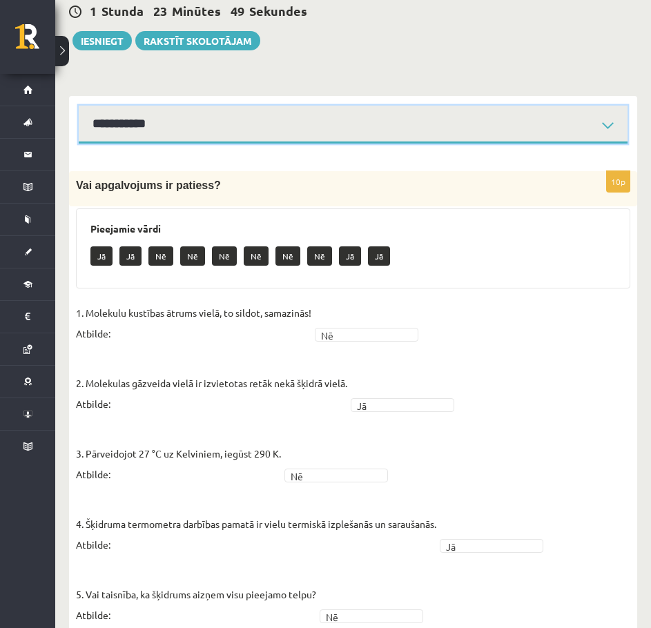
scroll to position [138, 0]
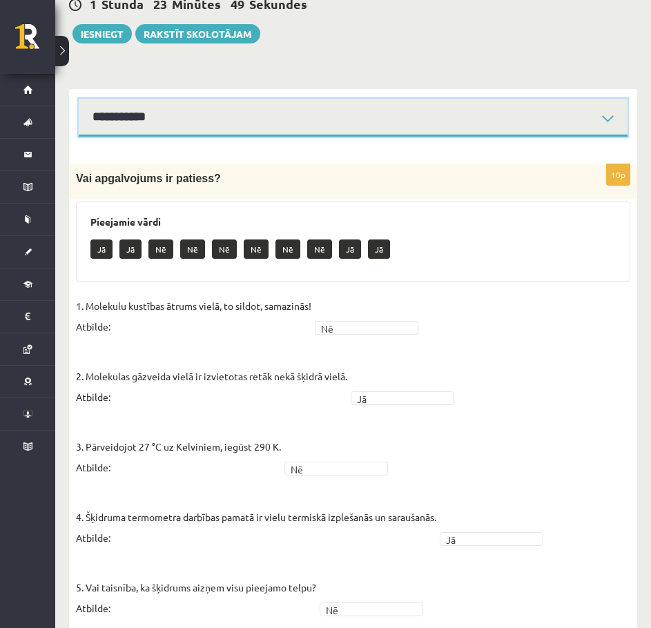
click at [218, 126] on select "**********" at bounding box center [353, 118] width 549 height 38
click at [79, 99] on select "**********" at bounding box center [353, 118] width 549 height 38
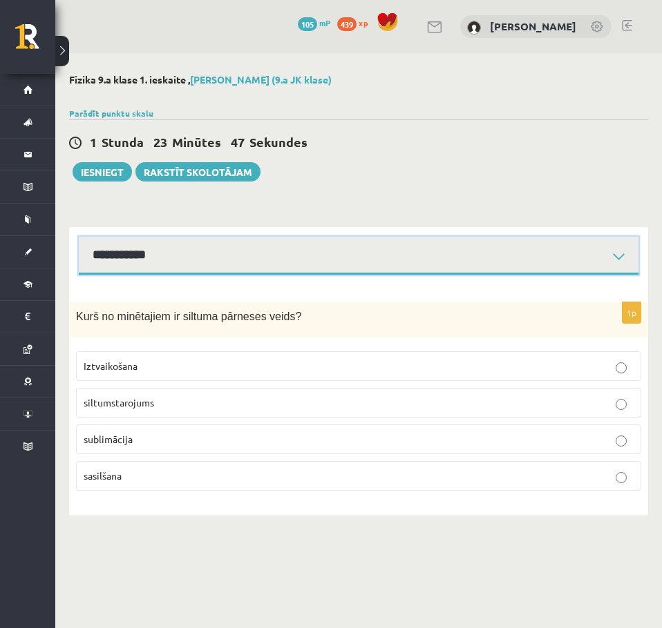
click at [177, 258] on select "**********" at bounding box center [358, 256] width 559 height 38
click at [79, 237] on select "**********" at bounding box center [358, 256] width 559 height 38
click at [180, 244] on select "**********" at bounding box center [358, 256] width 559 height 38
click at [79, 237] on select "**********" at bounding box center [358, 256] width 559 height 38
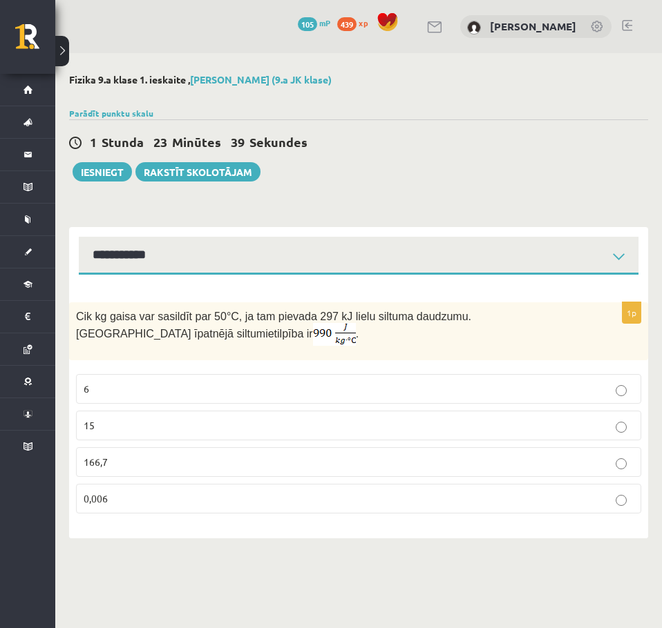
click at [128, 391] on p "6" at bounding box center [359, 389] width 550 height 15
click at [175, 278] on div "1p Cik kg gaisa var sasildīt par 50 °C, ja tam pievada 297 kJ lielu siltuma dau…" at bounding box center [358, 407] width 579 height 264
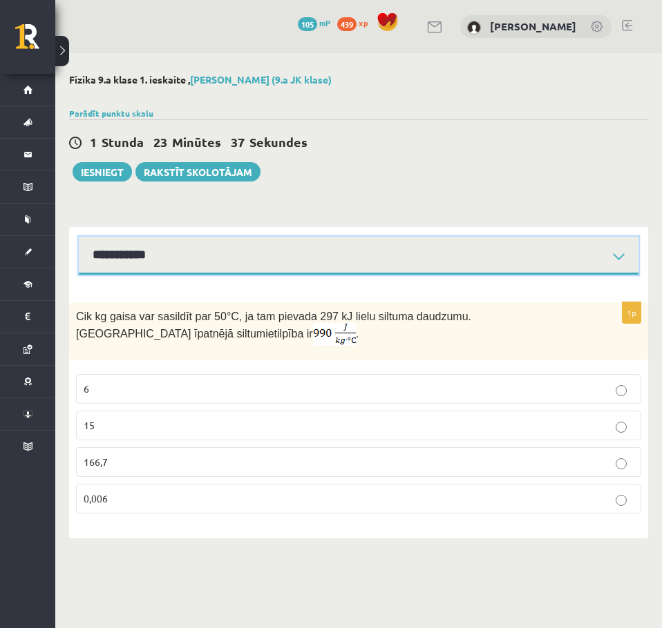
click at [178, 262] on select "**********" at bounding box center [358, 256] width 559 height 38
click at [79, 237] on select "**********" at bounding box center [358, 256] width 559 height 38
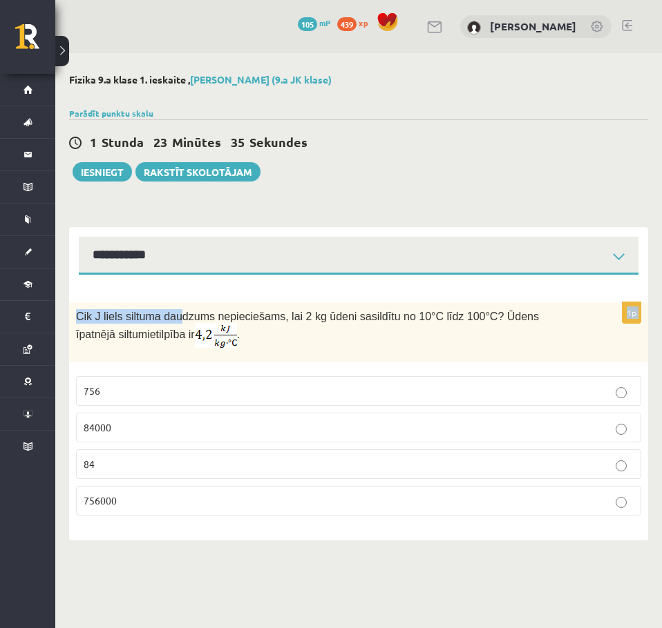
drag, startPoint x: 169, startPoint y: 277, endPoint x: 167, endPoint y: 269, distance: 7.7
click at [168, 272] on div "**********" at bounding box center [358, 384] width 579 height 314
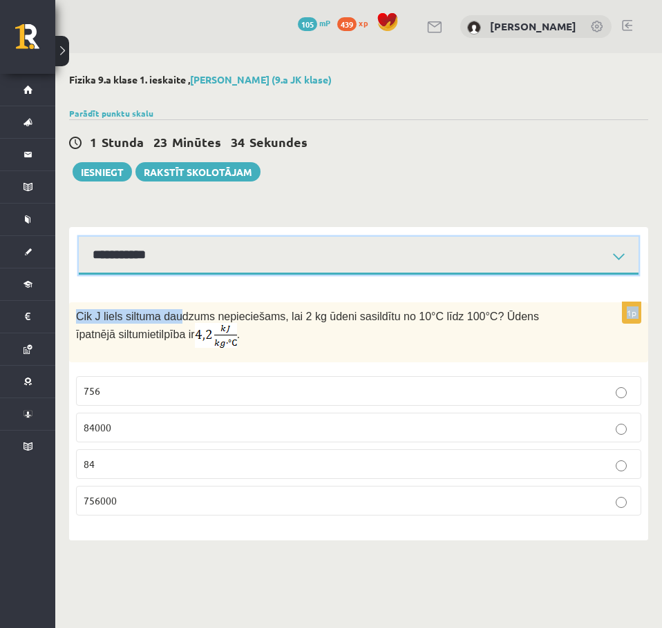
drag, startPoint x: 167, startPoint y: 266, endPoint x: 163, endPoint y: 272, distance: 7.5
click at [166, 267] on select "**********" at bounding box center [358, 256] width 559 height 38
select select "**********"
click at [79, 237] on select "**********" at bounding box center [358, 256] width 559 height 38
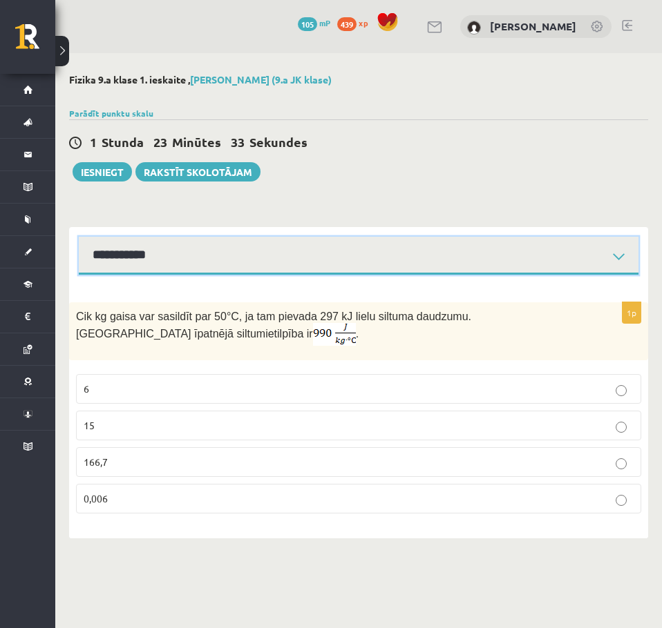
click at [157, 258] on select "**********" at bounding box center [358, 256] width 559 height 38
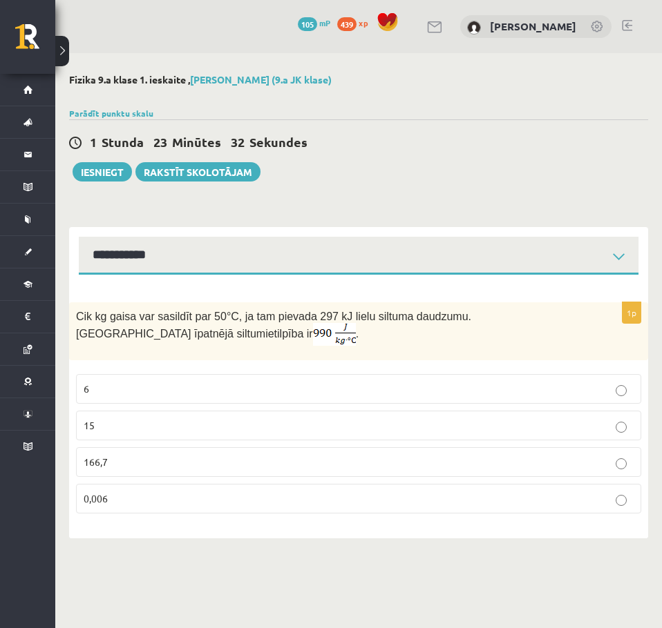
click at [179, 228] on div "**********" at bounding box center [358, 251] width 579 height 48
drag, startPoint x: 146, startPoint y: 382, endPoint x: 148, endPoint y: 365, distance: 16.8
click at [146, 381] on label "6" at bounding box center [358, 389] width 565 height 30
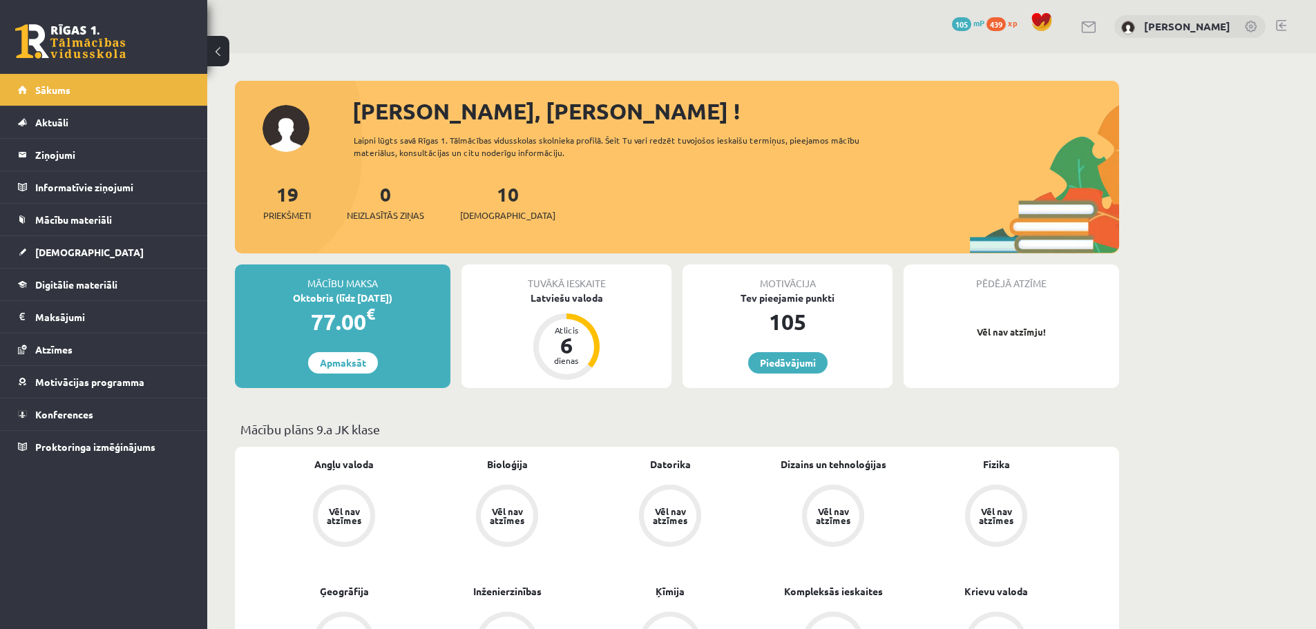
drag, startPoint x: 0, startPoint y: 0, endPoint x: 470, endPoint y: 344, distance: 582.6
click at [470, 344] on div "Tuvākā ieskaite Latviešu valoda Atlicis 6 dienas" at bounding box center [566, 327] width 210 height 124
click at [53, 245] on link "[DEMOGRAPHIC_DATA]" at bounding box center [104, 252] width 172 height 32
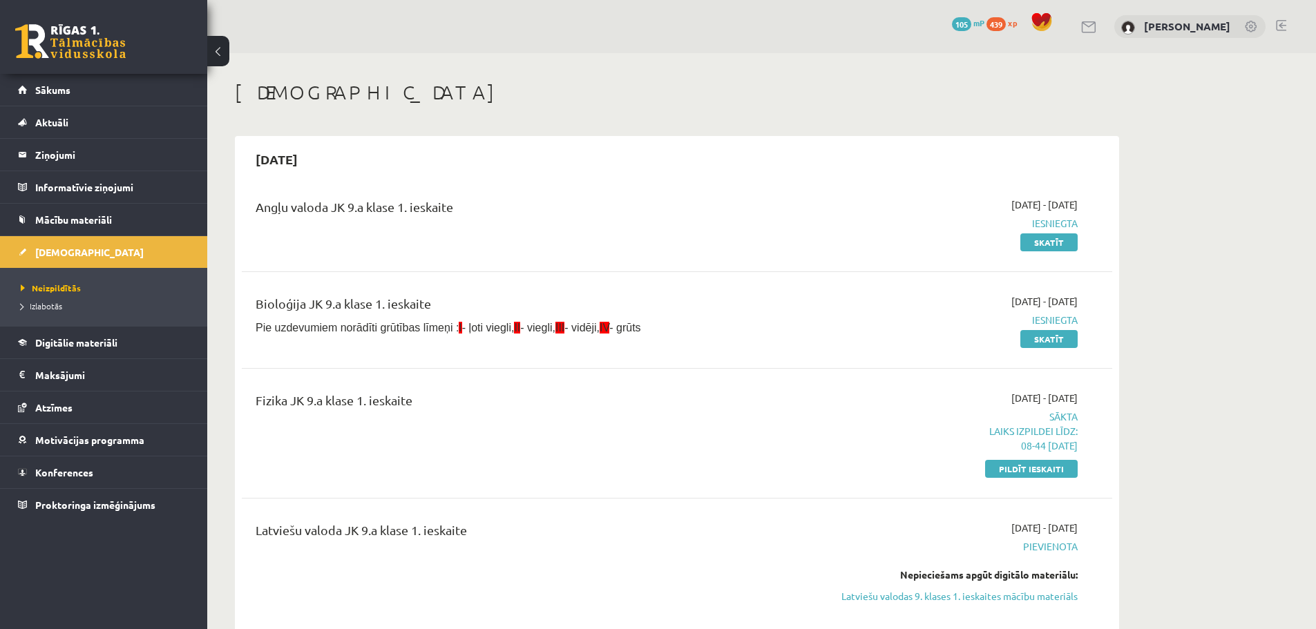
click at [856, 387] on div "Fizika JK 9.a klase 1. ieskaite 2025-09-01 - 2025-09-15 Sākta Laiks izpildei lī…" at bounding box center [677, 433] width 870 height 113
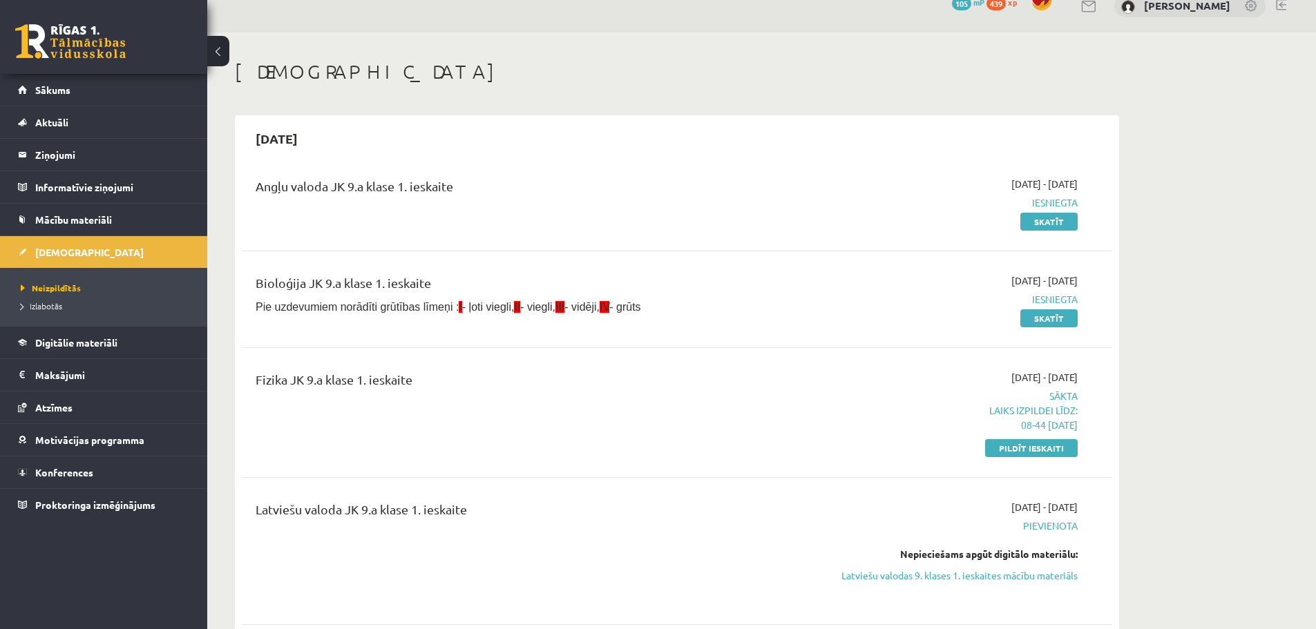
scroll to position [69, 0]
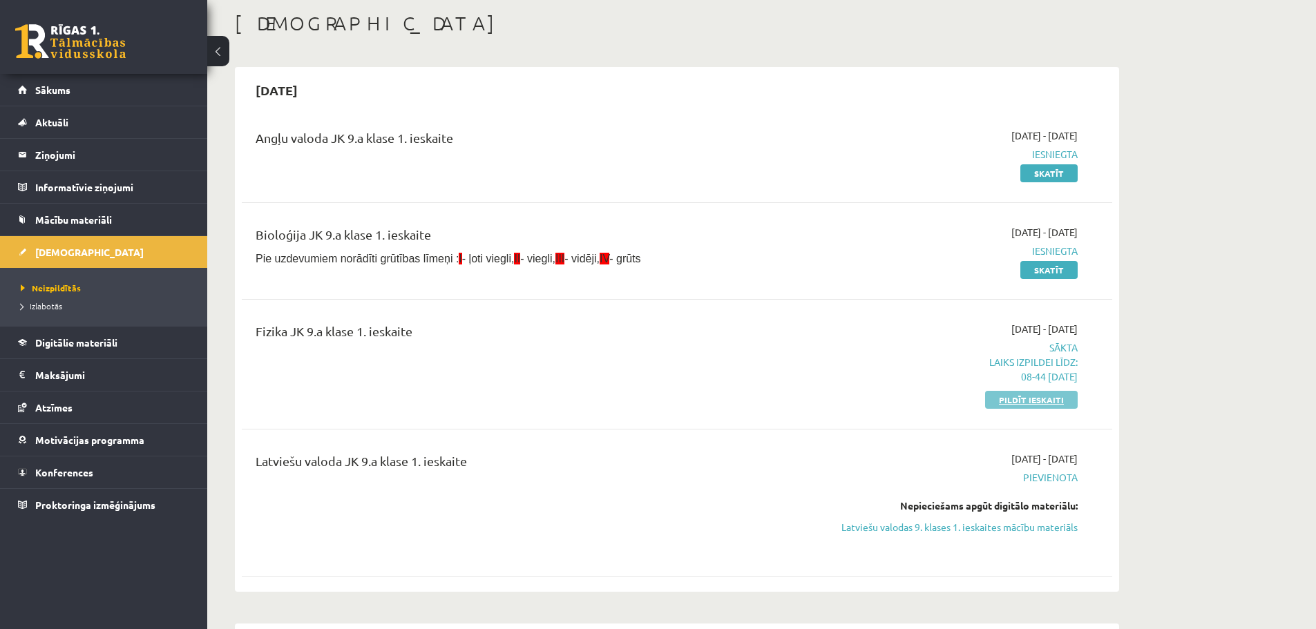
click at [1064, 404] on link "Pildīt ieskaiti" at bounding box center [1031, 400] width 93 height 18
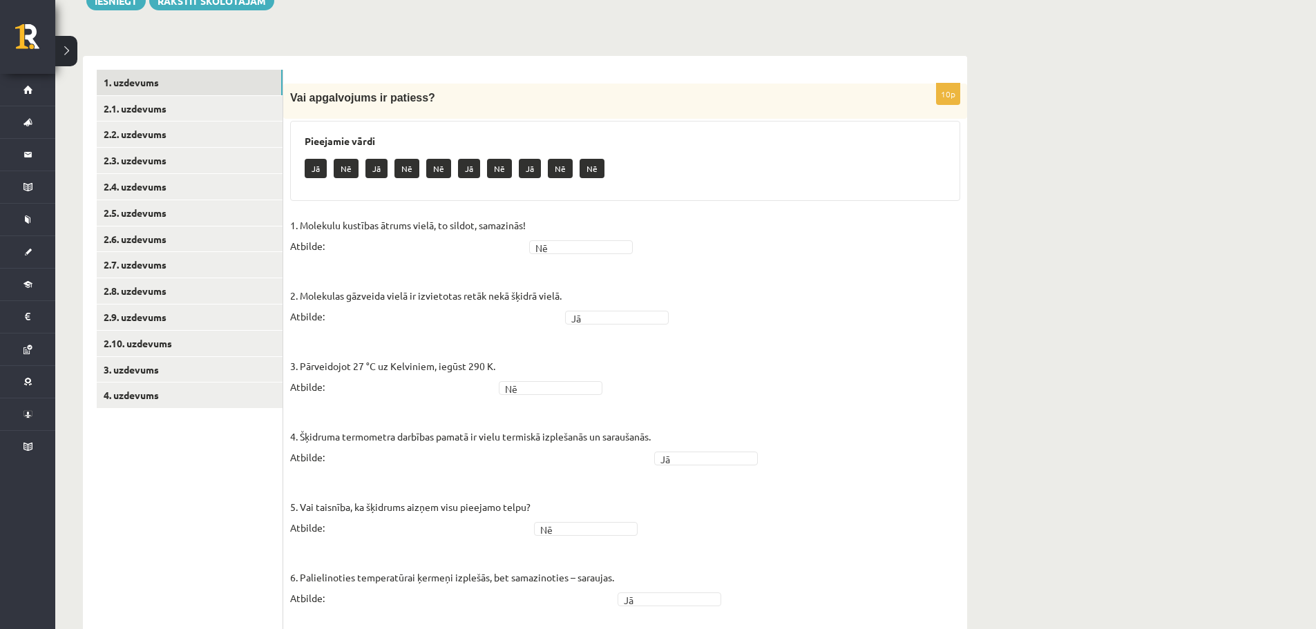
scroll to position [138, 0]
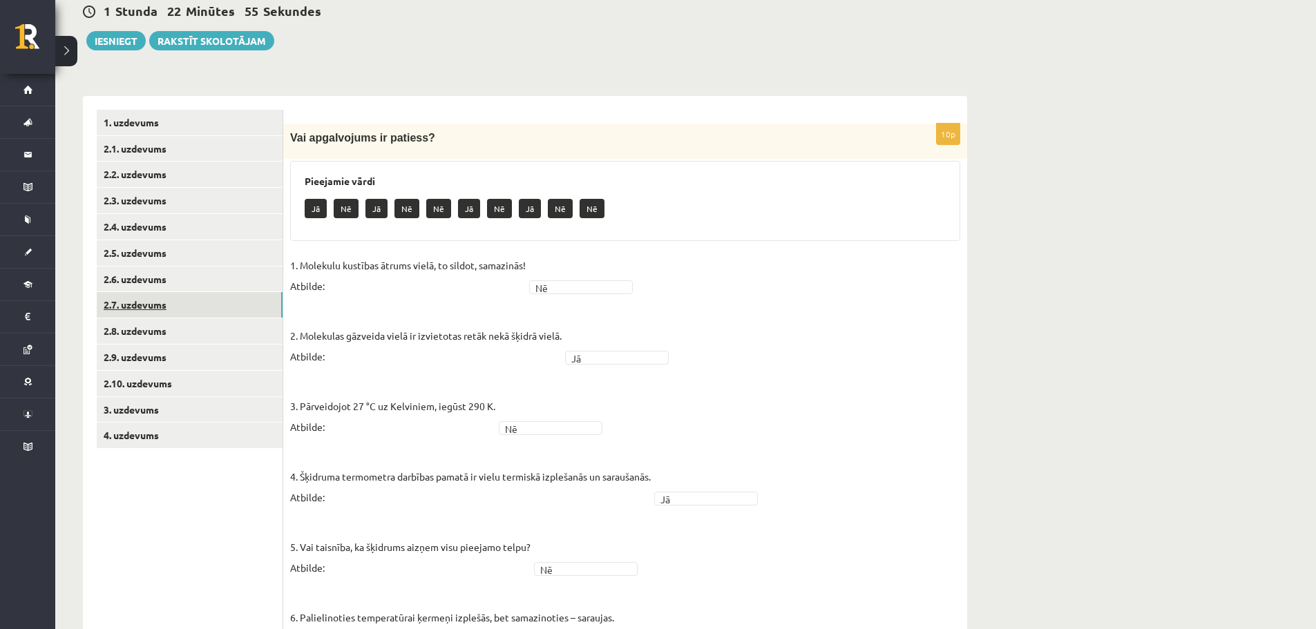
click at [182, 305] on link "2.7. uzdevums" at bounding box center [190, 305] width 186 height 26
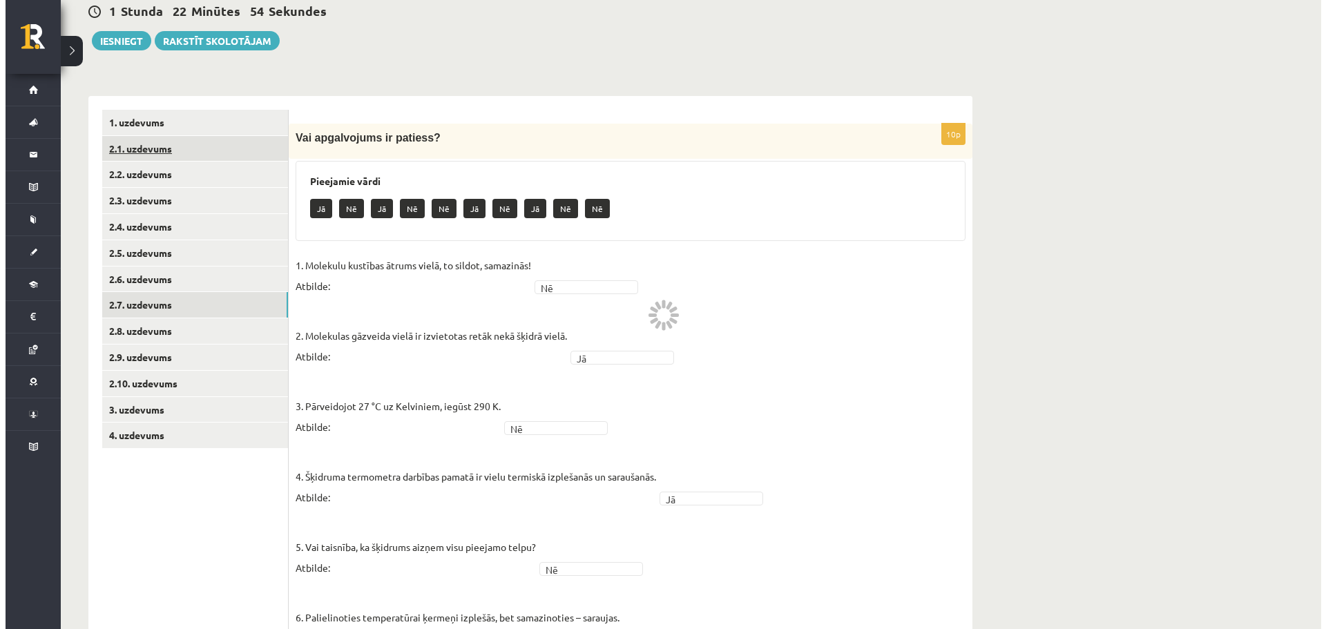
scroll to position [0, 0]
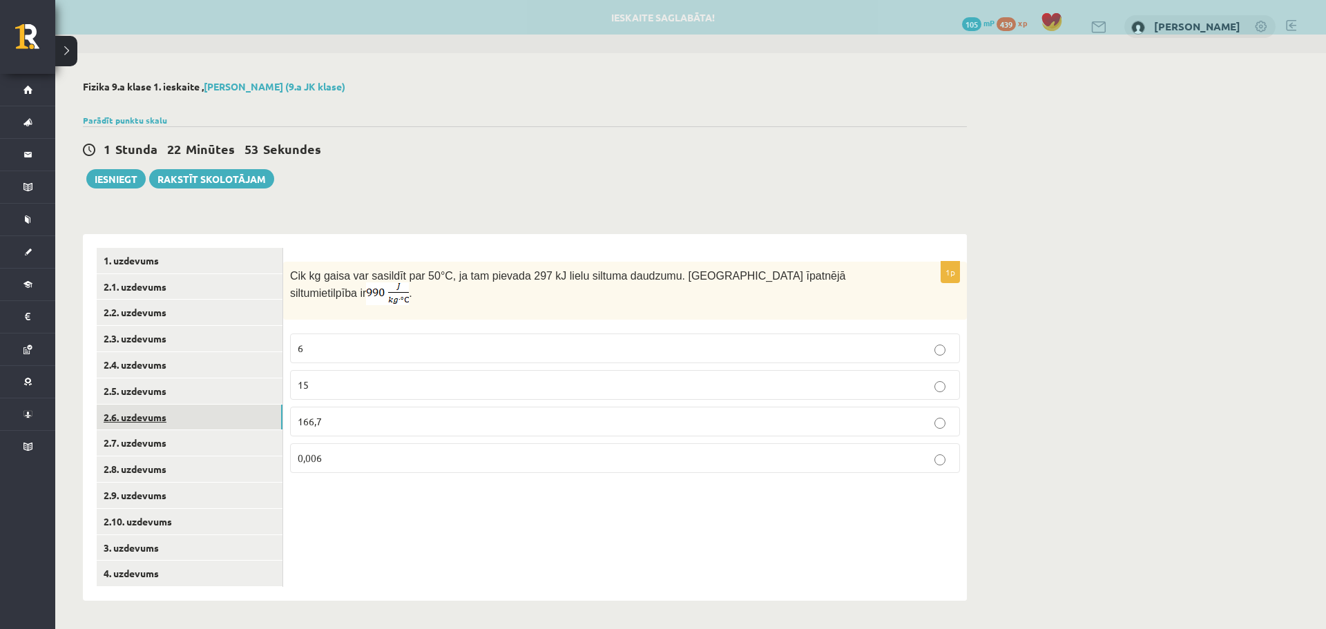
click at [191, 419] on link "2.6. uzdevums" at bounding box center [190, 418] width 186 height 26
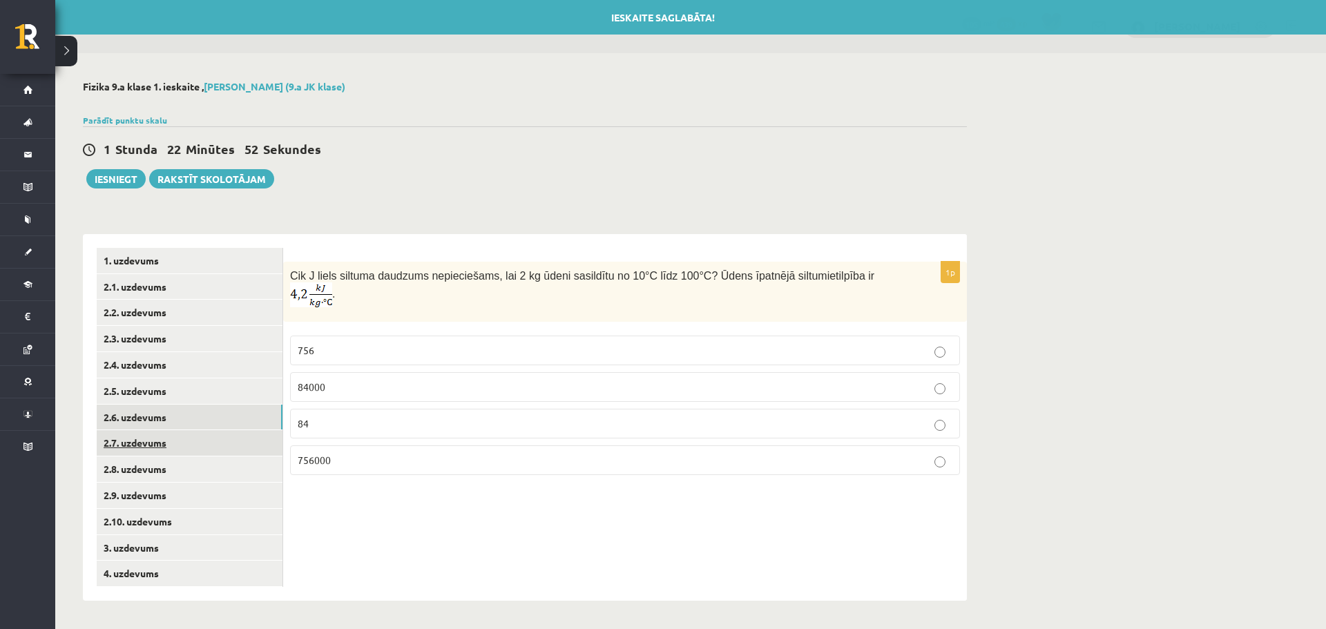
click at [191, 441] on link "2.7. uzdevums" at bounding box center [190, 443] width 186 height 26
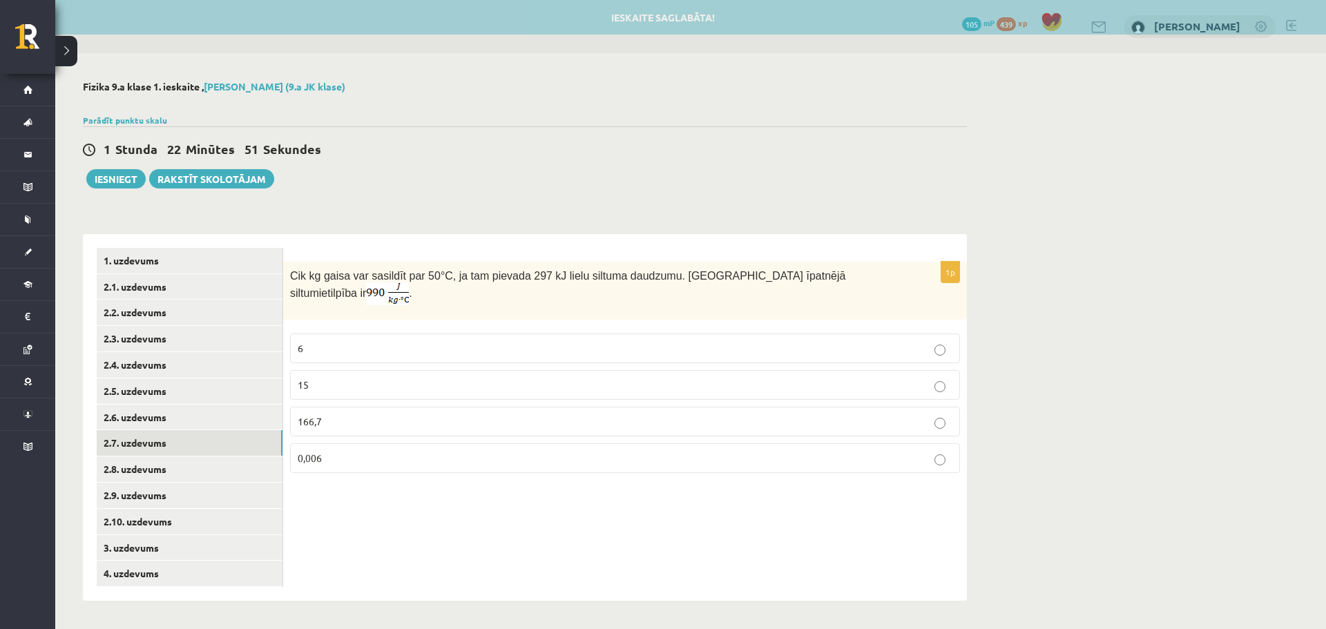
click at [335, 341] on p "6" at bounding box center [625, 348] width 655 height 15
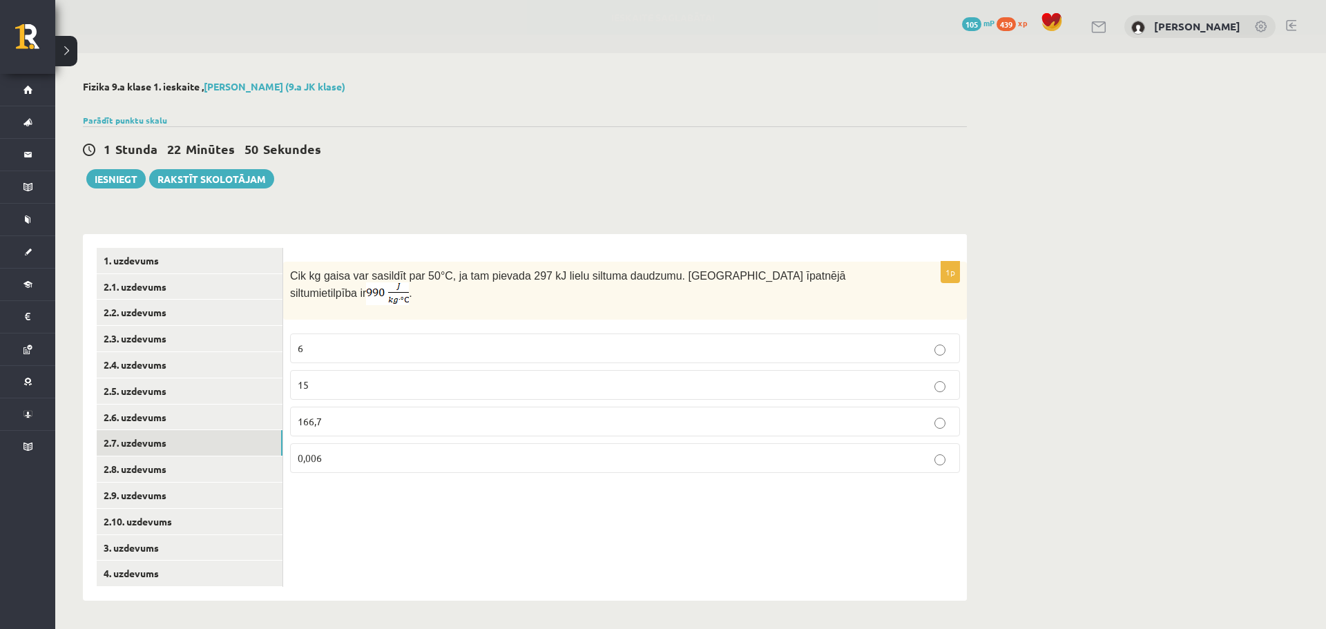
click at [503, 499] on div "1p Cik kg gaisa var sasildīt par 50 °C, ja tam pievada 297 kJ lielu siltuma dau…" at bounding box center [625, 417] width 684 height 367
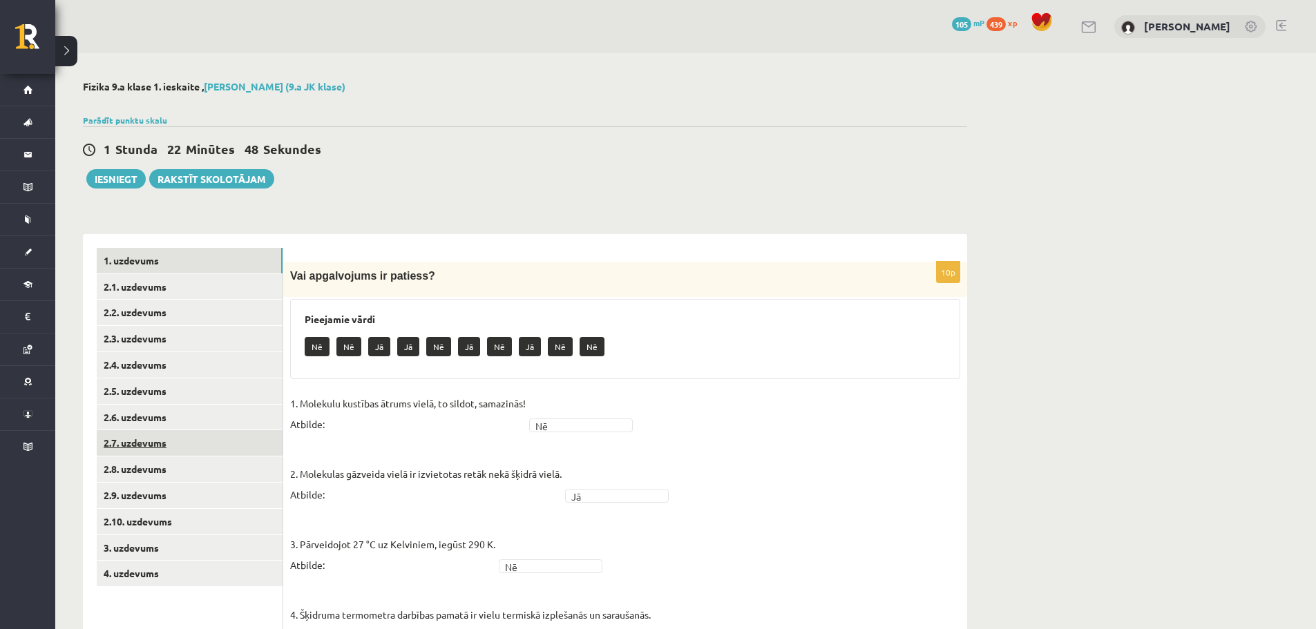
click at [200, 442] on link "2.7. uzdevums" at bounding box center [190, 443] width 186 height 26
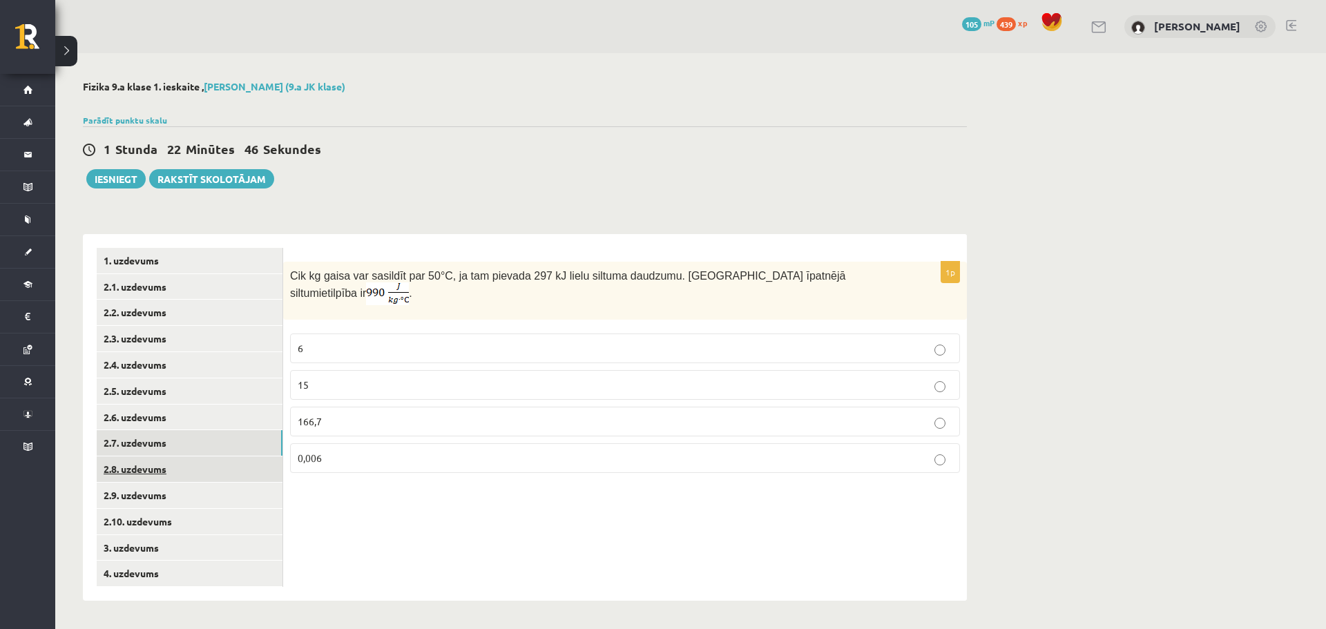
click at [265, 477] on link "2.8. uzdevums" at bounding box center [190, 469] width 186 height 26
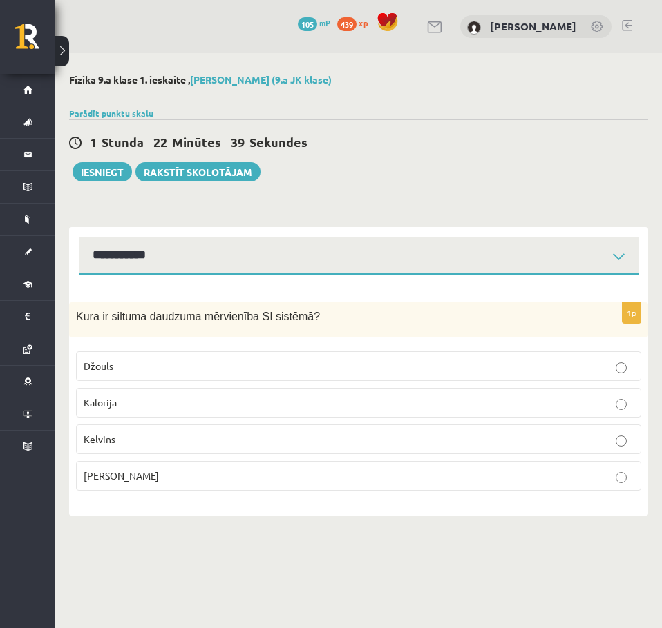
click at [128, 432] on label "Kelvins" at bounding box center [358, 440] width 565 height 30
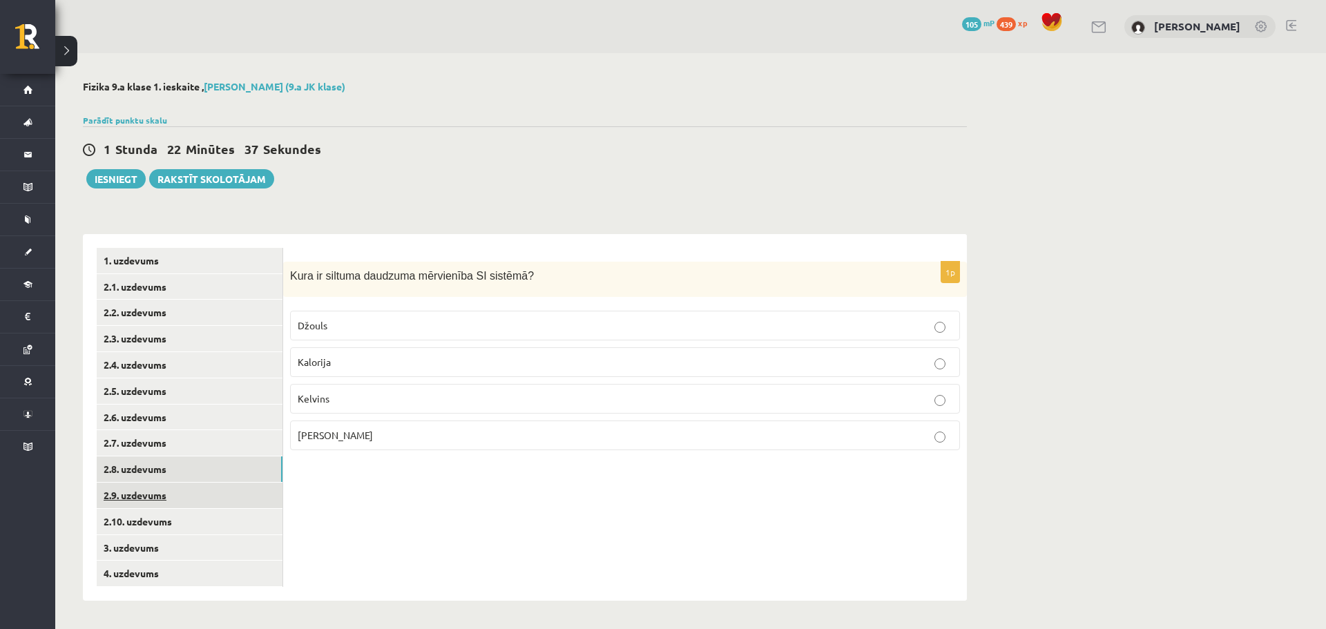
click at [184, 495] on link "2.9. uzdevums" at bounding box center [190, 496] width 186 height 26
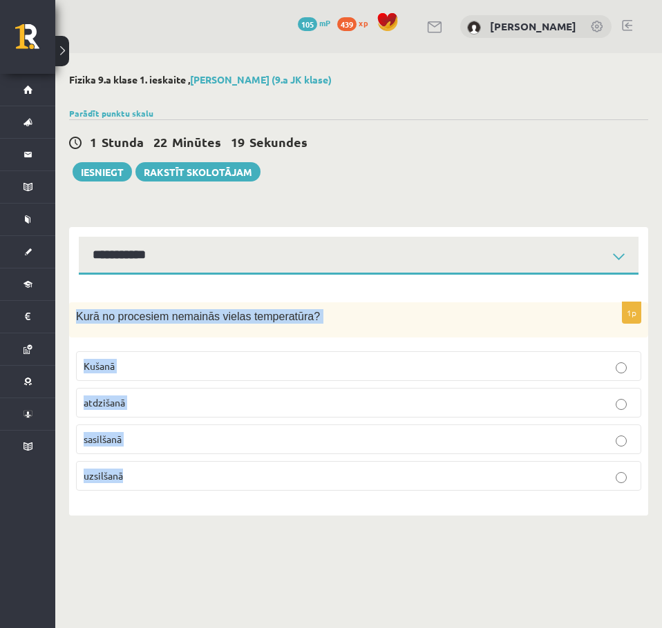
drag, startPoint x: 79, startPoint y: 316, endPoint x: 192, endPoint y: 474, distance: 194.0
click at [201, 472] on div "1p Kurā no procesiem nemainās vielas temperatūra? Kušanā atdzišanā sasilšanā uz…" at bounding box center [358, 402] width 579 height 200
copy div "Kurā no procesiem nemainās vielas temperatūra? Kušanā atdzišanā sasilšanā uzsil…"
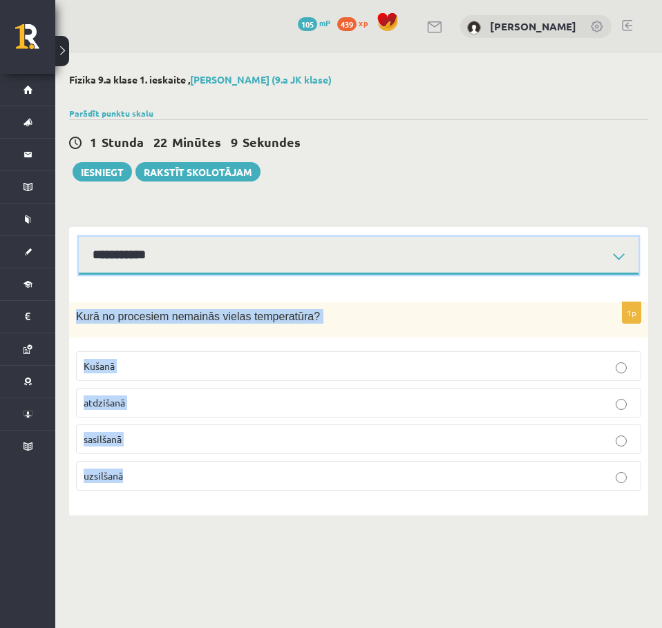
click at [195, 251] on select "**********" at bounding box center [358, 256] width 559 height 38
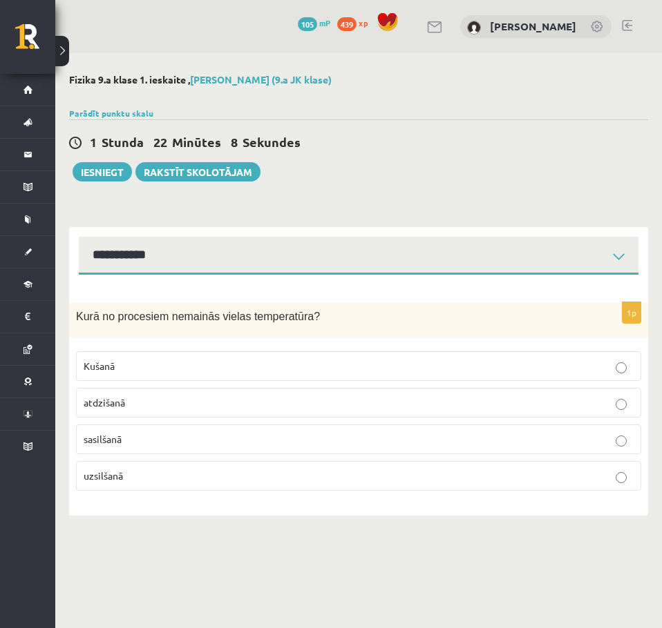
click at [262, 202] on div "Fizika 9.a klase 1. ieskaite , [PERSON_NAME] (9.a JK klase) Parādīt punktu skal…" at bounding box center [358, 294] width 606 height 483
click at [201, 356] on label "Kušanā" at bounding box center [358, 367] width 565 height 30
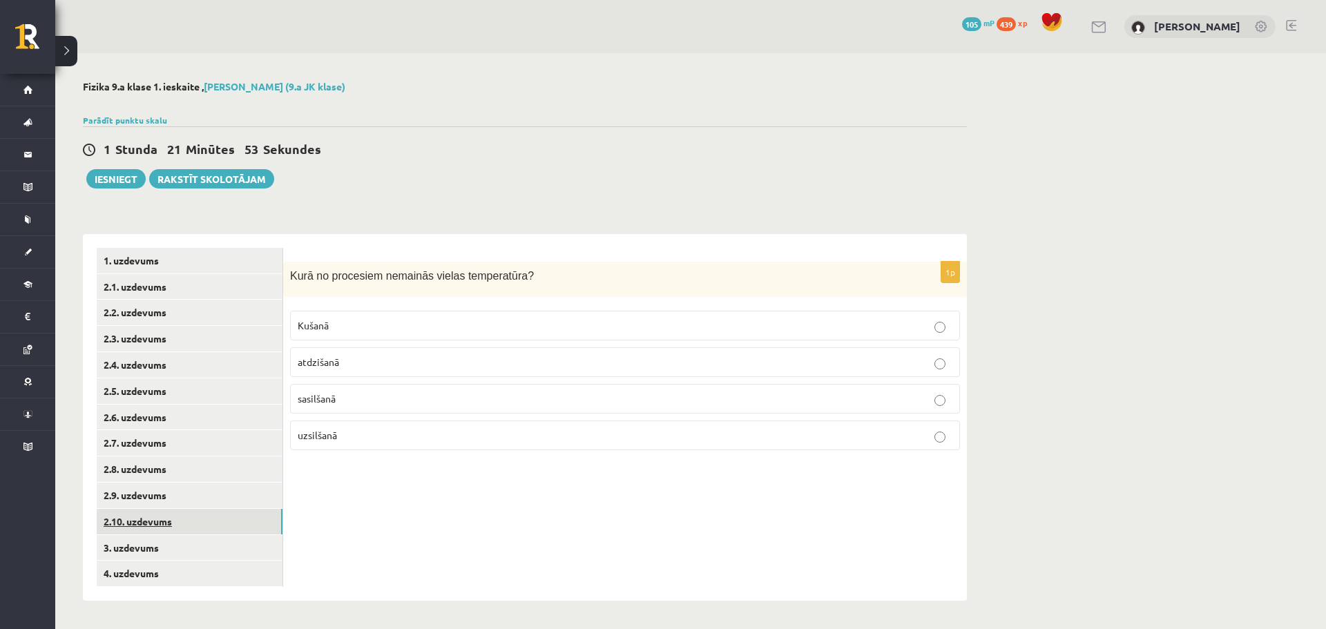
click at [166, 533] on link "2.10. uzdevums" at bounding box center [190, 522] width 186 height 26
click at [398, 356] on p "-273°C" at bounding box center [625, 362] width 655 height 15
click at [487, 235] on div "1p Kāda ir zemākā reģistrētā temperatūra uz Zemes? 0°C -273°C 273°C -89°C" at bounding box center [625, 417] width 684 height 367
click at [173, 497] on link "2.9. uzdevums" at bounding box center [190, 496] width 186 height 26
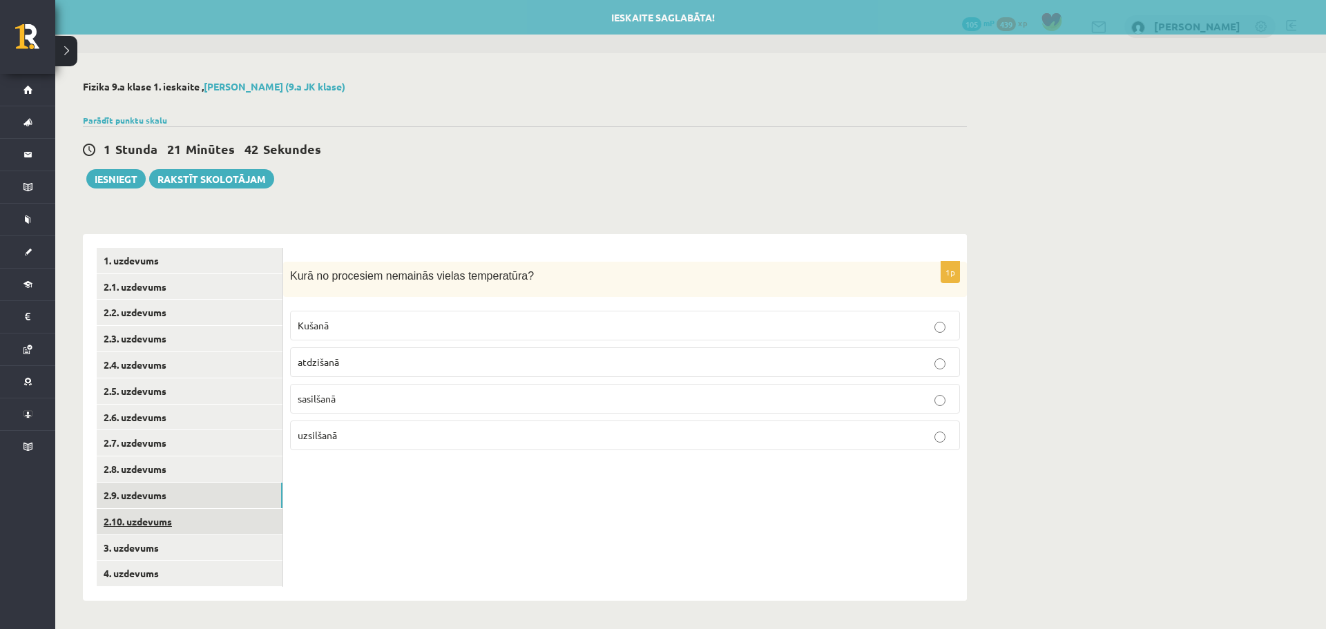
click at [167, 526] on link "2.10. uzdevums" at bounding box center [190, 522] width 186 height 26
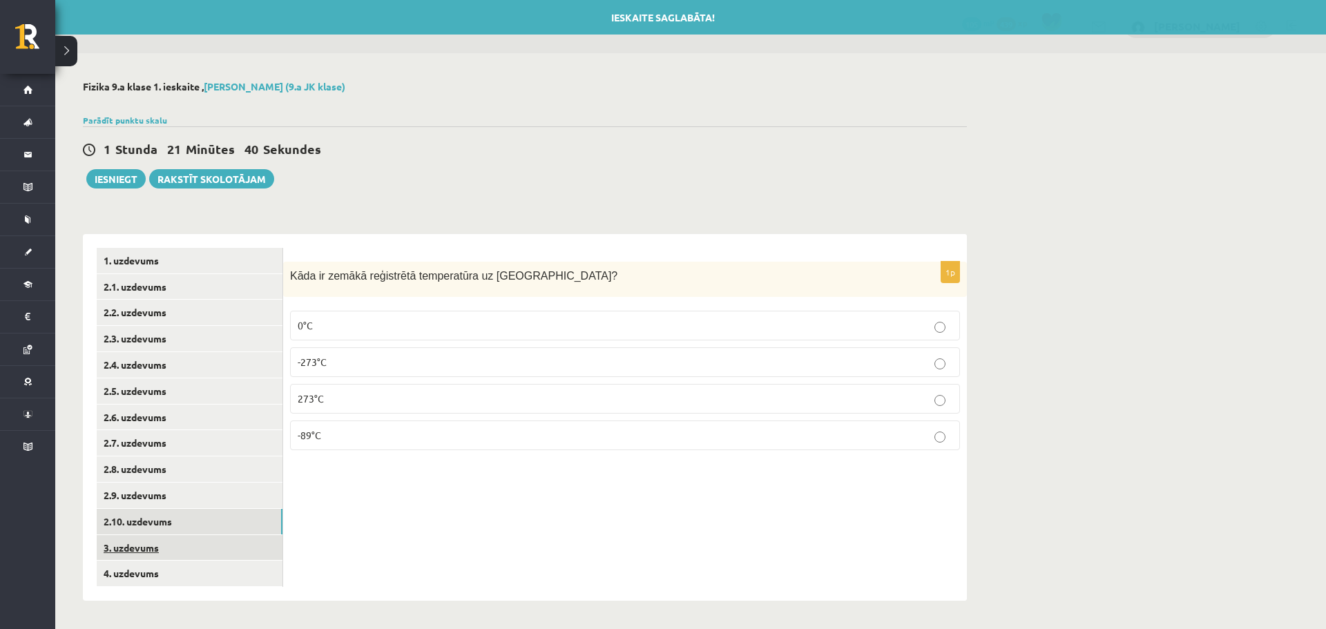
click at [171, 549] on link "3. uzdevums" at bounding box center [190, 548] width 186 height 26
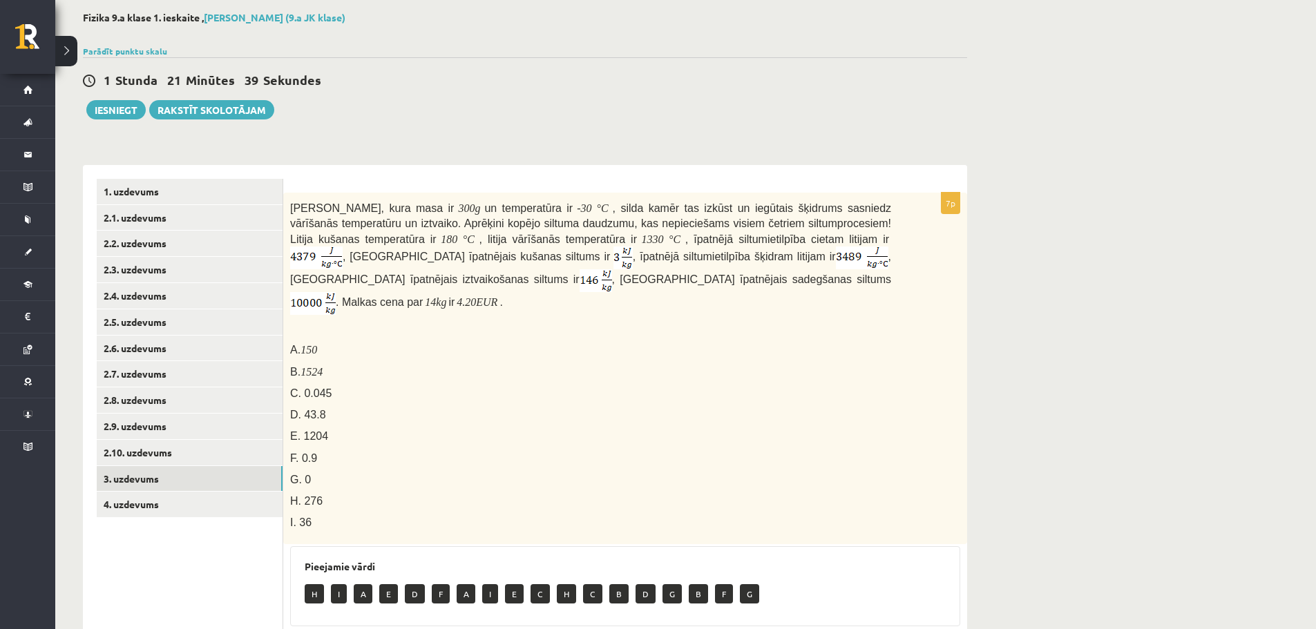
click at [387, 407] on p "D. 43.8" at bounding box center [590, 414] width 601 height 15
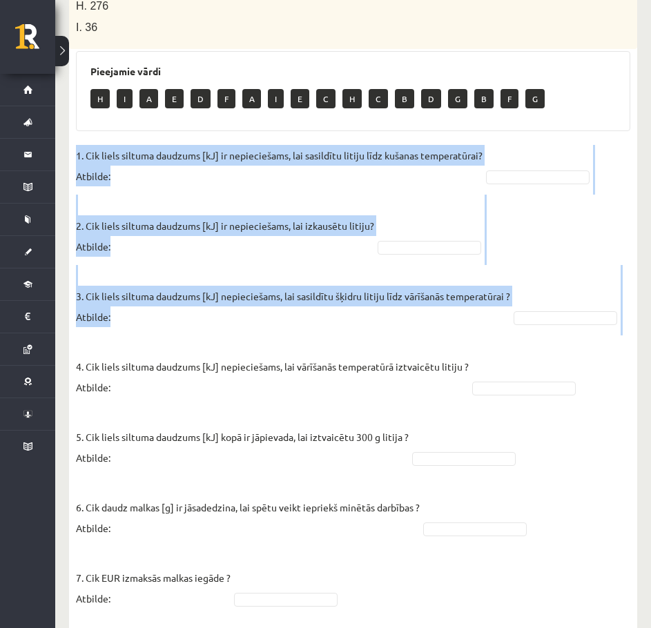
scroll to position [637, 0]
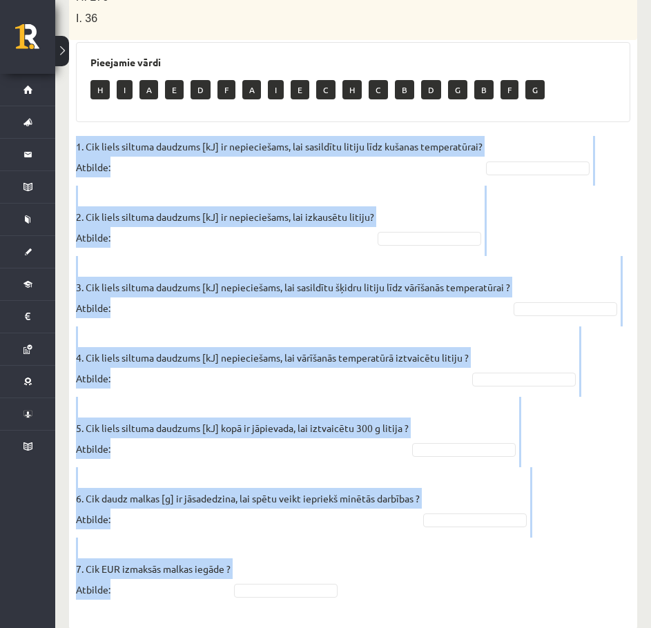
drag, startPoint x: 70, startPoint y: 129, endPoint x: 209, endPoint y: 584, distance: 475.6
click at [246, 588] on div "7p Litija klucīti, kura masa ir 300 g un temperatūra ir - 30 ° C , silda kamēr …" at bounding box center [353, 141] width 568 height 950
copy fieldset "1. Cik liels siltuma daudzums [kJ] ir nepieciešams, lai sasildītu litiju līdz k…"
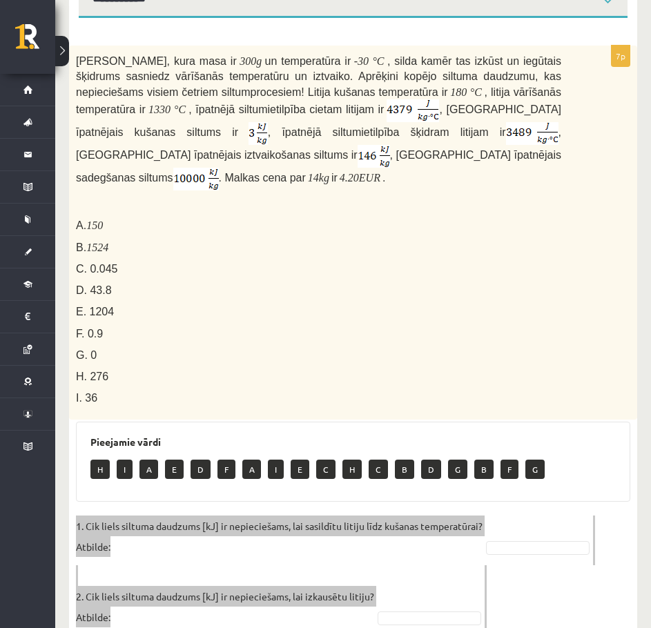
scroll to position [153, 0]
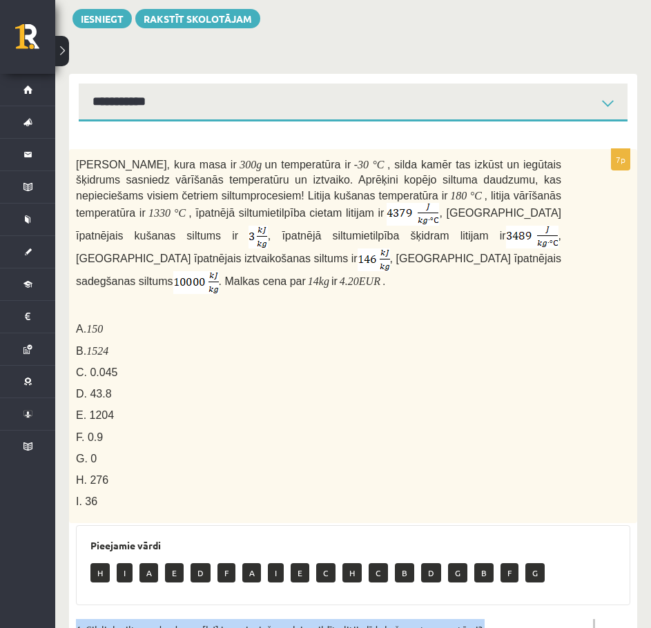
click at [387, 225] on img at bounding box center [413, 214] width 52 height 23
click at [235, 225] on p "Litija klucīti, kura masa ir 300 g un temperatūra ir - 30 ° C , silda kamēr tas…" at bounding box center [318, 225] width 485 height 138
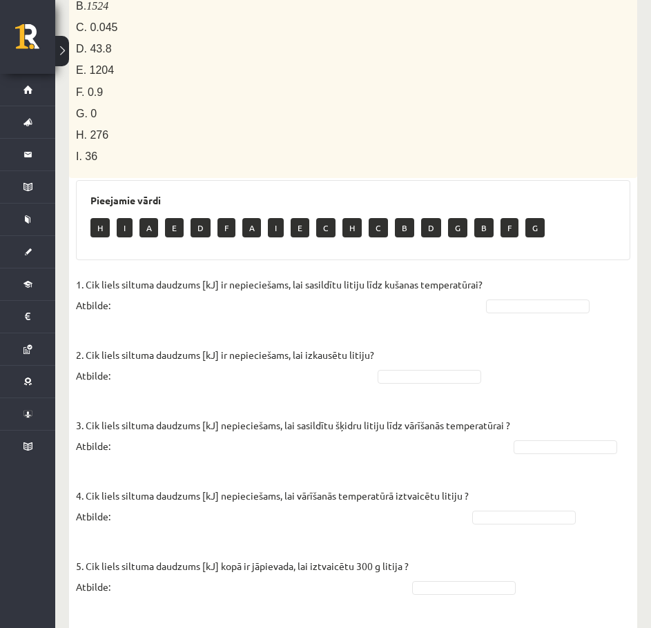
scroll to position [430, 0]
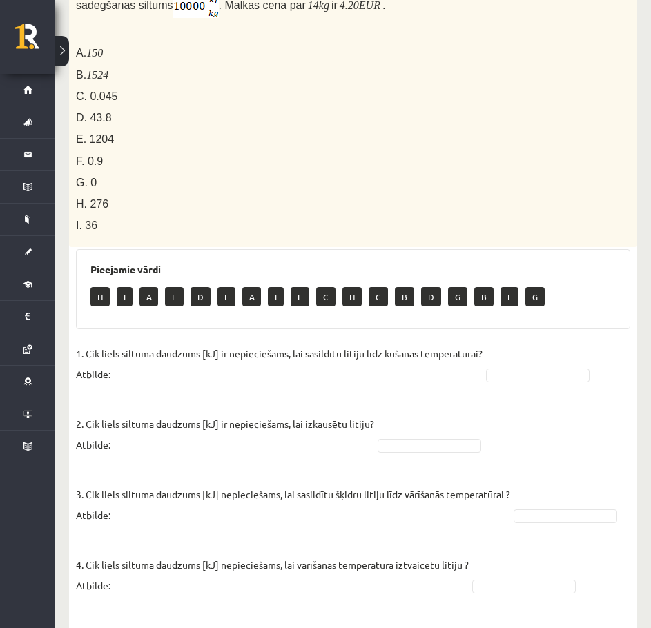
click at [419, 363] on fieldset "1. Cik liels siltuma daudzums [kJ] ir nepieciešams, lai sasildītu litiju līdz k…" at bounding box center [353, 579] width 555 height 472
drag, startPoint x: 445, startPoint y: 353, endPoint x: 461, endPoint y: 355, distance: 16.0
click at [448, 354] on p "1. Cik liels siltuma daudzums [kJ] ir nepieciešams, lai sasildītu litiju līdz k…" at bounding box center [279, 363] width 407 height 41
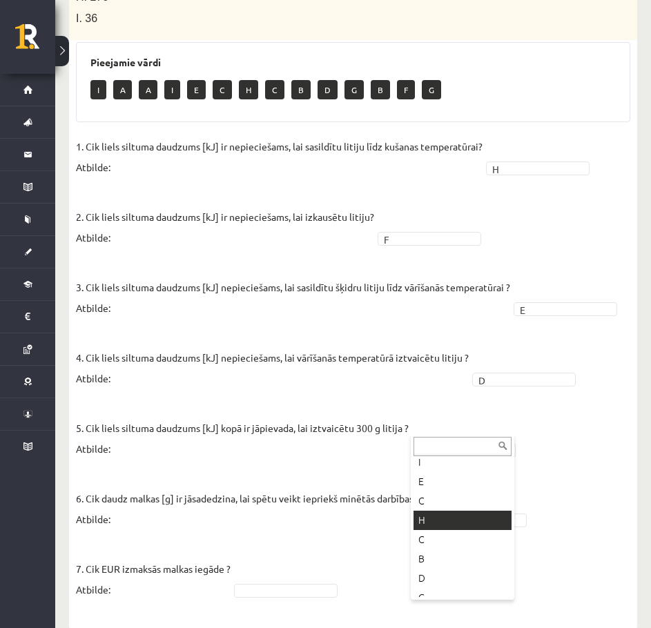
scroll to position [138, 0]
drag, startPoint x: 439, startPoint y: 568, endPoint x: 444, endPoint y: 554, distance: 15.3
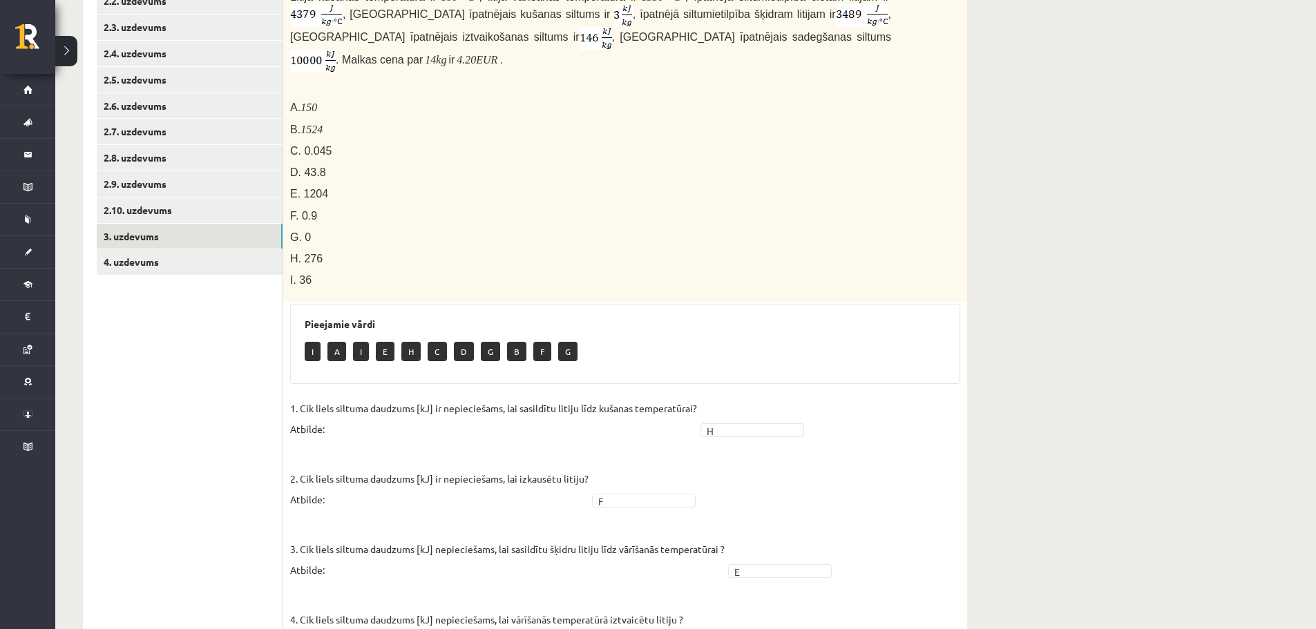
scroll to position [15, 0]
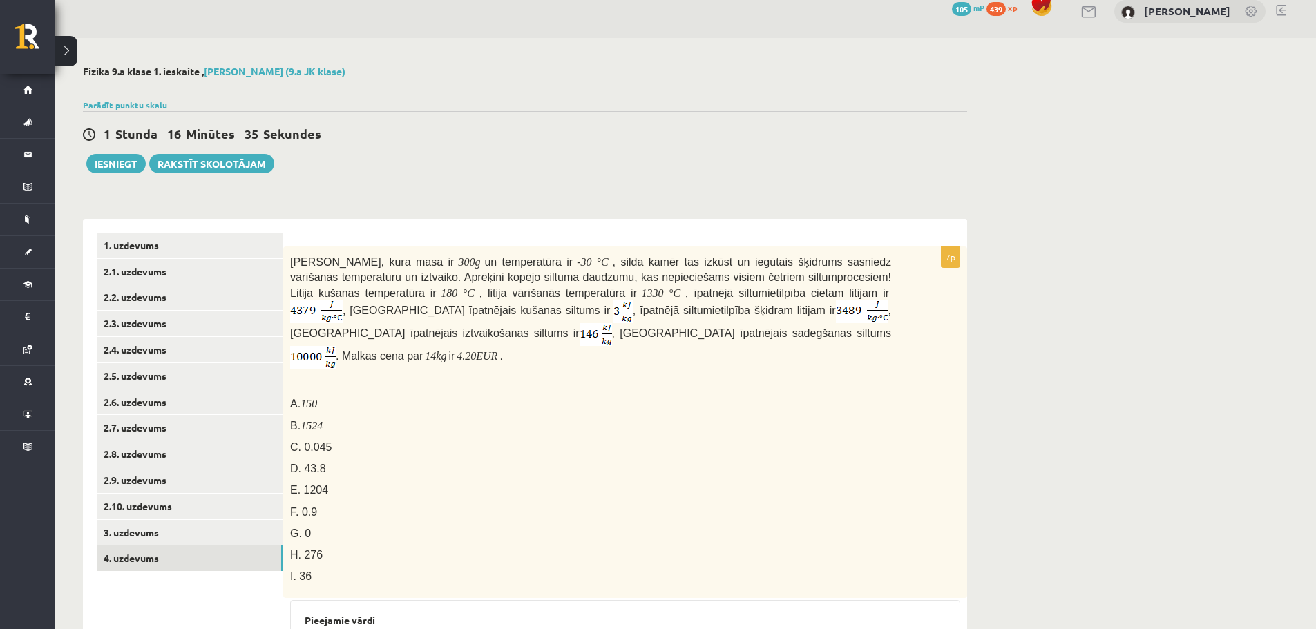
click at [228, 548] on link "4. uzdevums" at bounding box center [190, 559] width 186 height 26
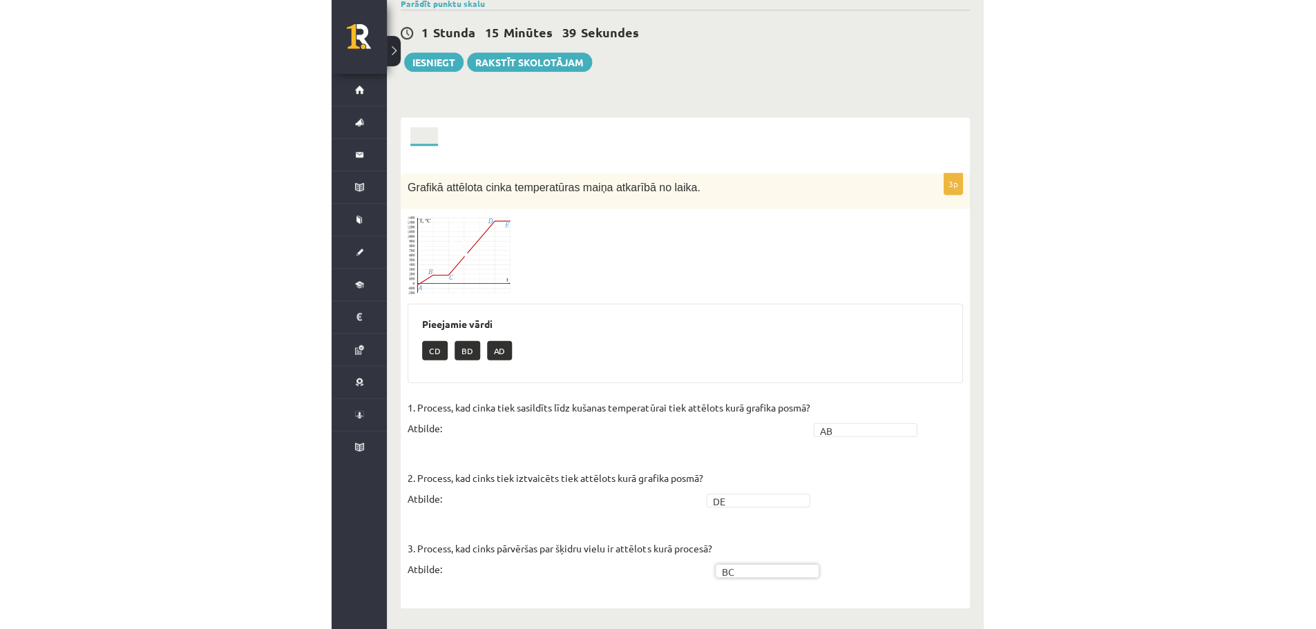
scroll to position [95, 0]
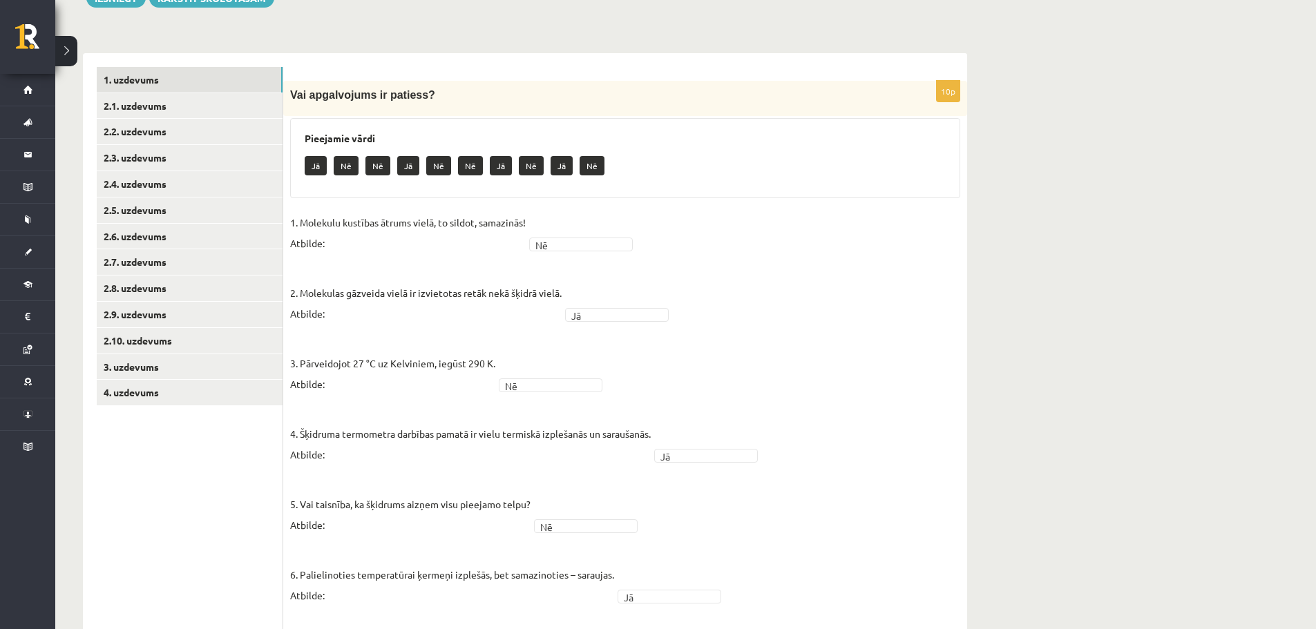
scroll to position [233, 0]
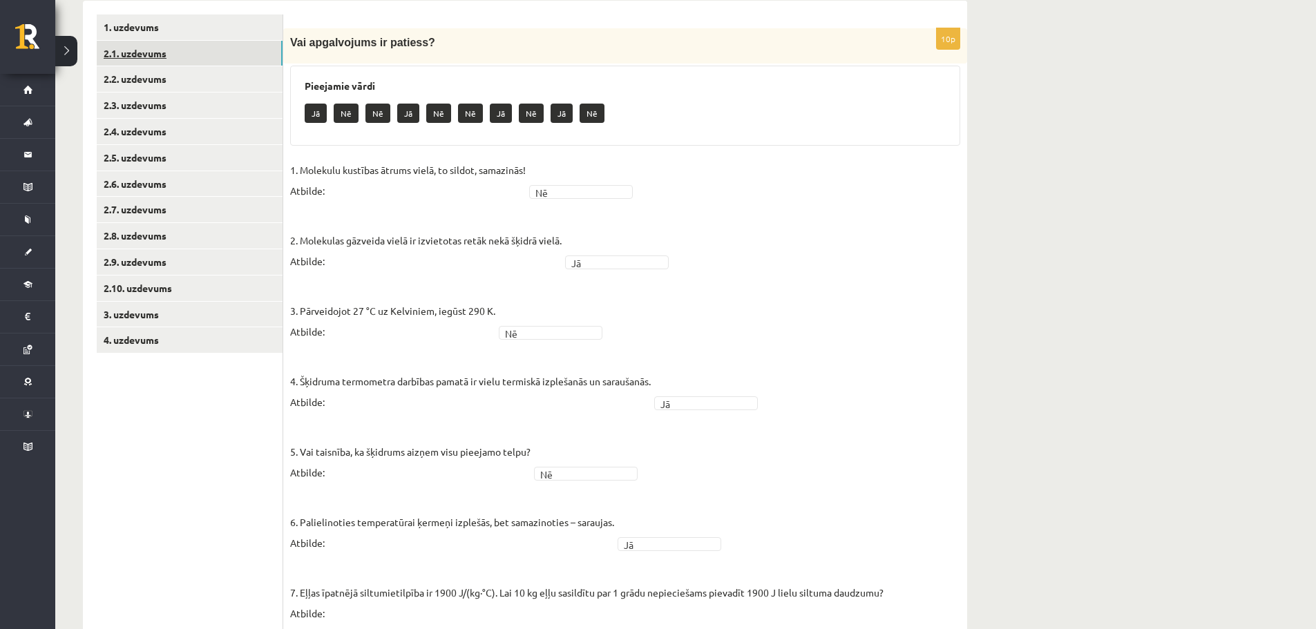
click at [176, 51] on link "2.1. uzdevums" at bounding box center [190, 54] width 186 height 26
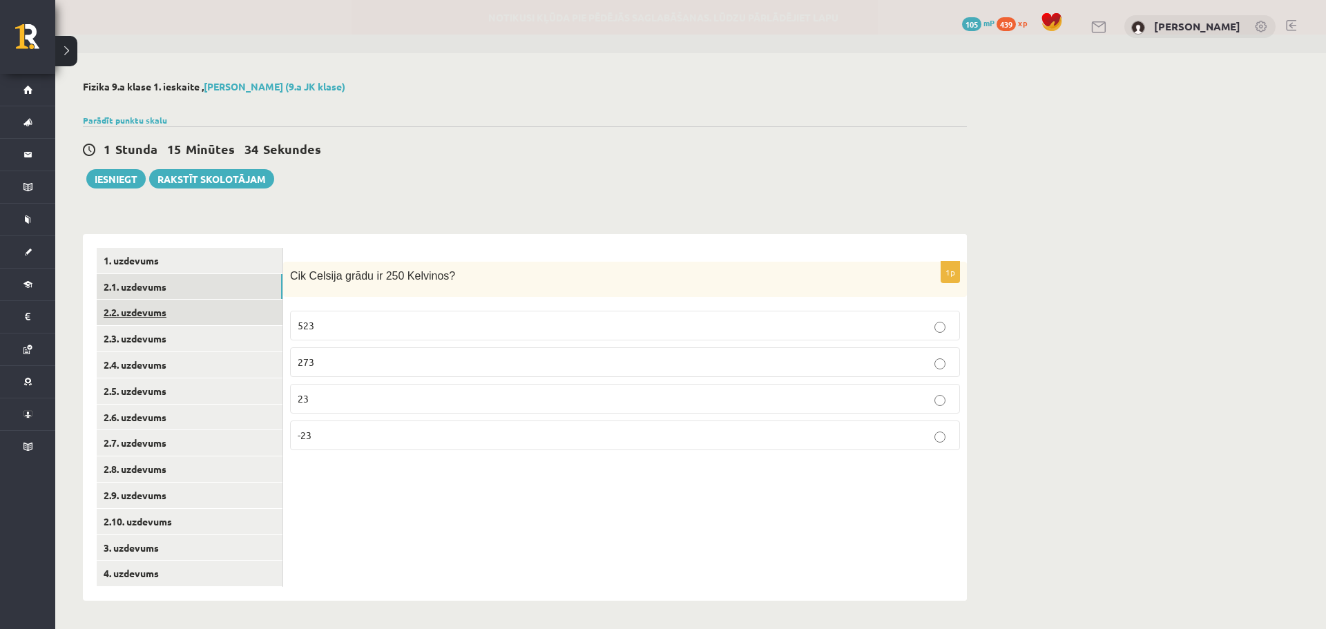
click at [202, 311] on link "2.2. uzdevums" at bounding box center [190, 313] width 186 height 26
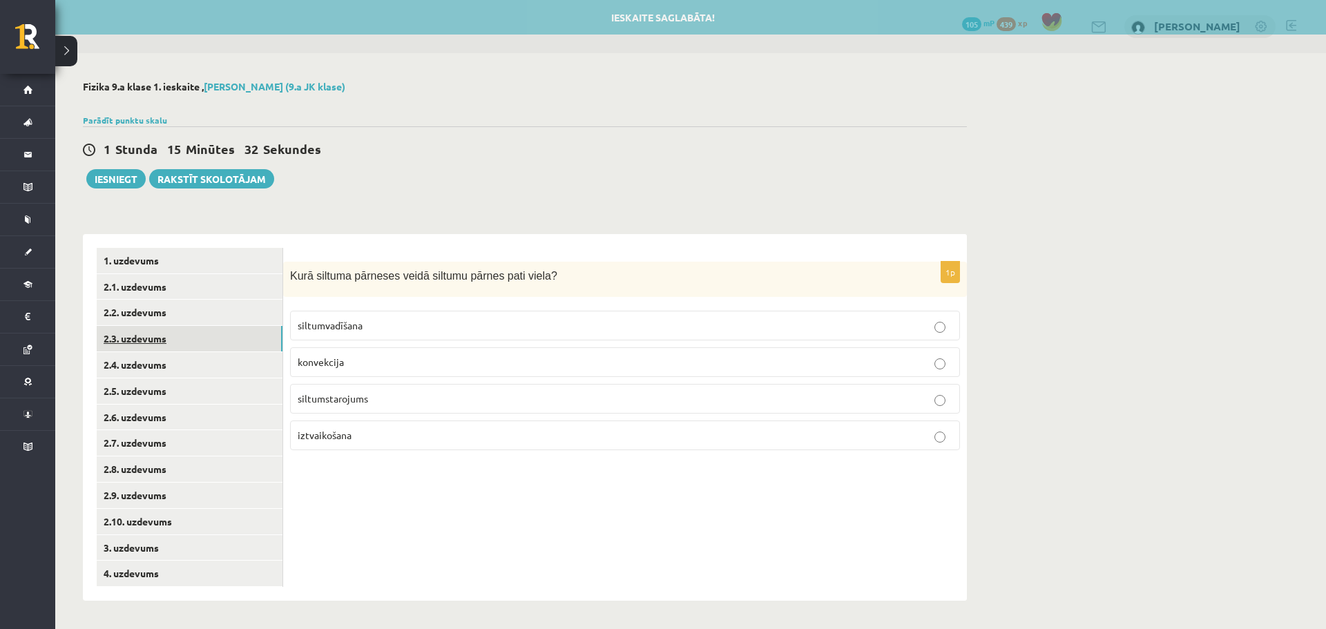
click at [208, 346] on link "2.3. uzdevums" at bounding box center [190, 339] width 186 height 26
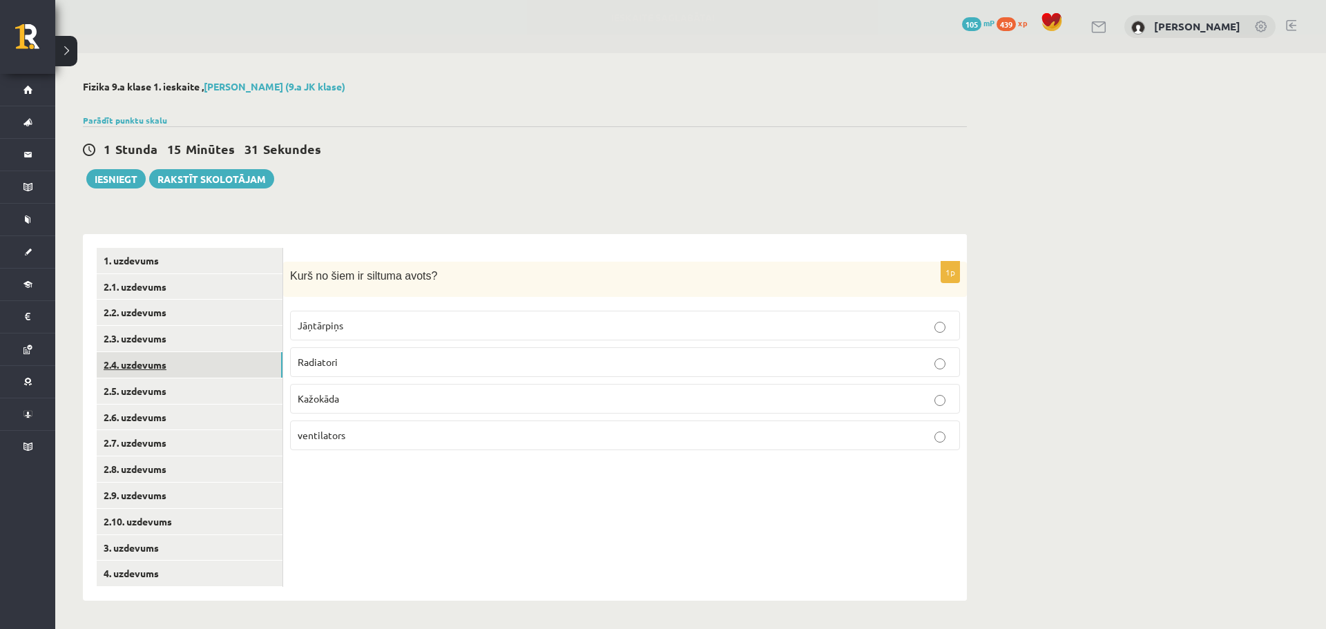
click at [203, 369] on link "2.4. uzdevums" at bounding box center [190, 365] width 186 height 26
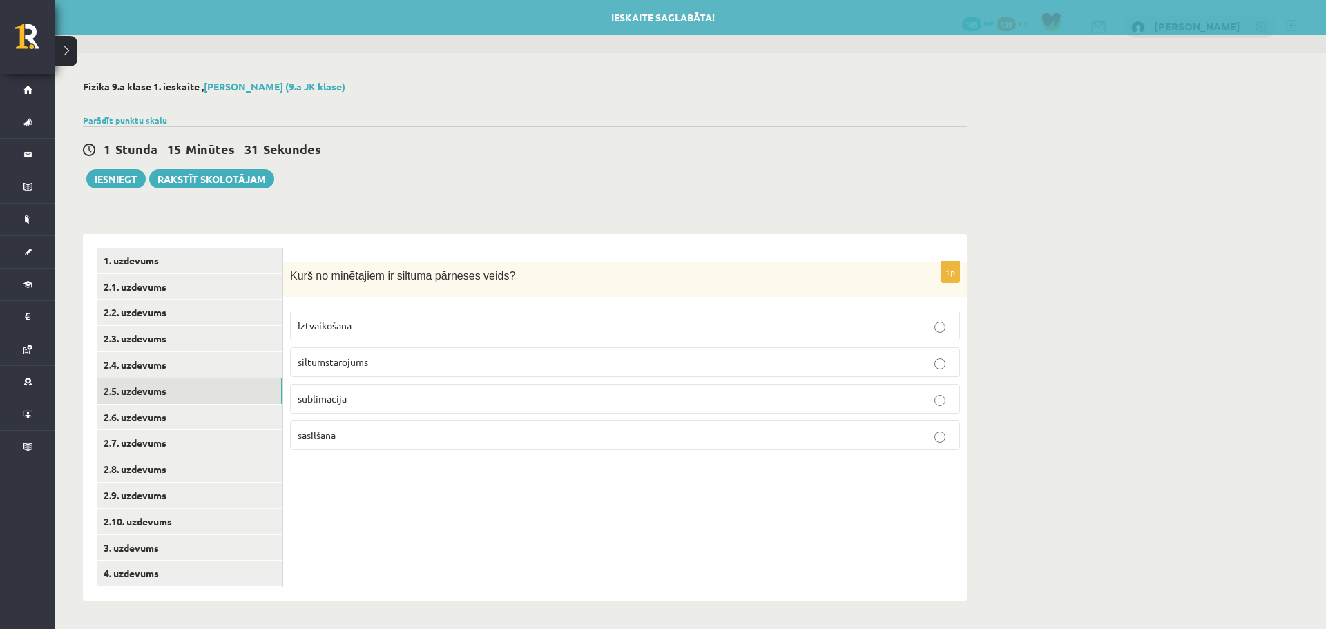
click at [199, 387] on link "2.5. uzdevums" at bounding box center [190, 391] width 186 height 26
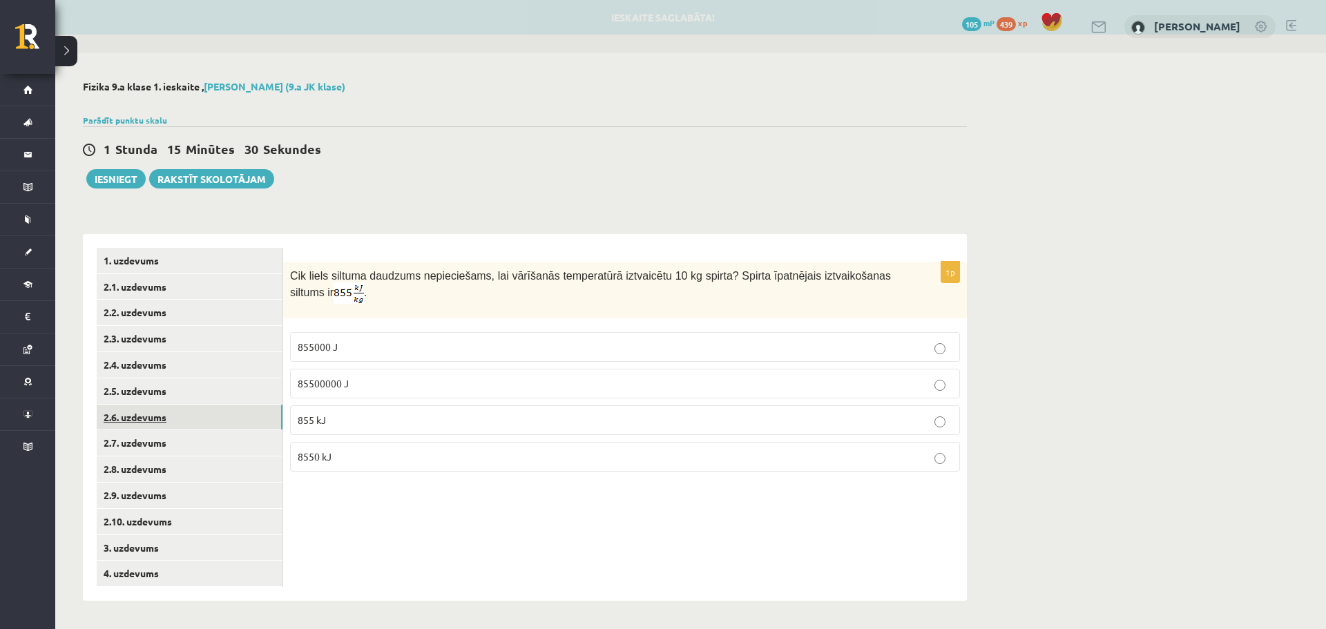
click at [197, 409] on link "2.6. uzdevums" at bounding box center [190, 418] width 186 height 26
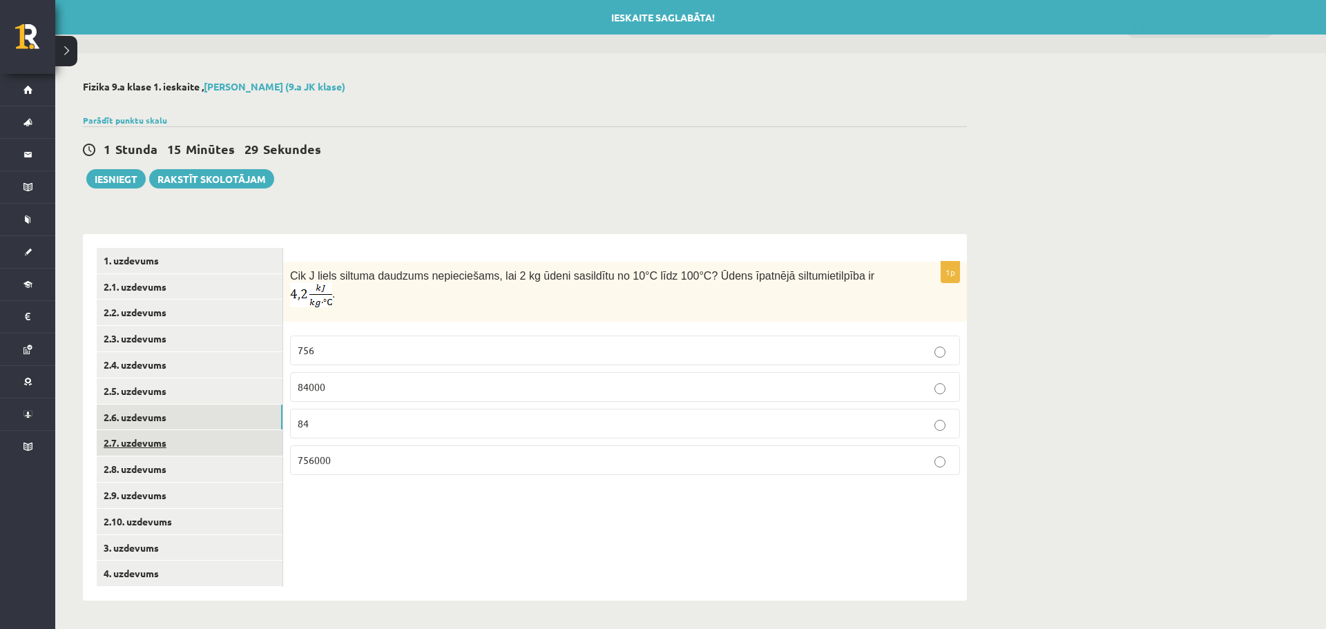
click at [194, 434] on link "2.7. uzdevums" at bounding box center [190, 443] width 186 height 26
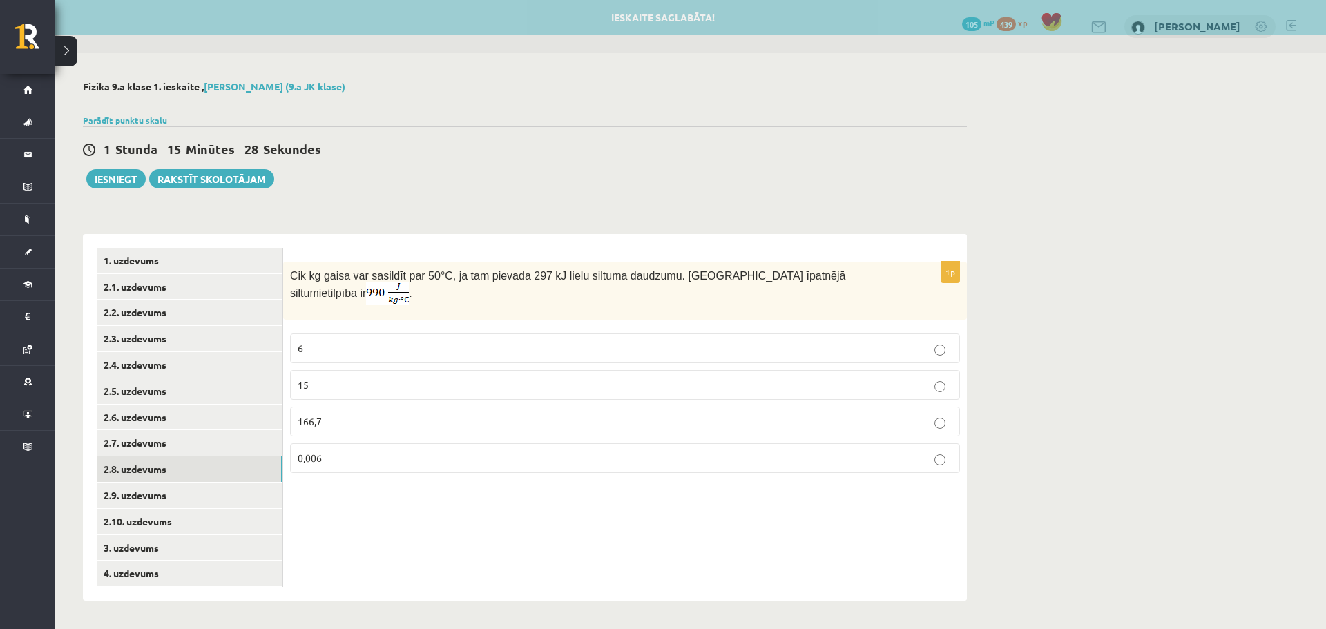
click at [191, 475] on link "2.8. uzdevums" at bounding box center [190, 469] width 186 height 26
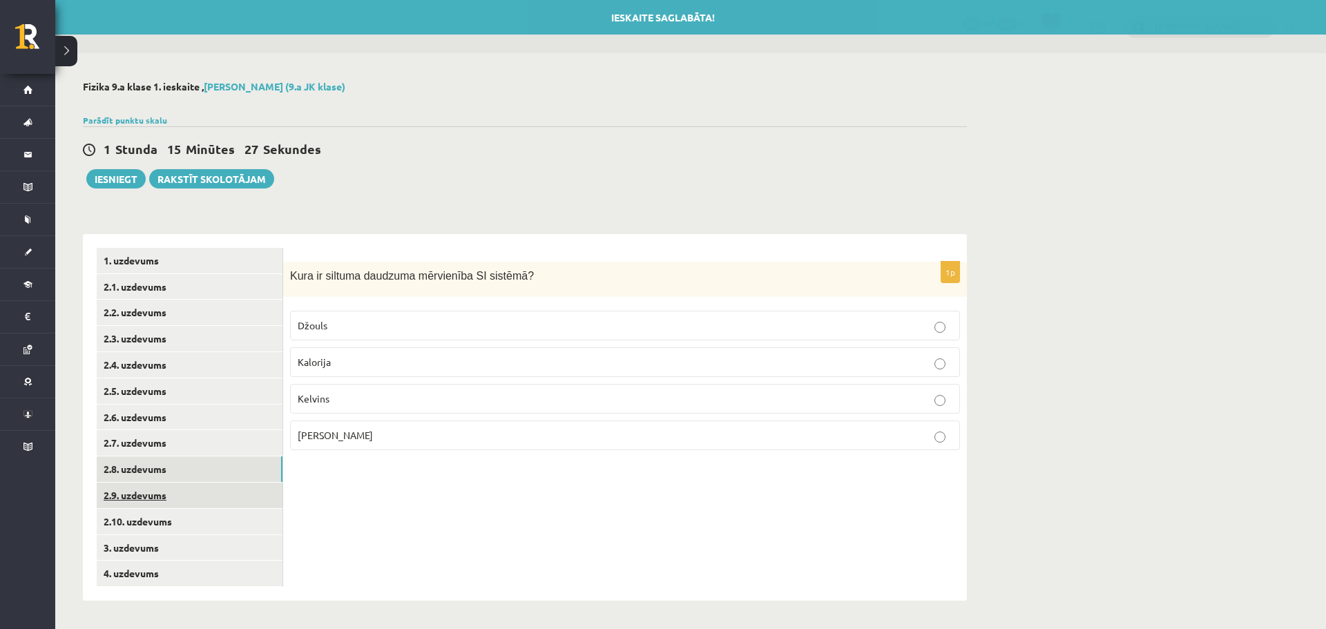
click at [175, 506] on link "2.9. uzdevums" at bounding box center [190, 496] width 186 height 26
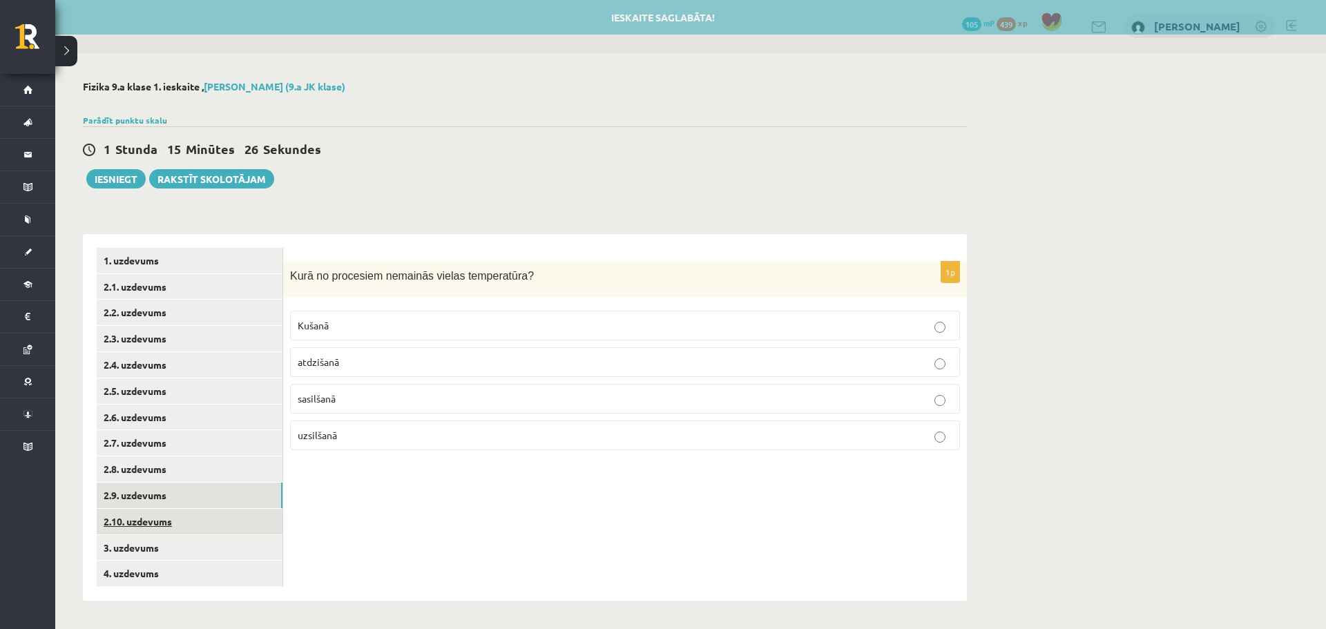
click at [173, 522] on link "2.10. uzdevums" at bounding box center [190, 522] width 186 height 26
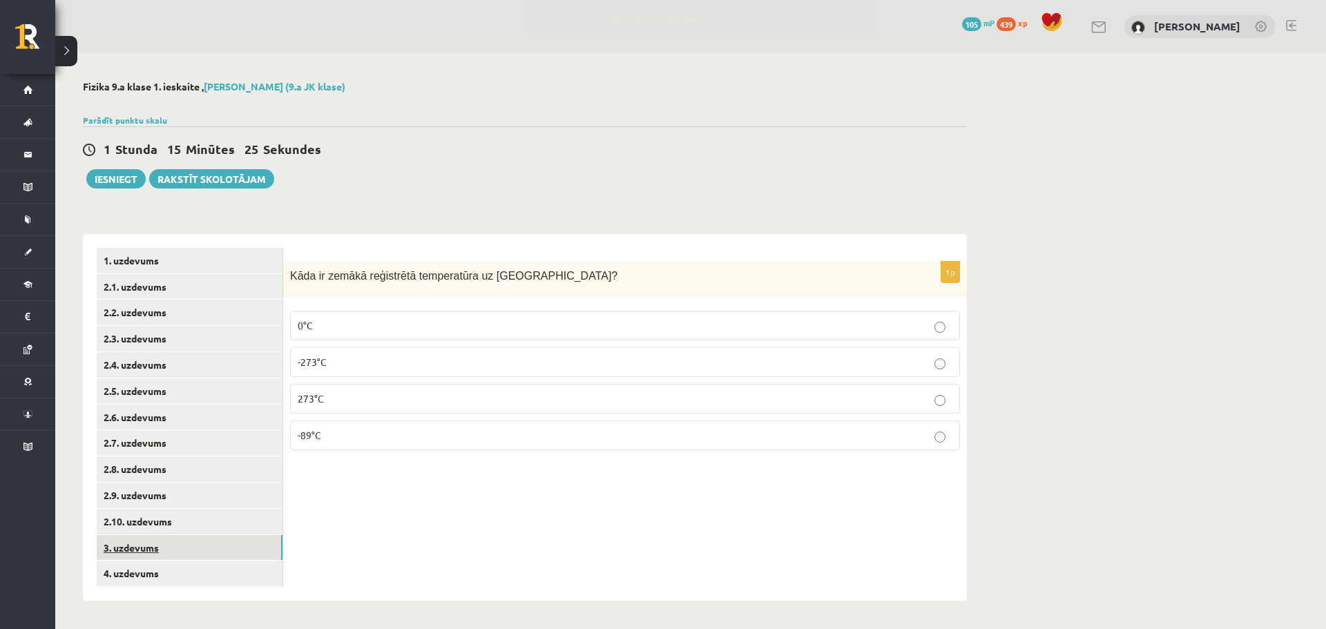
click at [175, 561] on link "3. uzdevums" at bounding box center [190, 548] width 186 height 26
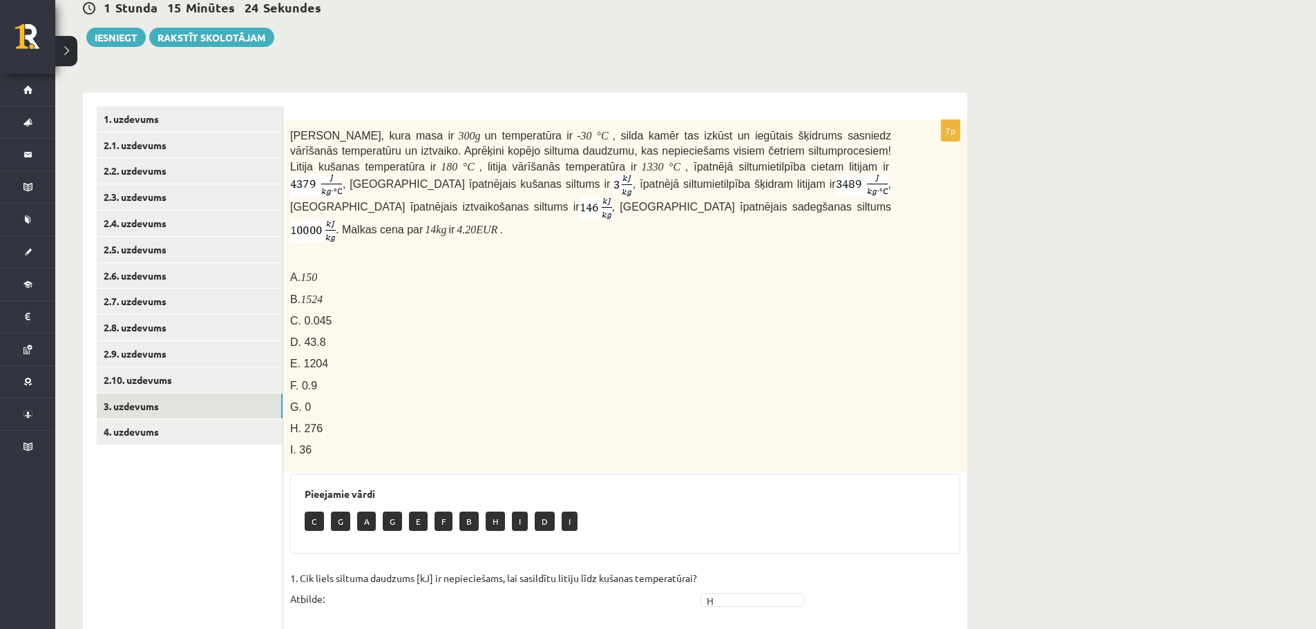
scroll to position [483, 0]
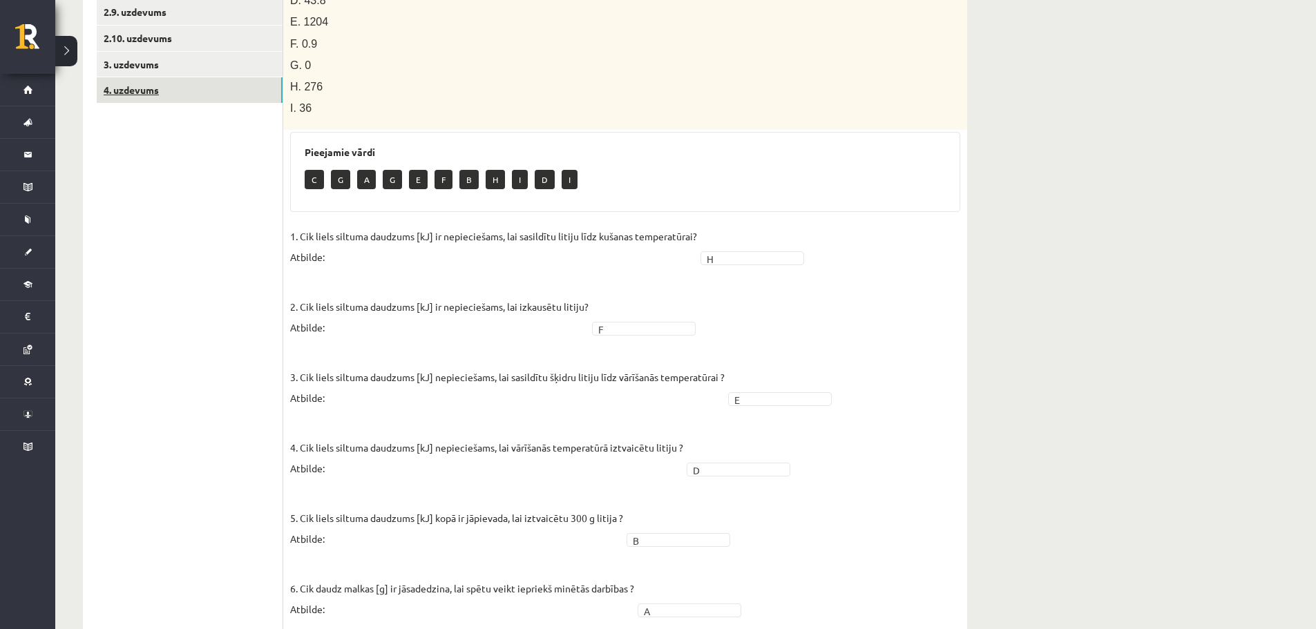
click at [141, 93] on link "4. uzdevums" at bounding box center [190, 90] width 186 height 26
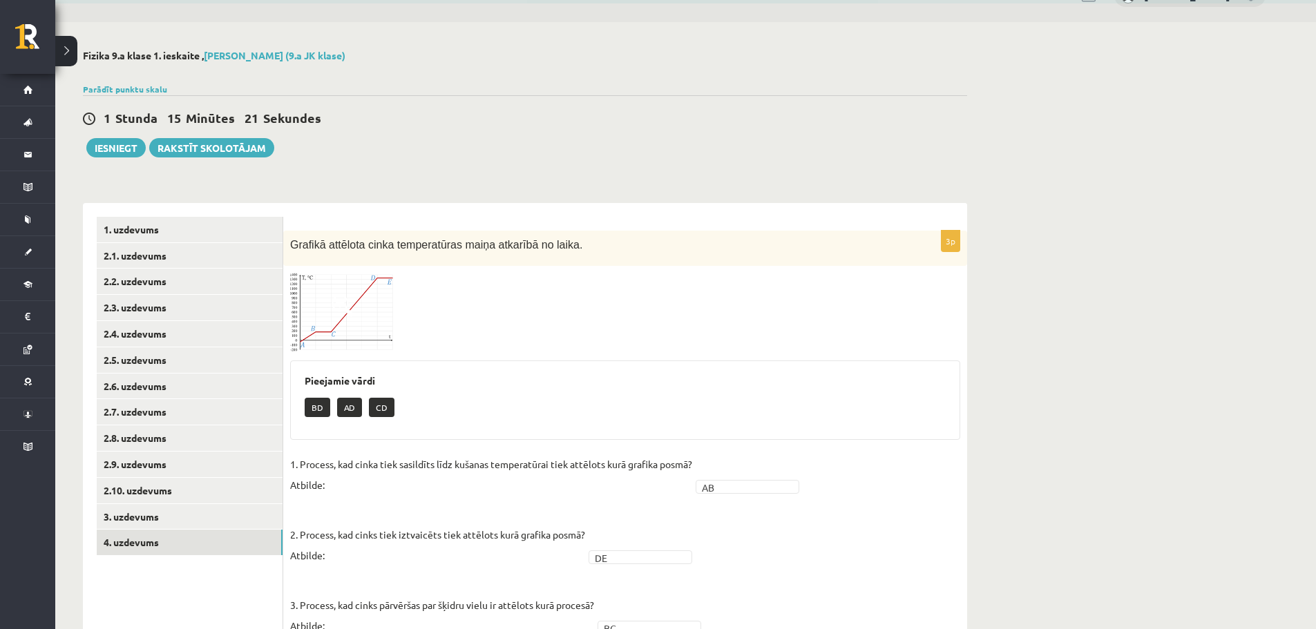
scroll to position [0, 0]
